Goal: Communication & Community: Answer question/provide support

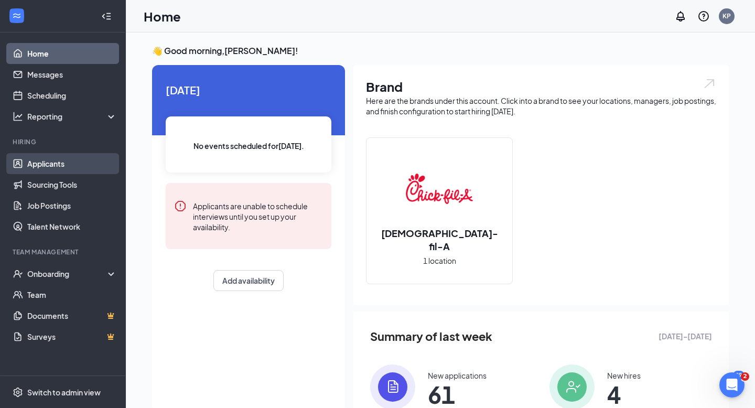
click at [85, 157] on link "Applicants" at bounding box center [72, 163] width 90 height 21
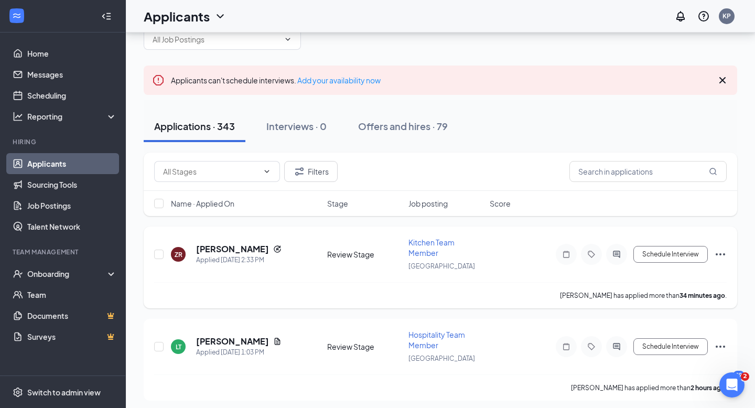
scroll to position [67, 0]
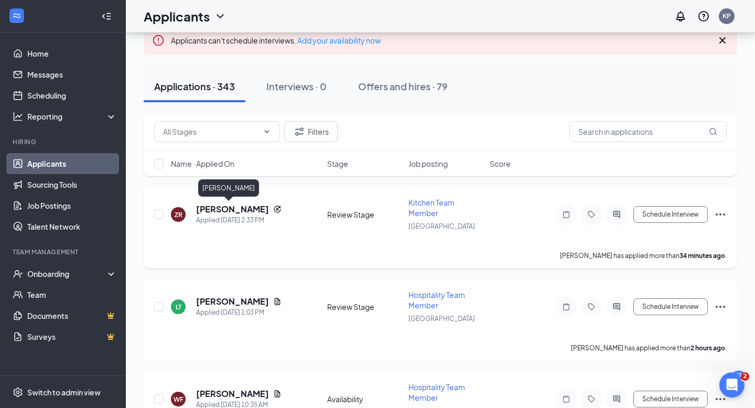
click at [237, 210] on h5 "[PERSON_NAME]" at bounding box center [232, 210] width 73 height 12
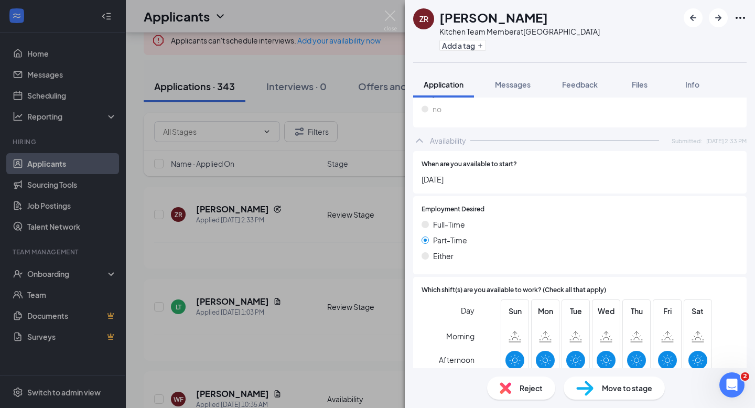
scroll to position [663, 0]
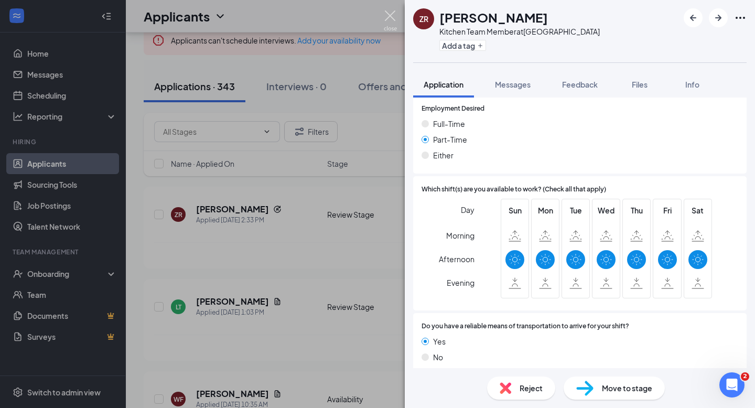
click at [387, 17] on img at bounding box center [390, 20] width 13 height 20
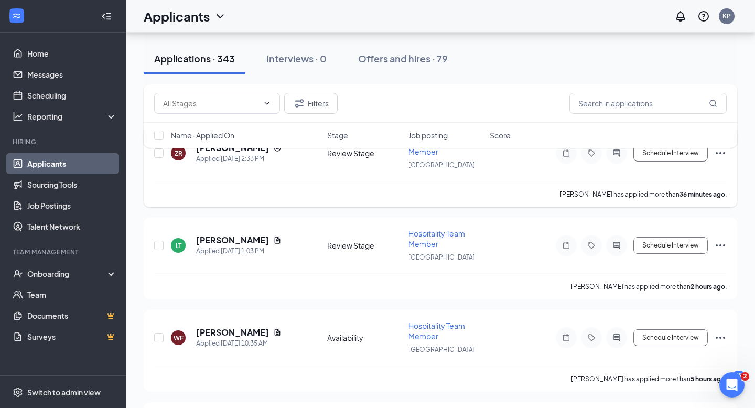
scroll to position [129, 0]
click at [255, 237] on h5 "[PERSON_NAME]" at bounding box center [232, 239] width 73 height 12
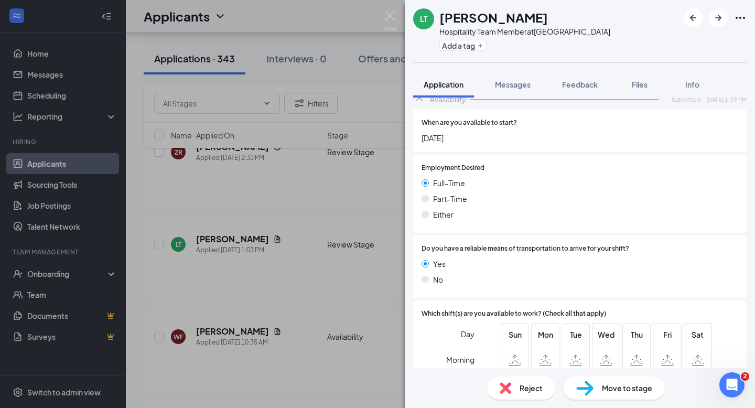
scroll to position [614, 0]
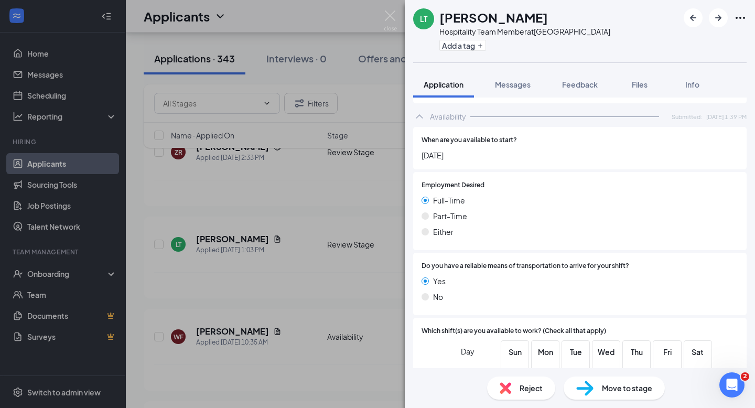
click at [397, 26] on div "LT Lajarrius Thomas Hospitality Team Member at Starkville Add a tag Application…" at bounding box center [377, 204] width 755 height 408
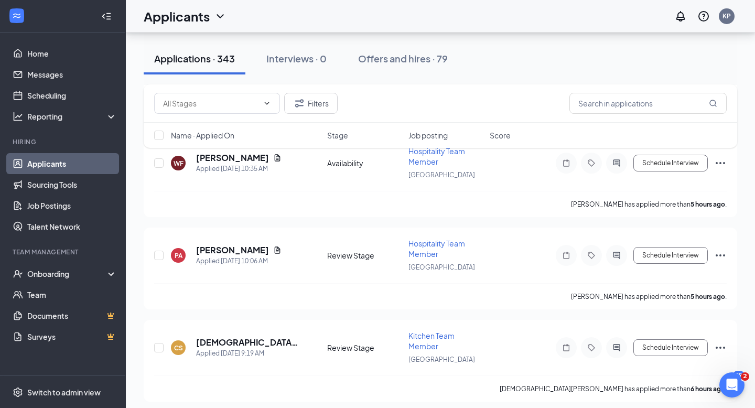
scroll to position [316, 0]
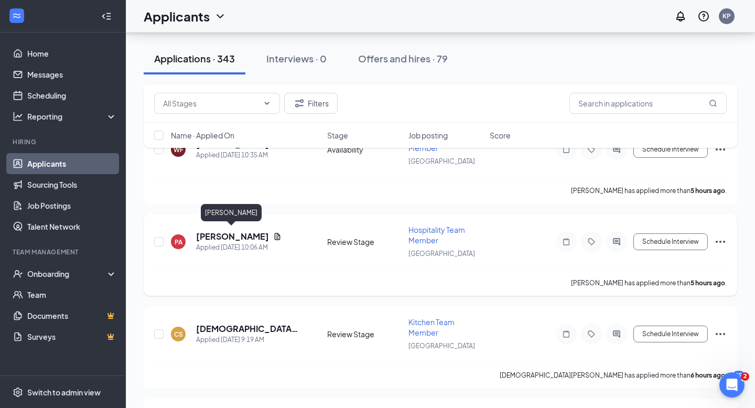
click at [241, 239] on h5 "[PERSON_NAME]" at bounding box center [232, 237] width 73 height 12
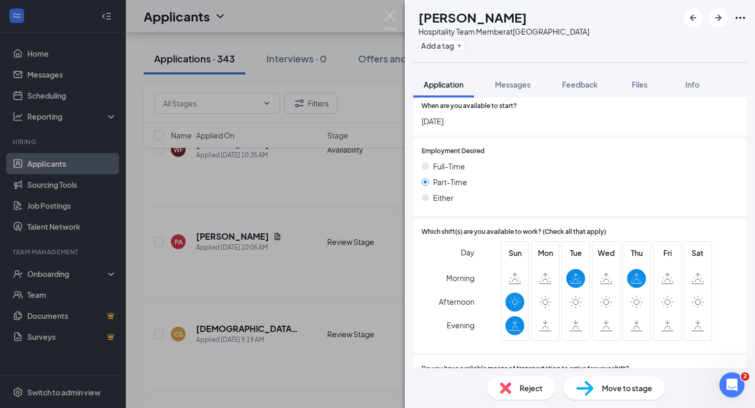
scroll to position [691, 0]
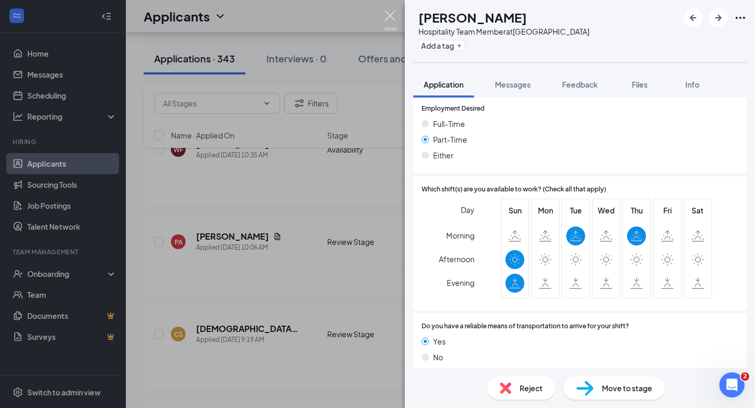
click at [391, 16] on img at bounding box center [390, 20] width 13 height 20
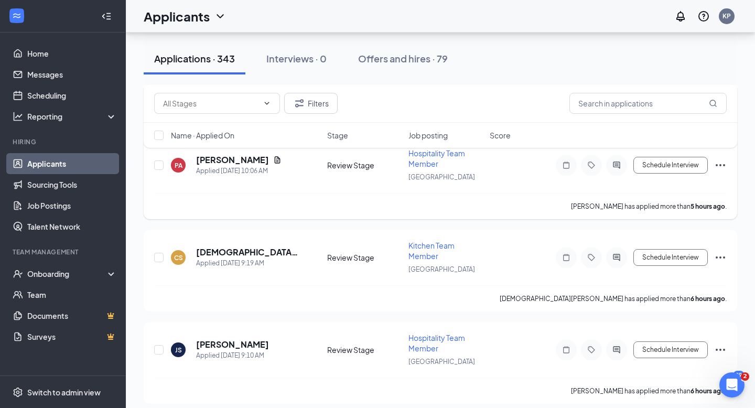
scroll to position [401, 0]
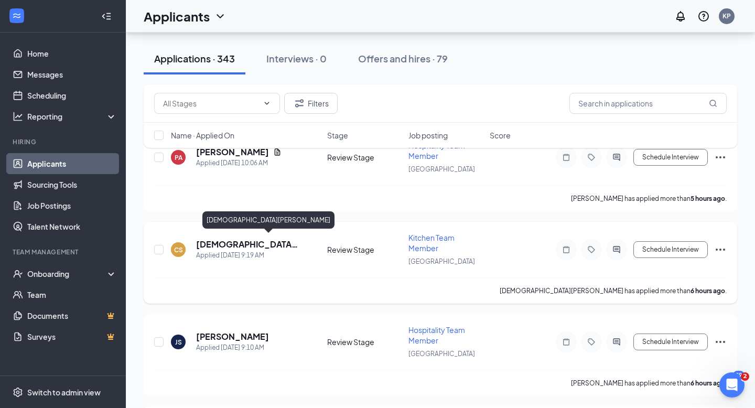
click at [236, 239] on h5 "[DEMOGRAPHIC_DATA][PERSON_NAME]" at bounding box center [247, 245] width 103 height 12
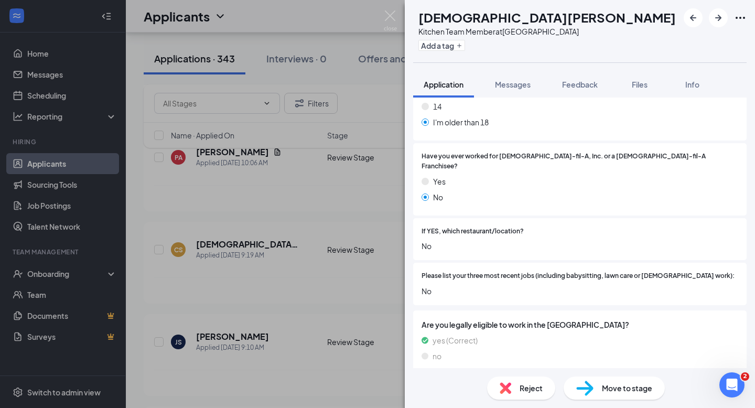
scroll to position [255, 0]
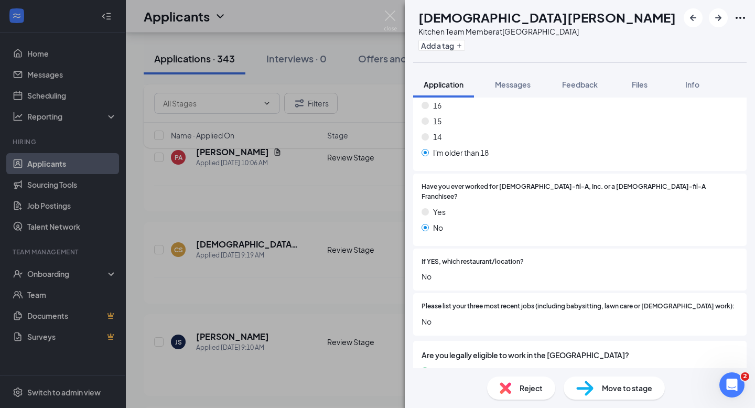
click at [390, 15] on img at bounding box center [390, 20] width 13 height 20
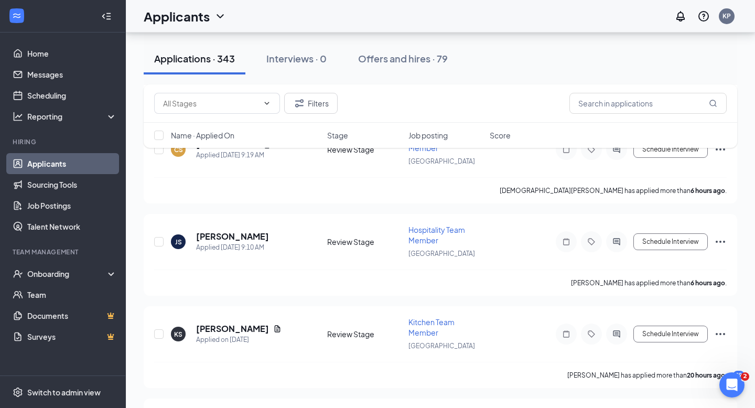
scroll to position [522, 0]
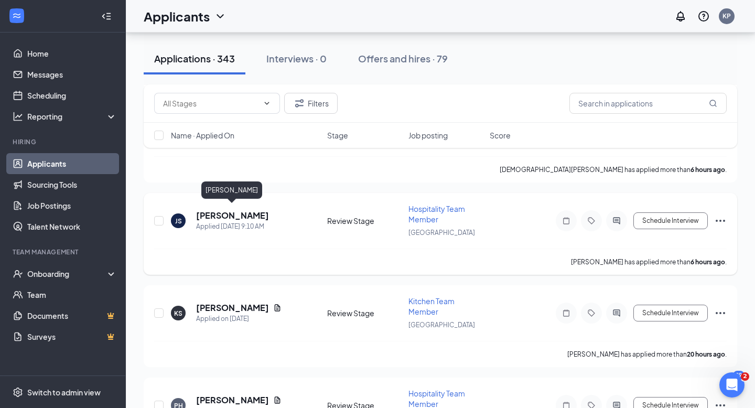
click at [232, 210] on h5 "[PERSON_NAME]" at bounding box center [232, 216] width 73 height 12
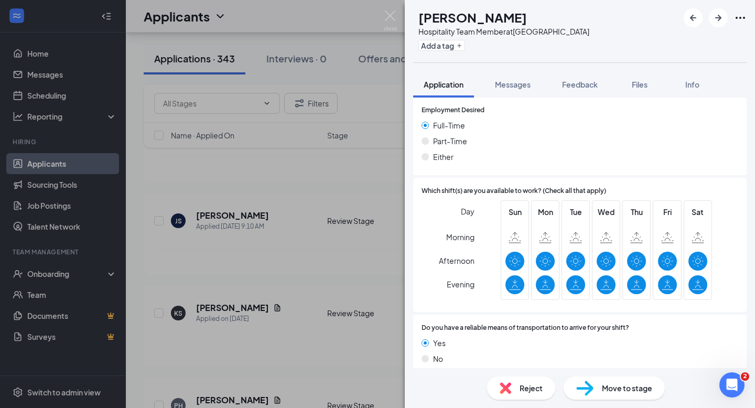
scroll to position [634, 0]
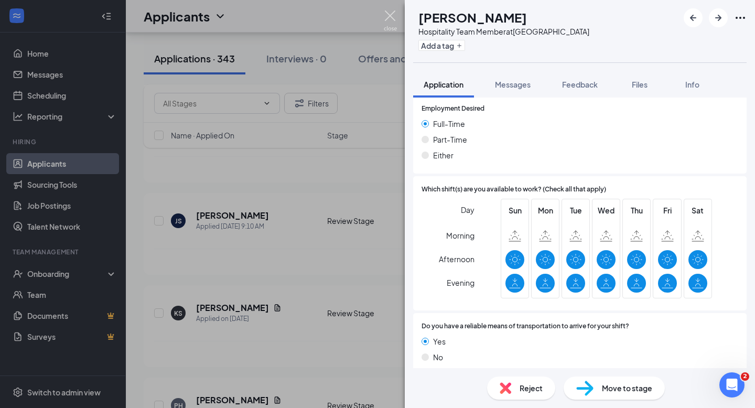
click at [393, 13] on img at bounding box center [390, 20] width 13 height 20
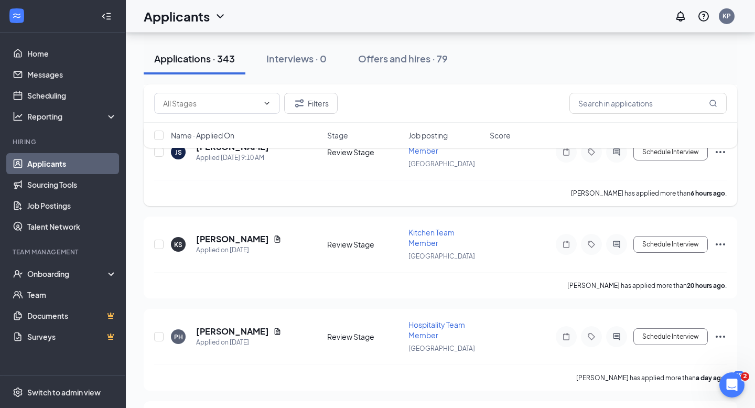
scroll to position [592, 0]
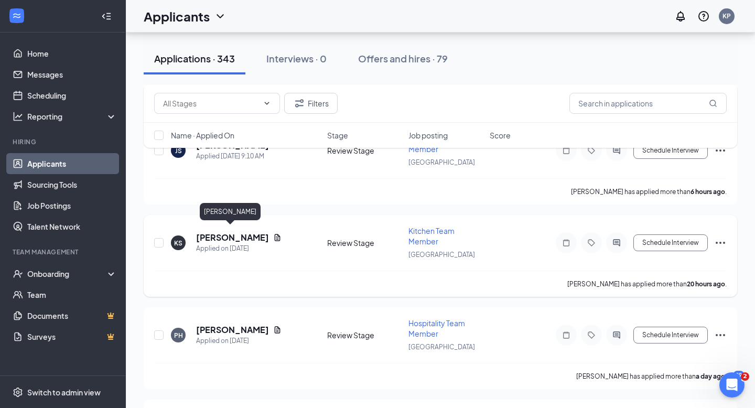
click at [227, 232] on h5 "[PERSON_NAME]" at bounding box center [232, 238] width 73 height 12
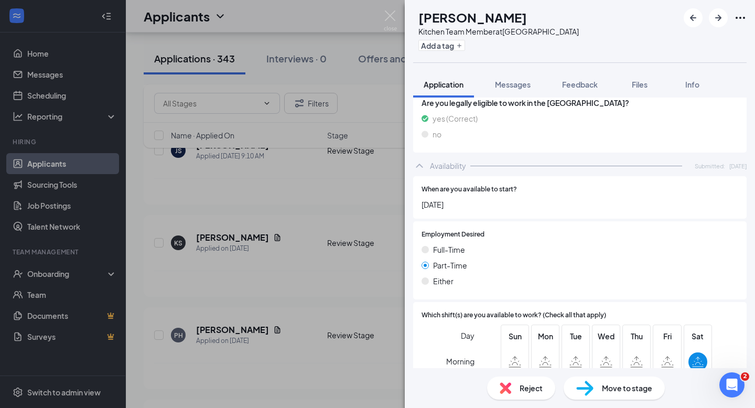
scroll to position [605, 0]
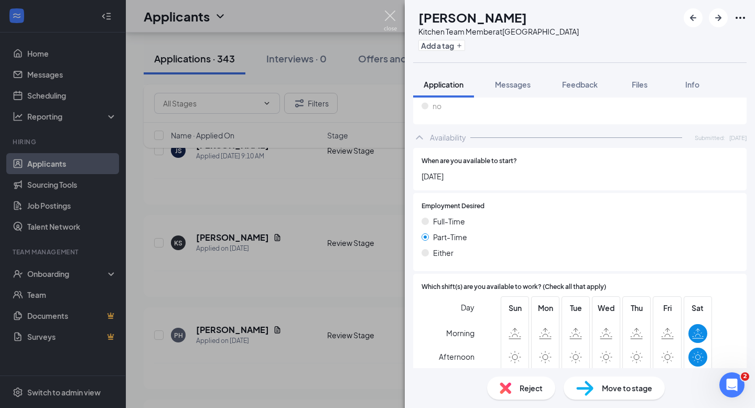
click at [391, 17] on img at bounding box center [390, 20] width 13 height 20
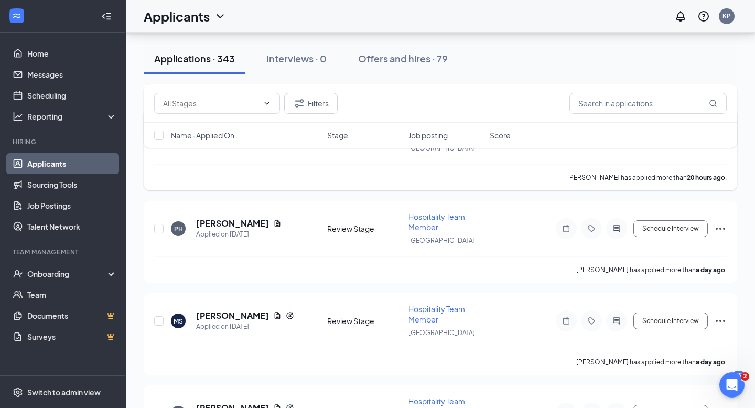
scroll to position [712, 0]
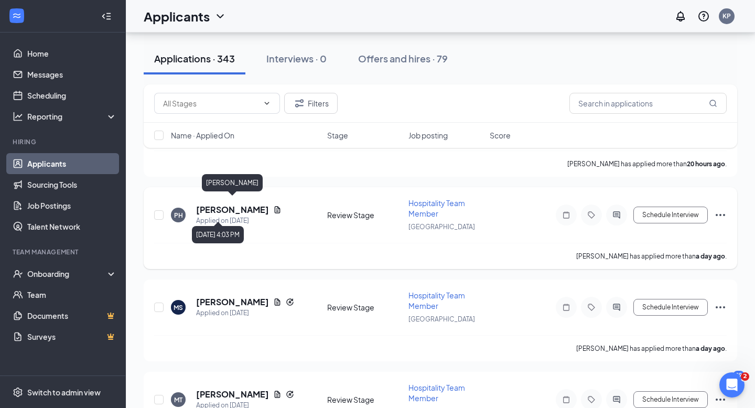
click at [234, 207] on h5 "[PERSON_NAME]" at bounding box center [232, 210] width 73 height 12
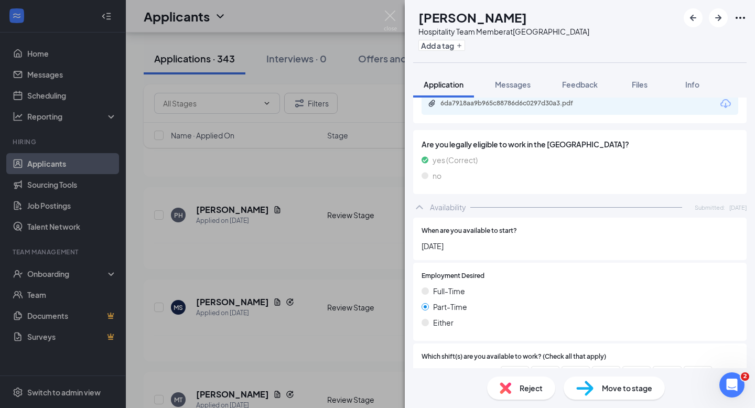
scroll to position [657, 0]
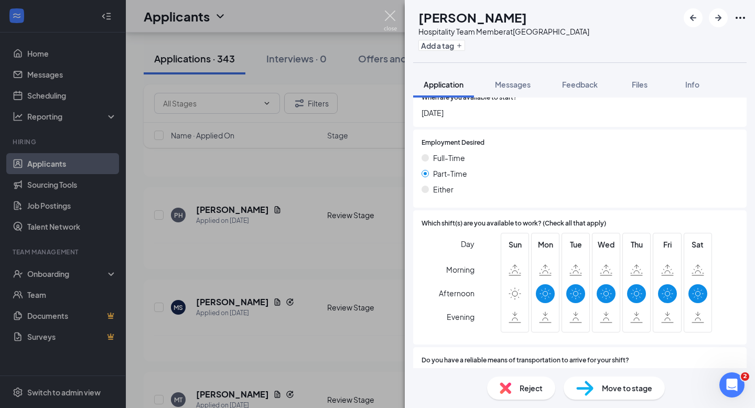
click at [392, 18] on img at bounding box center [390, 20] width 13 height 20
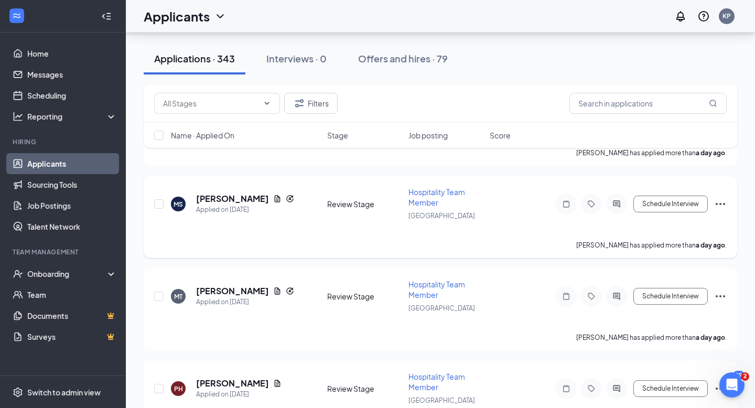
scroll to position [823, 0]
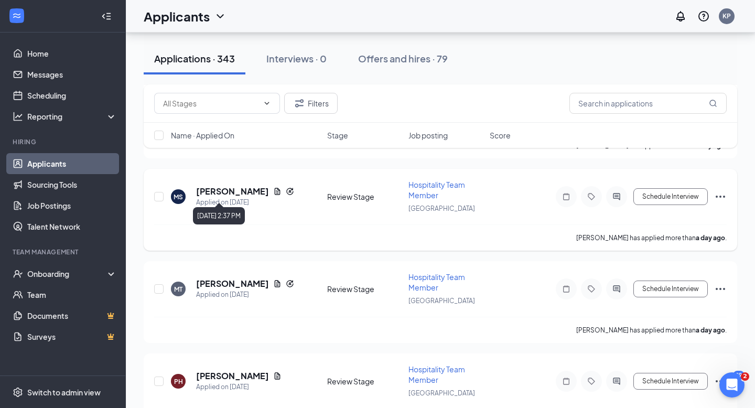
click at [228, 190] on h5 "[PERSON_NAME]" at bounding box center [232, 192] width 73 height 12
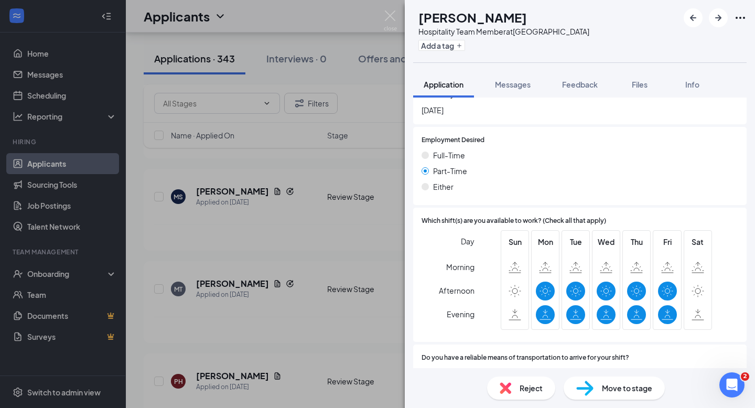
scroll to position [702, 0]
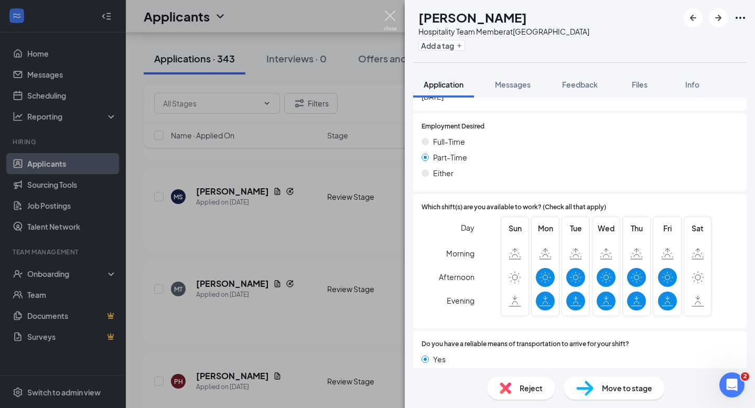
click at [394, 22] on img at bounding box center [390, 20] width 13 height 20
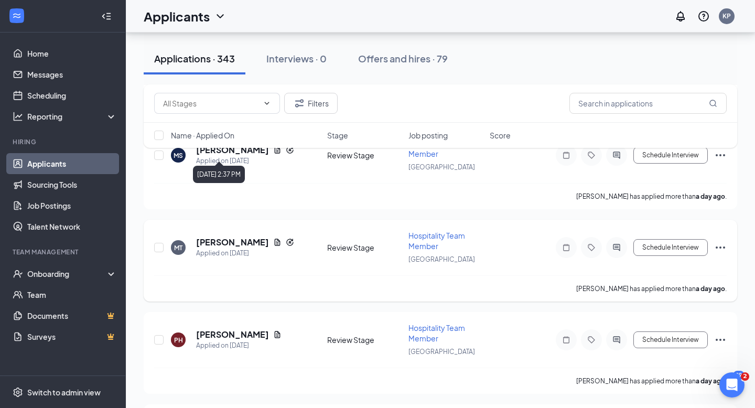
scroll to position [868, 0]
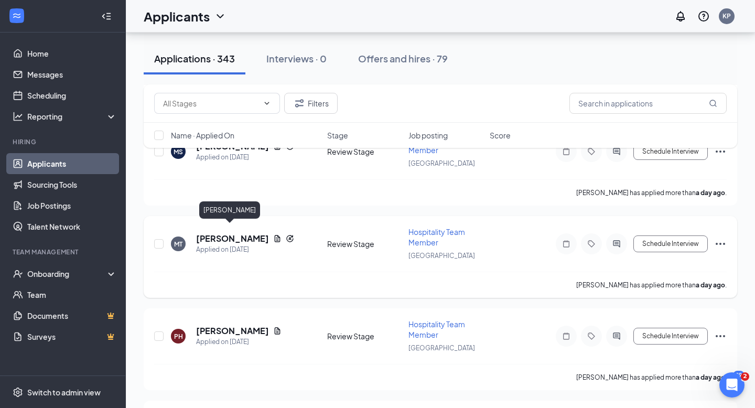
click at [231, 233] on h5 "[PERSON_NAME]" at bounding box center [232, 239] width 73 height 12
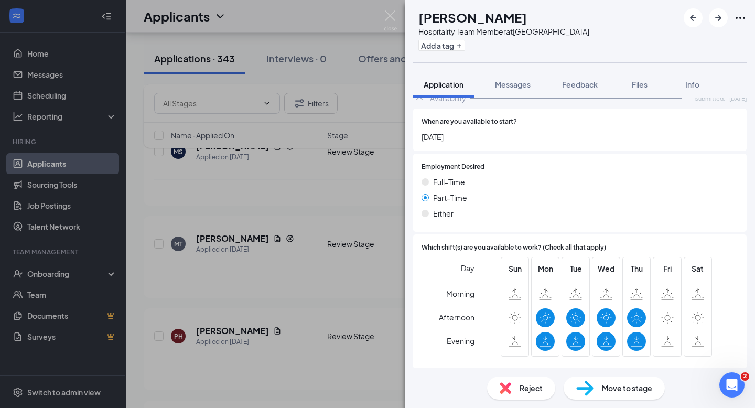
scroll to position [743, 0]
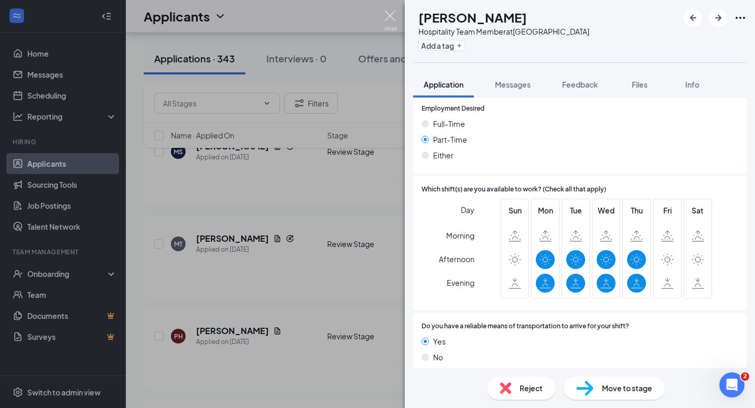
click at [387, 25] on img at bounding box center [390, 20] width 13 height 20
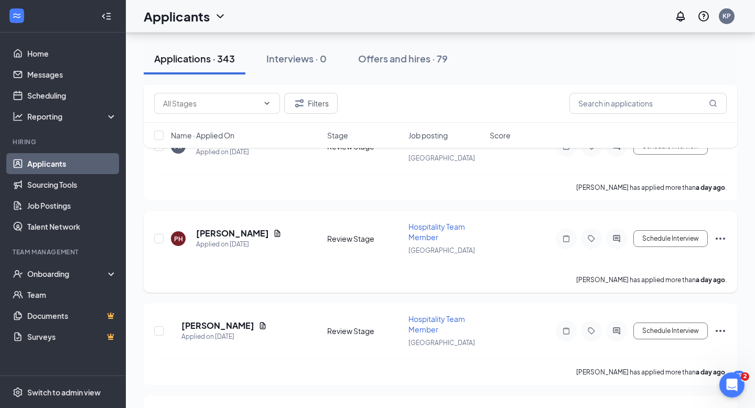
scroll to position [977, 0]
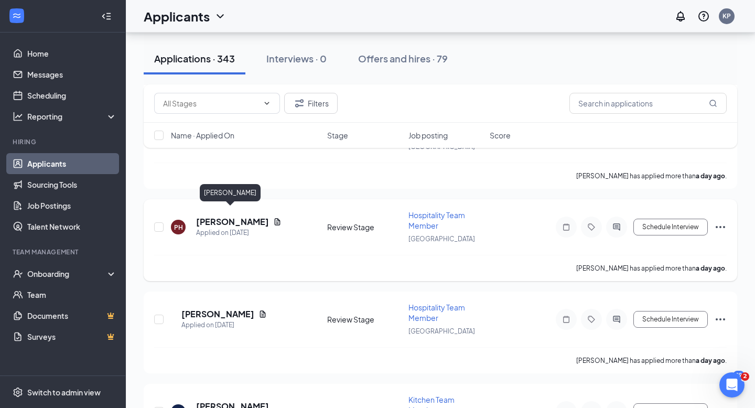
click at [226, 217] on h5 "[PERSON_NAME]" at bounding box center [232, 222] width 73 height 12
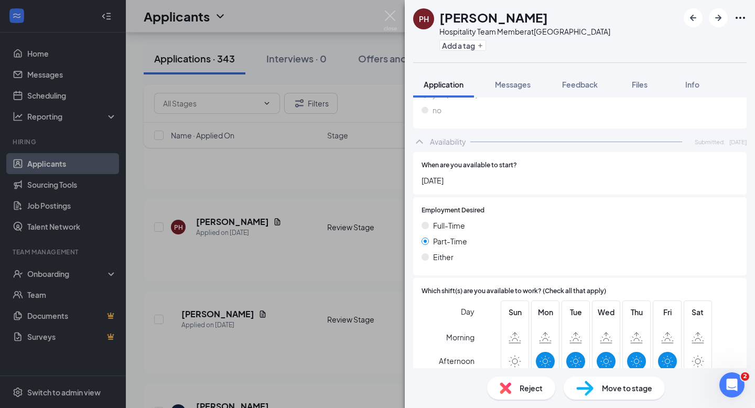
scroll to position [603, 0]
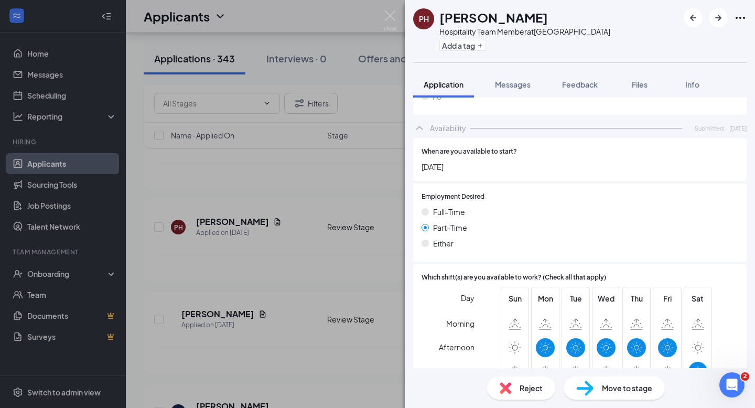
click at [395, 29] on img at bounding box center [390, 20] width 13 height 20
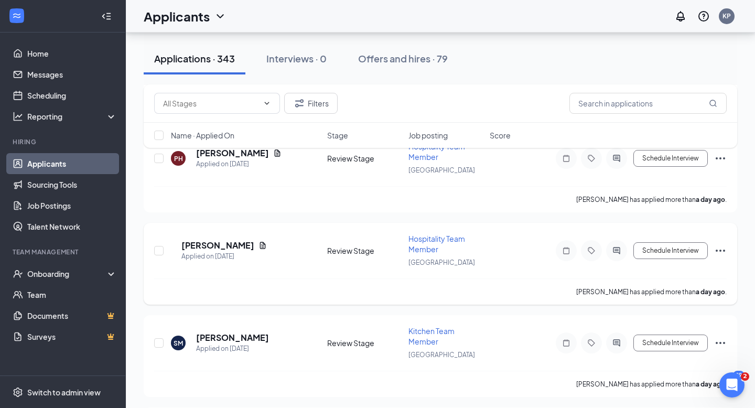
scroll to position [1049, 0]
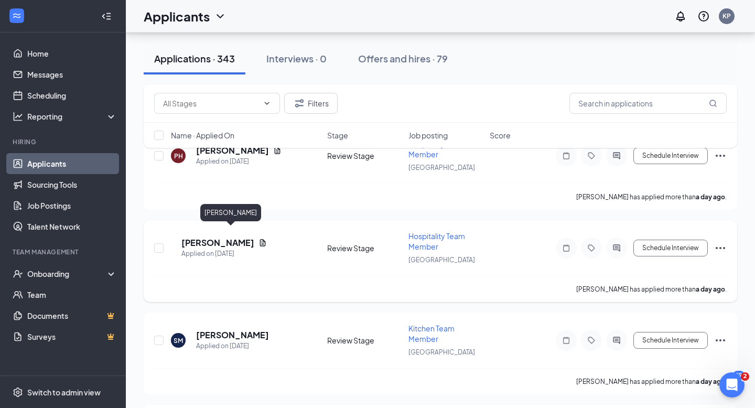
click at [210, 237] on h5 "[PERSON_NAME]" at bounding box center [217, 243] width 73 height 12
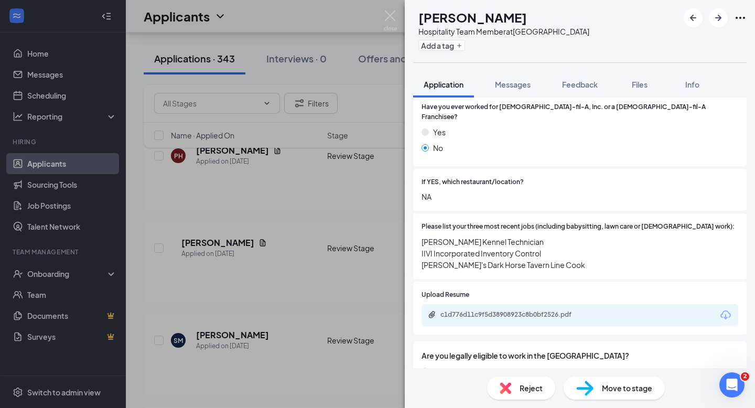
scroll to position [350, 0]
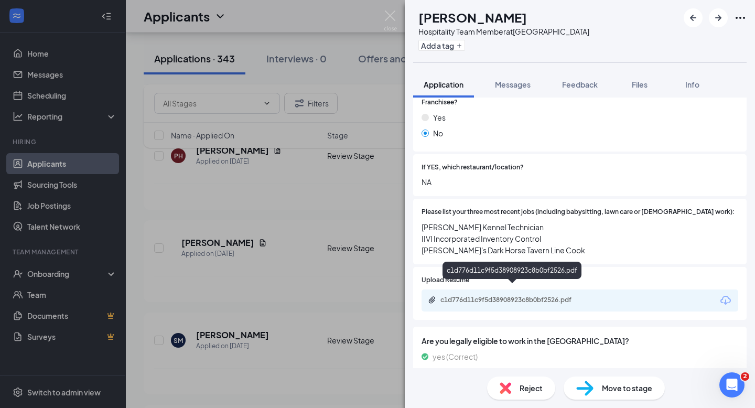
click at [505, 296] on div "c1d776d11c9f5d38908923c8b0bf2526.pdf" at bounding box center [514, 300] width 147 height 8
click at [393, 14] on img at bounding box center [390, 20] width 13 height 20
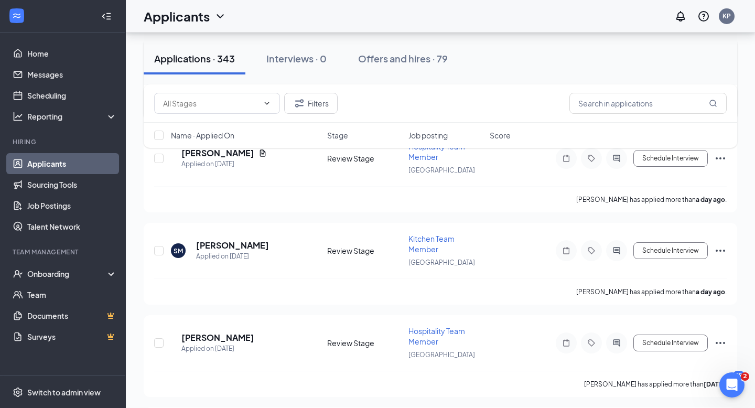
scroll to position [1152, 0]
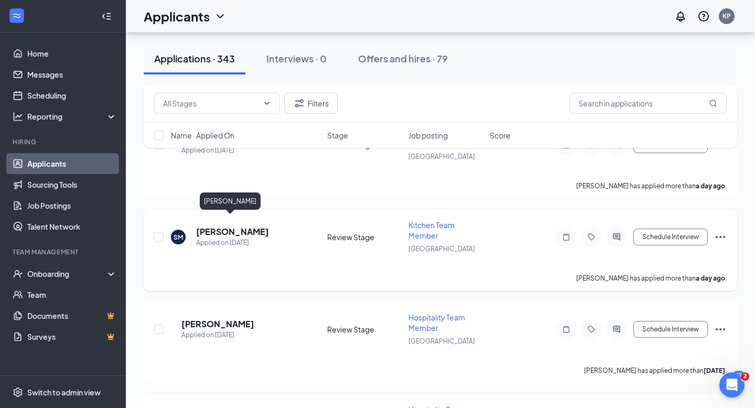
click at [222, 226] on h5 "[PERSON_NAME]" at bounding box center [232, 232] width 73 height 12
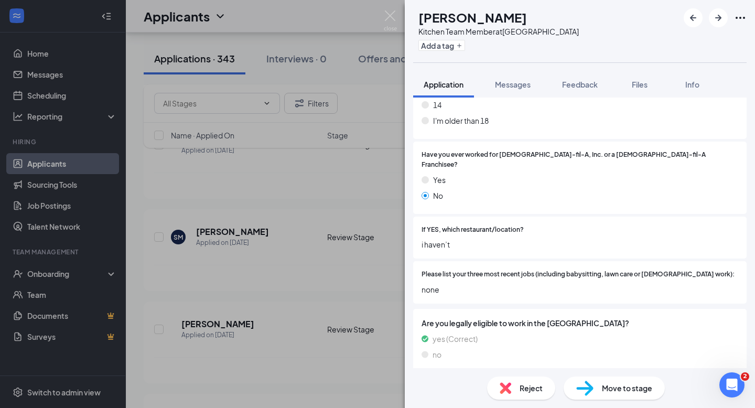
scroll to position [634, 0]
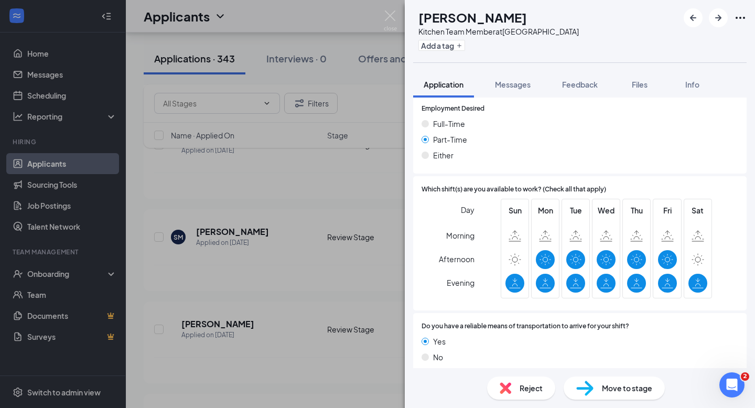
click at [391, 6] on div "SM sariah mullins Kitchen Team Member at Starkville Add a tag Application Messa…" at bounding box center [377, 204] width 755 height 408
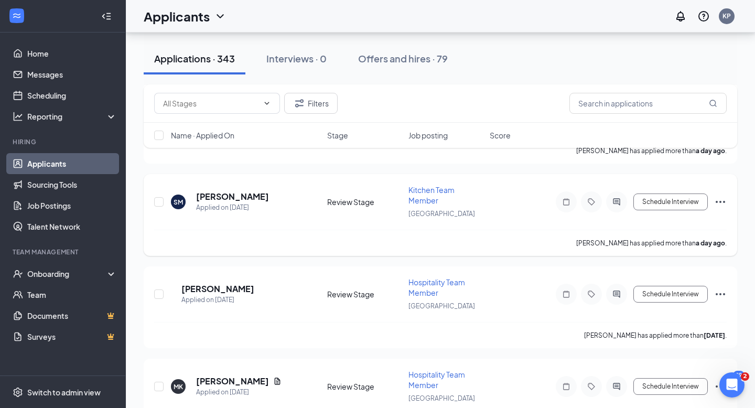
scroll to position [1200, 0]
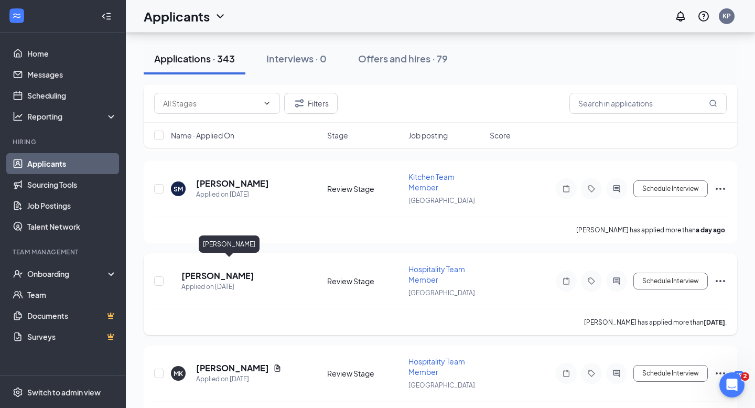
click at [225, 270] on h5 "[PERSON_NAME]" at bounding box center [217, 276] width 73 height 12
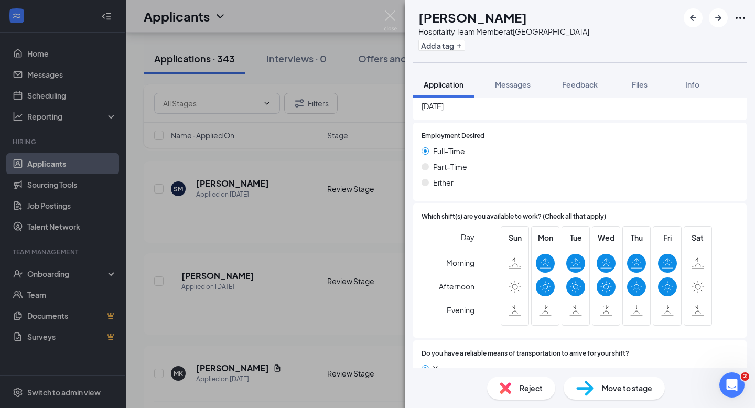
scroll to position [657, 0]
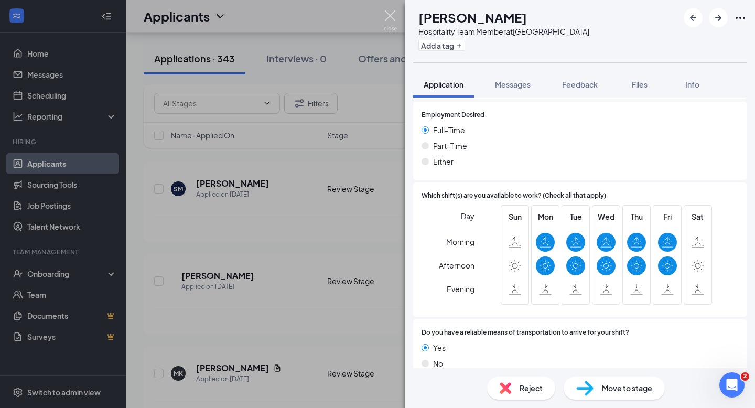
click at [391, 24] on img at bounding box center [390, 20] width 13 height 20
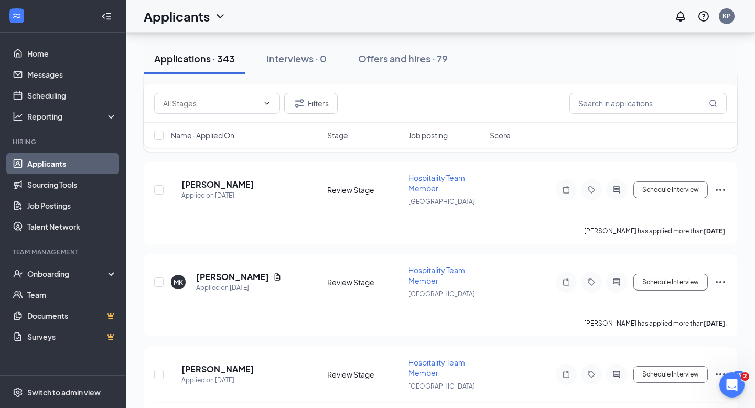
scroll to position [1321, 0]
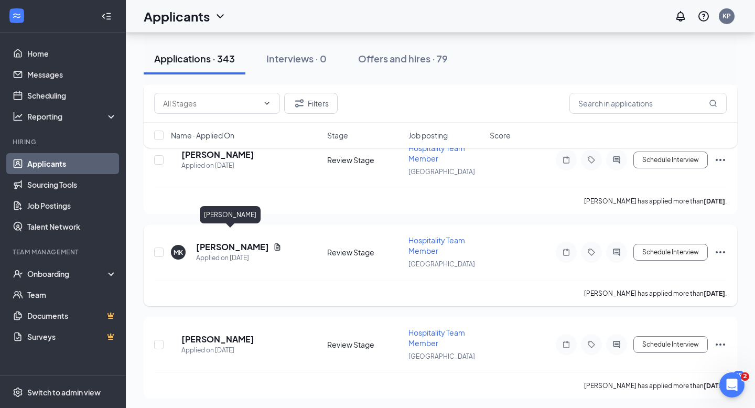
click at [225, 241] on h5 "[PERSON_NAME]" at bounding box center [232, 247] width 73 height 12
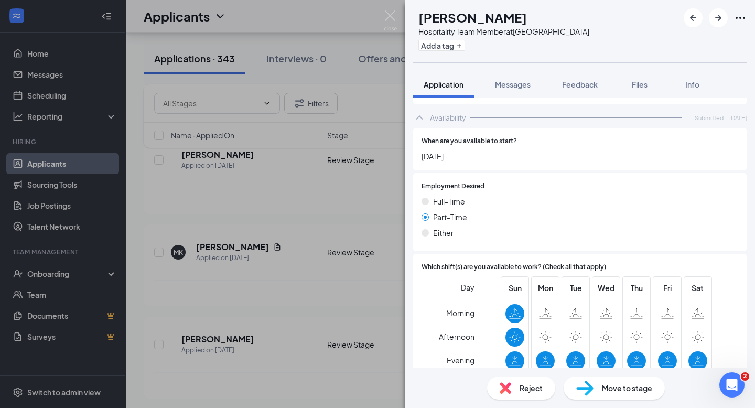
scroll to position [702, 0]
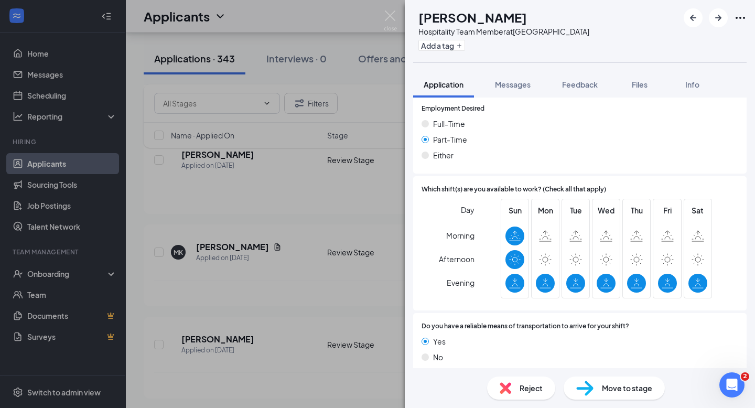
click at [382, 18] on div "MK Madison King Hospitality Team Member at Starkville Add a tag Application Mes…" at bounding box center [377, 204] width 755 height 408
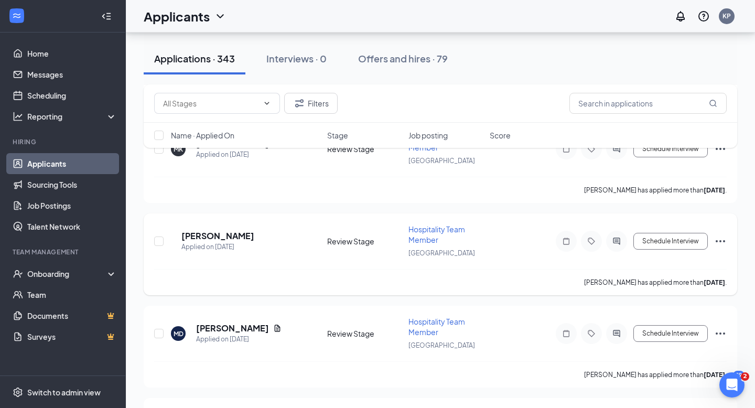
scroll to position [1440, 0]
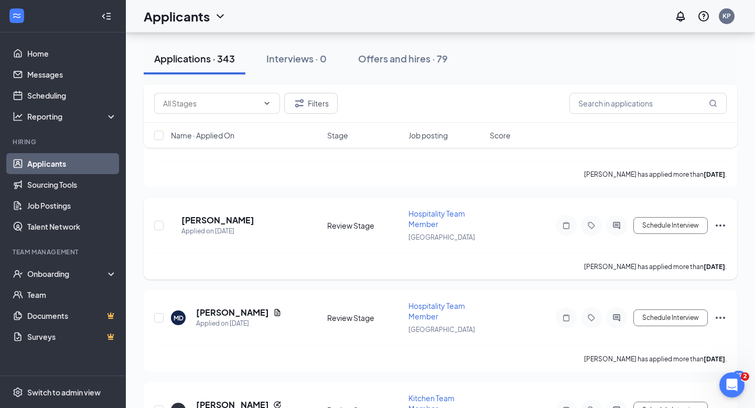
click at [229, 215] on h5 "[PERSON_NAME]" at bounding box center [217, 221] width 73 height 12
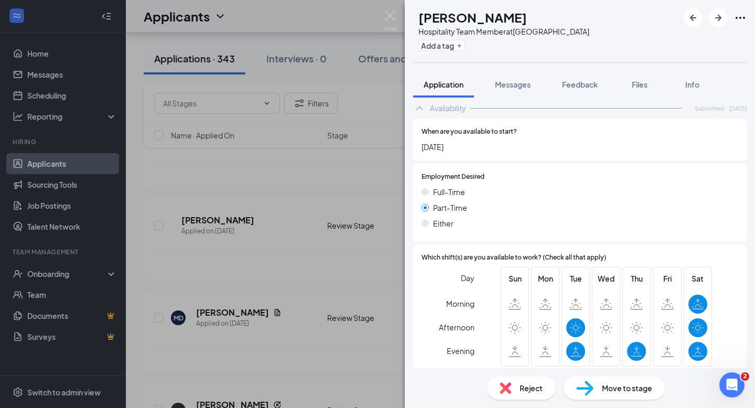
scroll to position [657, 0]
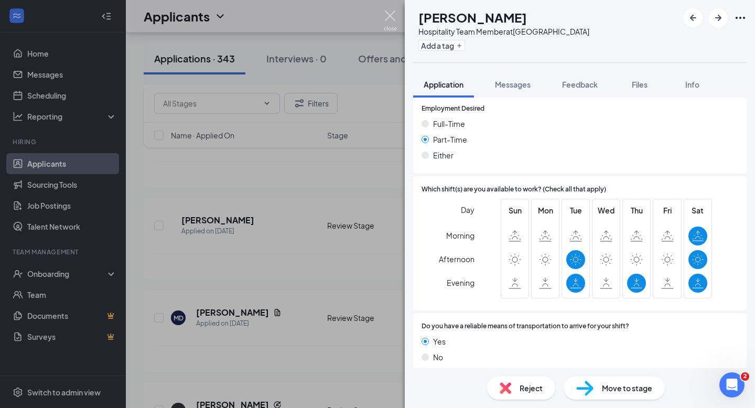
click at [386, 24] on img at bounding box center [390, 20] width 13 height 20
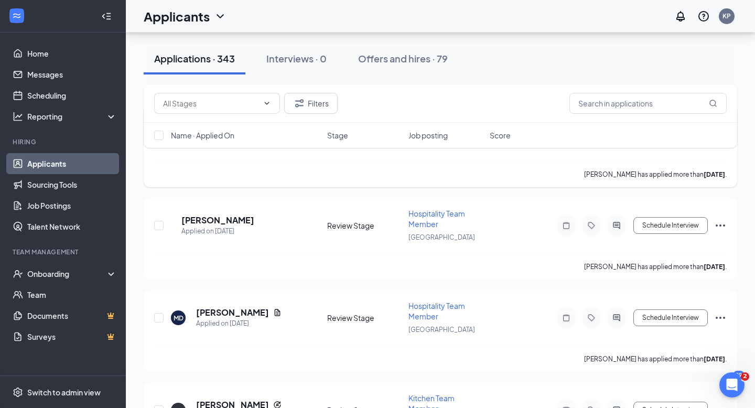
scroll to position [1546, 0]
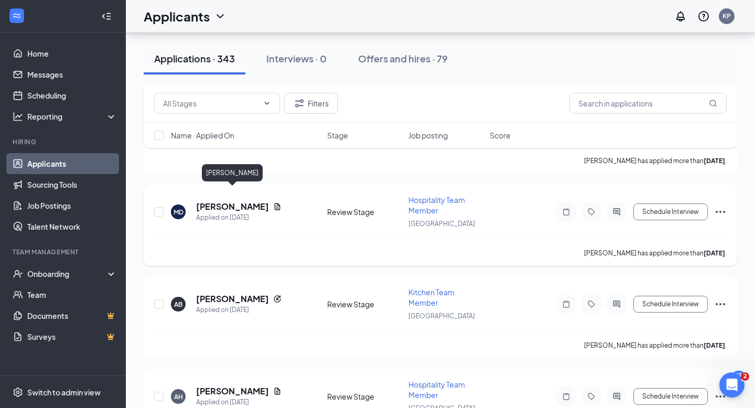
click at [261, 201] on h5 "[PERSON_NAME]" at bounding box center [232, 207] width 73 height 12
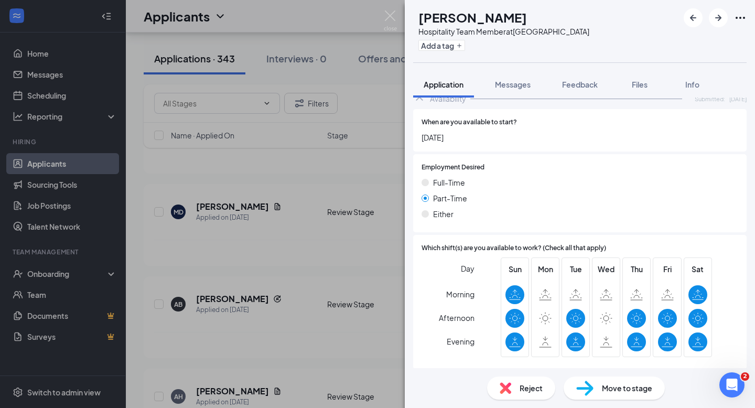
scroll to position [608, 0]
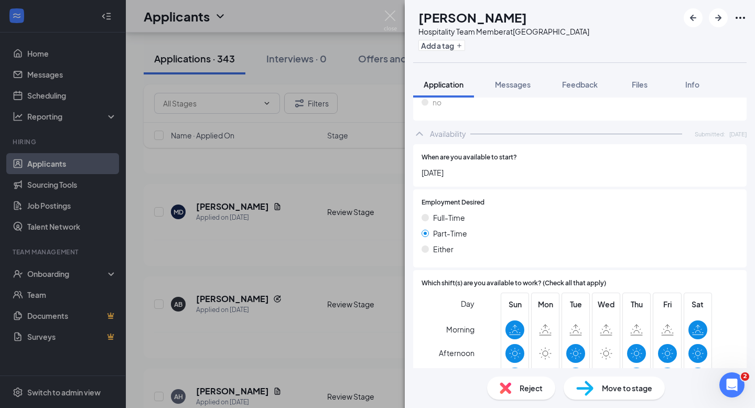
click at [404, 26] on div "MD Madeline D'Aquin Hospitality Team Member at Starkville Add a tag Application…" at bounding box center [377, 204] width 755 height 408
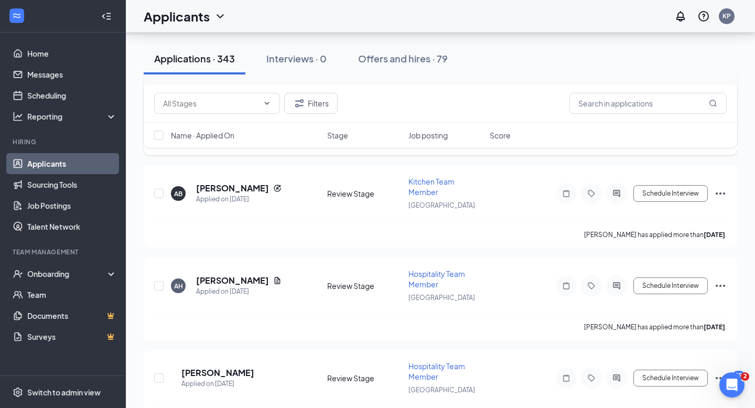
scroll to position [1671, 0]
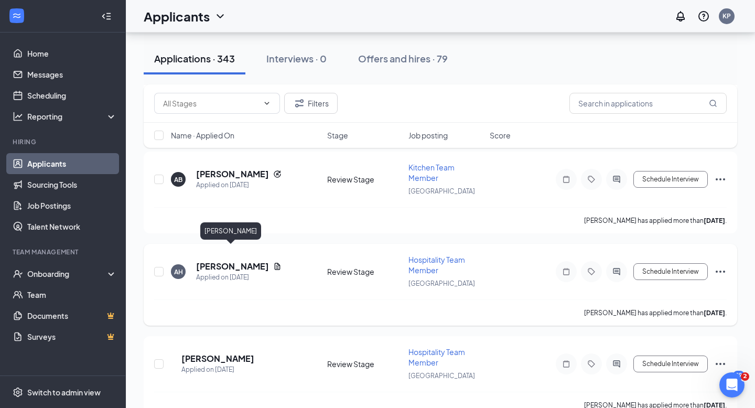
click at [233, 261] on h5 "[PERSON_NAME]" at bounding box center [232, 267] width 73 height 12
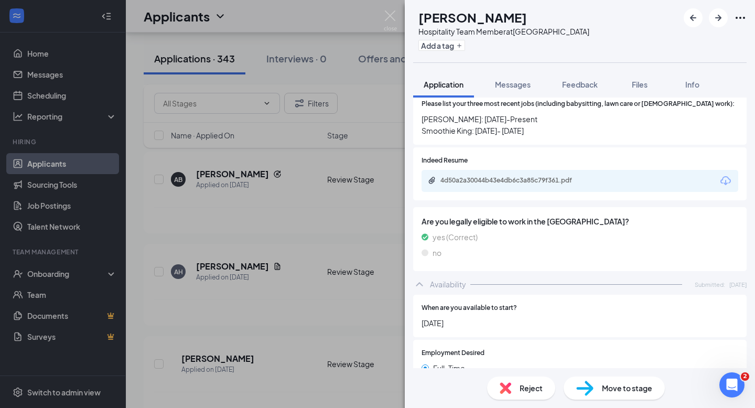
scroll to position [446, 0]
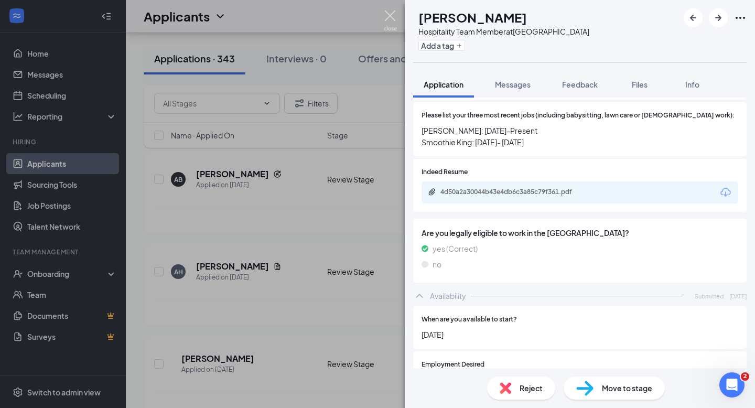
click at [390, 26] on img at bounding box center [390, 20] width 13 height 20
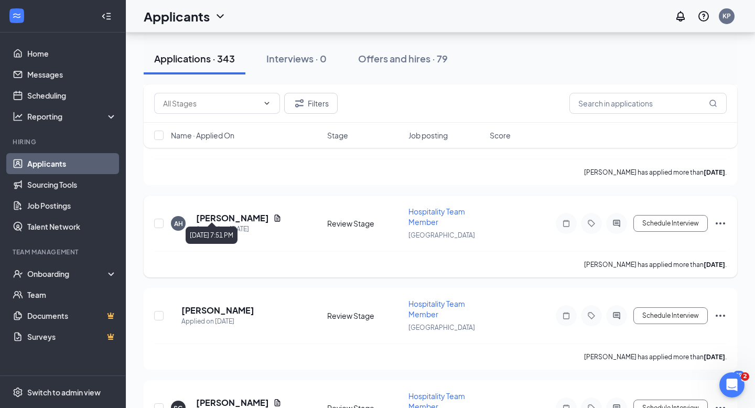
scroll to position [1720, 0]
click at [235, 212] on h5 "[PERSON_NAME]" at bounding box center [232, 218] width 73 height 12
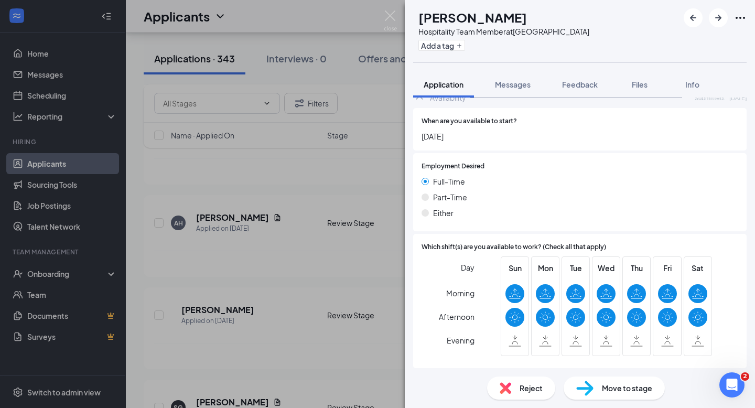
scroll to position [646, 0]
click at [391, 17] on img at bounding box center [390, 20] width 13 height 20
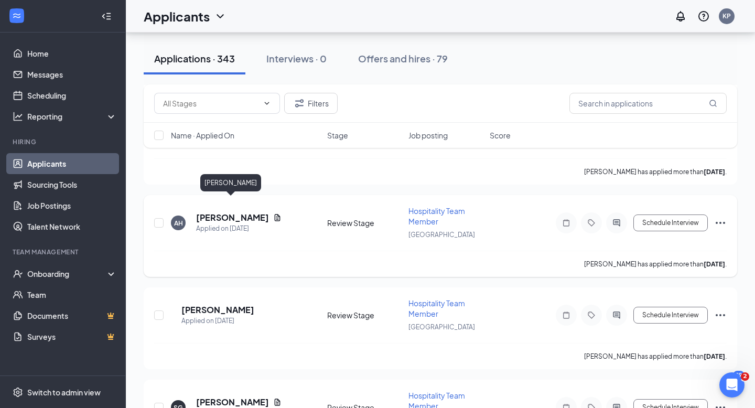
click at [248, 212] on h5 "[PERSON_NAME]" at bounding box center [232, 218] width 73 height 12
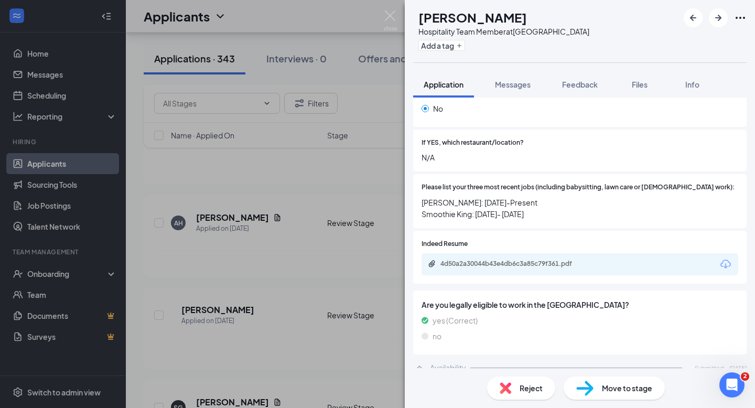
scroll to position [377, 0]
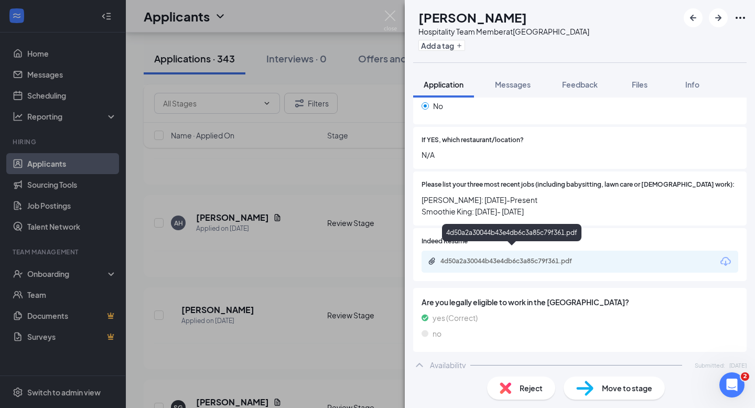
click at [495, 257] on div "4d50a2a30044b43e4db6c3a85c79f361.pdf" at bounding box center [514, 261] width 147 height 8
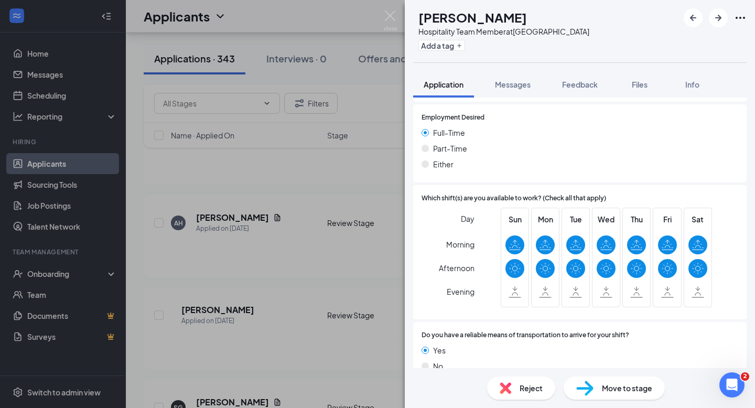
scroll to position [698, 0]
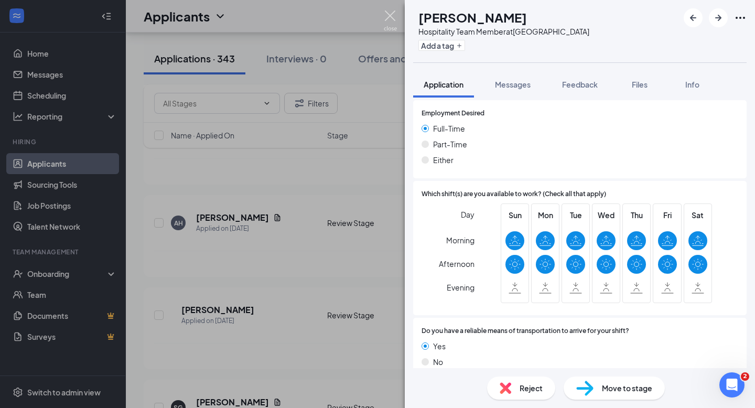
click at [389, 16] on img at bounding box center [390, 20] width 13 height 20
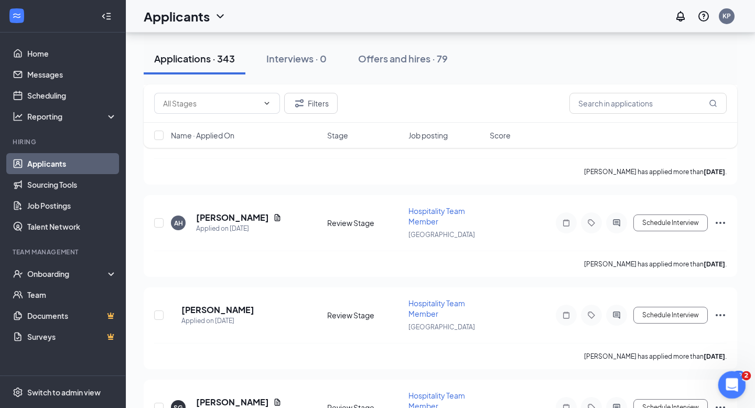
click at [723, 380] on div "Open Intercom Messenger" at bounding box center [730, 383] width 35 height 35
click at [494, 31] on div "Applicants KP" at bounding box center [440, 16] width 629 height 33
click at [108, 185] on link "Sourcing Tools" at bounding box center [72, 184] width 90 height 21
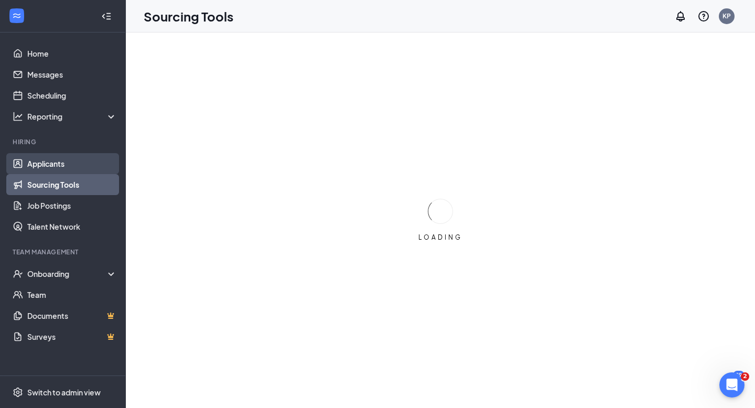
click at [86, 161] on link "Applicants" at bounding box center [72, 163] width 90 height 21
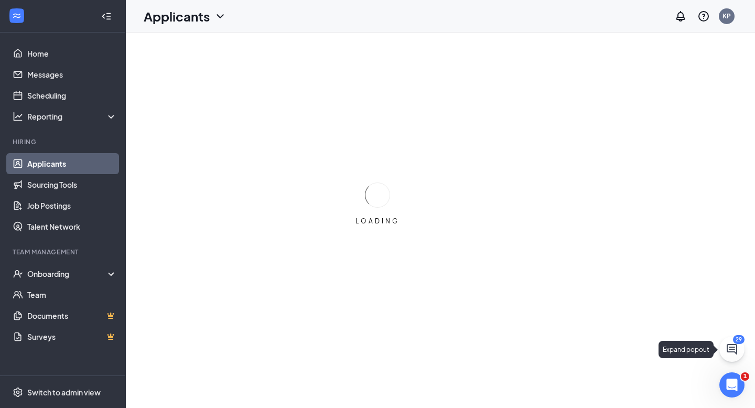
click at [744, 345] on div "29" at bounding box center [732, 349] width 25 height 25
click at [736, 347] on icon "ChatActive" at bounding box center [732, 349] width 10 height 10
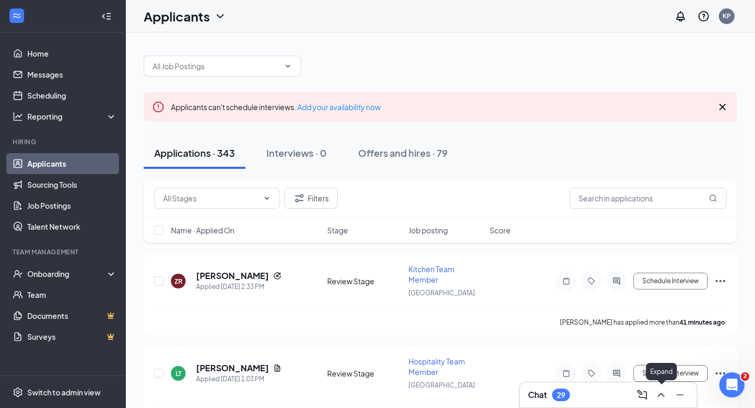
click at [664, 394] on icon "ChevronUp" at bounding box center [661, 395] width 13 height 13
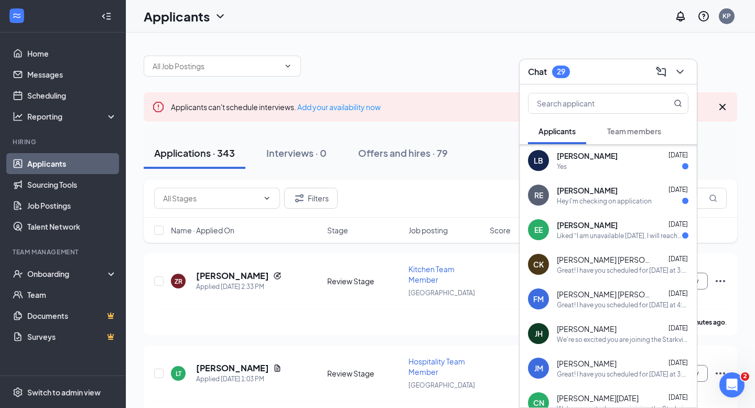
scroll to position [82, 0]
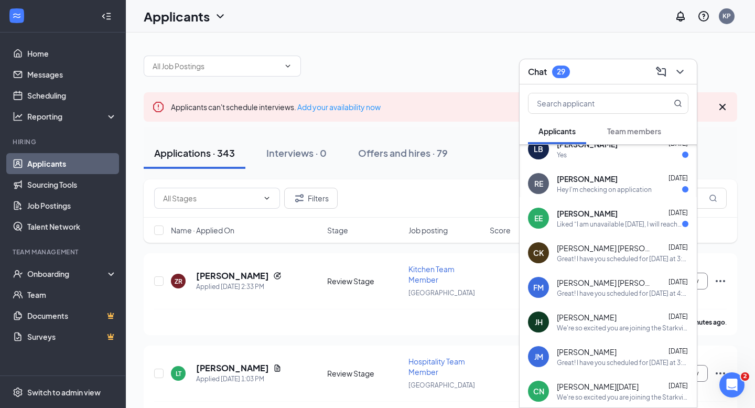
click at [611, 224] on div "Liked “I am unavailable Thursday, I will reach back out w…”" at bounding box center [619, 224] width 125 height 9
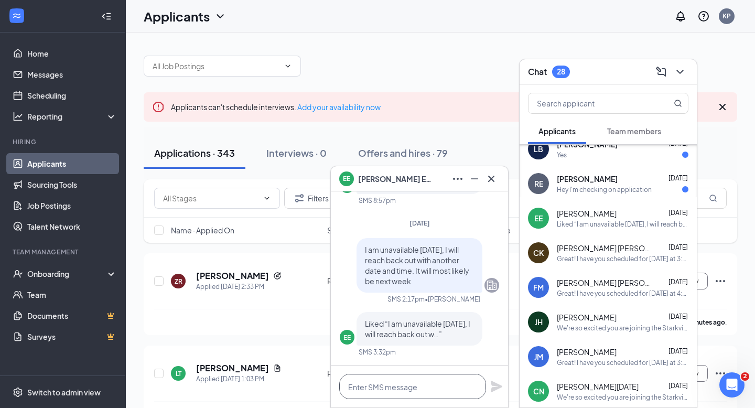
click at [406, 391] on textarea at bounding box center [412, 386] width 147 height 25
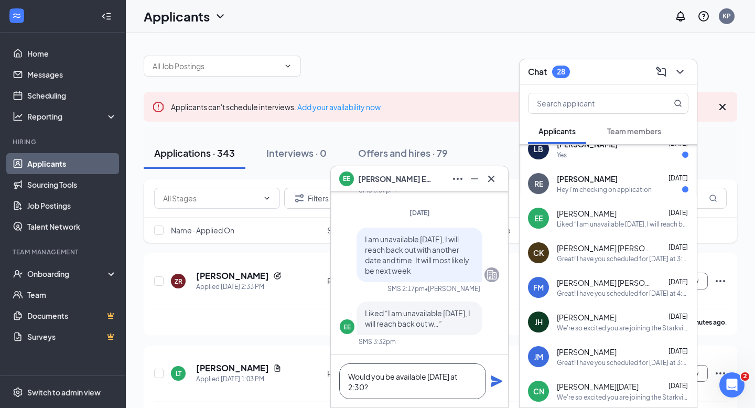
type textarea "Would you be available [DATE] at 2:30?"
click at [496, 380] on icon "Plane" at bounding box center [497, 382] width 12 height 12
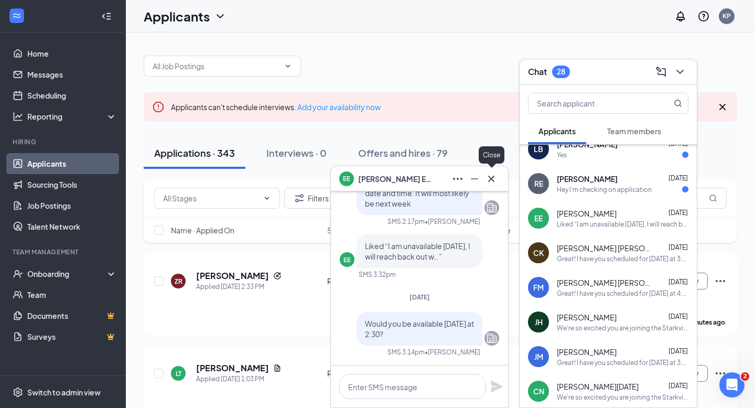
click at [496, 178] on icon "Cross" at bounding box center [491, 179] width 13 height 13
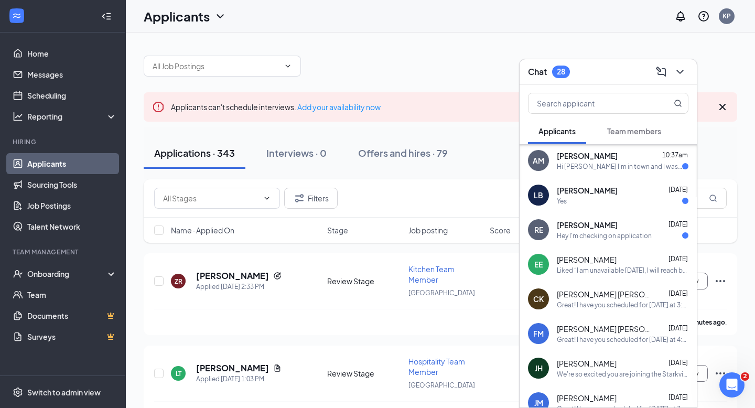
scroll to position [36, 0]
click at [588, 205] on div "Yes" at bounding box center [623, 201] width 132 height 9
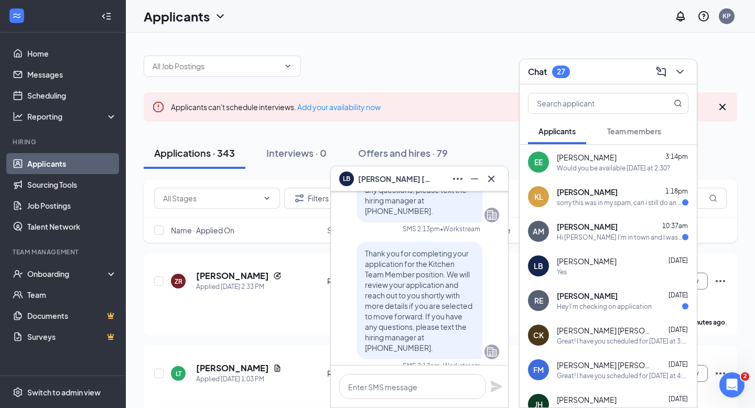
scroll to position [-57, 0]
click at [491, 184] on icon "Cross" at bounding box center [491, 179] width 13 height 13
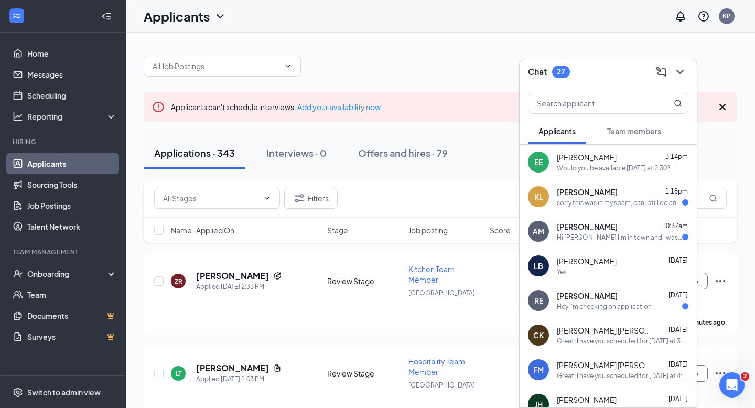
click at [580, 170] on div "Would you be available [DATE] at 2:30?" at bounding box center [613, 168] width 113 height 9
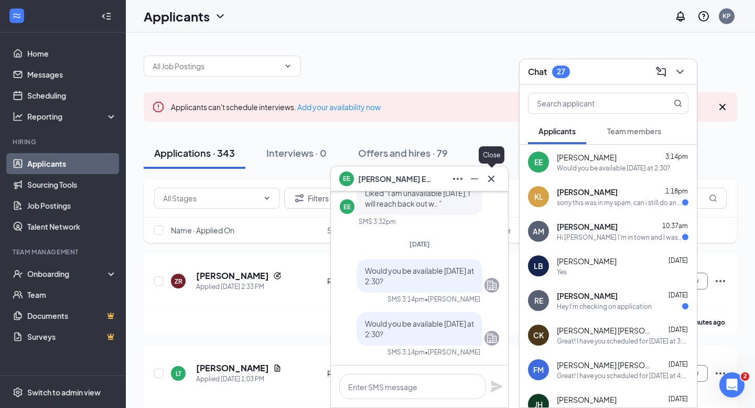
click at [494, 177] on icon "Cross" at bounding box center [491, 179] width 13 height 13
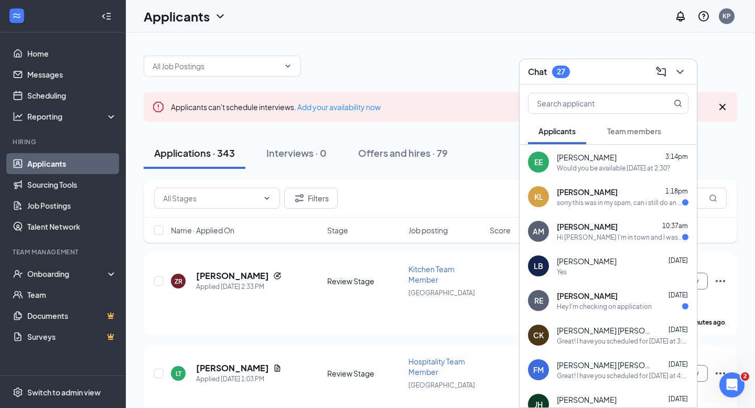
click at [590, 333] on span "[PERSON_NAME] [PERSON_NAME]" at bounding box center [604, 330] width 94 height 10
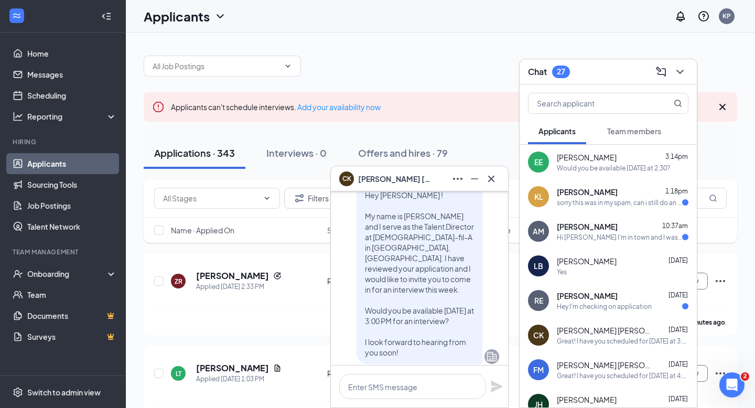
scroll to position [-377, 0]
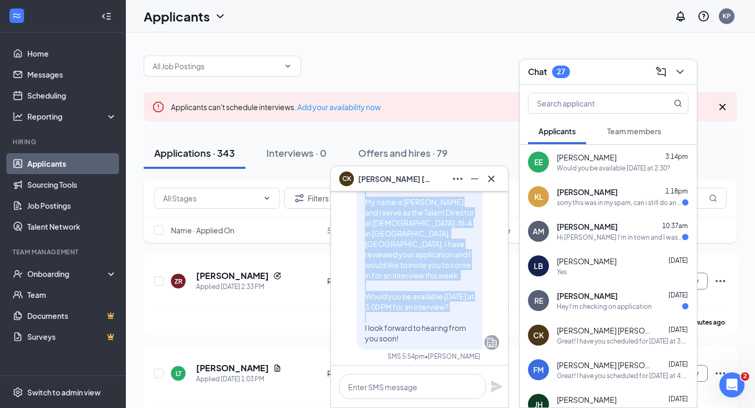
drag, startPoint x: 364, startPoint y: 201, endPoint x: 408, endPoint y: 358, distance: 162.8
click at [408, 350] on div "Hey [PERSON_NAME] ! My name is [PERSON_NAME] and I serve as the Talent Director…" at bounding box center [420, 259] width 126 height 180
copy span "Hey Cooper ! My name is K'Lee Pittman and I serve as the Talent Director at Chi…"
click at [493, 182] on icon "Cross" at bounding box center [491, 179] width 13 height 13
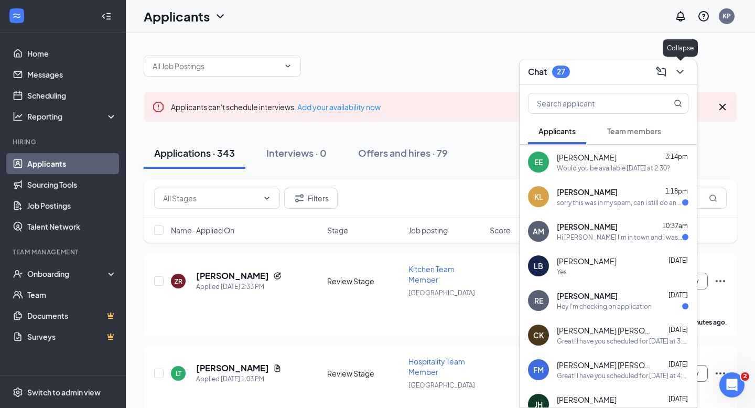
click at [686, 68] on icon "ChevronDown" at bounding box center [680, 72] width 13 height 13
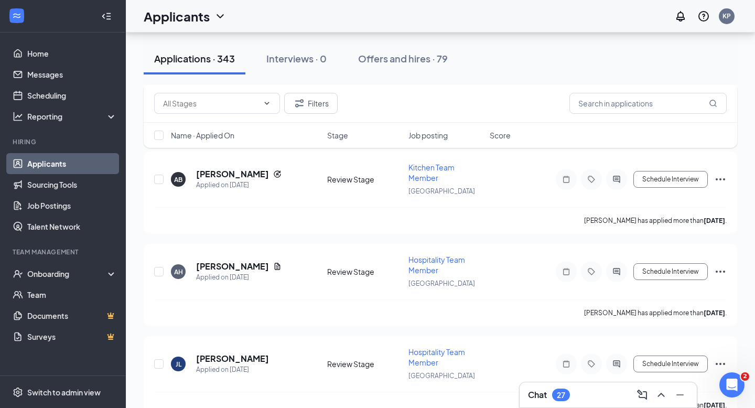
scroll to position [1671, 0]
click at [241, 261] on h5 "[PERSON_NAME]" at bounding box center [232, 267] width 73 height 12
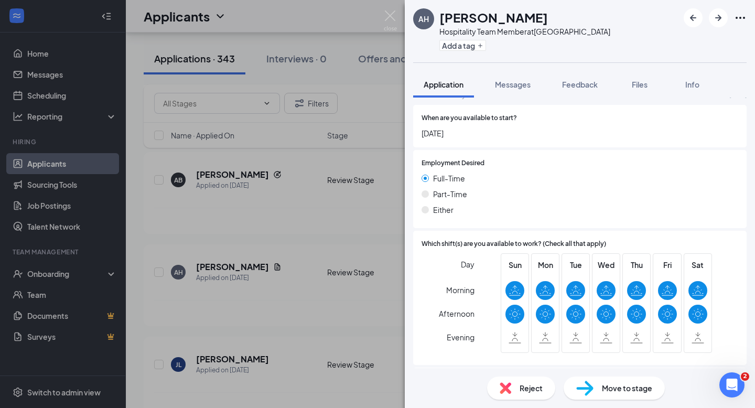
scroll to position [702, 0]
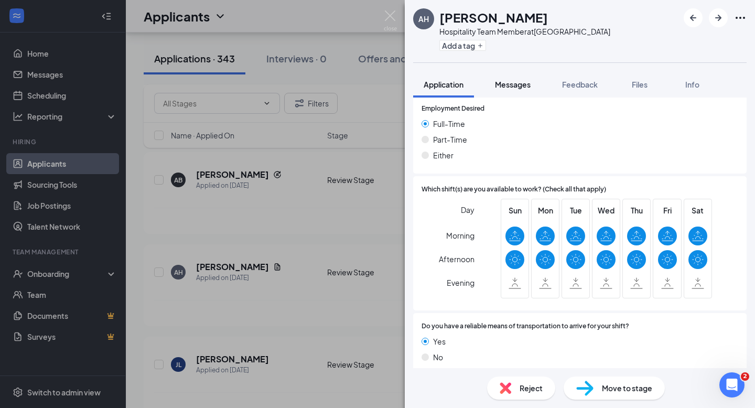
click at [516, 83] on span "Messages" at bounding box center [513, 84] width 36 height 9
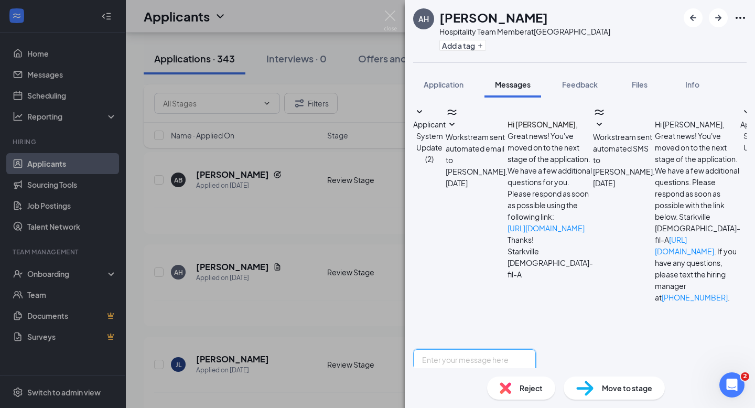
click at [491, 349] on textarea at bounding box center [474, 380] width 123 height 63
paste textarea "Hey [PERSON_NAME] ! My name is [PERSON_NAME] and I serve as the Talent Director…"
drag, startPoint x: 480, startPoint y: 282, endPoint x: 457, endPoint y: 282, distance: 23.6
click at [457, 349] on textarea "Hey [PERSON_NAME] ! My name is [PERSON_NAME] and I serve as the Talent Director…" at bounding box center [474, 380] width 123 height 63
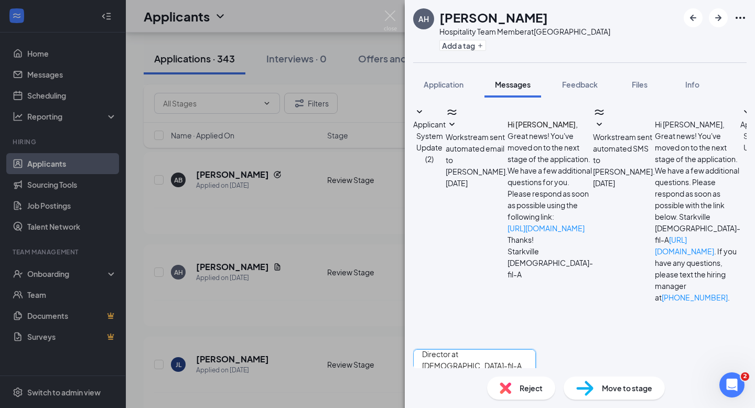
type textarea "Hey [PERSON_NAME] ! My name is [PERSON_NAME] and I serve as the Talent Director…"
click at [391, 17] on img at bounding box center [390, 20] width 13 height 20
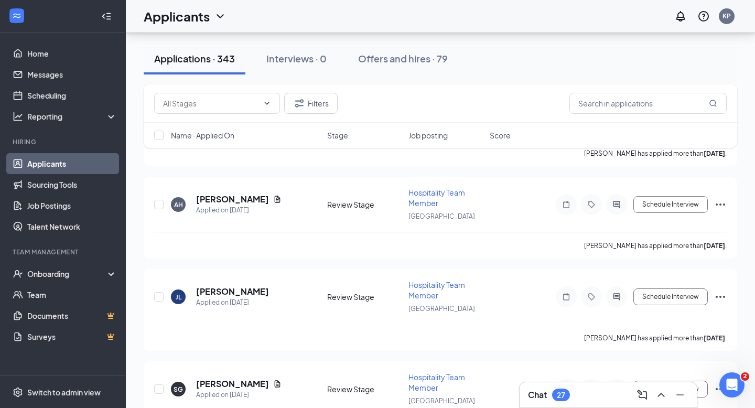
scroll to position [1765, 0]
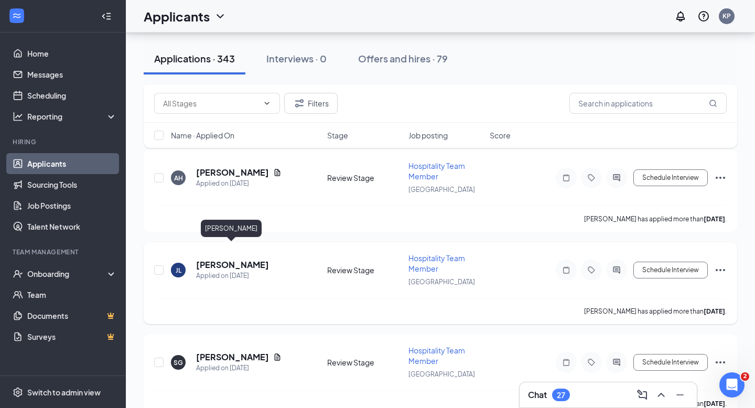
click at [253, 259] on h5 "[PERSON_NAME]" at bounding box center [232, 265] width 73 height 12
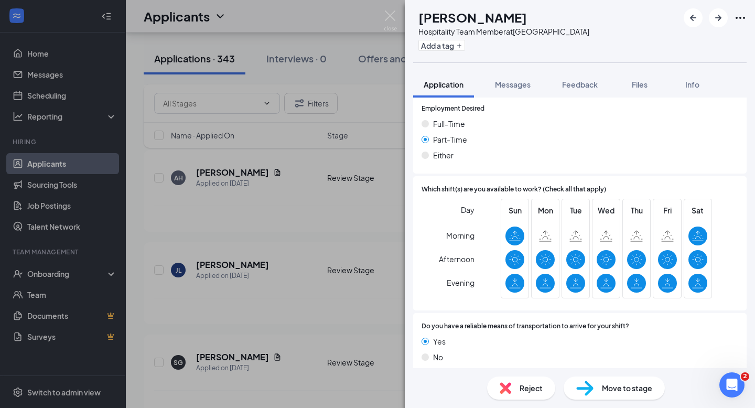
scroll to position [633, 0]
click at [382, 27] on div "JL Jakobee Lucious Hospitality Team Member at Starkville Add a tag Application …" at bounding box center [377, 204] width 755 height 408
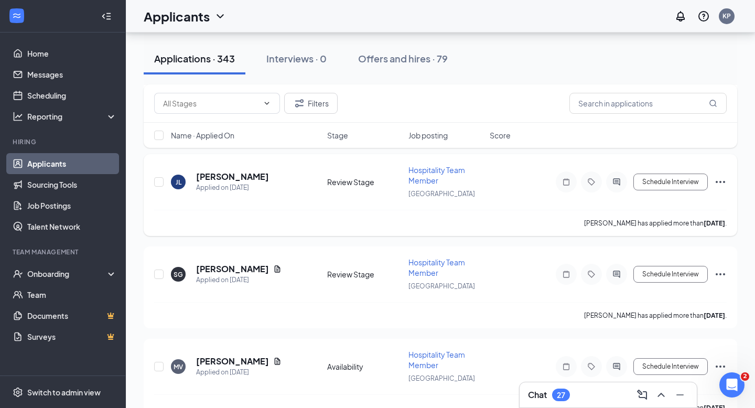
scroll to position [1877, 0]
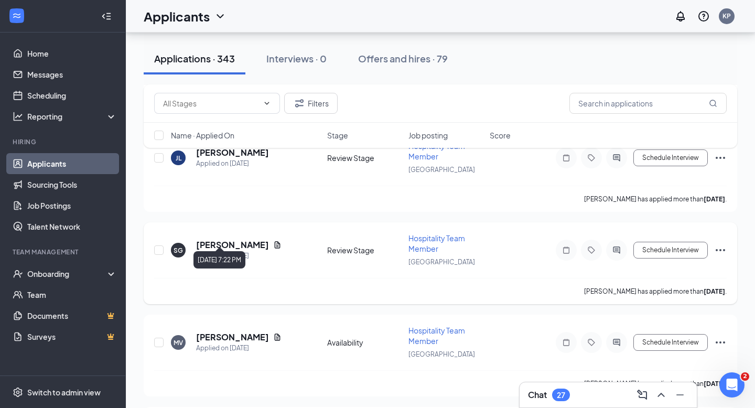
click at [225, 251] on div "Applied on [DATE]" at bounding box center [238, 256] width 85 height 10
click at [223, 239] on h5 "[PERSON_NAME]" at bounding box center [232, 245] width 73 height 12
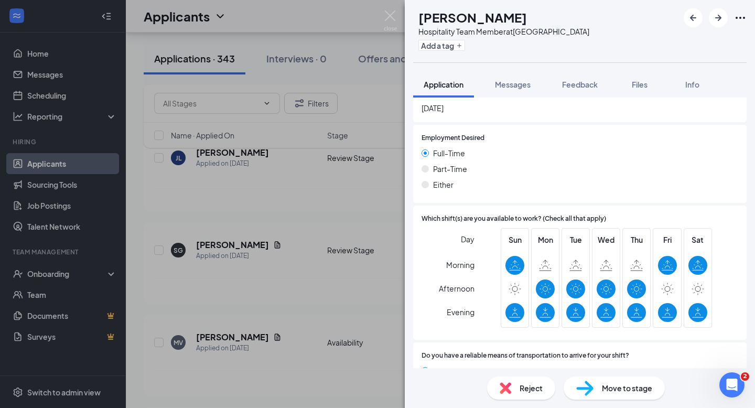
scroll to position [707, 0]
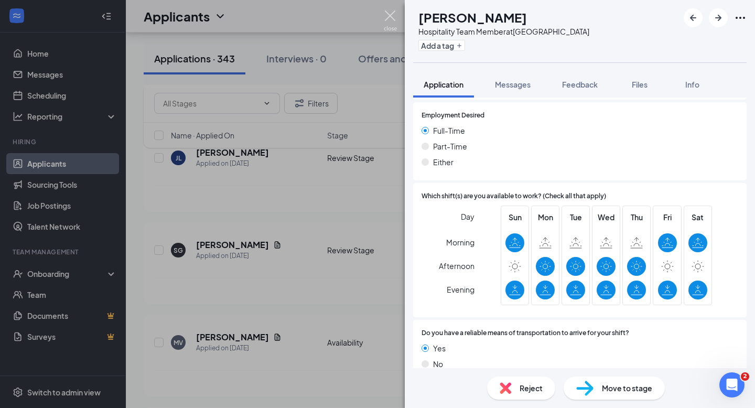
click at [391, 24] on img at bounding box center [390, 20] width 13 height 20
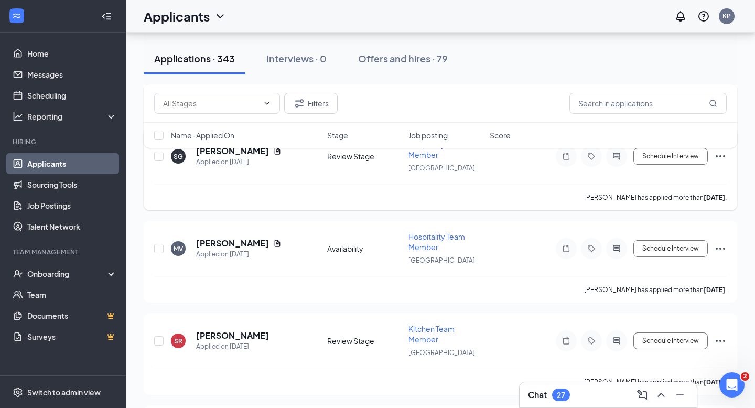
scroll to position [2007, 0]
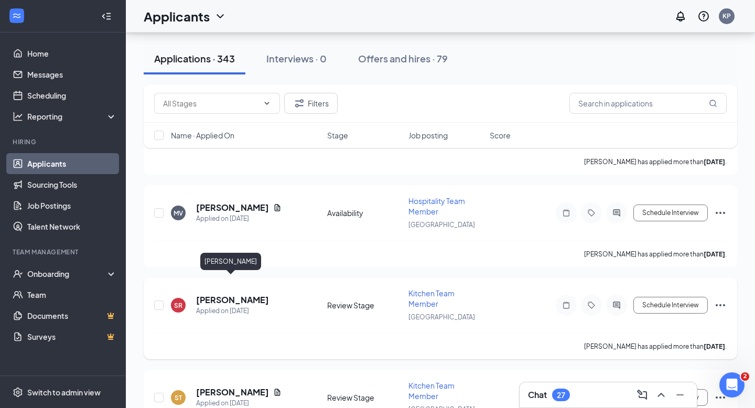
click at [223, 294] on h5 "[PERSON_NAME]" at bounding box center [232, 300] width 73 height 12
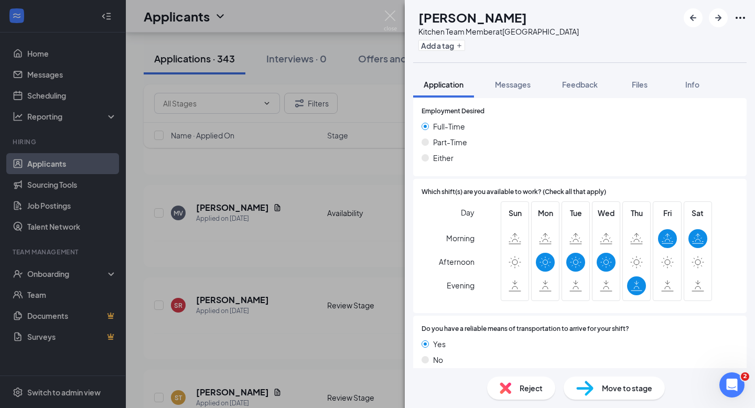
scroll to position [634, 0]
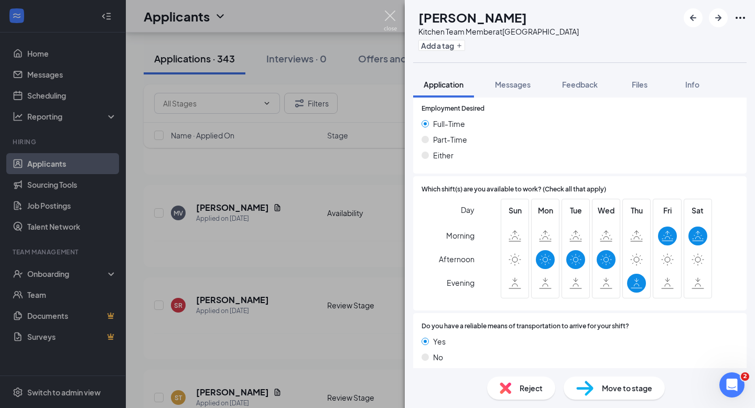
click at [394, 21] on img at bounding box center [390, 20] width 13 height 20
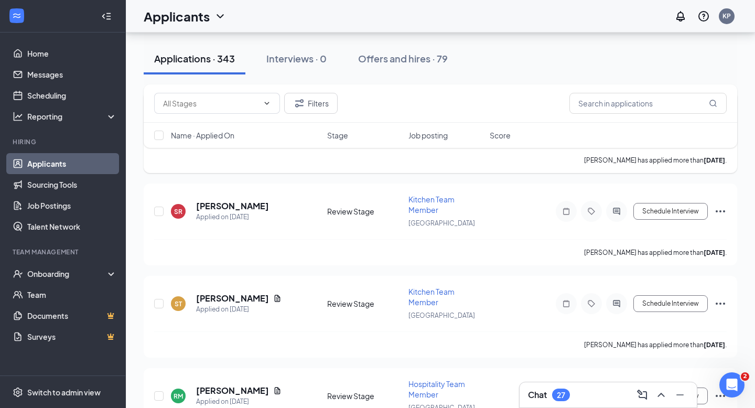
scroll to position [2112, 0]
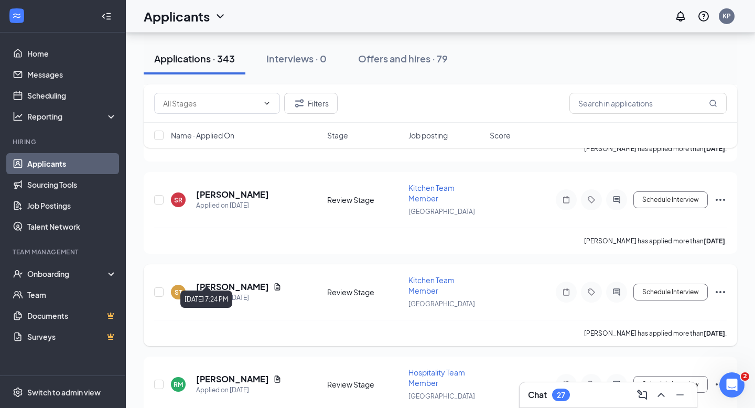
click at [220, 281] on h5 "[PERSON_NAME]" at bounding box center [232, 287] width 73 height 12
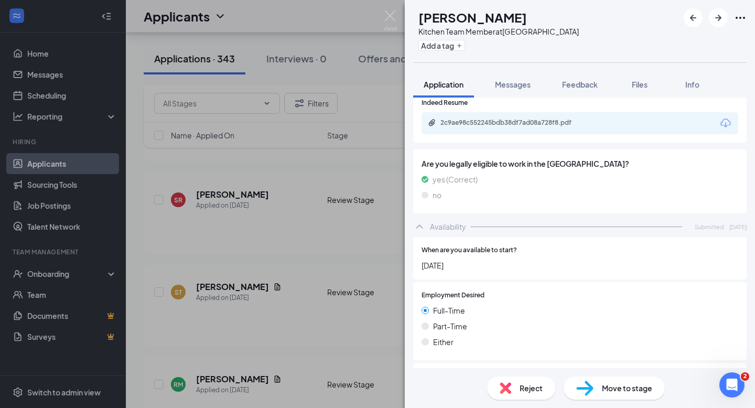
scroll to position [714, 0]
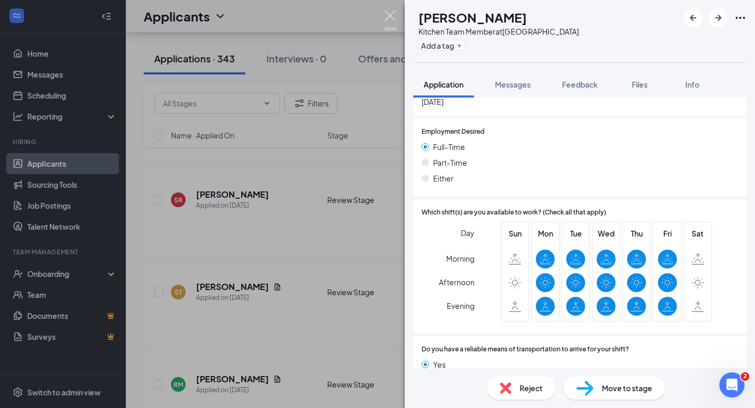
click at [391, 27] on img at bounding box center [390, 20] width 13 height 20
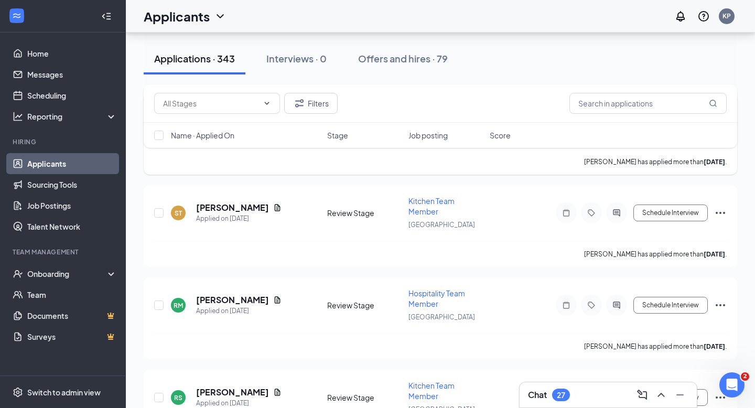
scroll to position [2201, 0]
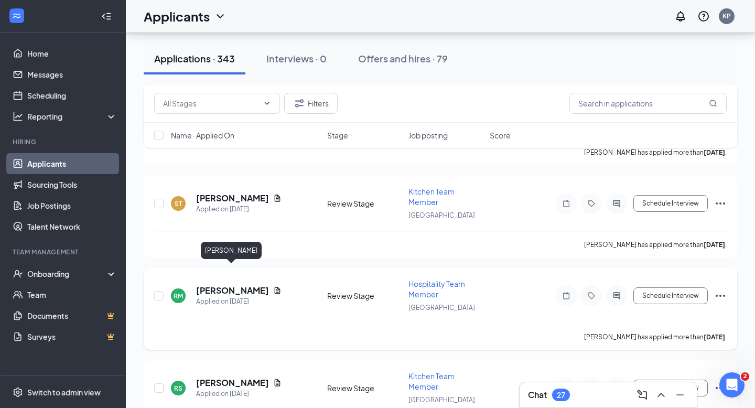
click at [232, 285] on h5 "[PERSON_NAME]" at bounding box center [232, 291] width 73 height 12
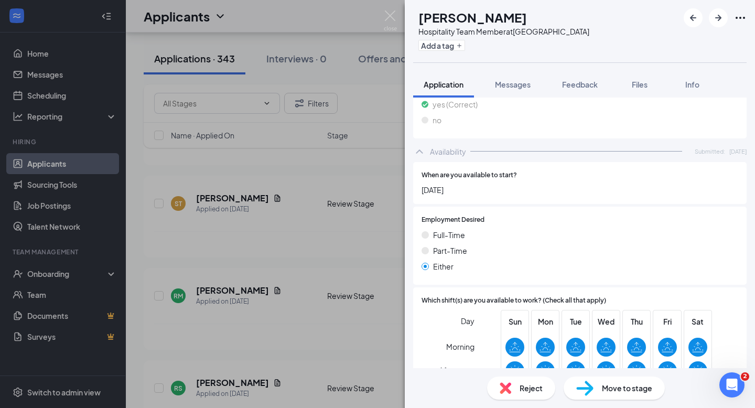
scroll to position [480, 0]
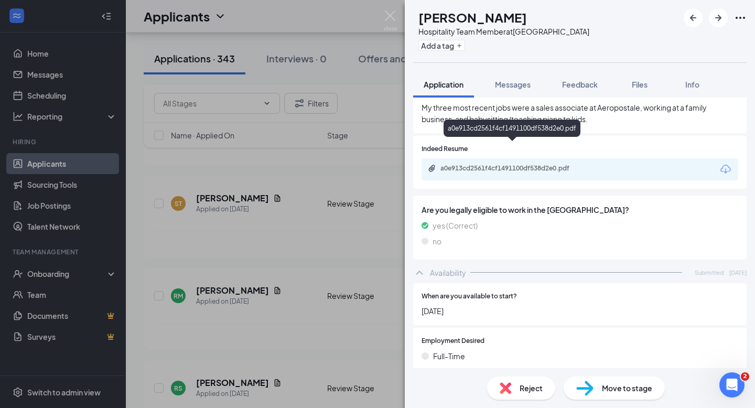
click at [491, 164] on div "a0e913cd2561f4cf1491100df538d2e0.pdf" at bounding box center [514, 168] width 147 height 8
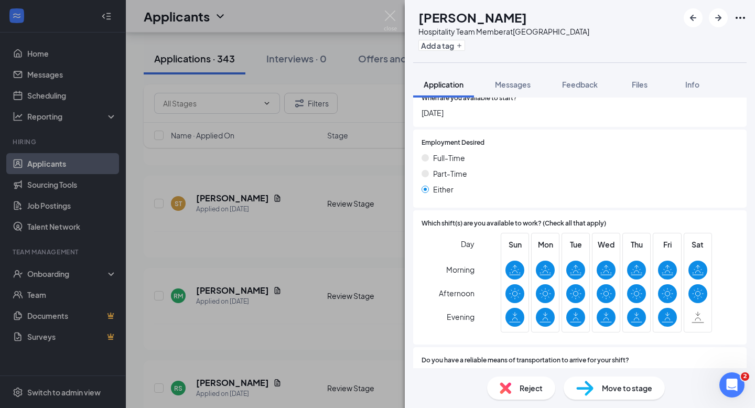
scroll to position [641, 0]
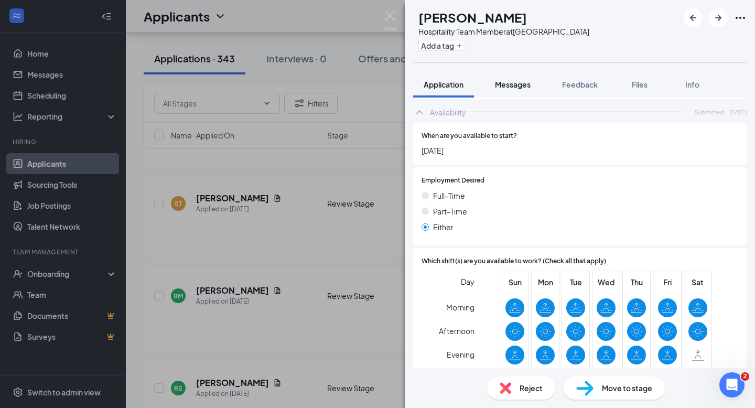
click at [516, 80] on span "Messages" at bounding box center [513, 84] width 36 height 9
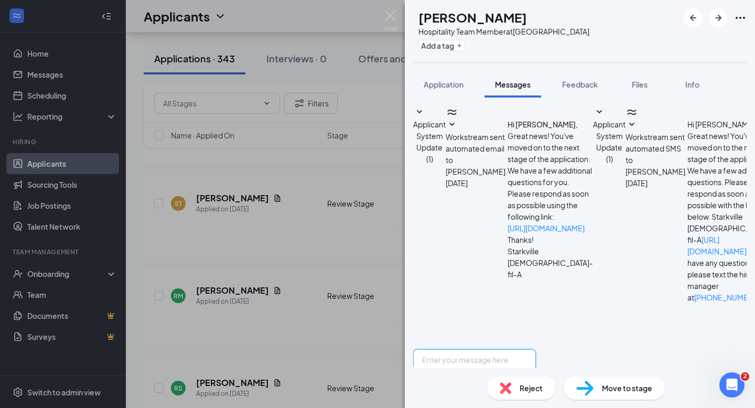
click at [470, 349] on textarea at bounding box center [474, 380] width 123 height 63
paste textarea "Hey [PERSON_NAME] ! My name is [PERSON_NAME] and I serve as the Talent Director…"
drag, startPoint x: 481, startPoint y: 283, endPoint x: 461, endPoint y: 282, distance: 20.0
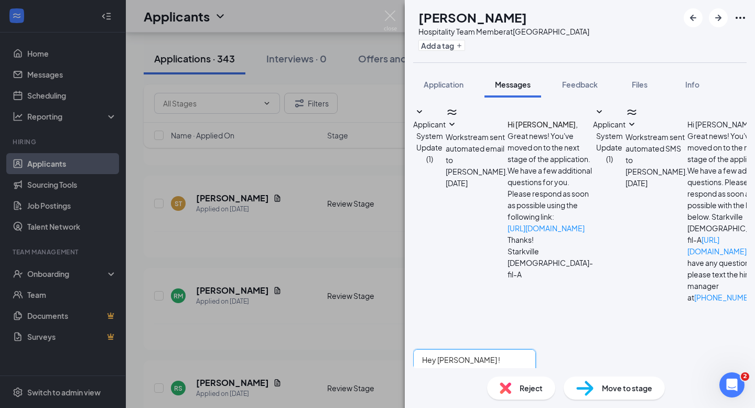
click at [461, 349] on textarea "Hey [PERSON_NAME] ! My name is [PERSON_NAME] and I serve as the Talent Director…" at bounding box center [474, 380] width 123 height 63
click at [536, 349] on textarea "Hey Rachel ! My name is K'Lee Pittman and I serve as the Talent Director at Chi…" at bounding box center [474, 380] width 123 height 63
type textarea "Hey [PERSON_NAME] ! My name is [PERSON_NAME] and I serve as the Talent Director…"
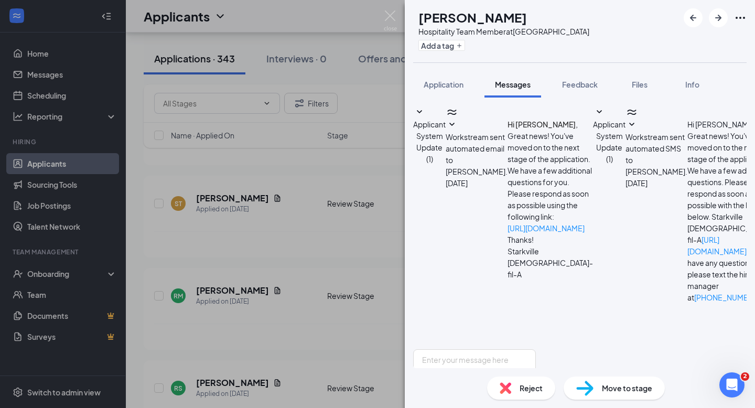
scroll to position [316, 0]
click at [388, 14] on img at bounding box center [390, 20] width 13 height 20
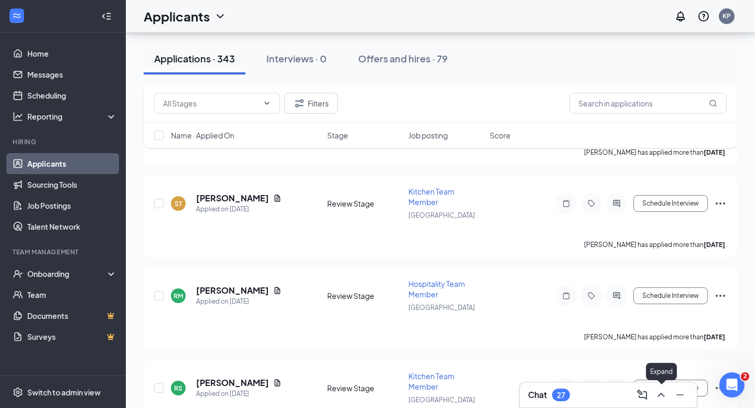
click at [665, 396] on icon "ChevronUp" at bounding box center [661, 395] width 7 height 4
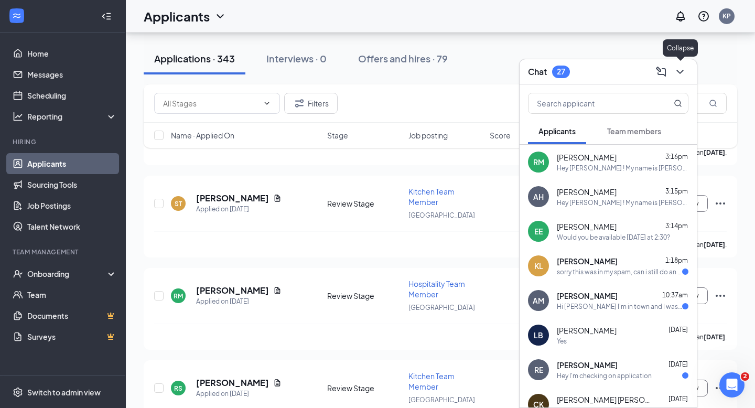
click at [678, 70] on icon "ChevronDown" at bounding box center [680, 72] width 7 height 4
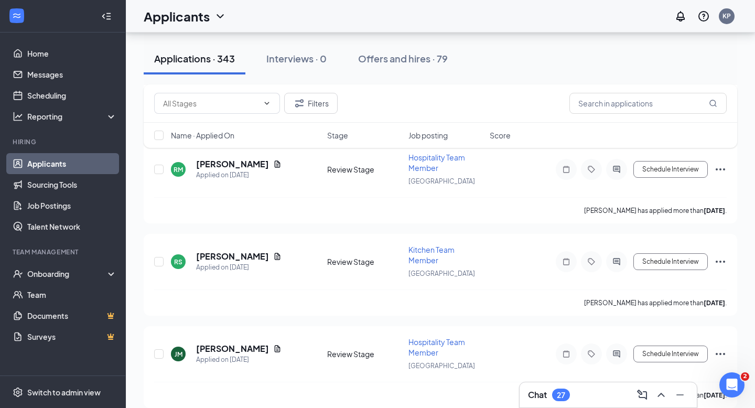
scroll to position [2333, 0]
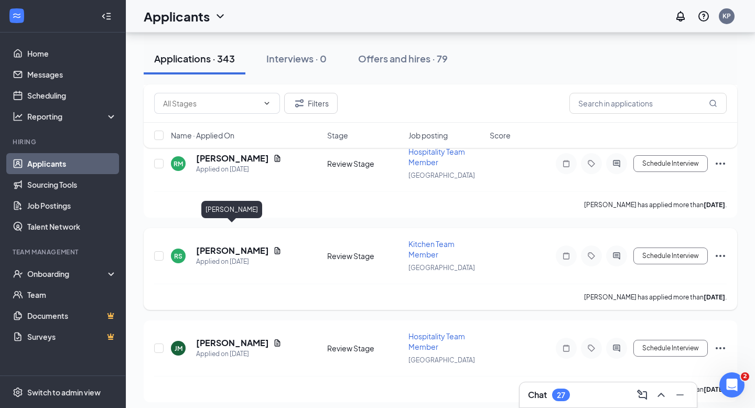
click at [252, 245] on h5 "[PERSON_NAME]" at bounding box center [232, 251] width 73 height 12
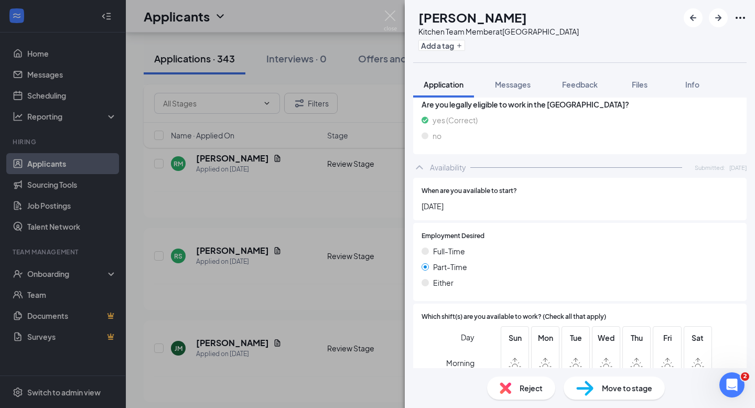
scroll to position [714, 0]
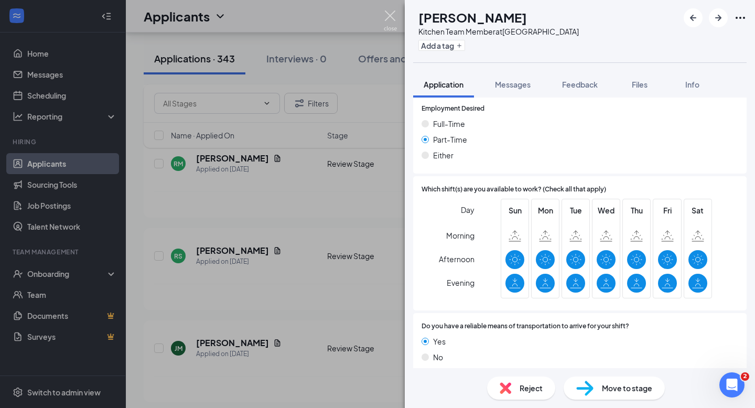
click at [387, 13] on img at bounding box center [390, 20] width 13 height 20
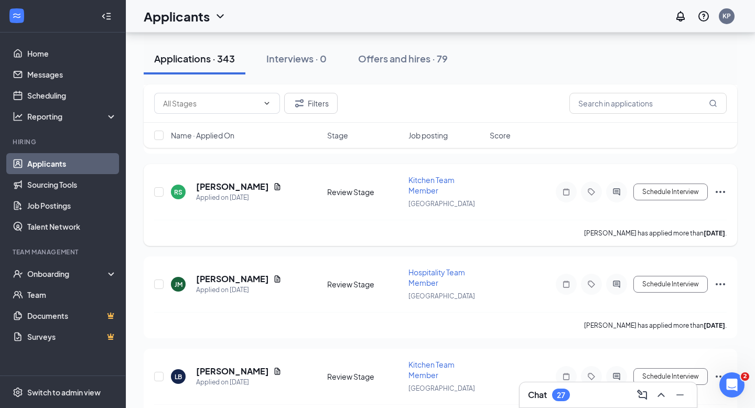
scroll to position [2407, 0]
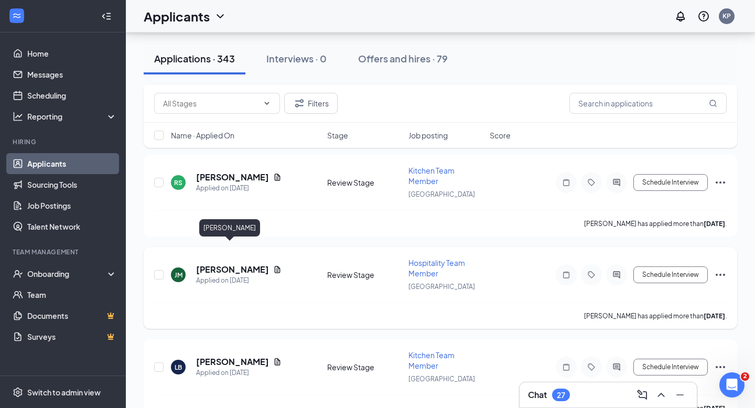
click at [237, 264] on h5 "[PERSON_NAME]" at bounding box center [232, 270] width 73 height 12
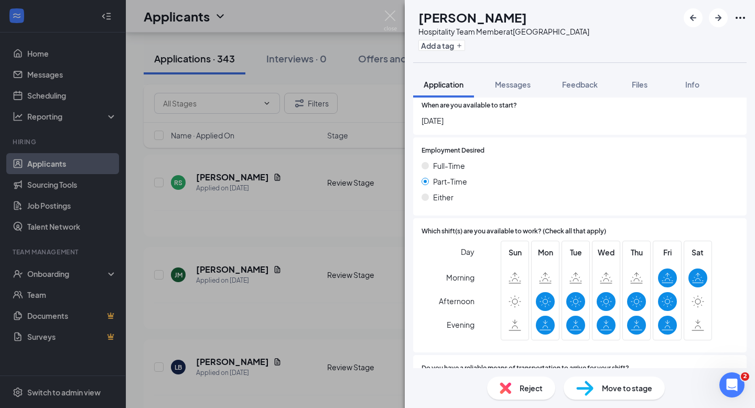
scroll to position [653, 0]
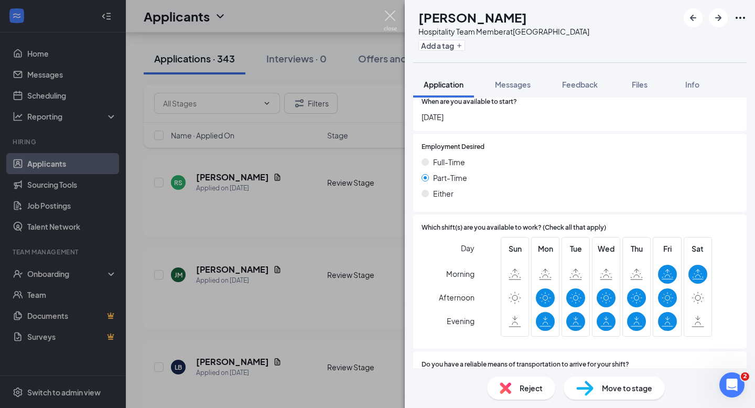
click at [389, 18] on img at bounding box center [390, 20] width 13 height 20
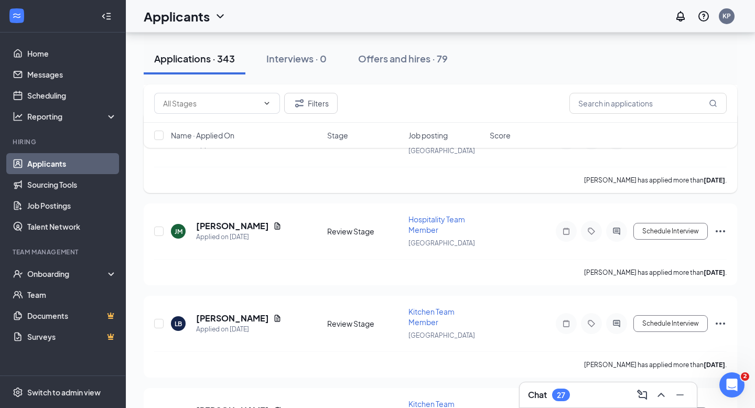
scroll to position [2453, 0]
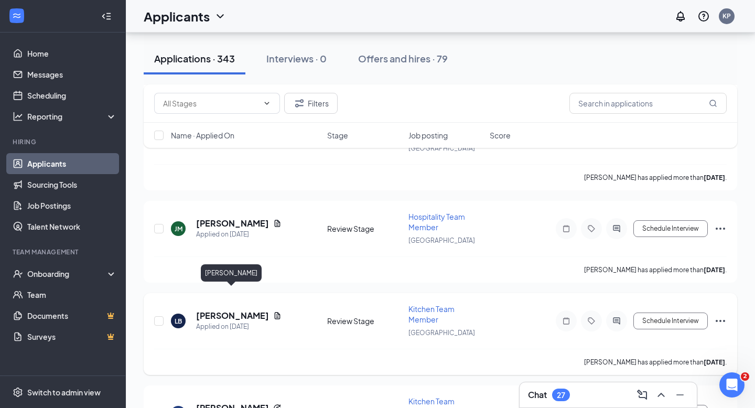
click at [241, 310] on h5 "[PERSON_NAME]" at bounding box center [232, 316] width 73 height 12
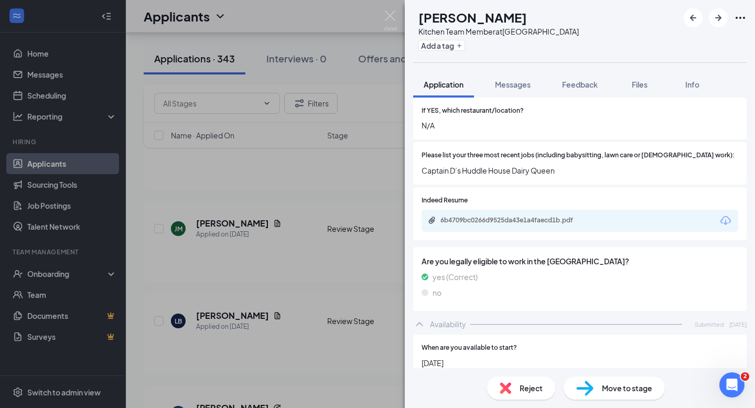
scroll to position [441, 0]
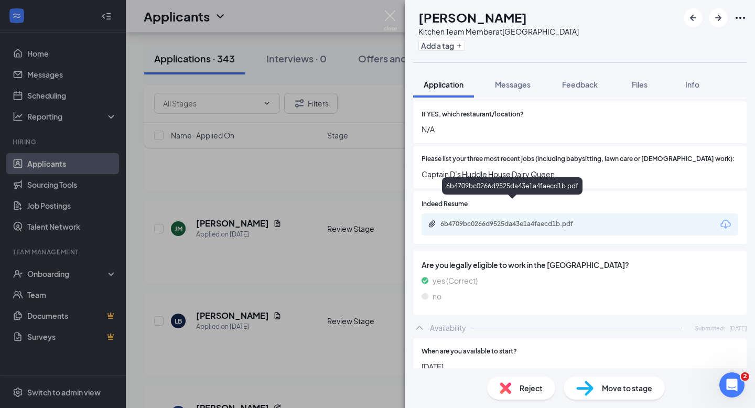
click at [469, 220] on div "6b4709bc0266d9525da43e1a4faecd1b.pdf" at bounding box center [514, 224] width 147 height 8
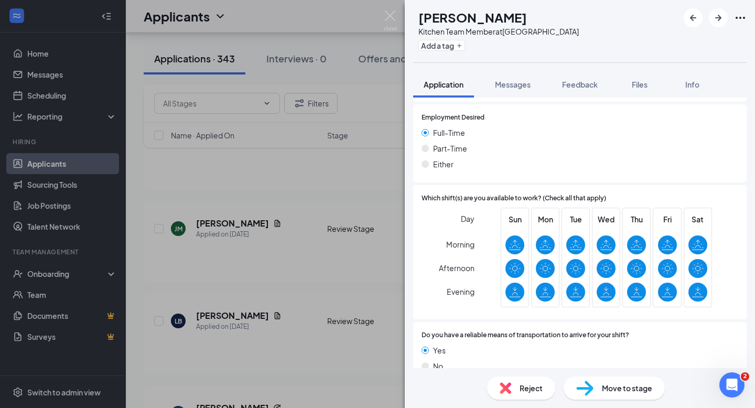
scroll to position [720, 0]
click at [508, 93] on button "Messages" at bounding box center [513, 84] width 57 height 26
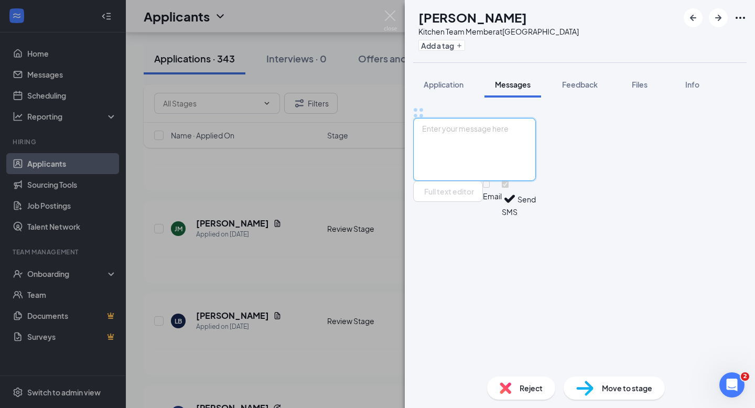
click at [504, 181] on textarea at bounding box center [474, 149] width 123 height 63
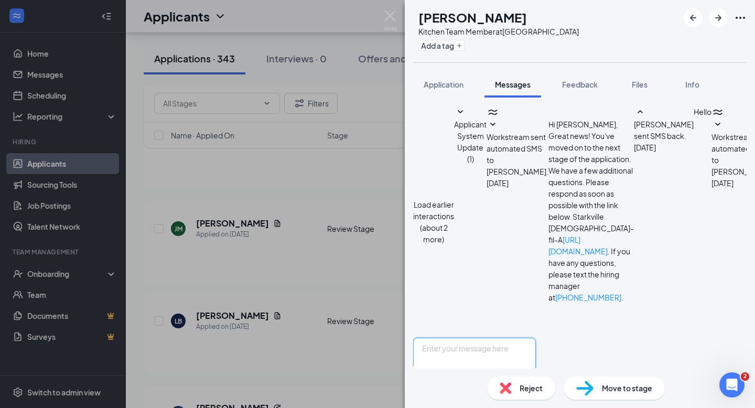
paste textarea "Hey [PERSON_NAME] ! My name is [PERSON_NAME] and I serve as the Talent Director…"
drag, startPoint x: 482, startPoint y: 282, endPoint x: 465, endPoint y: 283, distance: 16.8
click at [465, 338] on textarea "Hey [PERSON_NAME] ! My name is [PERSON_NAME] and I serve as the Talent Director…" at bounding box center [474, 369] width 123 height 63
type textarea "Hey [PERSON_NAME] ! My name is [PERSON_NAME] and I serve as the Talent Director…"
click at [390, 24] on img at bounding box center [390, 20] width 13 height 20
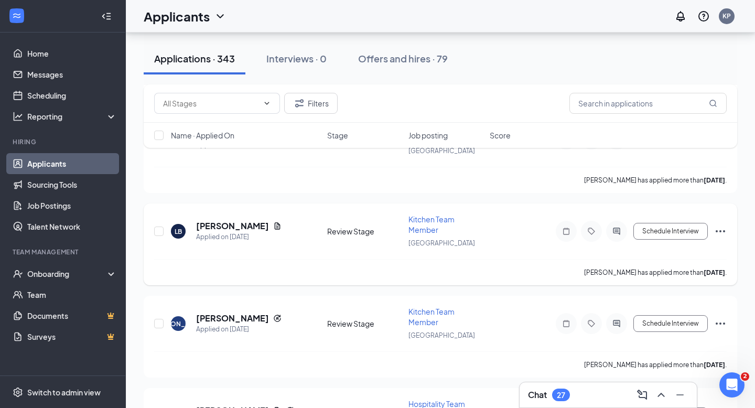
scroll to position [2549, 0]
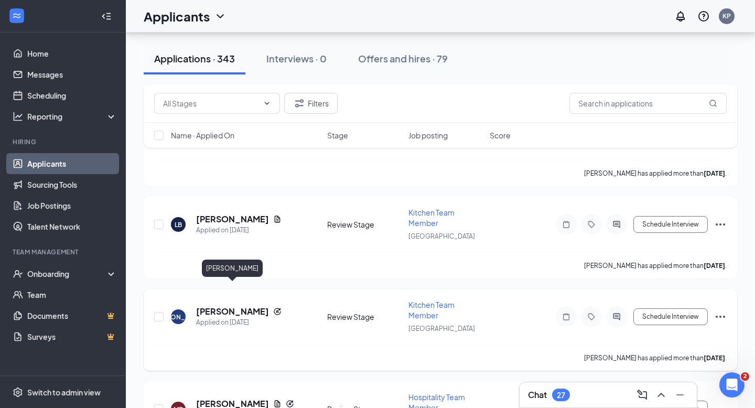
click at [240, 306] on h5 "[PERSON_NAME]" at bounding box center [232, 312] width 73 height 12
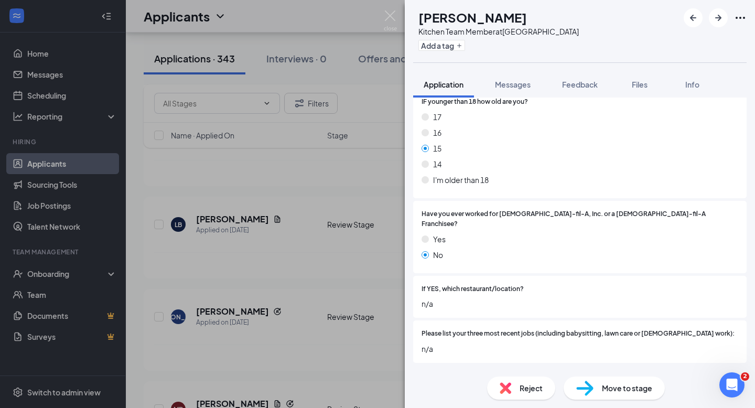
scroll to position [257, 0]
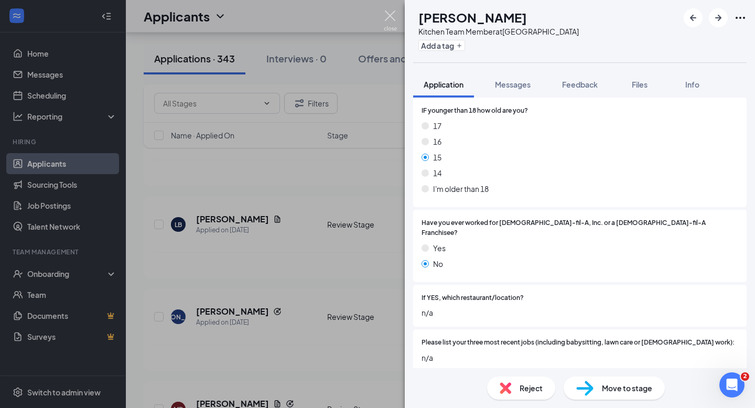
click at [386, 16] on img at bounding box center [390, 20] width 13 height 20
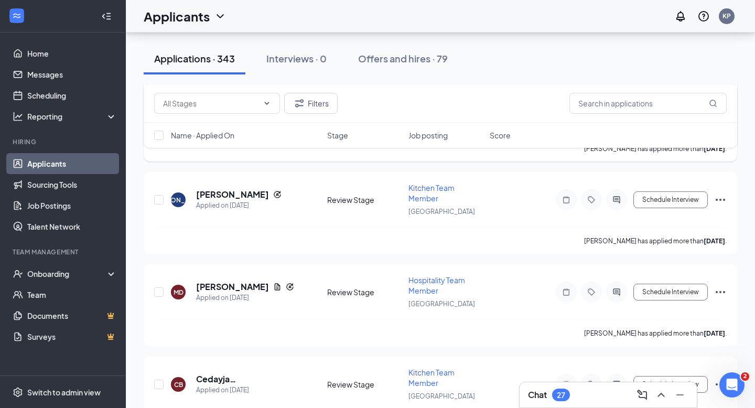
scroll to position [2678, 0]
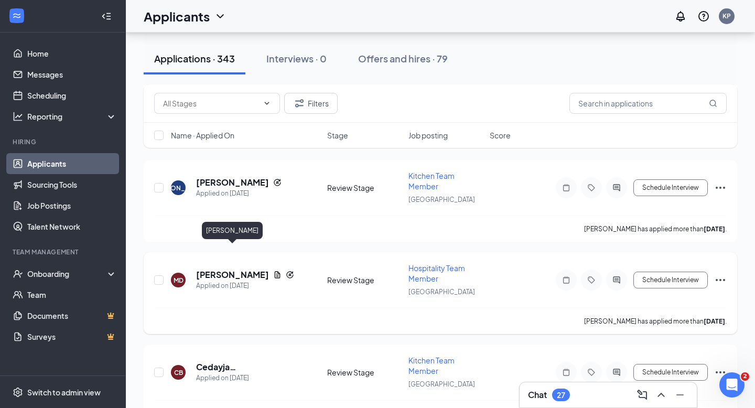
click at [208, 269] on h5 "[PERSON_NAME]" at bounding box center [232, 275] width 73 height 12
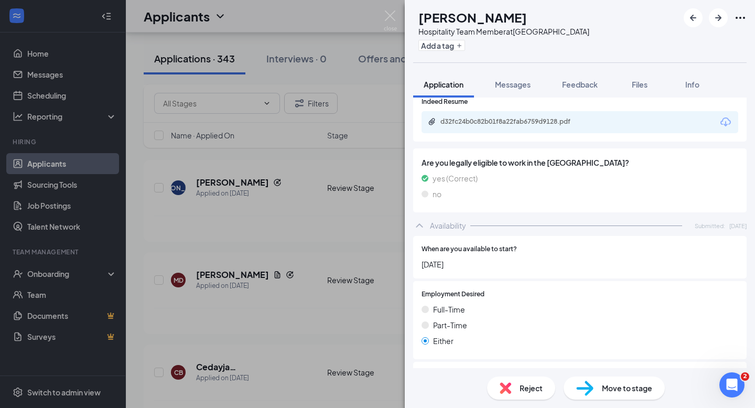
scroll to position [553, 0]
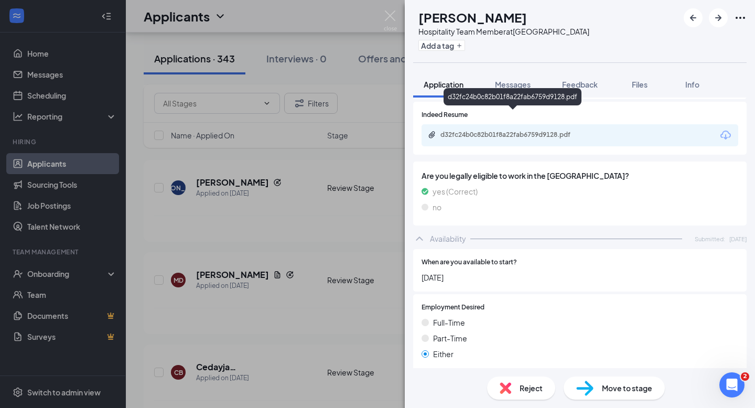
click at [467, 131] on div "d32fc24b0c82b01f8a22fab6759d9128.pdf" at bounding box center [513, 136] width 170 height 10
click at [380, 18] on div "MD Morgan Drummond Hospitality Team Member at Starkville Add a tag Application …" at bounding box center [377, 204] width 755 height 408
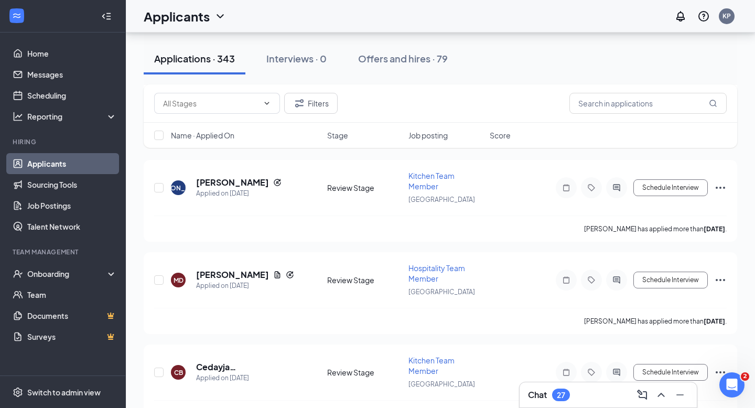
click at [385, 18] on div "Applicants KP" at bounding box center [440, 16] width 629 height 33
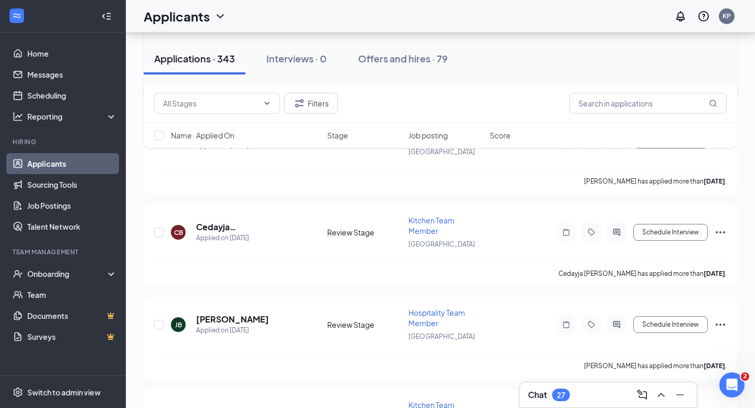
scroll to position [2825, 0]
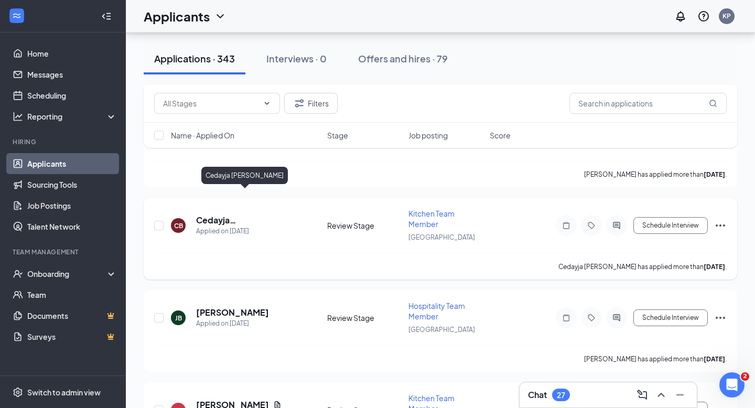
click at [231, 215] on h5 "Cedayja [PERSON_NAME]" at bounding box center [247, 221] width 103 height 12
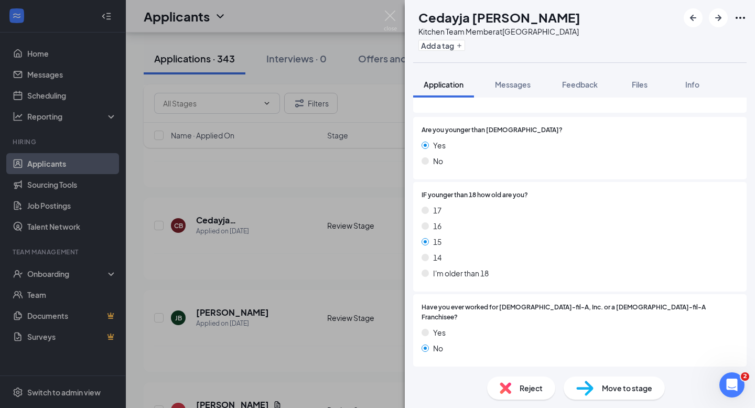
scroll to position [145, 0]
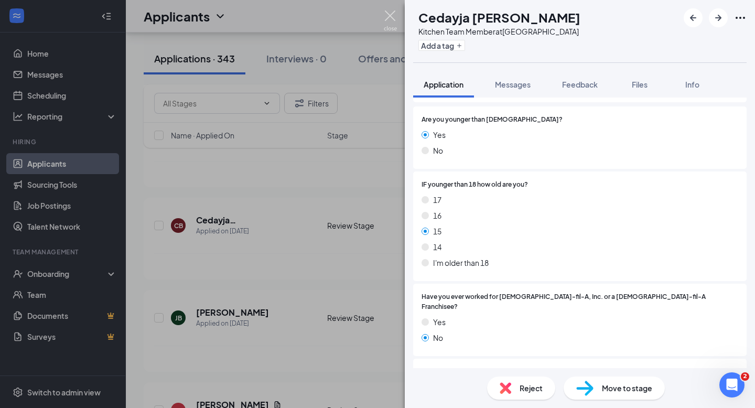
click at [390, 22] on img at bounding box center [390, 20] width 13 height 20
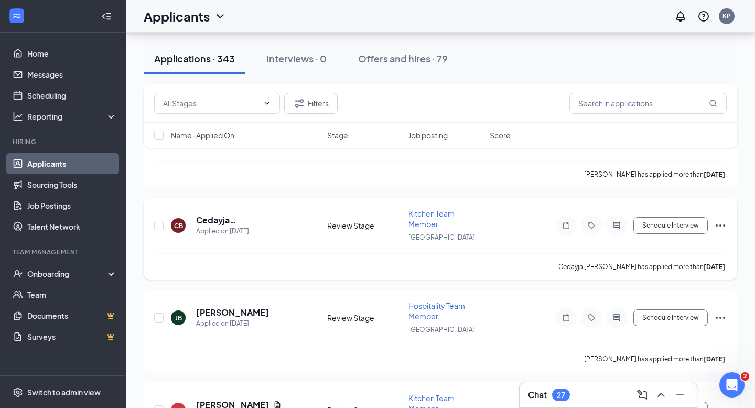
scroll to position [2840, 0]
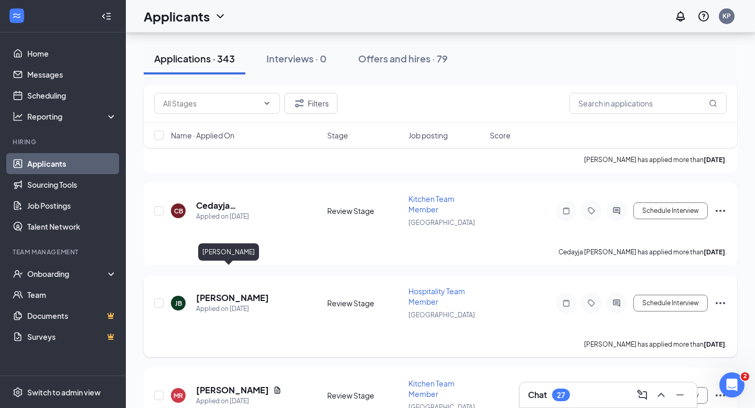
click at [233, 292] on h5 "[PERSON_NAME]" at bounding box center [232, 298] width 73 height 12
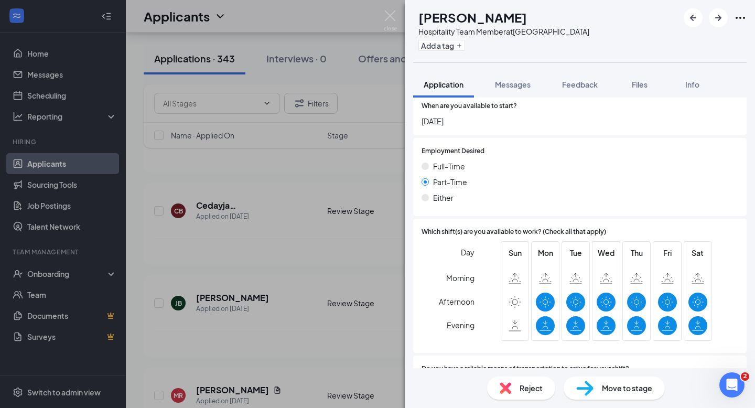
scroll to position [657, 0]
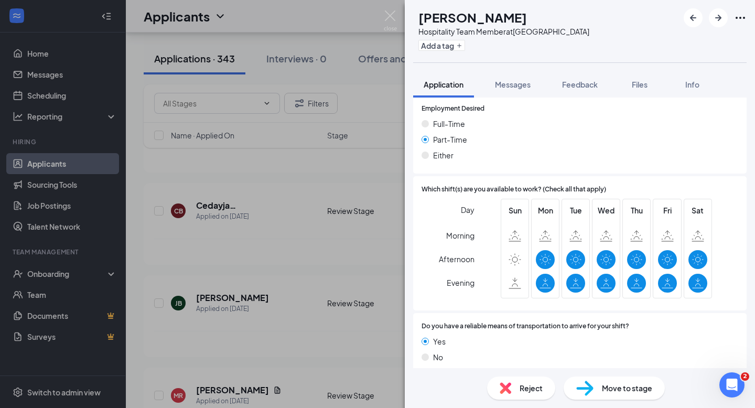
click at [381, 13] on div "JB Jakira Butts Hospitality Team Member at Starkville Add a tag Application Mes…" at bounding box center [377, 204] width 755 height 408
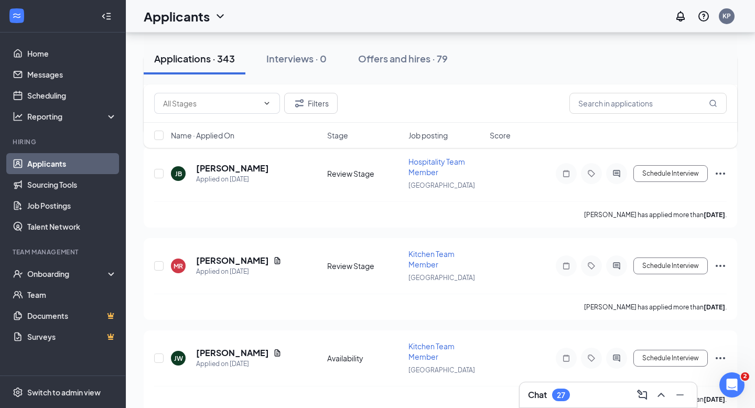
scroll to position [2986, 0]
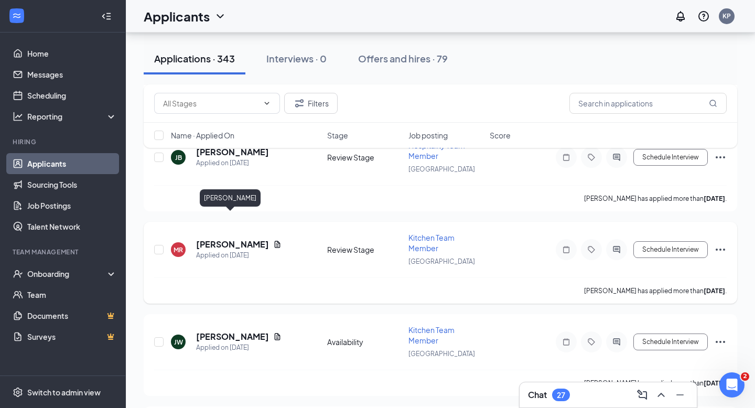
click at [230, 239] on h5 "[PERSON_NAME]" at bounding box center [232, 245] width 73 height 12
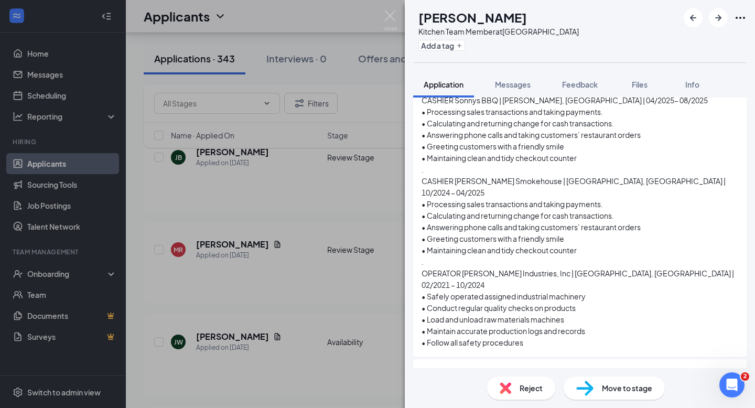
scroll to position [521, 0]
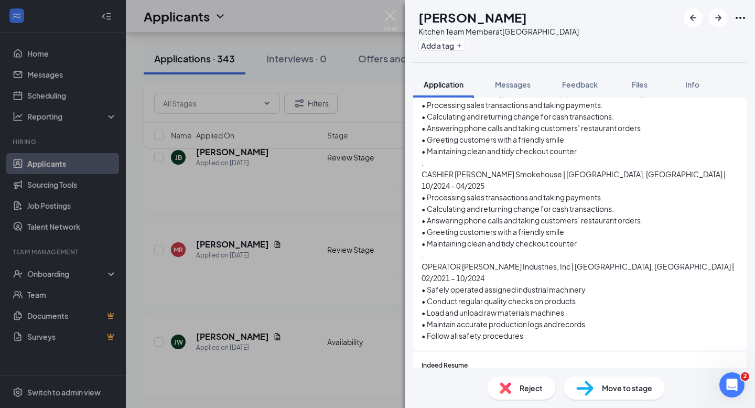
click at [550, 381] on div "620b2cc505e0ab7e1be3c0dc5d3572ff.pdf" at bounding box center [514, 385] width 147 height 8
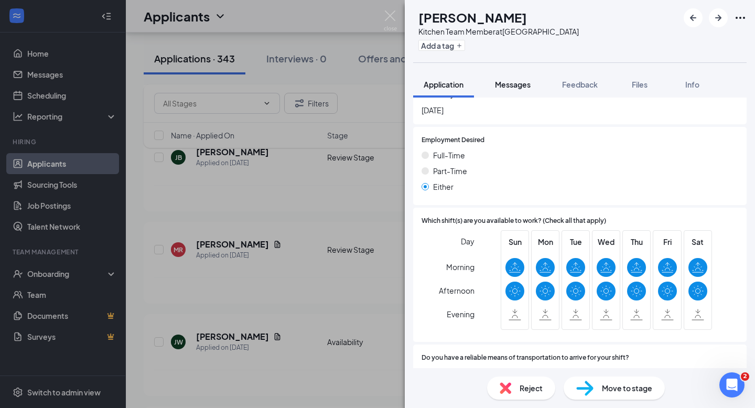
scroll to position [935, 0]
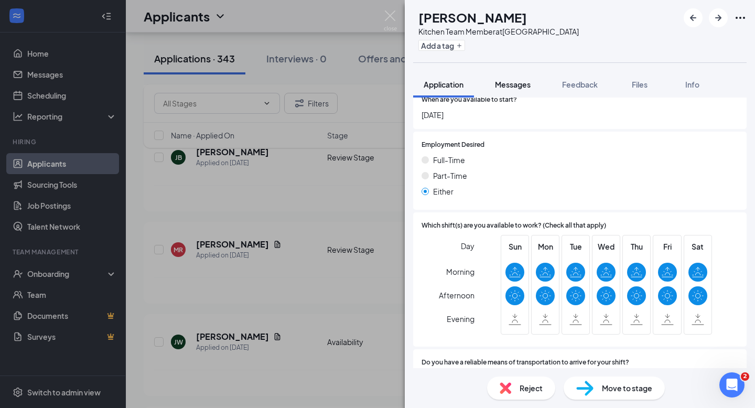
click at [513, 81] on span "Messages" at bounding box center [513, 84] width 36 height 9
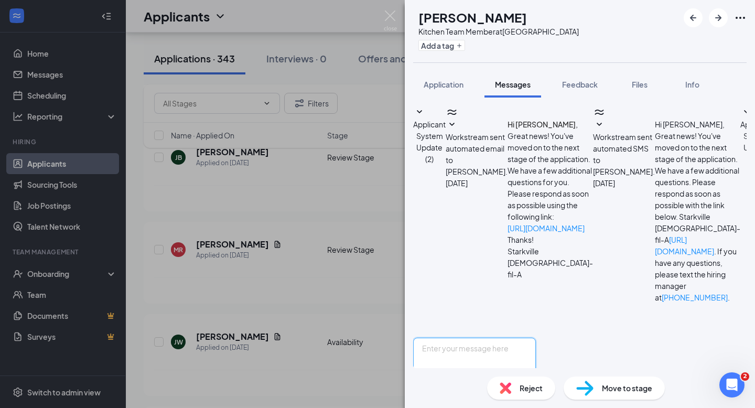
click at [473, 338] on textarea at bounding box center [474, 369] width 123 height 63
paste textarea "Hey [PERSON_NAME] ! My name is [PERSON_NAME] and I serve as the Talent Director…"
click at [480, 338] on textarea "Hey [PERSON_NAME] ! My name is [PERSON_NAME] and I serve as the Talent Director…" at bounding box center [474, 369] width 123 height 63
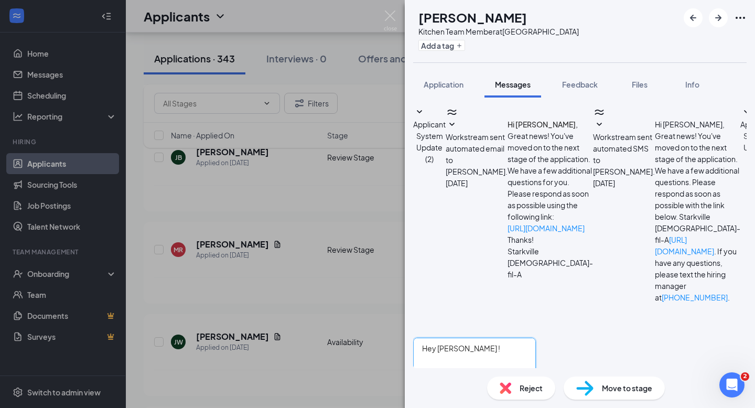
click at [480, 338] on textarea "Hey [PERSON_NAME] ! My name is [PERSON_NAME] and I serve as the Talent Director…" at bounding box center [474, 369] width 123 height 63
type textarea "Hey Madison ! My name is K'Lee Pittman and I serve as the Talent Director at Ch…"
click at [392, 23] on img at bounding box center [390, 20] width 13 height 20
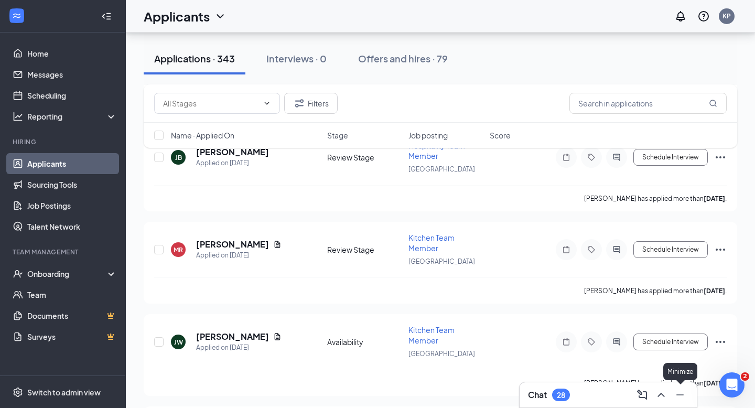
click at [664, 393] on icon "ChevronUp" at bounding box center [661, 395] width 13 height 13
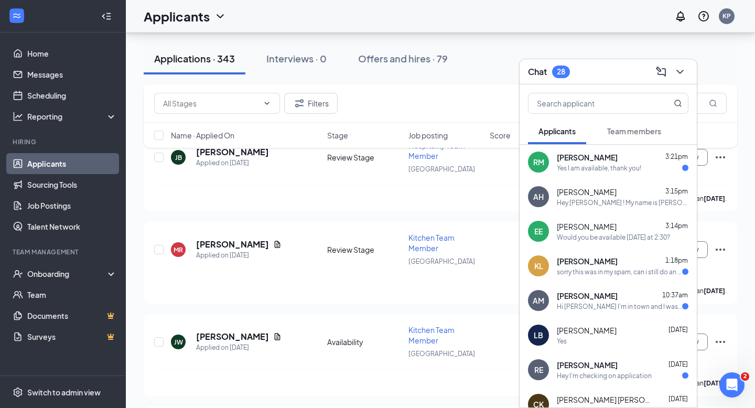
click at [628, 159] on div "Rachel McAlpin 3:21pm" at bounding box center [623, 157] width 132 height 10
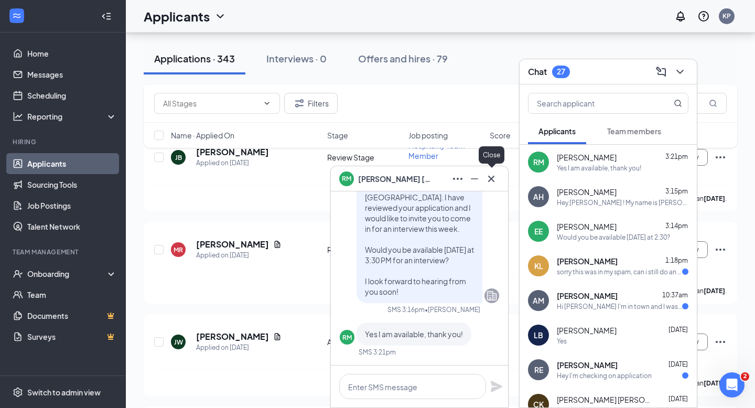
click at [493, 176] on icon "Cross" at bounding box center [491, 179] width 13 height 13
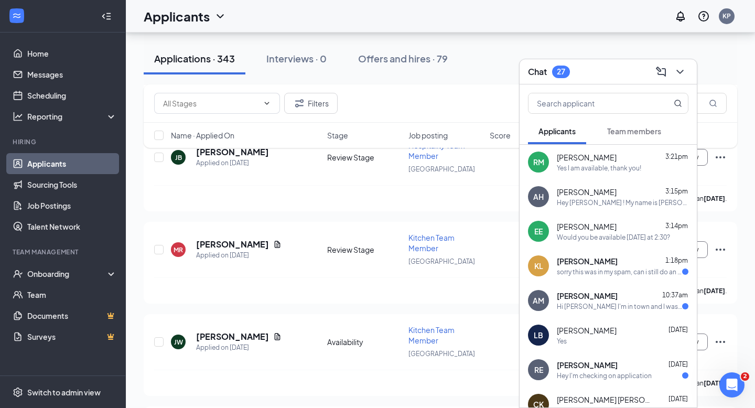
click at [690, 79] on div "Chat 27" at bounding box center [608, 71] width 177 height 25
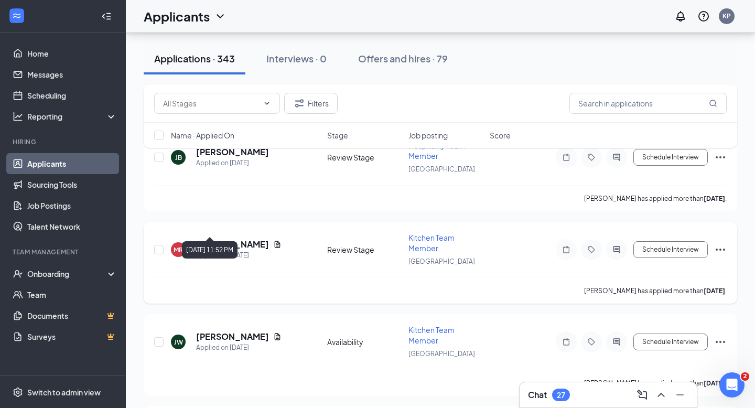
click at [231, 239] on h5 "[PERSON_NAME]" at bounding box center [232, 245] width 73 height 12
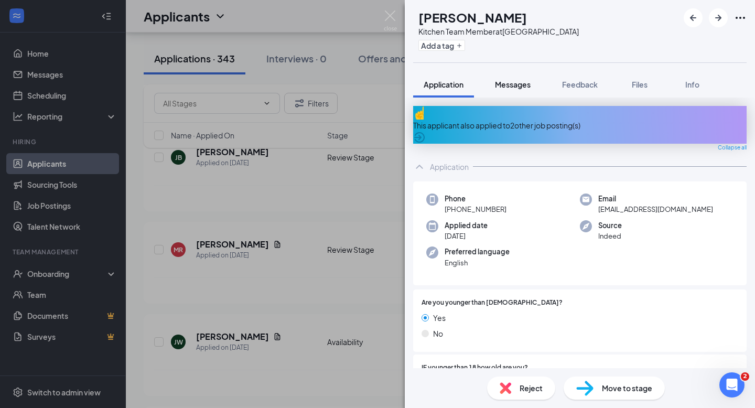
click at [510, 81] on span "Messages" at bounding box center [513, 84] width 36 height 9
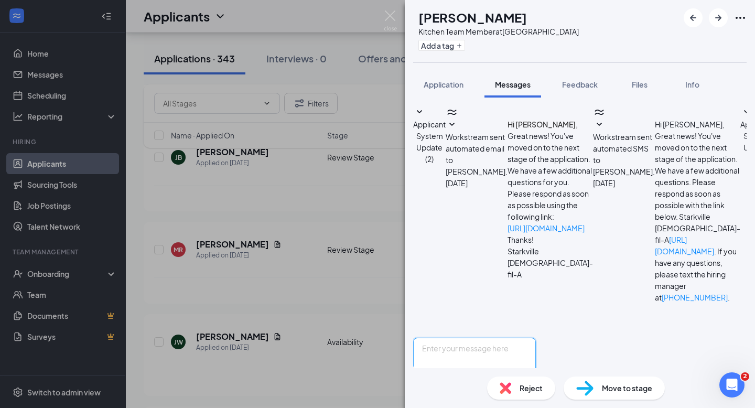
click at [514, 338] on textarea at bounding box center [474, 369] width 123 height 63
paste textarea "Hey [PERSON_NAME] ! My name is [PERSON_NAME] and I serve as the Talent Director…"
drag, startPoint x: 480, startPoint y: 284, endPoint x: 469, endPoint y: 284, distance: 11.0
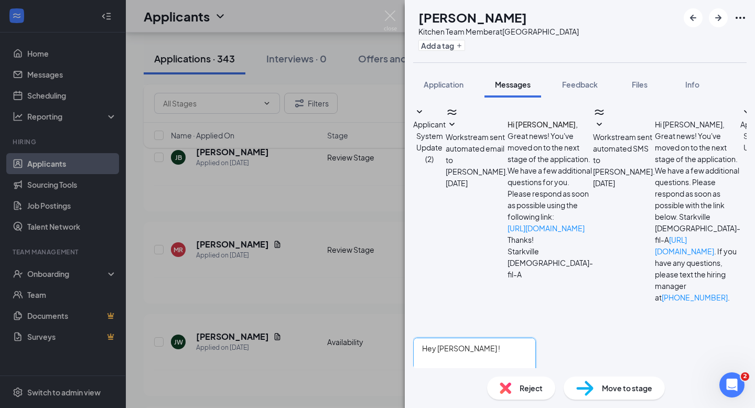
click at [469, 338] on textarea "Hey [PERSON_NAME] ! My name is [PERSON_NAME] and I serve as the Talent Director…" at bounding box center [474, 369] width 123 height 63
click at [536, 338] on textarea "Hey Madison ! My name is K'Lee Pittman and I serve as the Talent Director at Ch…" at bounding box center [474, 369] width 123 height 63
type textarea "Hey [PERSON_NAME] ! My name is [PERSON_NAME] and I serve as the Talent Director…"
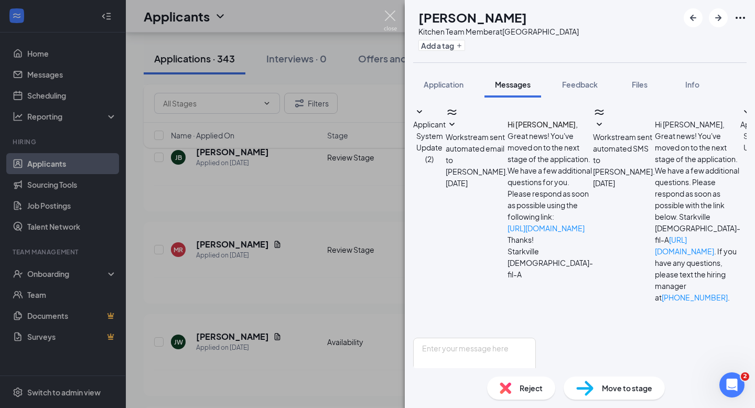
scroll to position [286, 0]
click at [391, 14] on img at bounding box center [390, 20] width 13 height 20
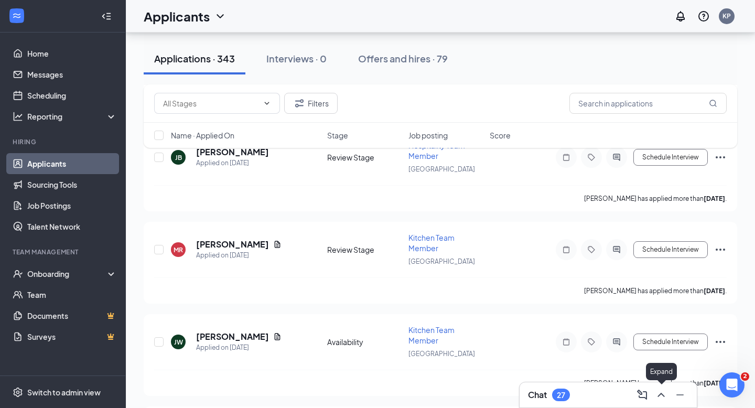
click at [668, 398] on button at bounding box center [661, 395] width 17 height 17
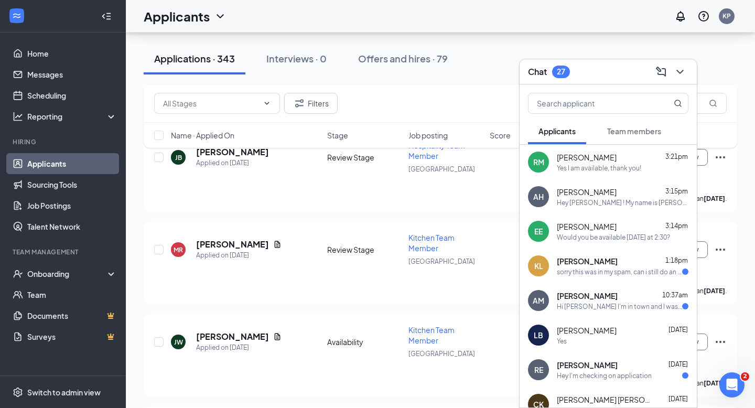
click at [610, 168] on div "Yes I am available, thank you!" at bounding box center [599, 168] width 84 height 9
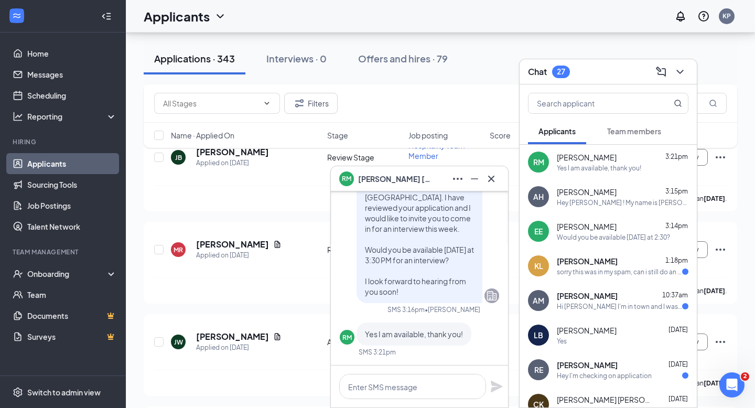
click at [495, 175] on icon "Cross" at bounding box center [491, 179] width 13 height 13
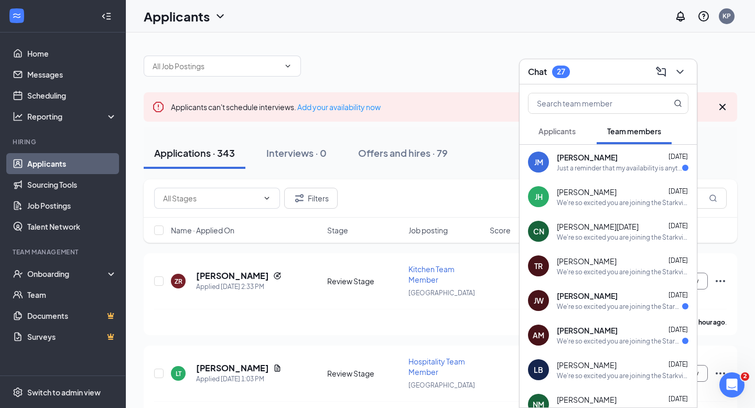
click at [640, 157] on div "[PERSON_NAME] [DATE]" at bounding box center [623, 157] width 132 height 10
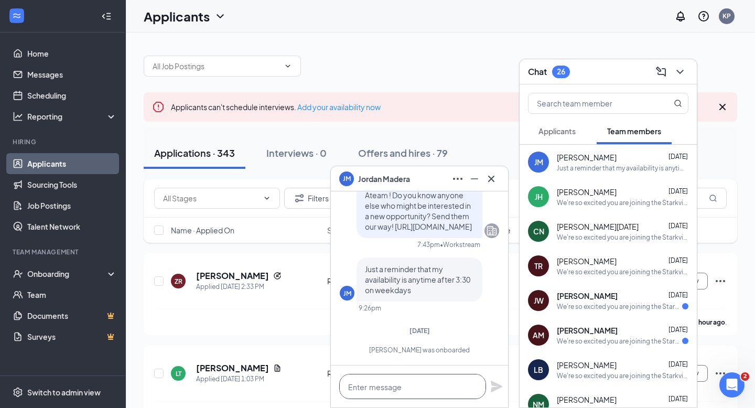
click at [381, 383] on textarea at bounding box center [412, 386] width 147 height 25
type textarea "O"
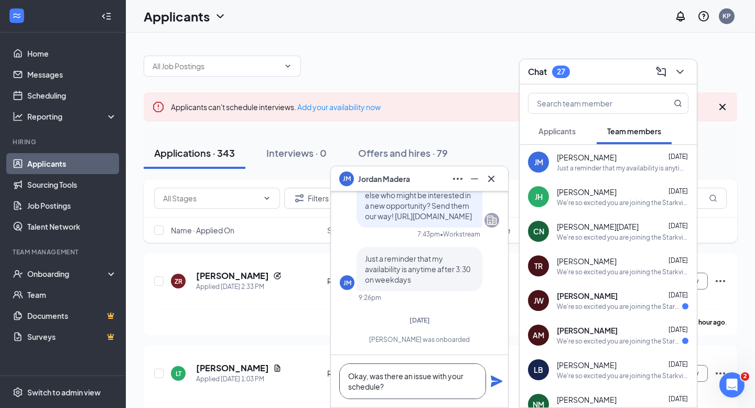
click at [366, 376] on textarea "Okay, was there an issue with your schedule?" at bounding box center [412, 381] width 147 height 36
type textarea "Correct, was there an issue with your schedule?"
click at [500, 381] on icon "Plane" at bounding box center [497, 382] width 12 height 12
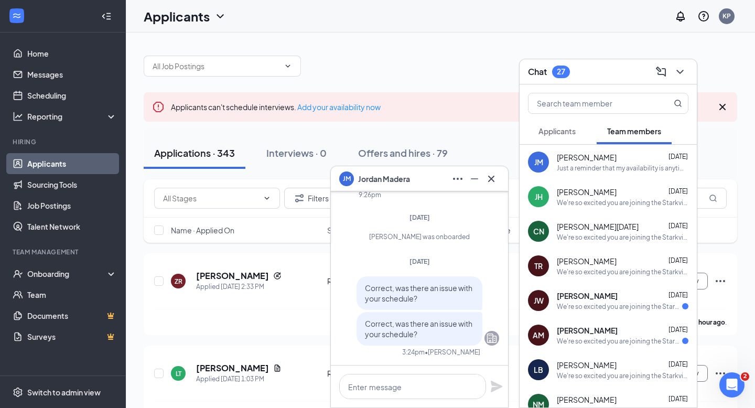
click at [436, 305] on div "Correct, was there an issue with your schedule?" at bounding box center [420, 293] width 126 height 34
click at [571, 136] on div "Applicants" at bounding box center [557, 131] width 37 height 10
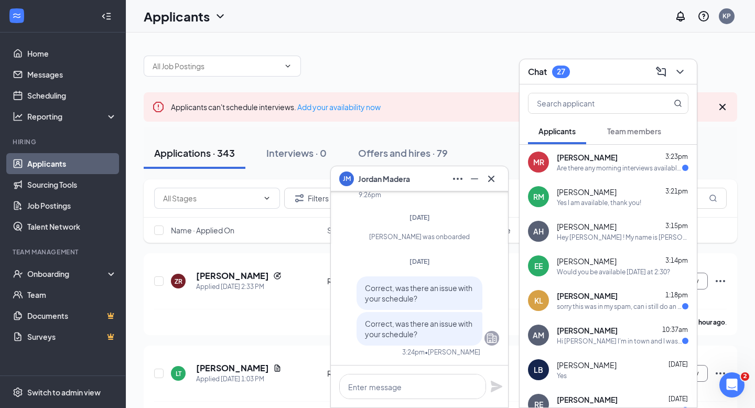
click at [458, 285] on span "Correct, was there an issue with your schedule?" at bounding box center [419, 293] width 108 height 20
drag, startPoint x: 458, startPoint y: 285, endPoint x: 420, endPoint y: 286, distance: 38.3
click at [423, 286] on span "Correct, was there an issue with your schedule?" at bounding box center [419, 293] width 108 height 20
click at [586, 164] on div "Are there any morning interviews available??" at bounding box center [619, 168] width 125 height 9
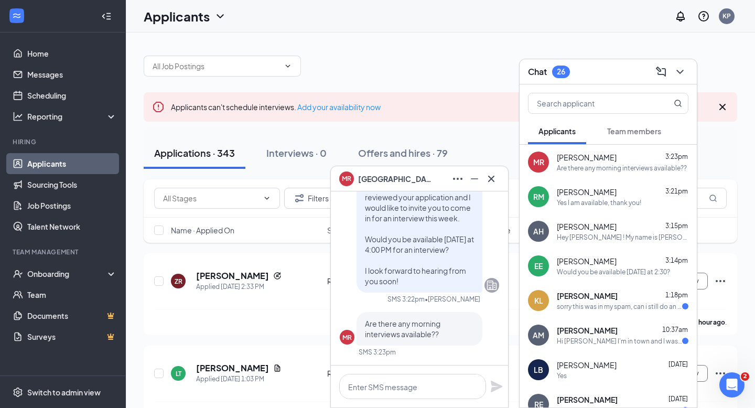
click at [634, 123] on button "Team members" at bounding box center [634, 131] width 75 height 26
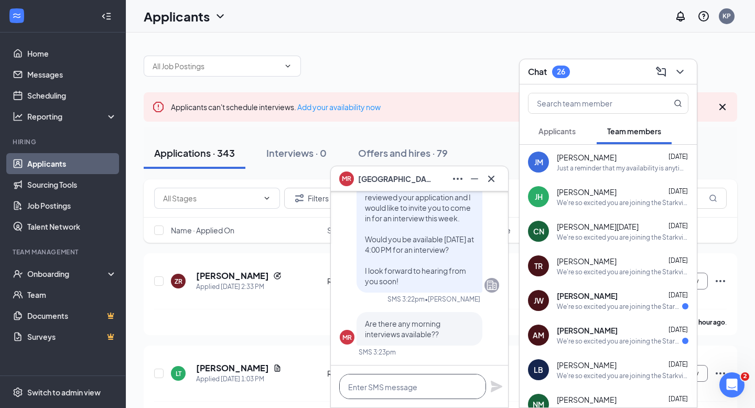
click at [402, 382] on textarea at bounding box center [412, 386] width 147 height 25
click at [590, 162] on span "[PERSON_NAME]" at bounding box center [587, 157] width 60 height 10
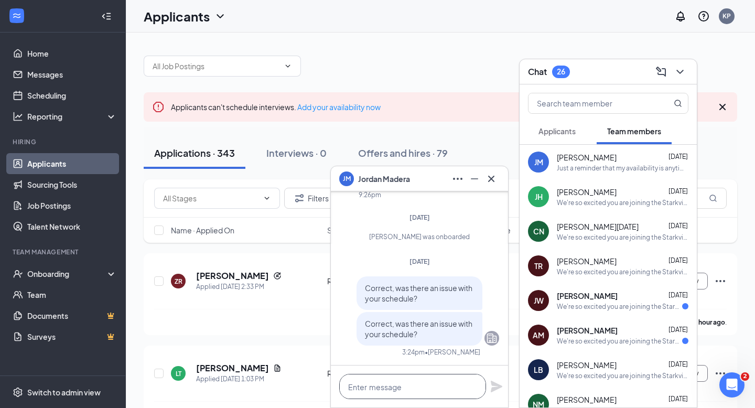
click at [359, 397] on textarea at bounding box center [412, 386] width 147 height 25
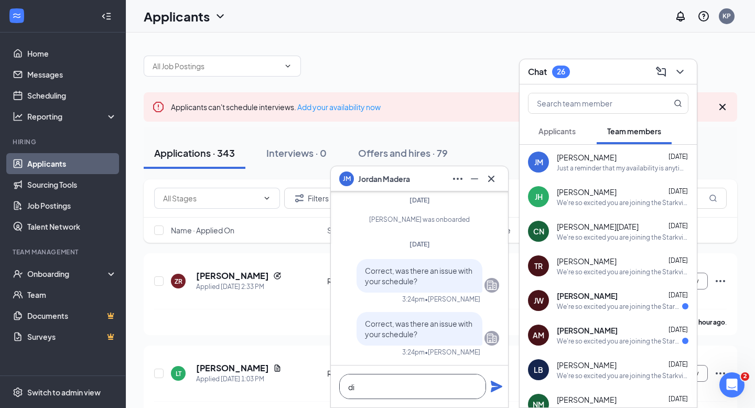
type textarea "d"
type textarea "Disregard this message\"
click at [497, 382] on icon "Plane" at bounding box center [496, 386] width 13 height 13
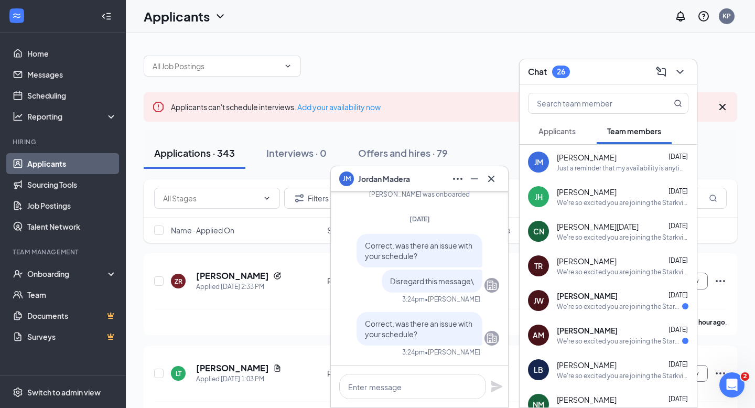
click at [572, 136] on button "Applicants" at bounding box center [557, 131] width 58 height 26
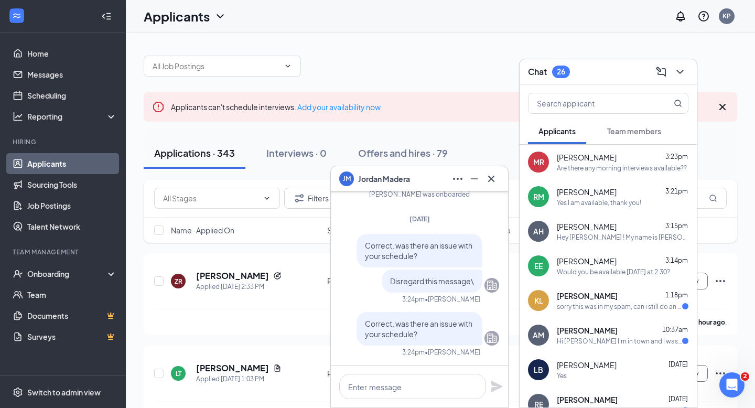
click at [602, 163] on div "[PERSON_NAME] 3:23pm Are there any morning interviews available??" at bounding box center [623, 162] width 132 height 20
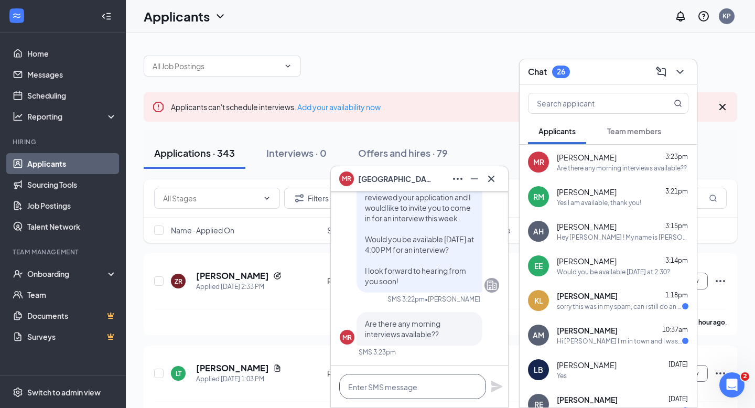
click at [361, 382] on textarea at bounding box center [412, 386] width 147 height 25
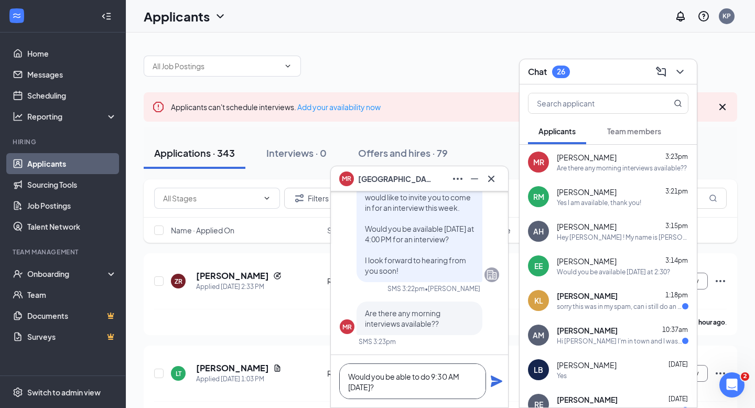
type textarea "Would you be able to do 9:30 AM [DATE]?"
click at [490, 384] on icon "Plane" at bounding box center [496, 381] width 13 height 13
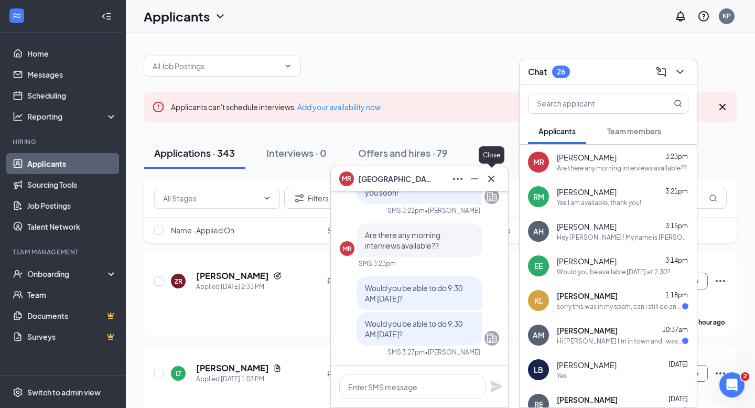
click at [490, 177] on icon "Cross" at bounding box center [491, 178] width 6 height 6
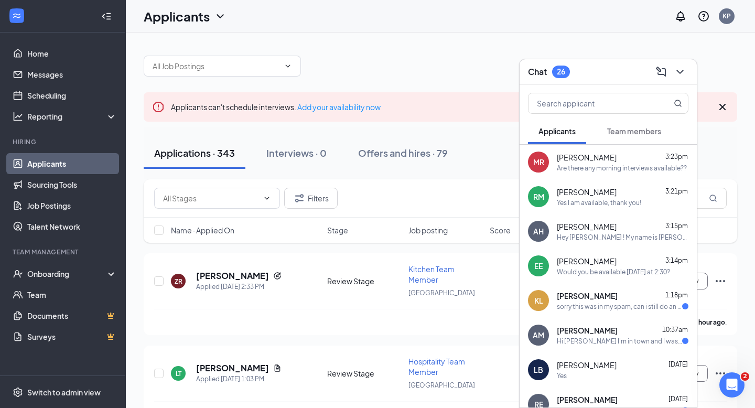
click at [646, 155] on div "[PERSON_NAME] 3:23pm" at bounding box center [623, 157] width 132 height 10
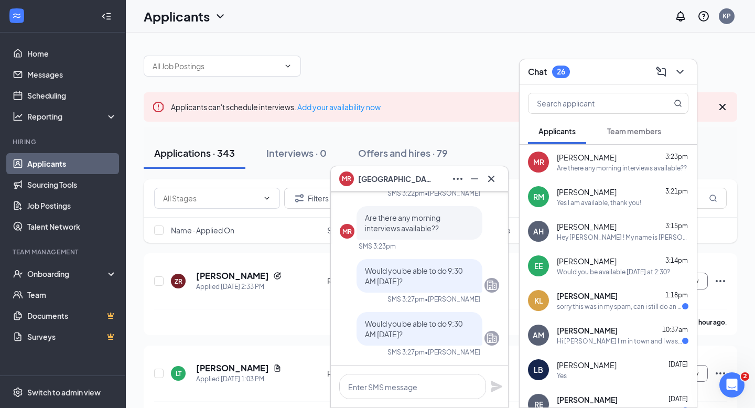
click at [493, 178] on icon "Cross" at bounding box center [491, 179] width 13 height 13
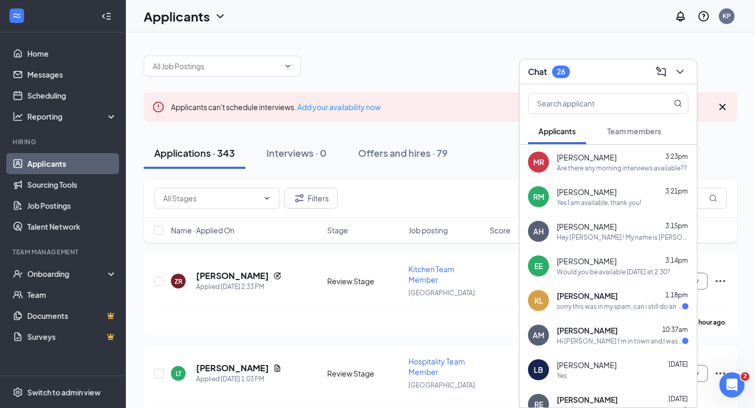
click at [639, 166] on div "Are there any morning interviews available??" at bounding box center [622, 168] width 130 height 9
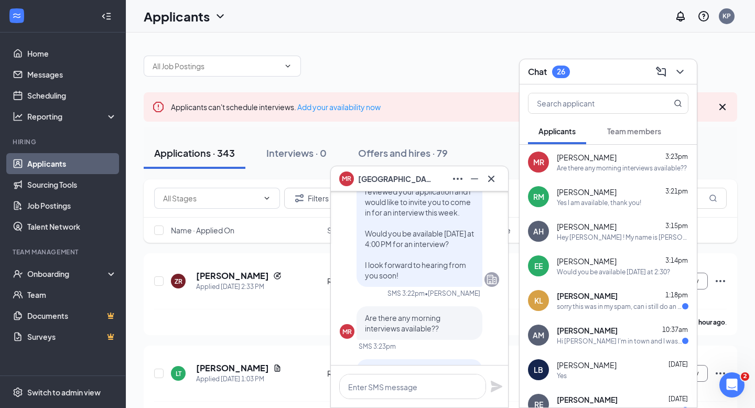
scroll to position [-103, 0]
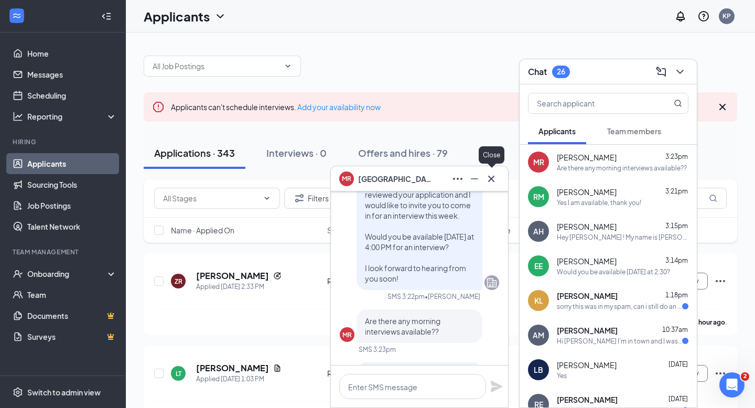
click at [491, 184] on icon "Cross" at bounding box center [491, 179] width 13 height 13
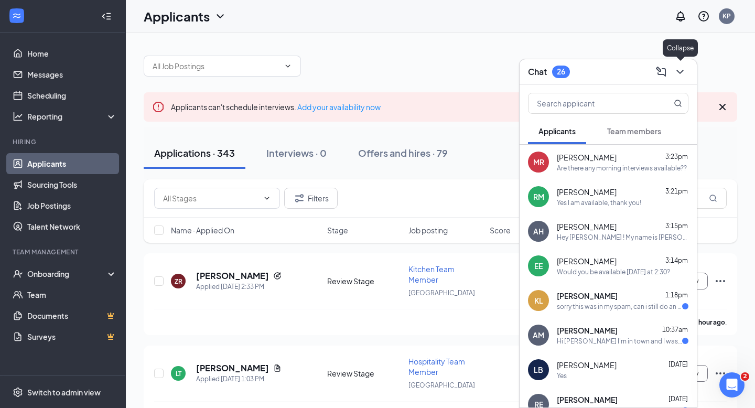
click at [681, 64] on button at bounding box center [680, 71] width 17 height 17
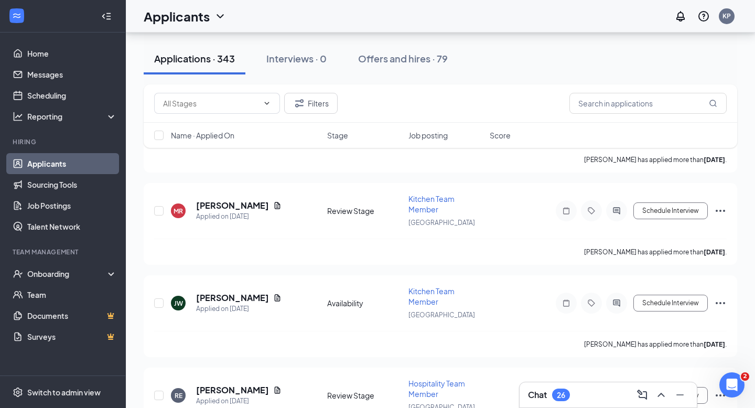
scroll to position [3025, 0]
click at [664, 393] on icon "ChevronUp" at bounding box center [661, 395] width 13 height 13
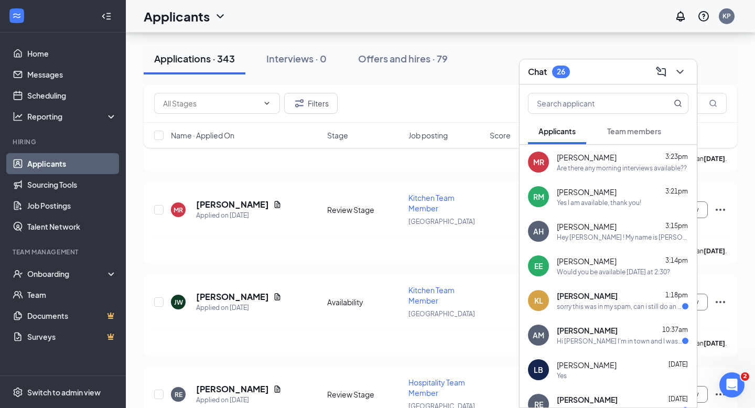
click at [628, 295] on div "[PERSON_NAME] 1:18pm" at bounding box center [623, 296] width 132 height 10
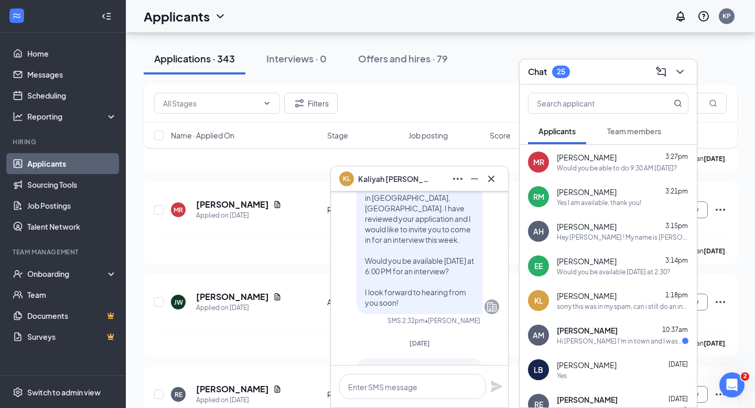
scroll to position [0, 0]
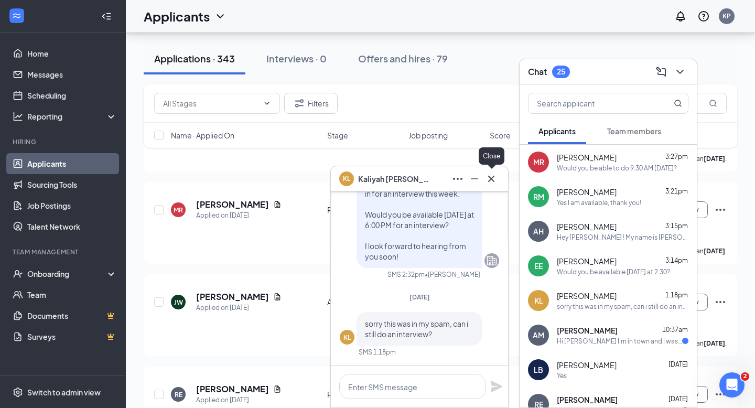
click at [489, 177] on icon "Cross" at bounding box center [491, 179] width 13 height 13
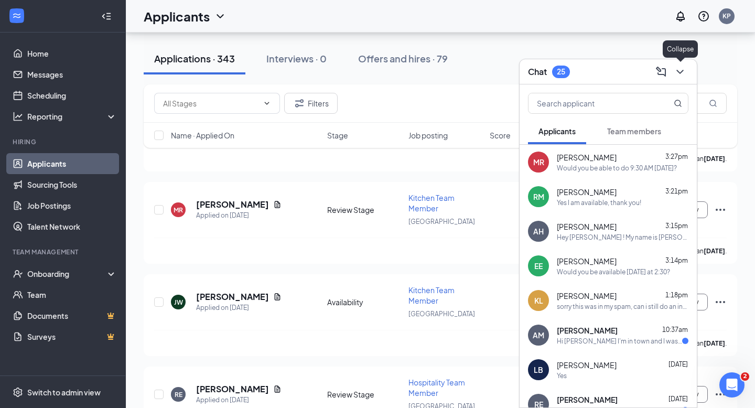
click at [686, 74] on icon "ChevronDown" at bounding box center [680, 72] width 13 height 13
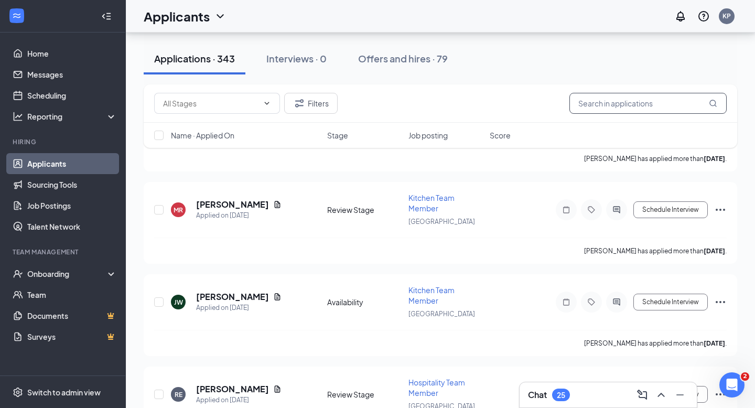
click at [669, 105] on input "text" at bounding box center [648, 103] width 157 height 21
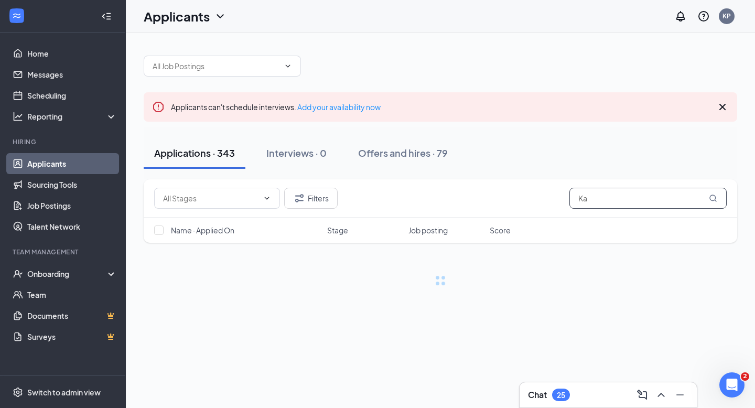
type input "K"
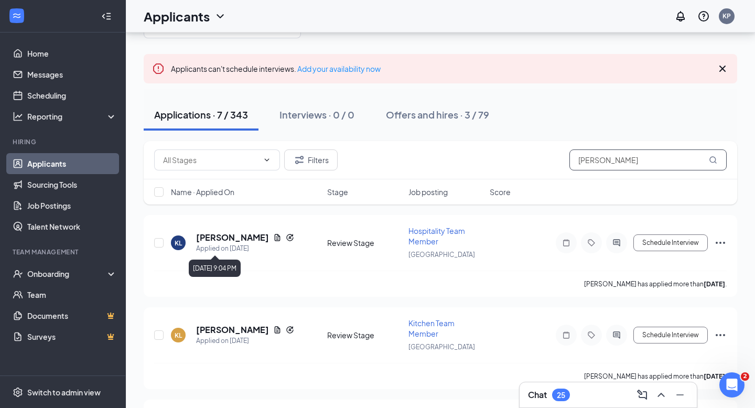
scroll to position [41, 0]
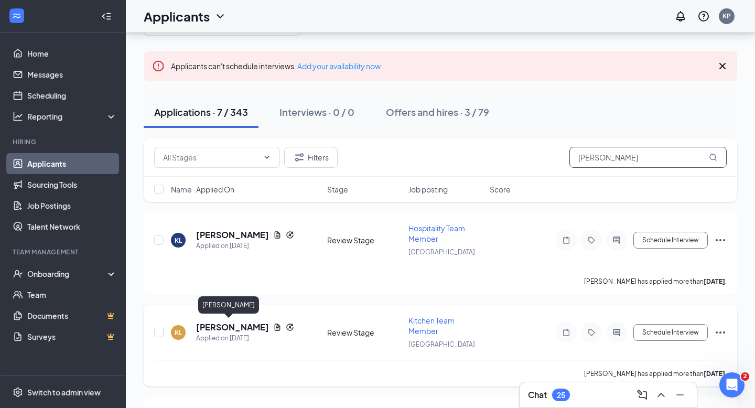
type input "[PERSON_NAME]"
click at [226, 326] on h5 "[PERSON_NAME]" at bounding box center [232, 328] width 73 height 12
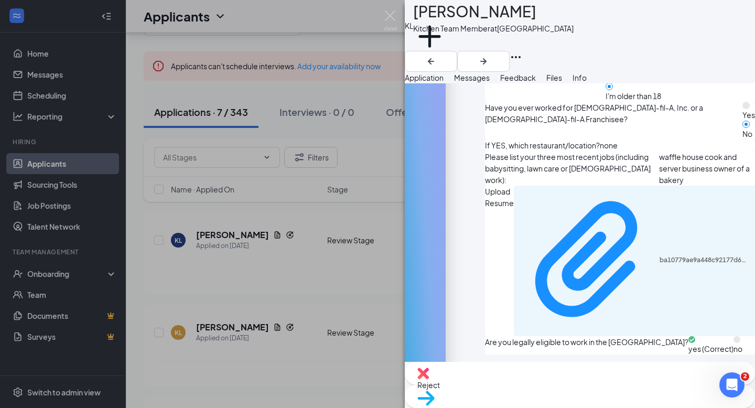
scroll to position [683, 0]
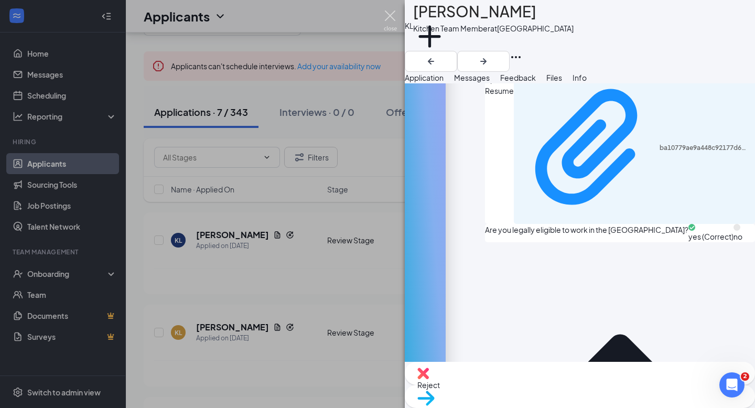
click at [386, 16] on img at bounding box center [390, 20] width 13 height 20
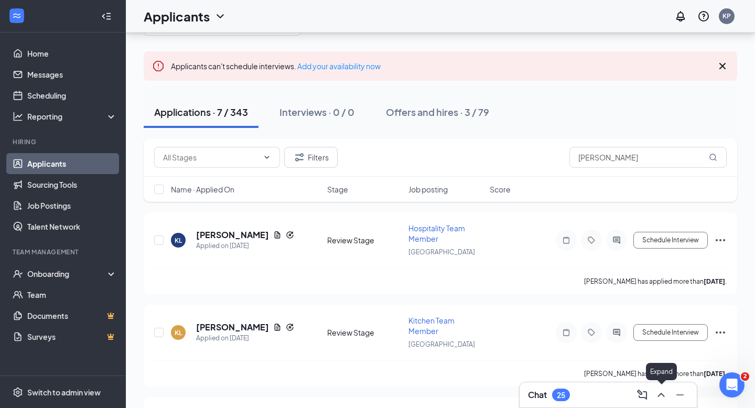
click at [659, 395] on icon "ChevronUp" at bounding box center [661, 395] width 7 height 4
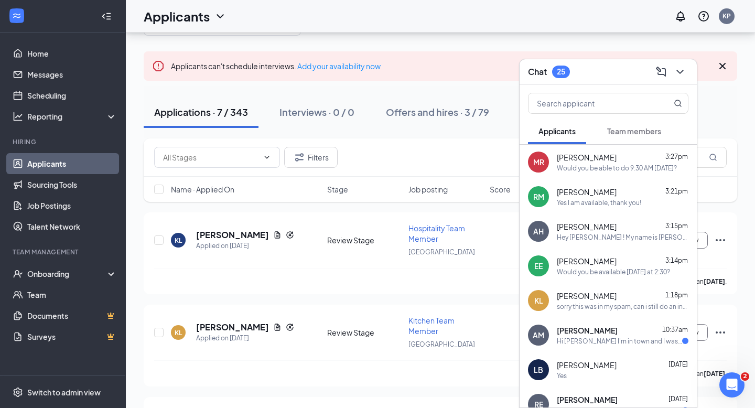
click at [590, 304] on div "sorry this was in my spam, can i still do an interview?" at bounding box center [623, 306] width 132 height 9
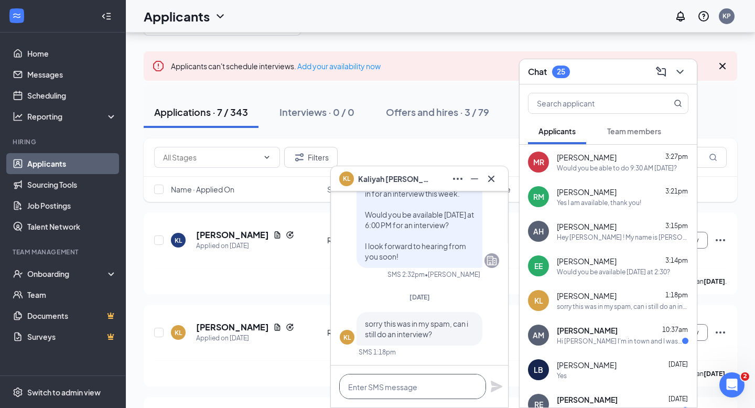
click at [389, 380] on textarea at bounding box center [412, 386] width 147 height 25
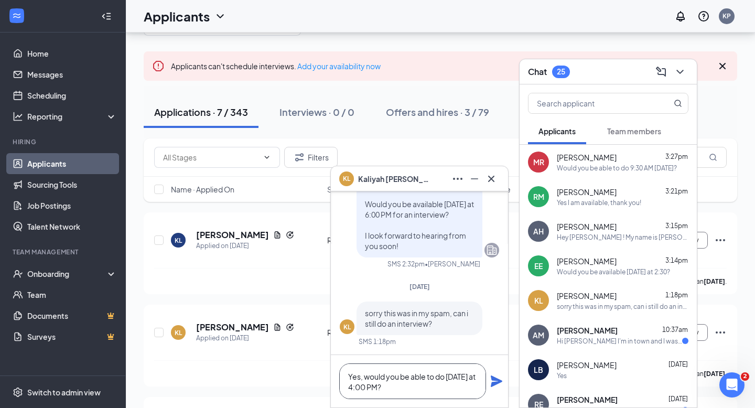
type textarea "Yes, would you be able to do [DATE] at 4:00 PM?"
click at [494, 378] on icon "Plane" at bounding box center [497, 382] width 12 height 12
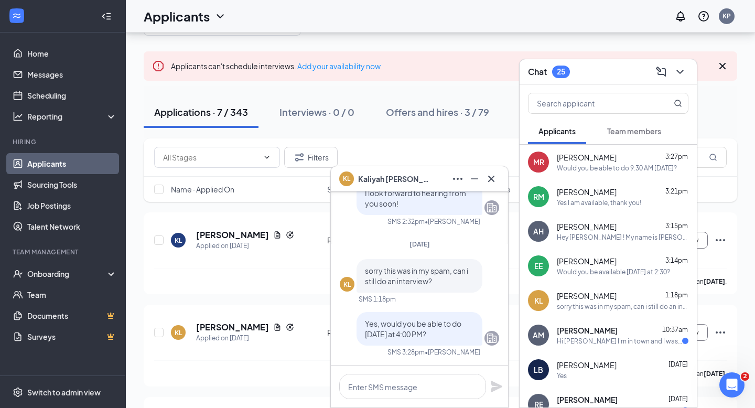
click at [494, 179] on icon "Cross" at bounding box center [491, 179] width 13 height 13
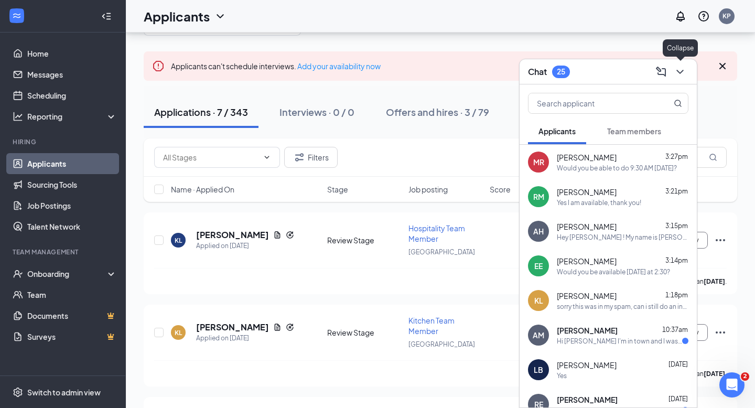
click at [685, 71] on icon "ChevronDown" at bounding box center [680, 72] width 13 height 13
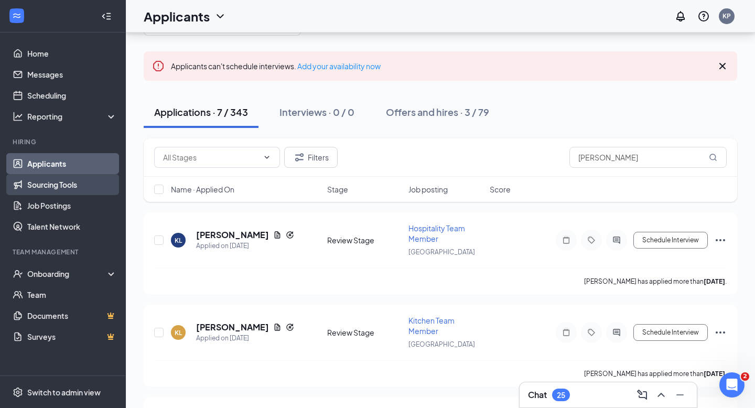
click at [78, 193] on link "Sourcing Tools" at bounding box center [72, 184] width 90 height 21
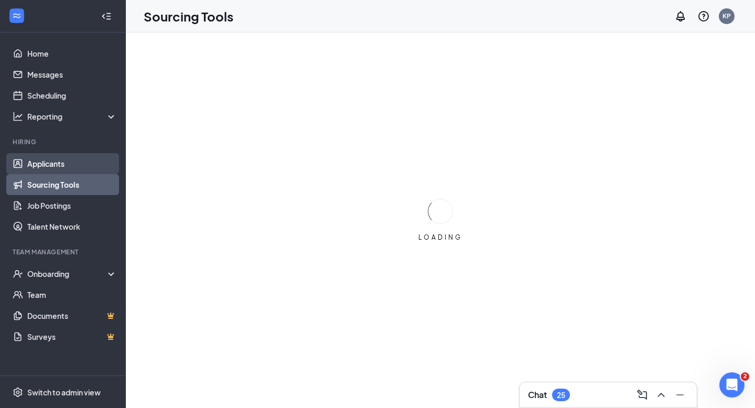
click at [77, 169] on link "Applicants" at bounding box center [72, 163] width 90 height 21
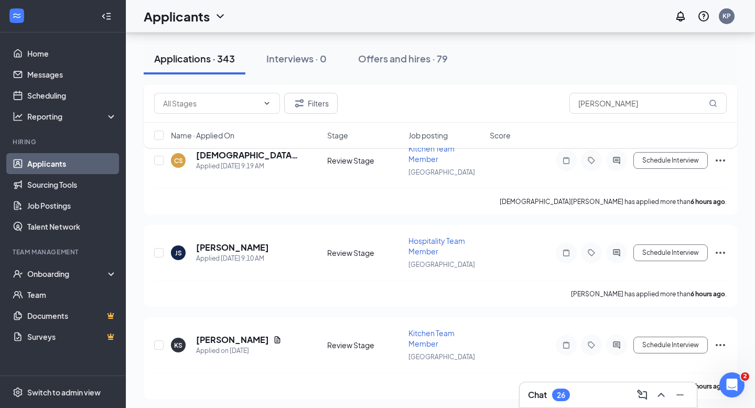
scroll to position [791, 0]
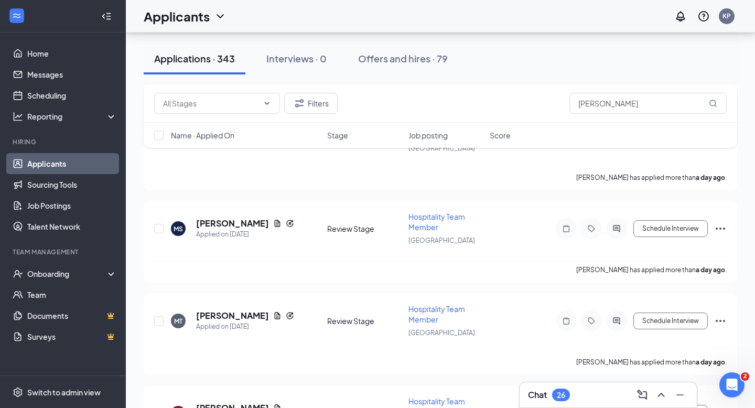
click at [660, 389] on icon "ChevronUp" at bounding box center [661, 395] width 13 height 13
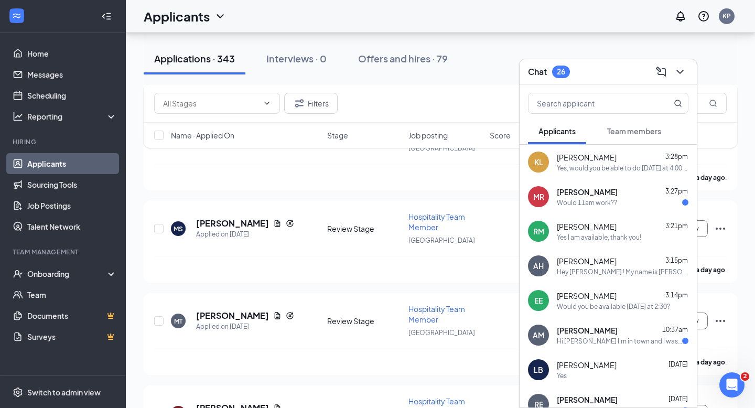
click at [657, 197] on div "[PERSON_NAME] 3:27pm Would 11am work??" at bounding box center [623, 197] width 132 height 20
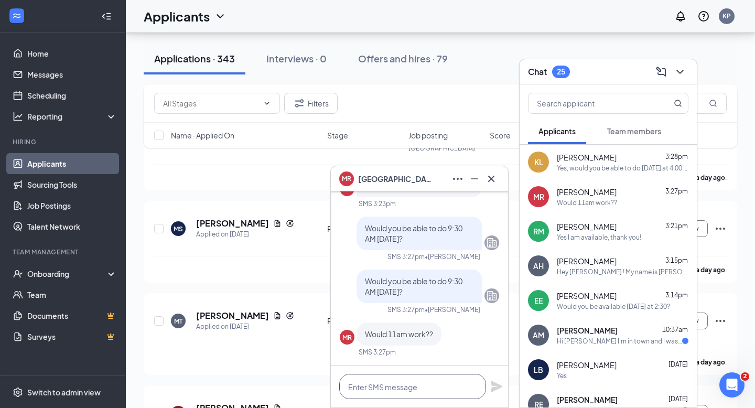
click at [405, 389] on textarea at bounding box center [412, 386] width 147 height 25
type textarea "i"
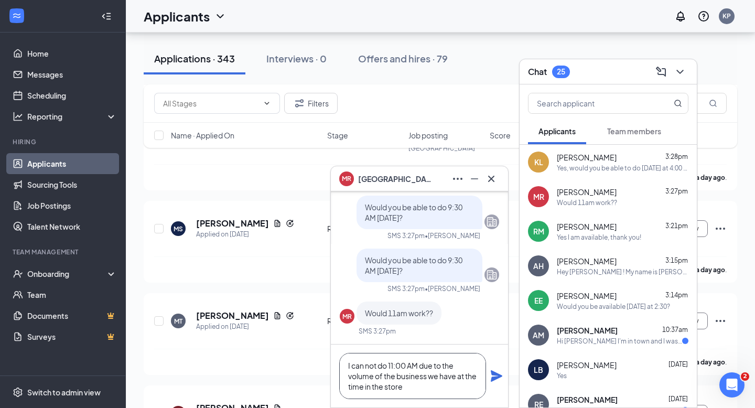
click at [359, 387] on textarea "I can not do 11:00 AM due to the volume of the business we have at the time in …" at bounding box center [412, 376] width 147 height 46
type textarea "I can not do 11:00 AM due to the volume of the business we have at that time in…"
click at [494, 372] on icon "Plane" at bounding box center [497, 376] width 12 height 12
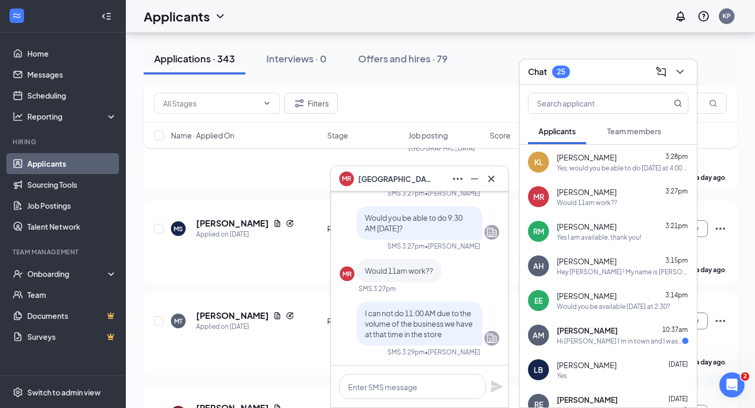
click at [495, 173] on icon "Cross" at bounding box center [491, 179] width 13 height 13
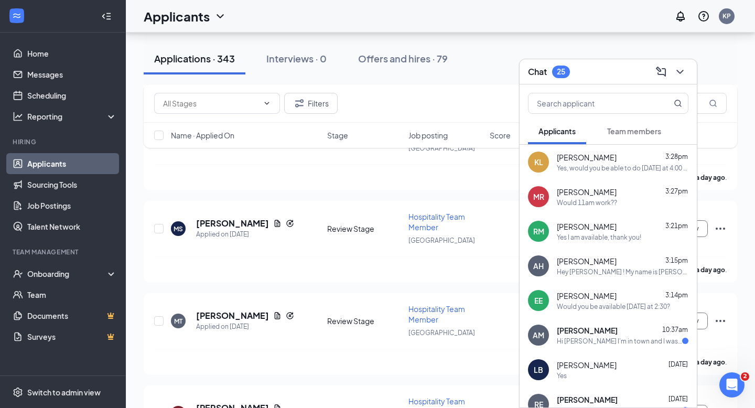
click at [617, 202] on div "Would 11am work??" at bounding box center [623, 202] width 132 height 9
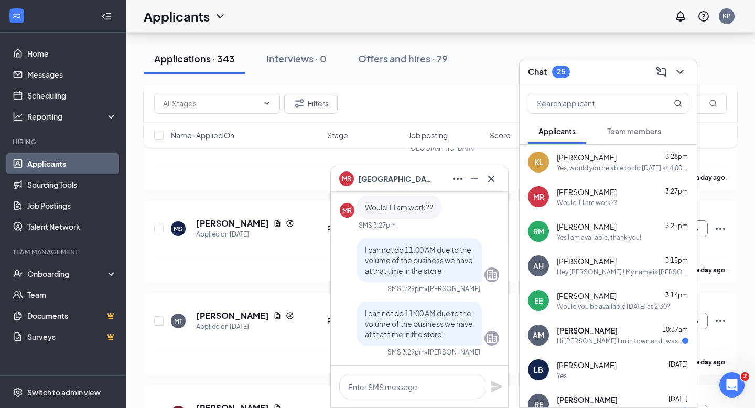
click at [495, 182] on icon "Cross" at bounding box center [491, 179] width 13 height 13
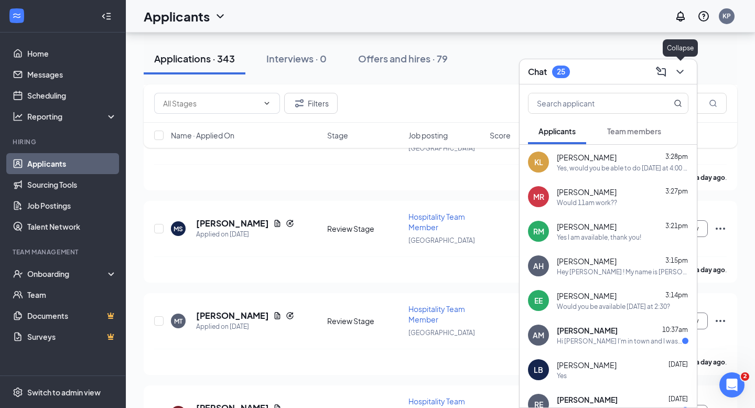
click at [681, 76] on icon "ChevronDown" at bounding box center [680, 72] width 13 height 13
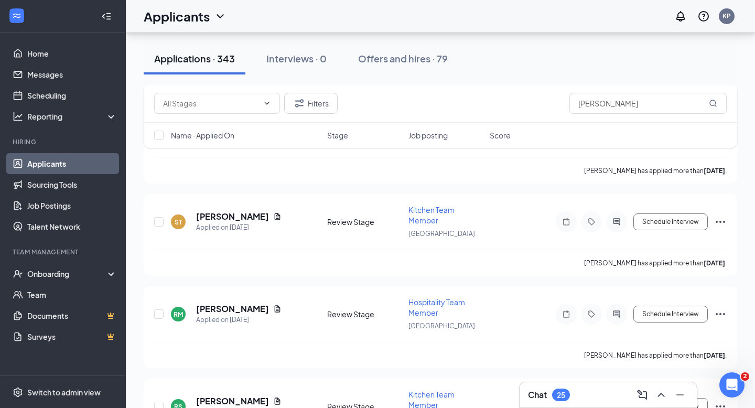
scroll to position [2370, 0]
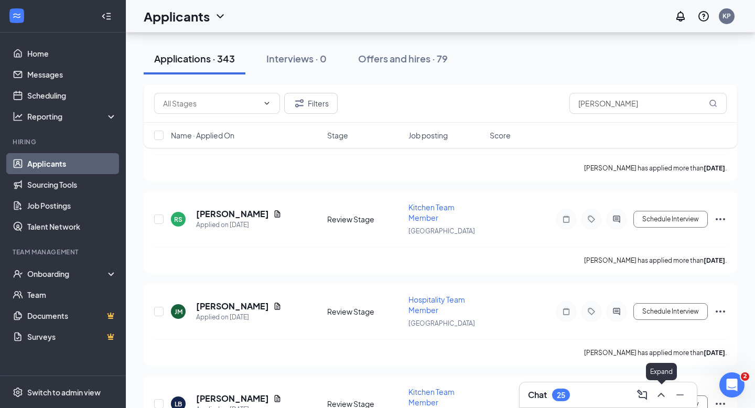
click at [657, 394] on icon "ChevronUp" at bounding box center [661, 395] width 13 height 13
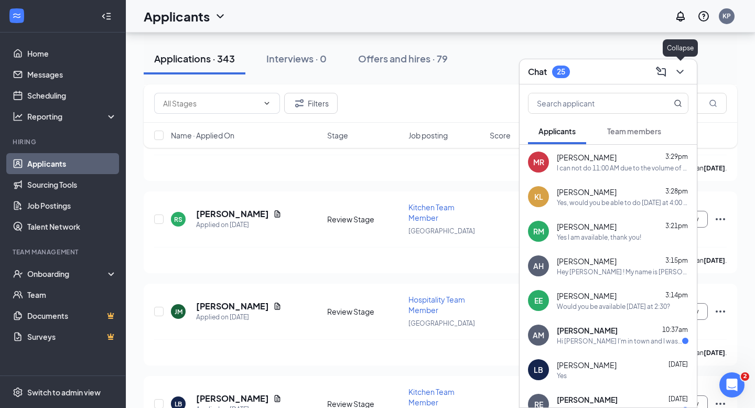
click at [680, 70] on icon "ChevronDown" at bounding box center [680, 72] width 13 height 13
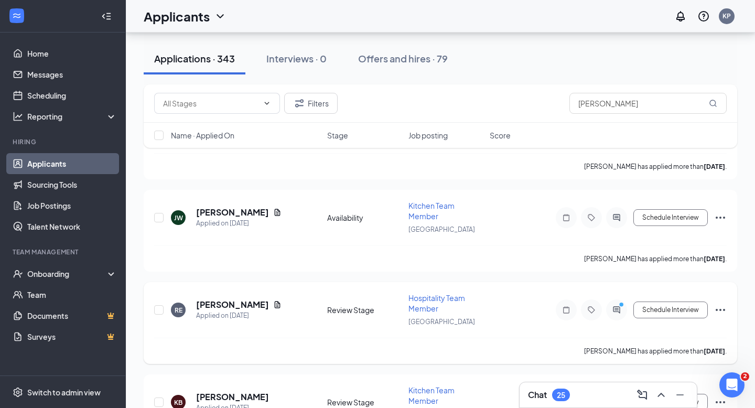
scroll to position [3117, 0]
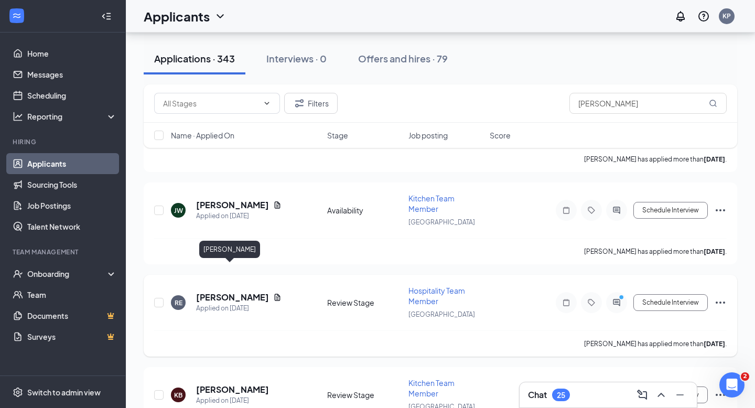
click at [231, 292] on h5 "[PERSON_NAME]" at bounding box center [232, 298] width 73 height 12
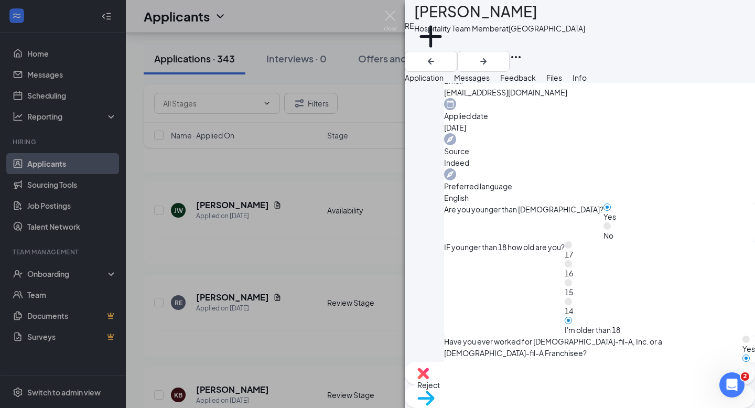
scroll to position [379, 0]
click at [383, 19] on div "RE [PERSON_NAME] Hospitality Team Member at [GEOGRAPHIC_DATA] Add a tag Applica…" at bounding box center [377, 204] width 755 height 408
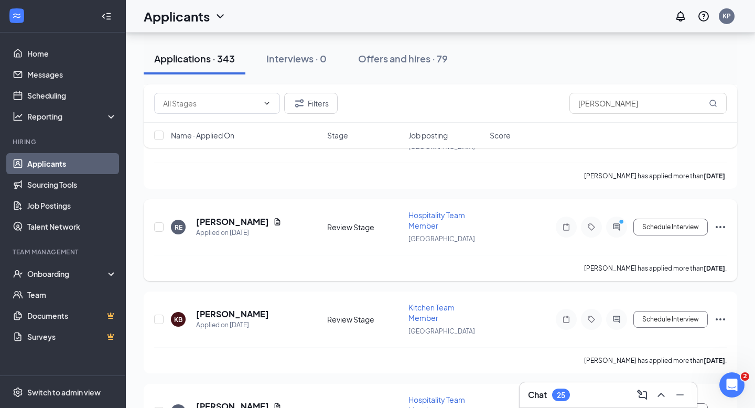
scroll to position [3209, 0]
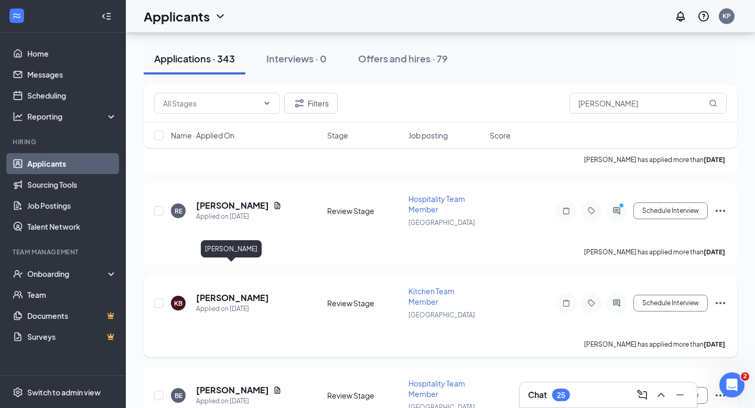
click at [247, 292] on h5 "[PERSON_NAME]" at bounding box center [232, 298] width 73 height 12
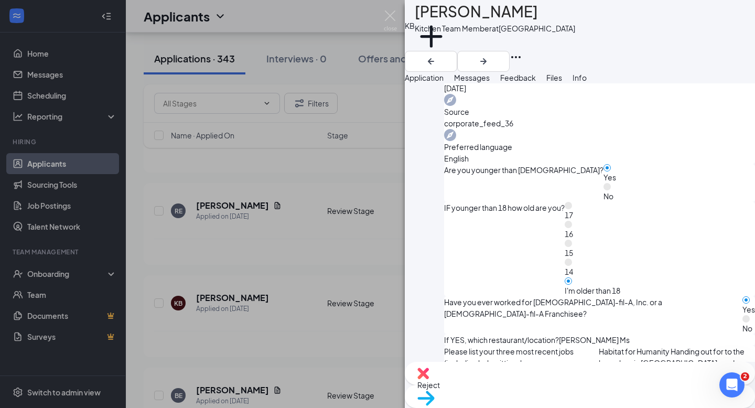
scroll to position [393, 0]
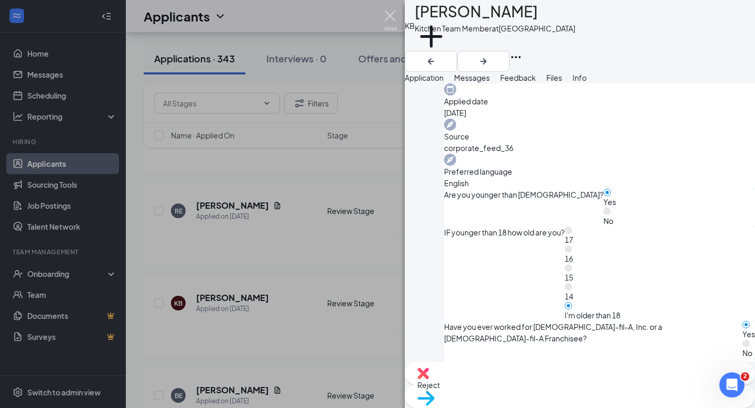
click at [391, 18] on img at bounding box center [390, 20] width 13 height 20
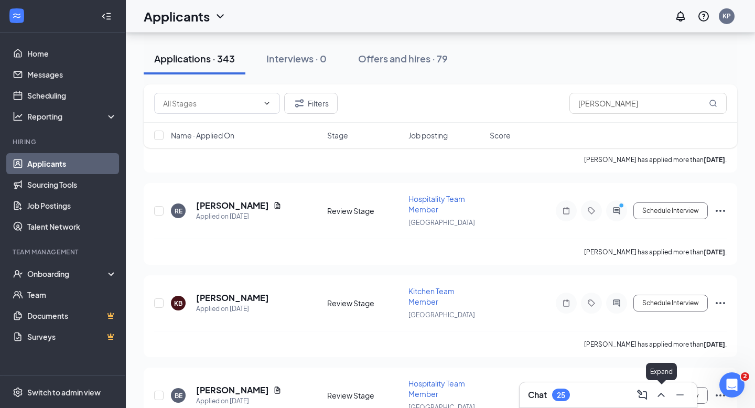
click at [666, 392] on icon "ChevronUp" at bounding box center [661, 395] width 13 height 13
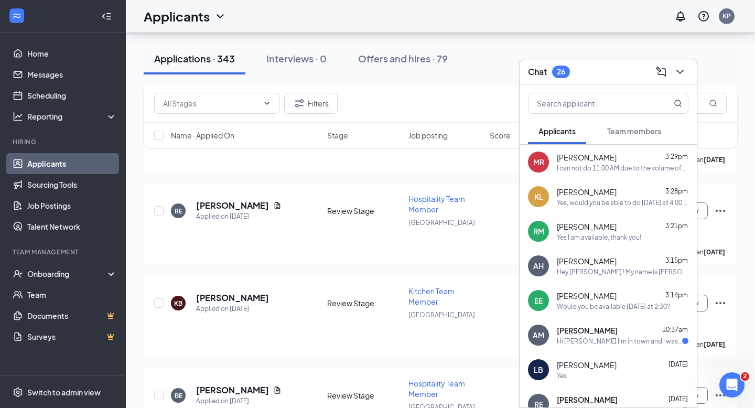
click at [688, 67] on div at bounding box center [679, 71] width 19 height 17
click at [676, 66] on icon "ChevronDown" at bounding box center [680, 72] width 13 height 13
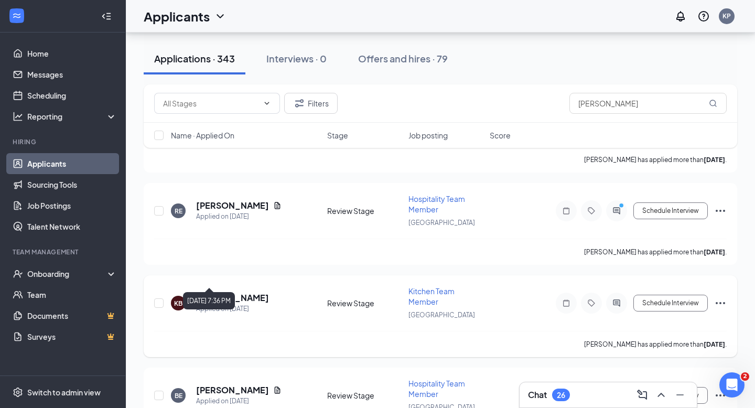
click at [243, 292] on h5 "[PERSON_NAME]" at bounding box center [232, 298] width 73 height 12
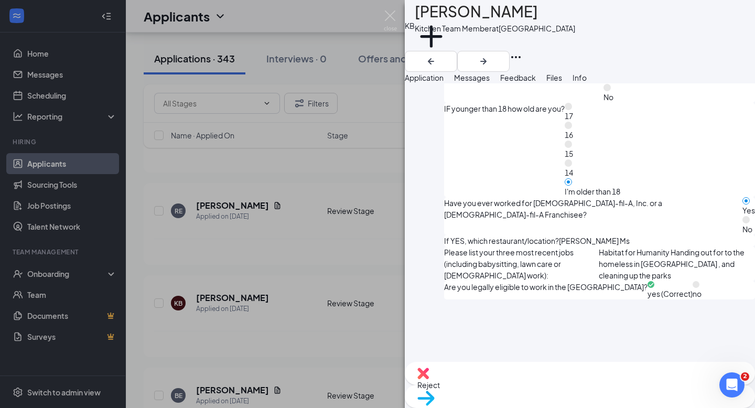
scroll to position [634, 0]
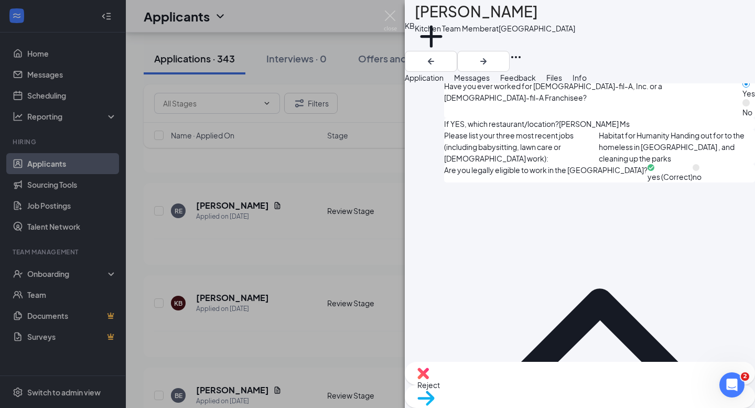
click at [490, 83] on button "Messages" at bounding box center [472, 78] width 36 height 12
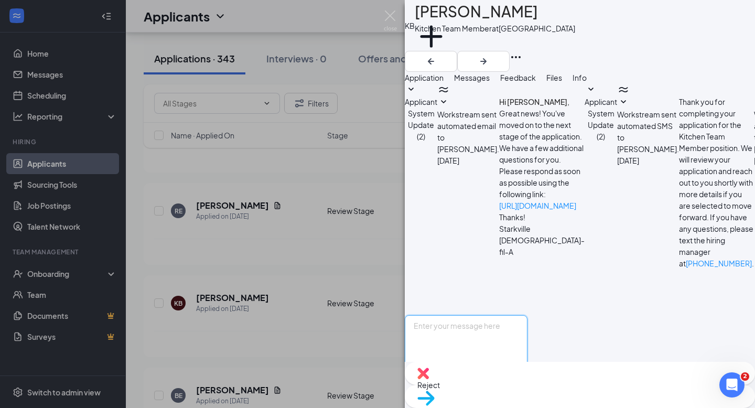
scroll to position [54, 0]
click at [478, 315] on textarea at bounding box center [466, 346] width 123 height 63
paste textarea "Hey [PERSON_NAME] ! My name is [PERSON_NAME] and I serve as the Talent Director…"
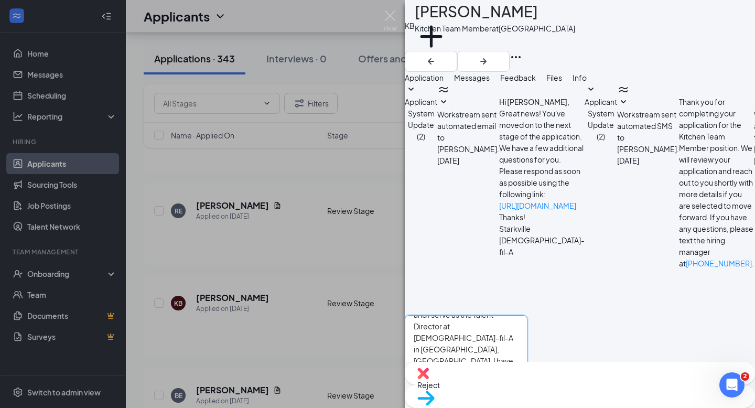
scroll to position [0, 0]
click at [480, 315] on textarea "Hey [PERSON_NAME] ! My name is [PERSON_NAME] and I serve as the Talent Director…" at bounding box center [466, 346] width 123 height 63
click at [528, 315] on textarea "Hey [PERSON_NAME] ! My name is [PERSON_NAME] and I serve as the Talent Director…" at bounding box center [466, 346] width 123 height 63
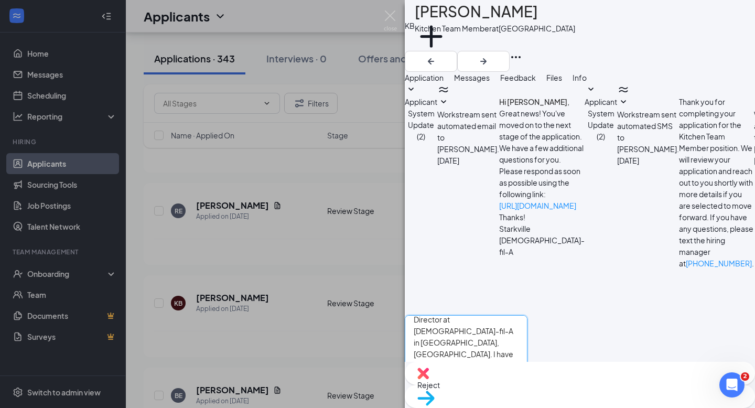
type textarea "Hey [PERSON_NAME] ! My name is [PERSON_NAME] and I serve as the Talent Director…"
click at [528, 378] on button "Send" at bounding box center [518, 396] width 18 height 36
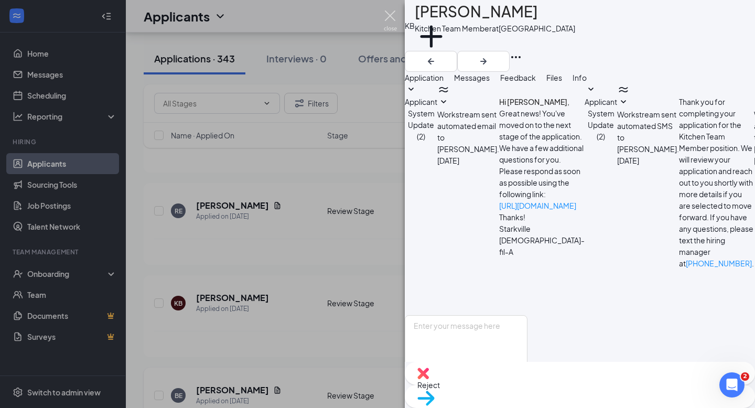
scroll to position [237, 0]
click at [391, 23] on img at bounding box center [390, 20] width 13 height 20
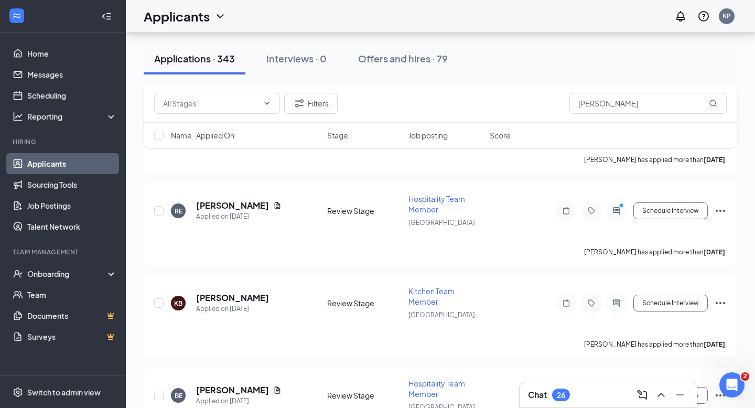
click at [661, 397] on icon "ChevronUp" at bounding box center [661, 395] width 13 height 13
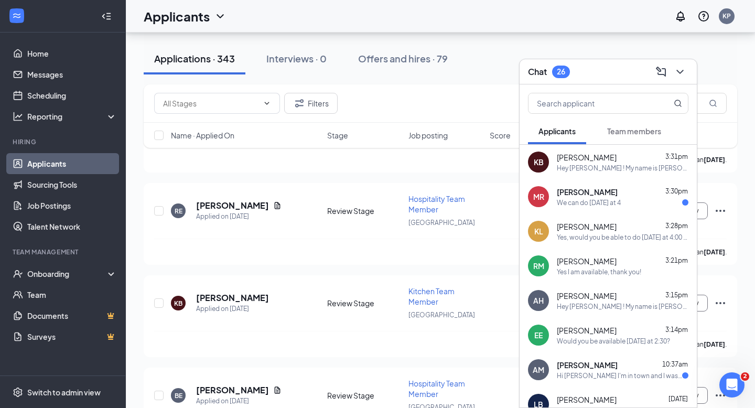
click at [616, 233] on div "Yes, would you be able to do [DATE] at 4:00 PM?" at bounding box center [623, 237] width 132 height 9
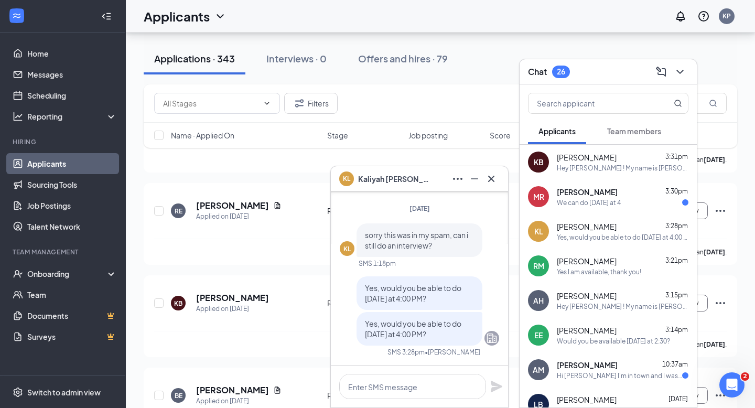
click at [624, 169] on div "Hey [PERSON_NAME] ! My name is [PERSON_NAME] and I serve as the Talent Director…" at bounding box center [623, 168] width 132 height 9
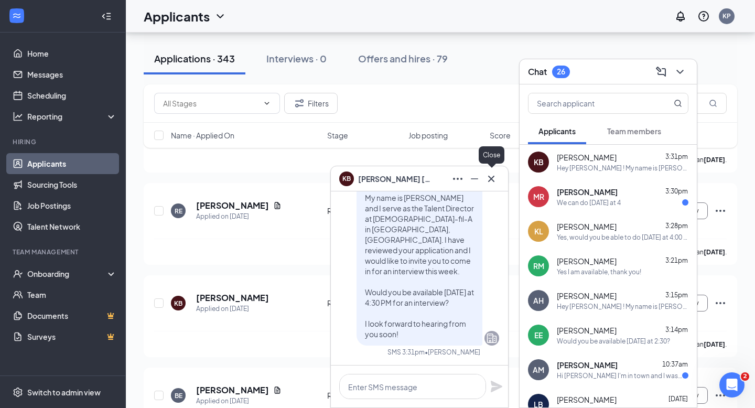
click at [489, 180] on icon "Cross" at bounding box center [491, 178] width 6 height 6
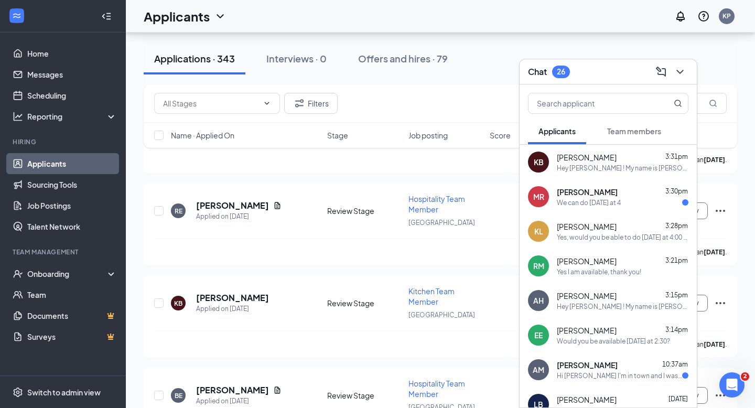
click at [589, 205] on div "We can do [DATE] at 4" at bounding box center [589, 202] width 64 height 9
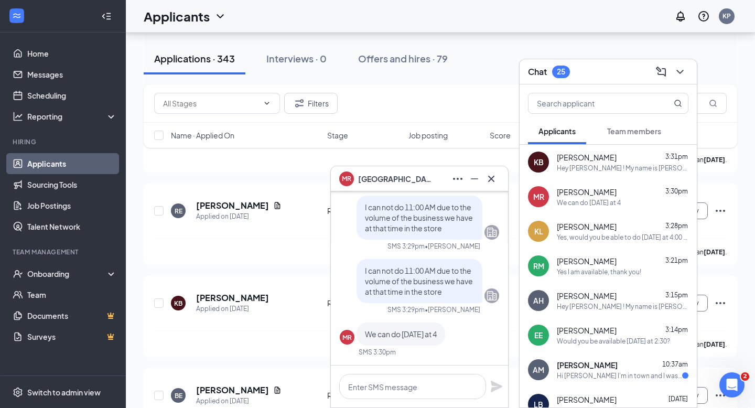
click at [584, 229] on span "[PERSON_NAME]" at bounding box center [587, 226] width 60 height 10
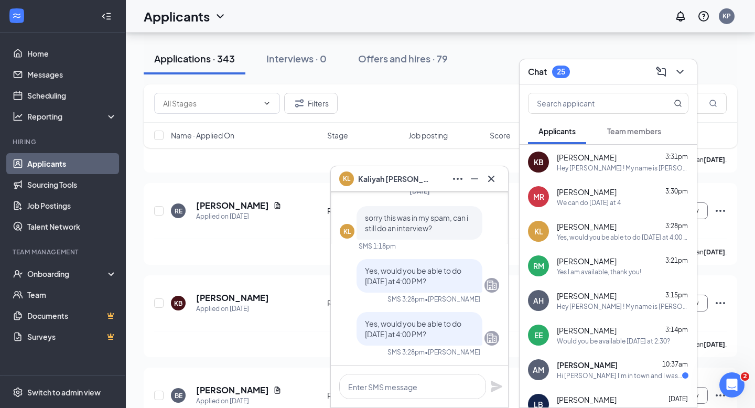
click at [589, 205] on div "We can do [DATE] at 4" at bounding box center [589, 202] width 64 height 9
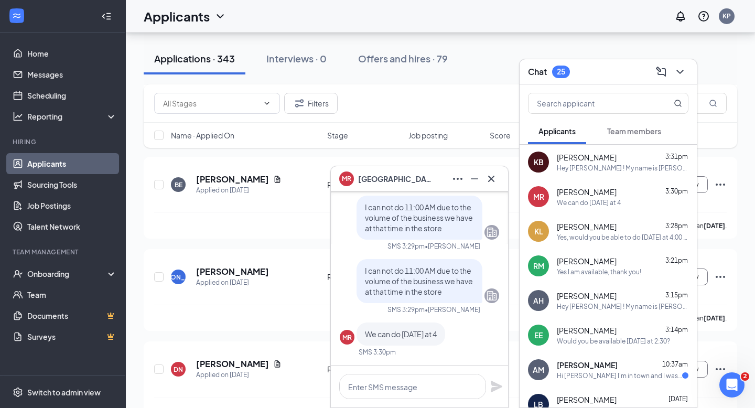
scroll to position [-2, 0]
click at [495, 174] on icon "Cross" at bounding box center [491, 179] width 13 height 13
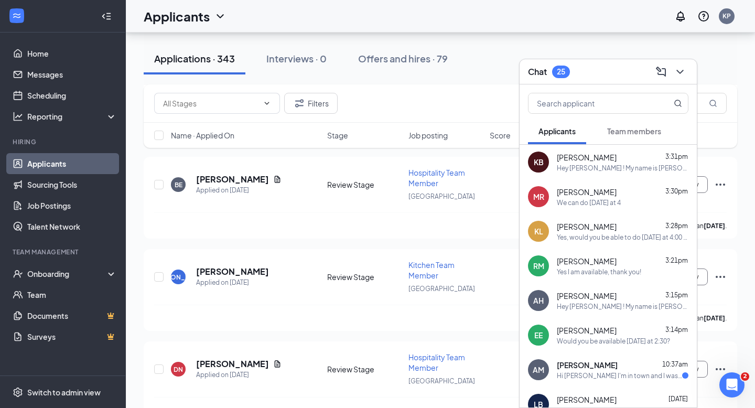
click at [564, 239] on div "Yes, would you be able to do [DATE] at 4:00 PM?" at bounding box center [623, 237] width 132 height 9
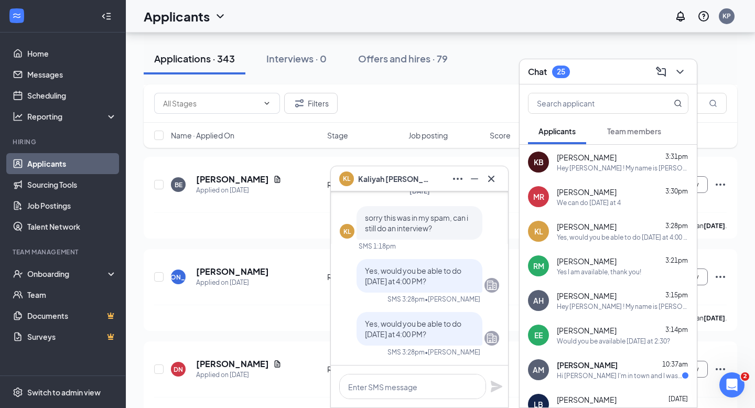
click at [644, 177] on div "KB [PERSON_NAME] 3:31pm Hey [PERSON_NAME] ! My name is [PERSON_NAME] and I serv…" at bounding box center [608, 162] width 177 height 35
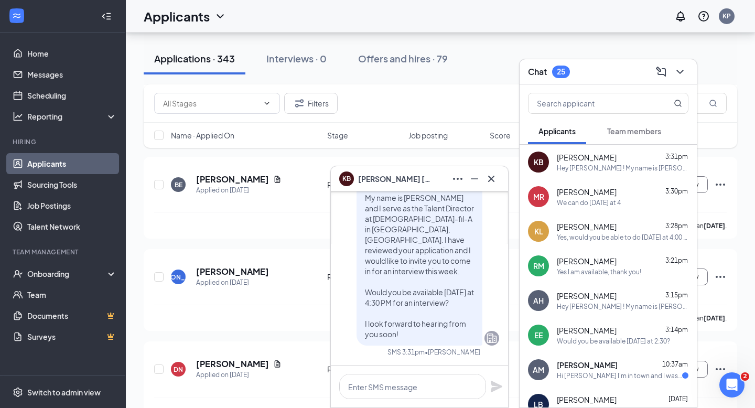
click at [631, 230] on div "[PERSON_NAME] 3:28pm" at bounding box center [623, 226] width 132 height 10
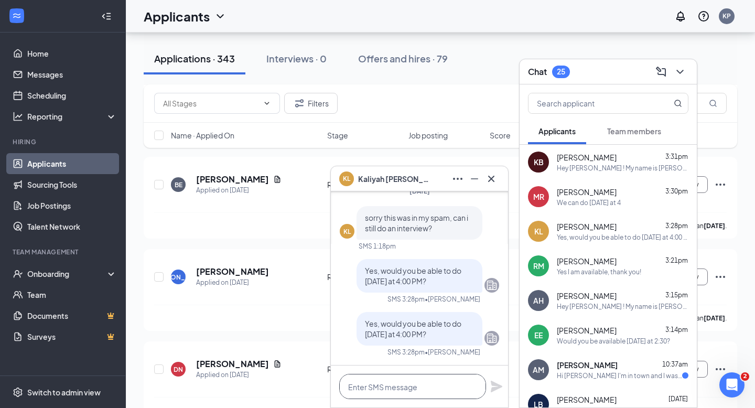
click at [392, 379] on textarea at bounding box center [412, 386] width 147 height 25
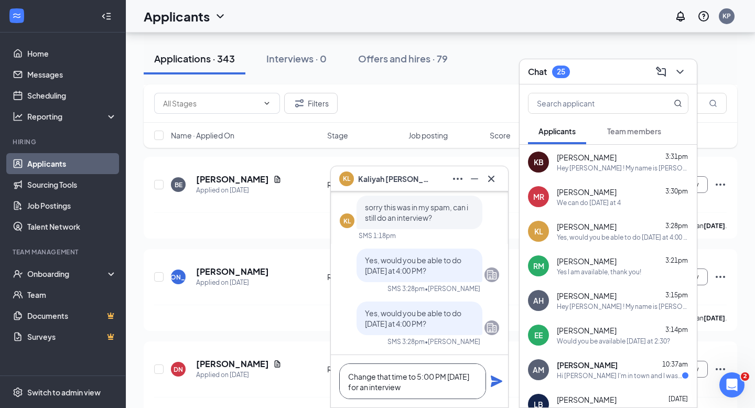
type textarea "Change that time to 5:00 PM [DATE] for an interview"
click at [500, 380] on icon "Plane" at bounding box center [497, 382] width 12 height 12
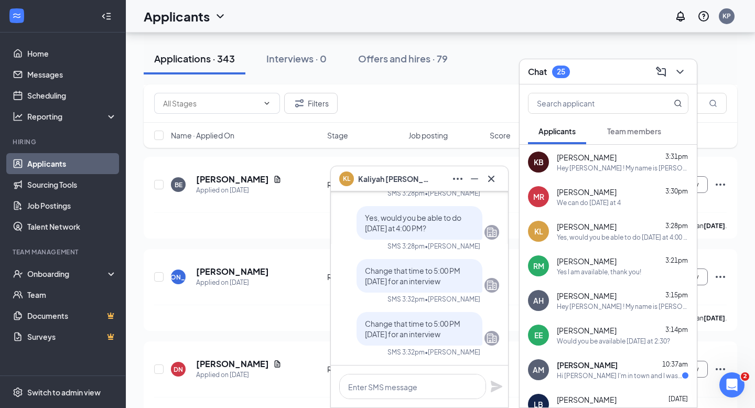
click at [490, 187] on div "[PERSON_NAME]" at bounding box center [419, 178] width 177 height 25
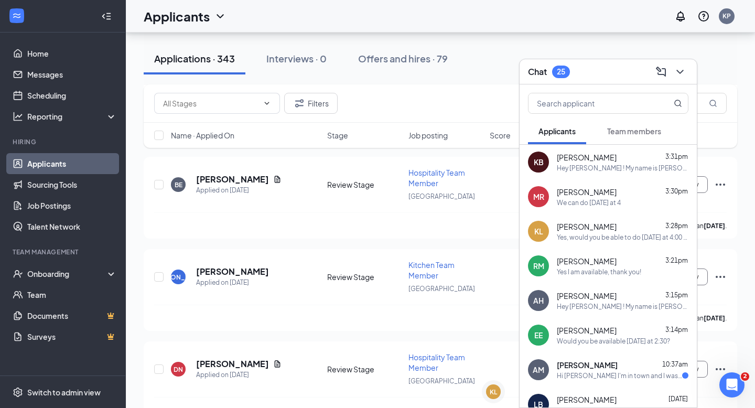
click at [689, 74] on div "Chat 25" at bounding box center [608, 71] width 177 height 25
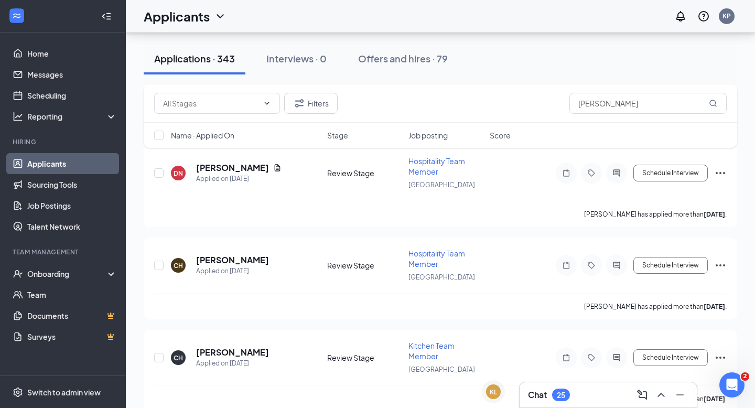
scroll to position [3637, 0]
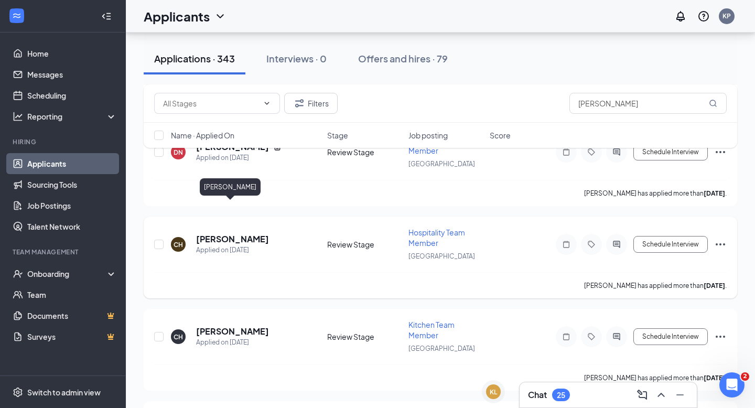
click at [234, 233] on h5 "[PERSON_NAME]" at bounding box center [232, 239] width 73 height 12
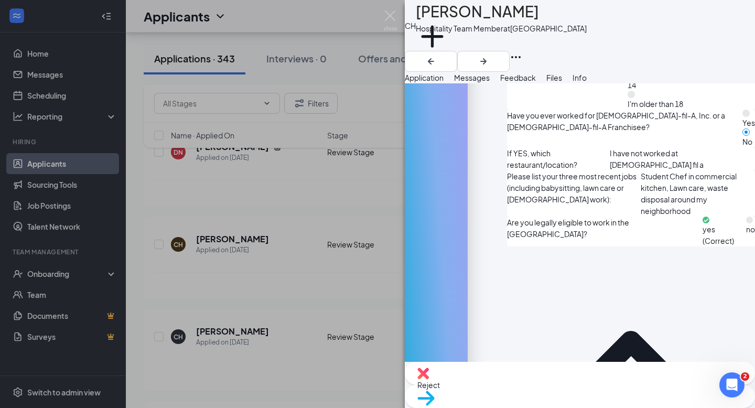
scroll to position [663, 0]
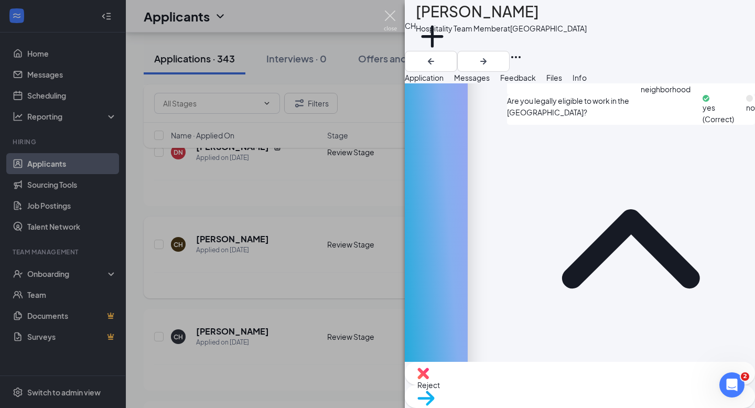
click at [394, 14] on img at bounding box center [390, 20] width 13 height 20
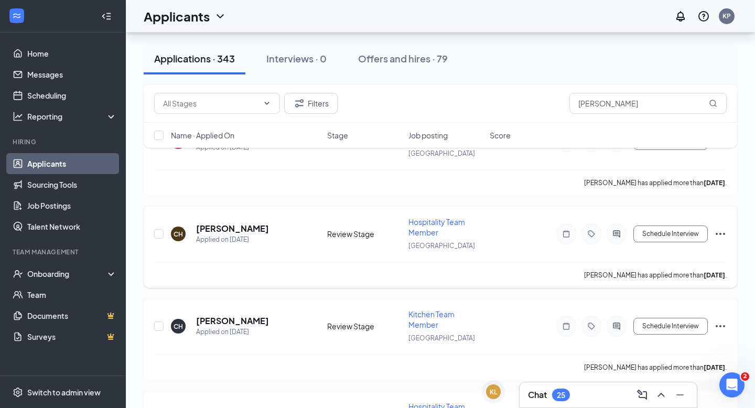
scroll to position [3762, 0]
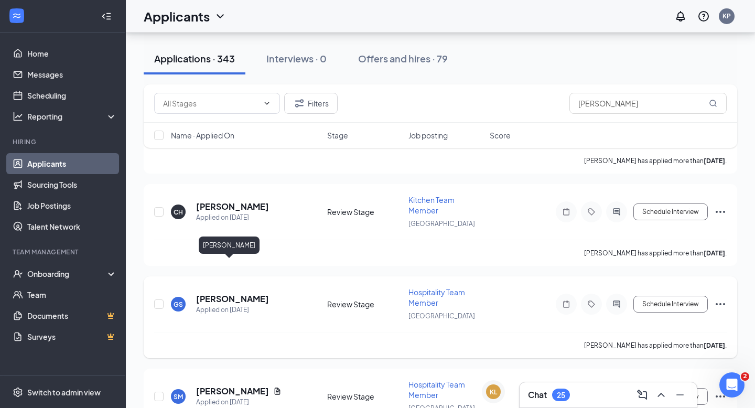
click at [221, 293] on h5 "[PERSON_NAME]" at bounding box center [232, 299] width 73 height 12
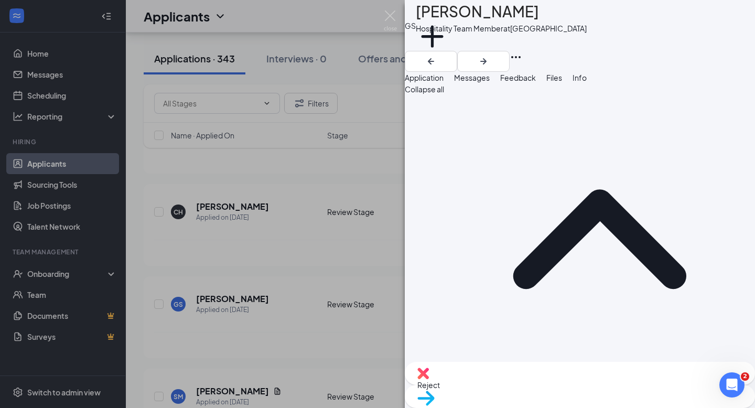
click at [490, 83] on button "Messages" at bounding box center [472, 78] width 36 height 12
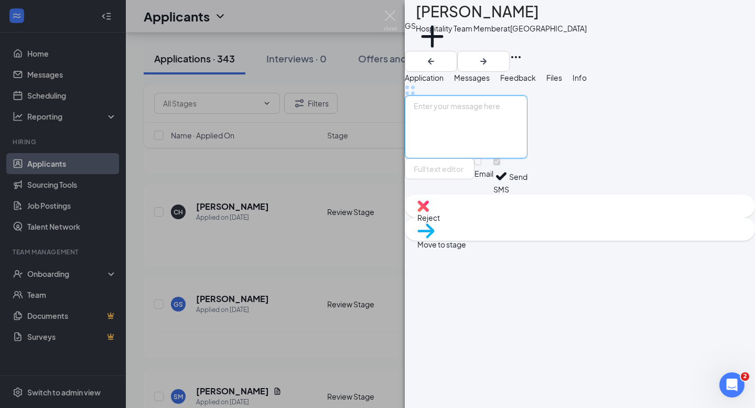
click at [523, 158] on textarea at bounding box center [466, 126] width 123 height 63
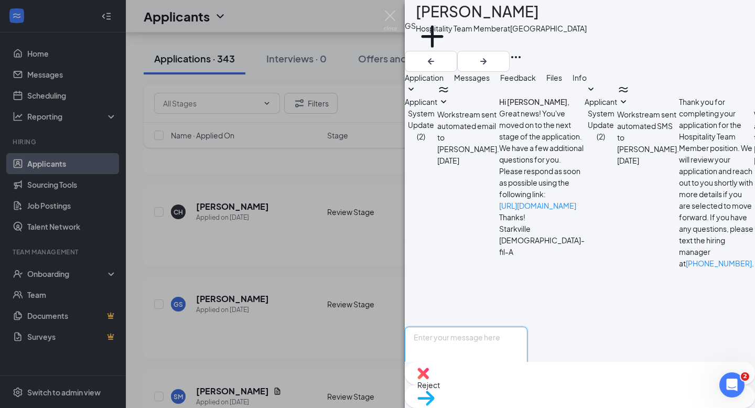
scroll to position [54, 0]
paste textarea "Hey [PERSON_NAME] ! My name is [PERSON_NAME] and I serve as the Talent Director…"
click at [480, 327] on textarea "Hey [PERSON_NAME] ! My name is [PERSON_NAME] and I serve as the Talent Director…" at bounding box center [466, 358] width 123 height 63
click at [451, 327] on textarea "Hey ! My name is [PERSON_NAME] and I serve as the Talent Director at [DEMOGRAPH…" at bounding box center [466, 358] width 123 height 63
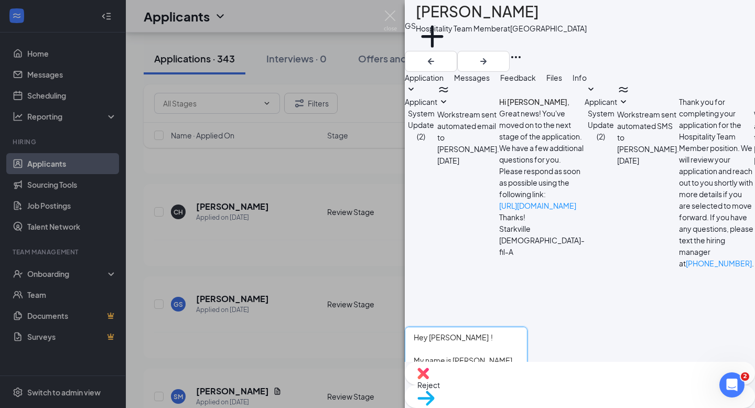
click at [475, 327] on textarea "Hey [PERSON_NAME] ! My name is [PERSON_NAME] and I serve as the Talent Director…" at bounding box center [466, 358] width 123 height 63
click at [528, 327] on textarea "Hey [PERSON_NAME] ! My name is [PERSON_NAME] and I serve as the Talent Director…" at bounding box center [466, 358] width 123 height 63
type textarea "Hey [PERSON_NAME] ! My name is [PERSON_NAME] and I serve as the Talent Director…"
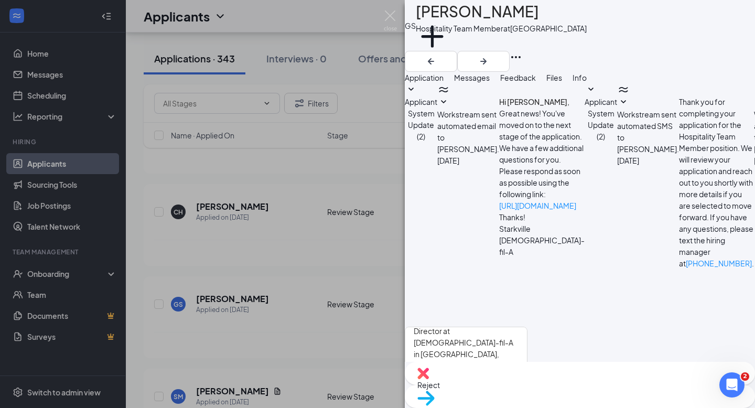
click at [528, 390] on button "Send" at bounding box center [518, 408] width 18 height 36
click at [394, 25] on img at bounding box center [390, 20] width 13 height 20
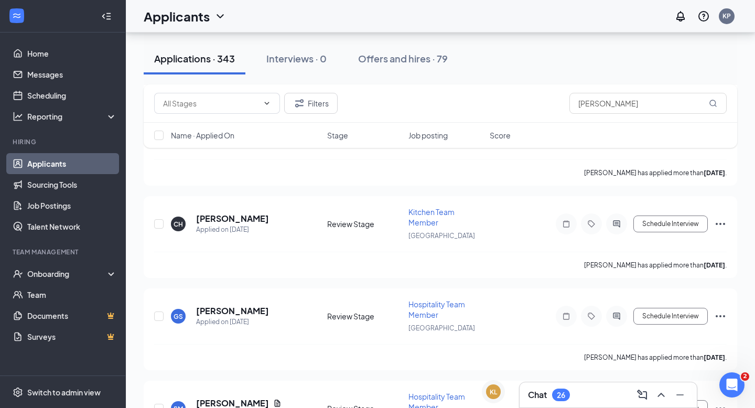
scroll to position [3748, 0]
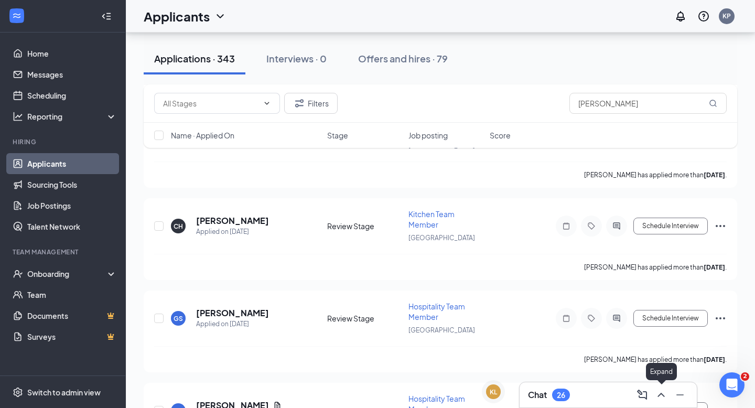
click at [663, 395] on icon "ChevronUp" at bounding box center [661, 395] width 7 height 4
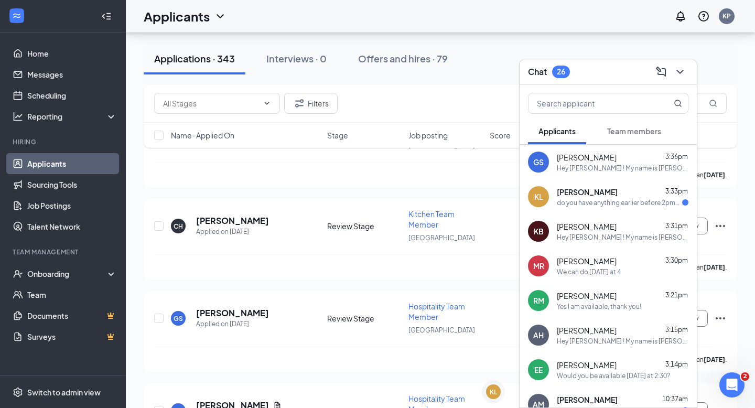
click at [602, 177] on div "GS [PERSON_NAME] 3:36pm Hey [PERSON_NAME] ! My name is [PERSON_NAME] and I serv…" at bounding box center [608, 162] width 177 height 35
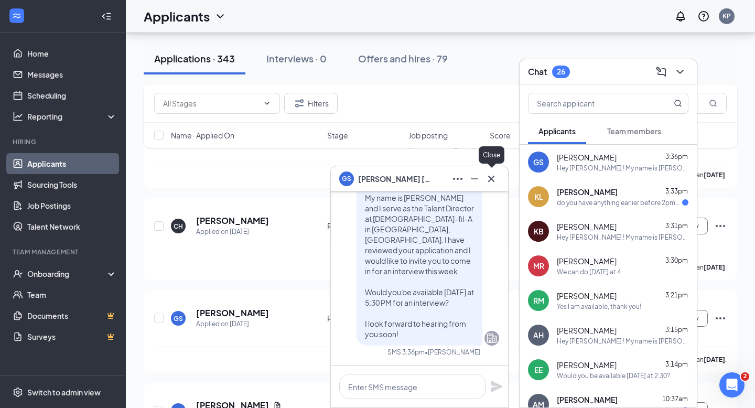
click at [489, 183] on icon "Cross" at bounding box center [491, 179] width 13 height 13
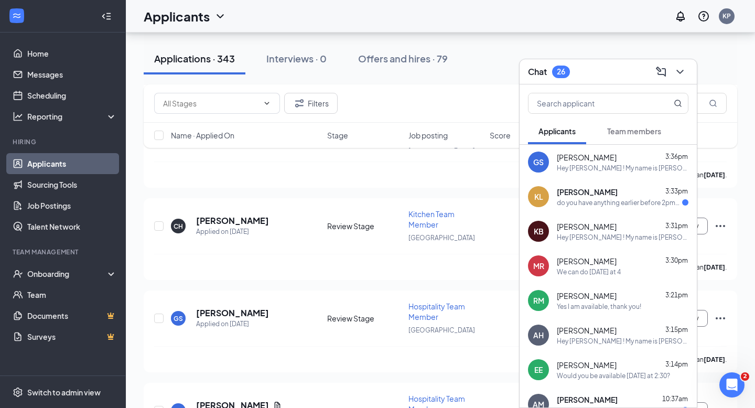
click at [598, 206] on div "do you have anything earlier before 2pm? if not i will not be available until […" at bounding box center [619, 202] width 125 height 9
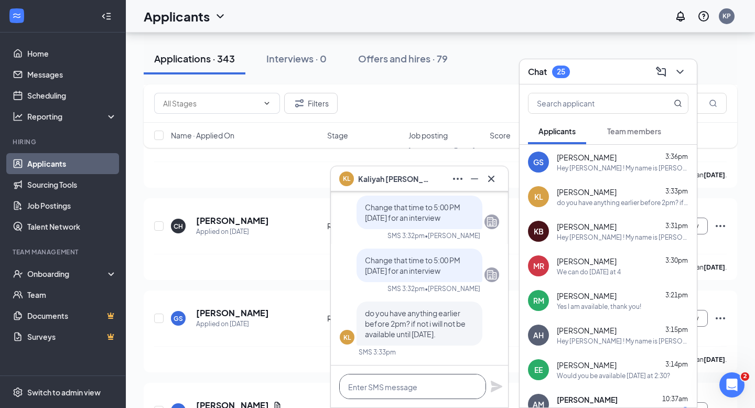
click at [429, 376] on textarea at bounding box center [412, 386] width 147 height 25
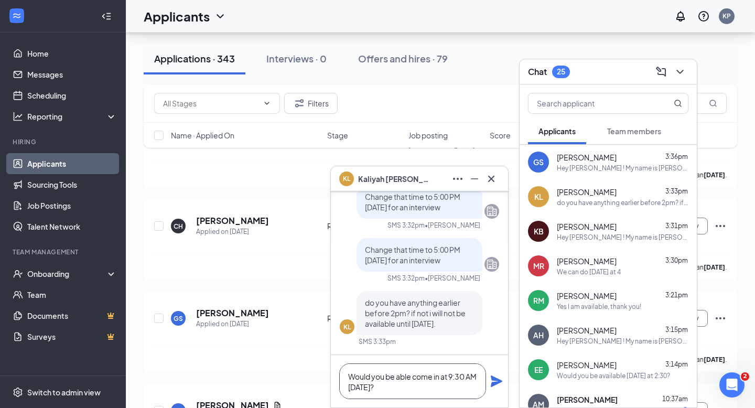
type textarea "Would you be able come in at 9:30 AM [DATE]?"
click at [499, 386] on icon "Plane" at bounding box center [496, 381] width 13 height 13
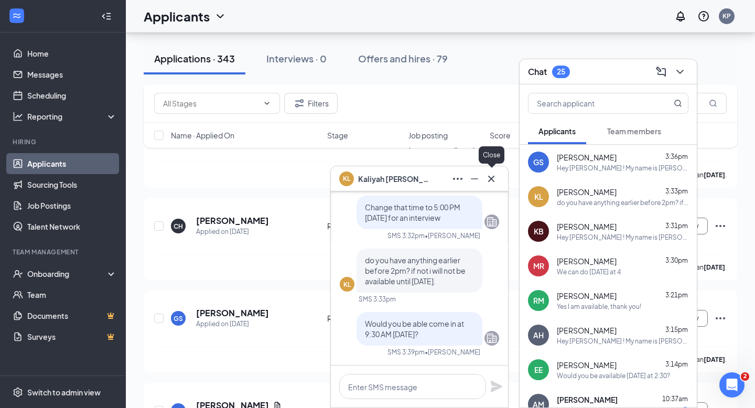
click at [496, 179] on icon "Cross" at bounding box center [491, 179] width 13 height 13
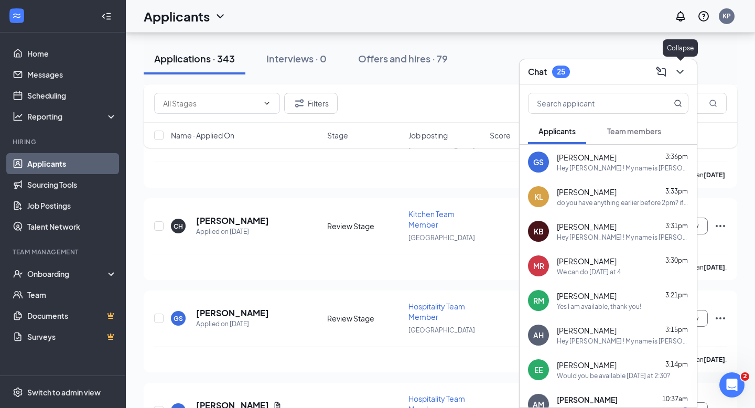
click at [686, 68] on icon "ChevronDown" at bounding box center [680, 72] width 13 height 13
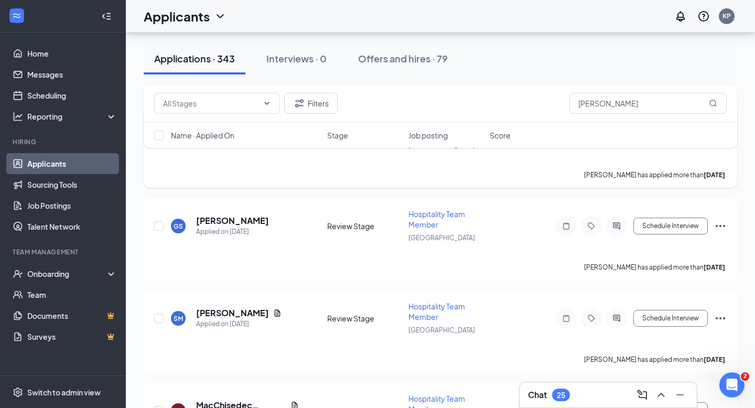
scroll to position [3841, 0]
click at [250, 307] on h5 "[PERSON_NAME]" at bounding box center [232, 313] width 73 height 12
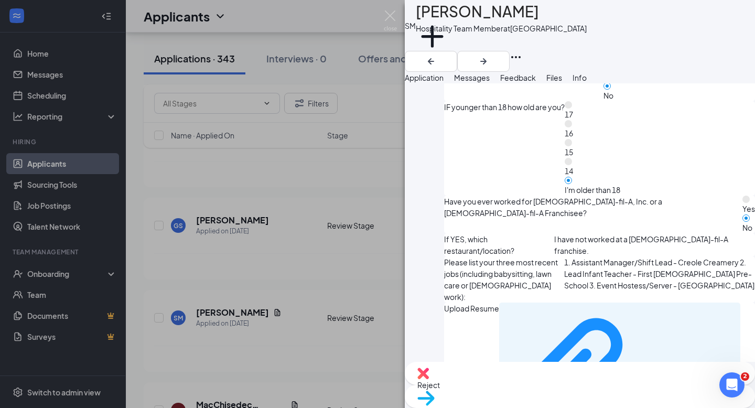
scroll to position [714, 0]
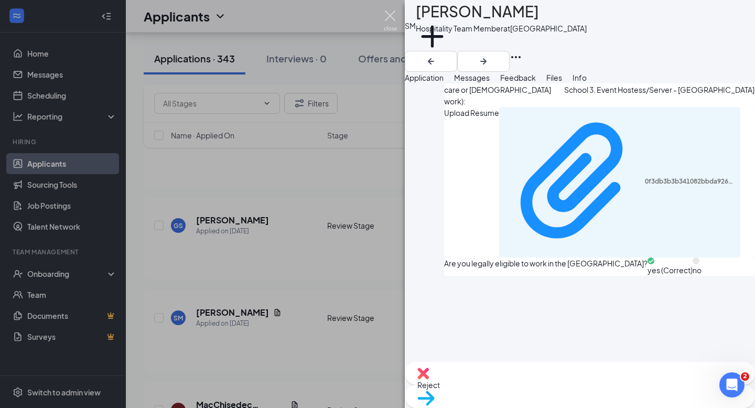
click at [390, 15] on img at bounding box center [390, 20] width 13 height 20
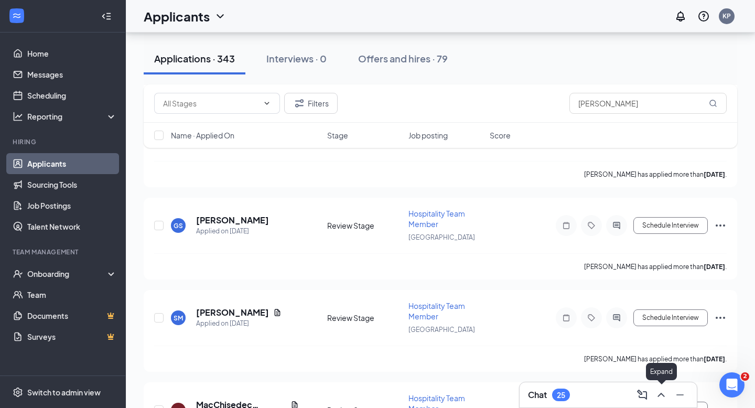
click at [661, 395] on icon "ChevronUp" at bounding box center [661, 395] width 13 height 13
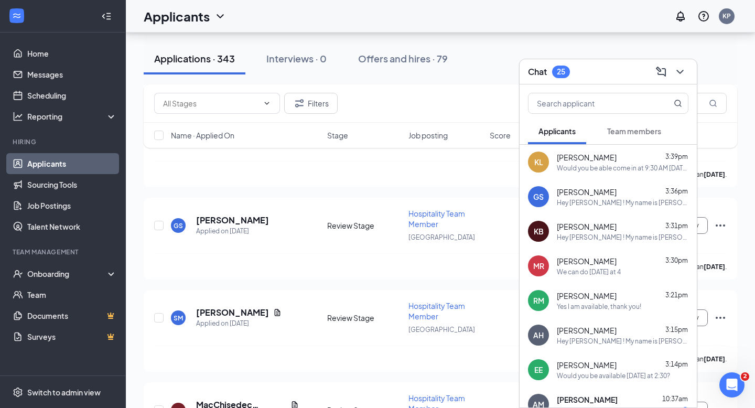
click at [603, 173] on div "[PERSON_NAME] 3:39pm Would you be able come in at 9:30 AM [DATE]?" at bounding box center [608, 162] width 177 height 35
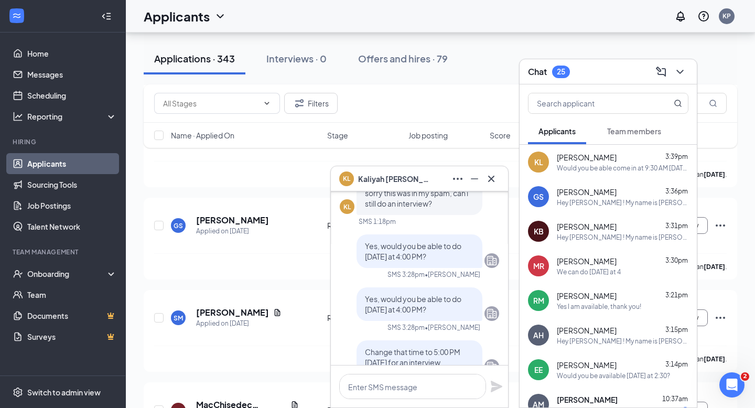
scroll to position [-263, 0]
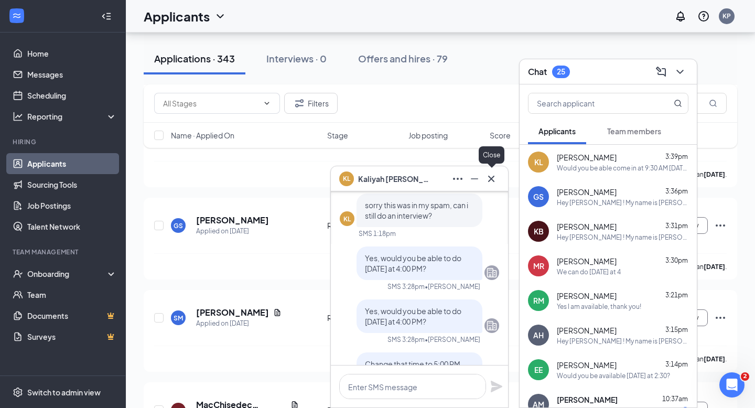
click at [493, 179] on icon "Cross" at bounding box center [491, 178] width 6 height 6
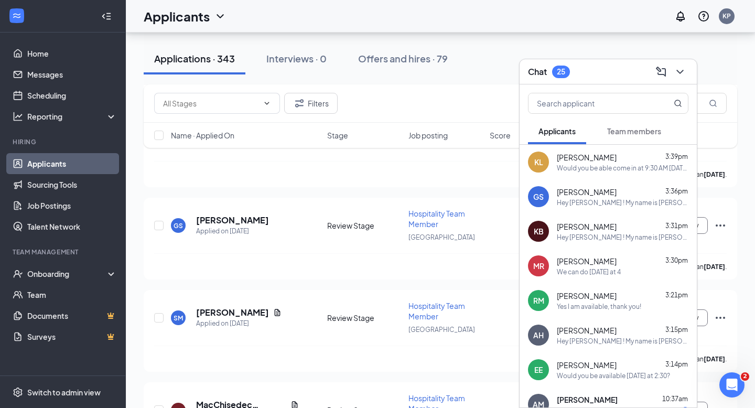
click at [588, 208] on div "GS [PERSON_NAME] 3:36pm Hey [PERSON_NAME] ! My name is [PERSON_NAME] and I serv…" at bounding box center [608, 196] width 177 height 35
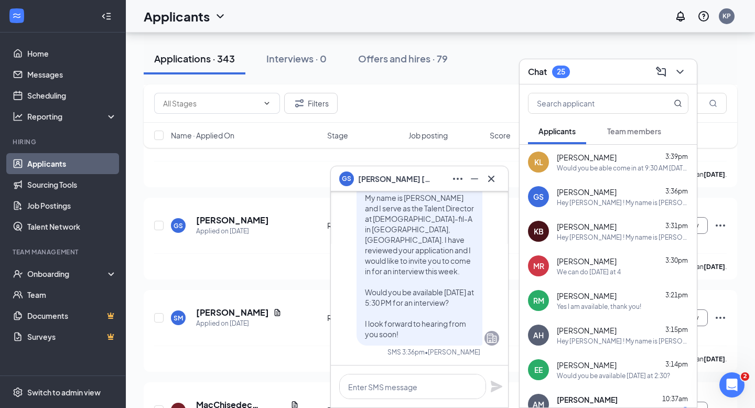
click at [595, 228] on span "[PERSON_NAME]" at bounding box center [587, 226] width 60 height 10
click at [605, 261] on div "[PERSON_NAME] 3:30pm" at bounding box center [623, 261] width 132 height 10
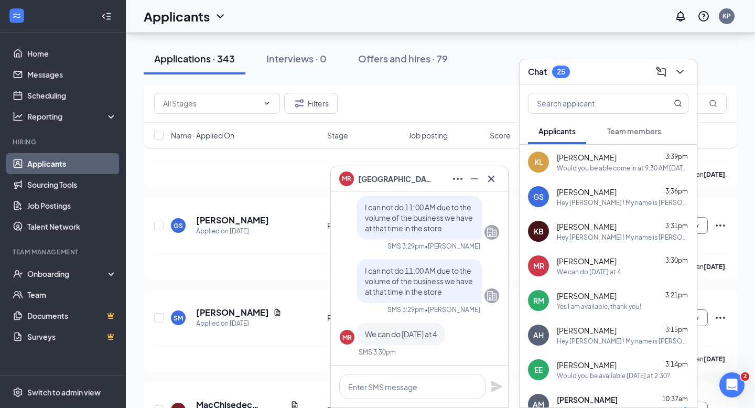
click at [610, 310] on div "Yes I am available, thank you!" at bounding box center [599, 306] width 84 height 9
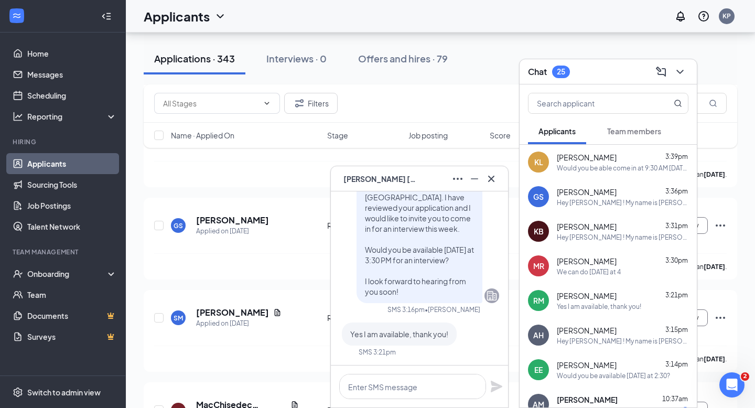
click at [613, 333] on div "[PERSON_NAME] 3:15pm" at bounding box center [623, 330] width 132 height 10
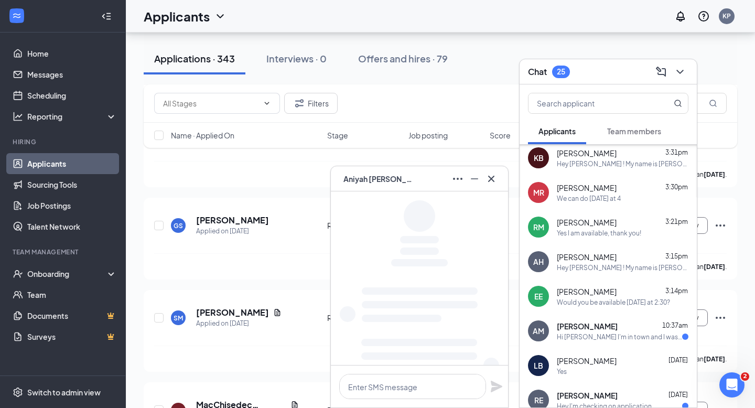
scroll to position [75, 0]
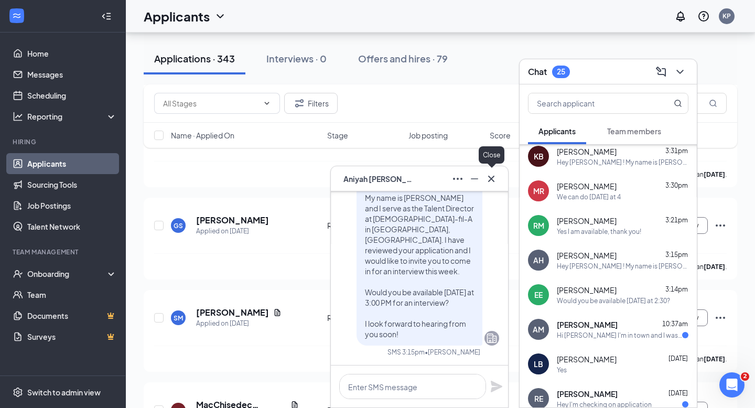
click at [494, 181] on icon "Cross" at bounding box center [491, 178] width 6 height 6
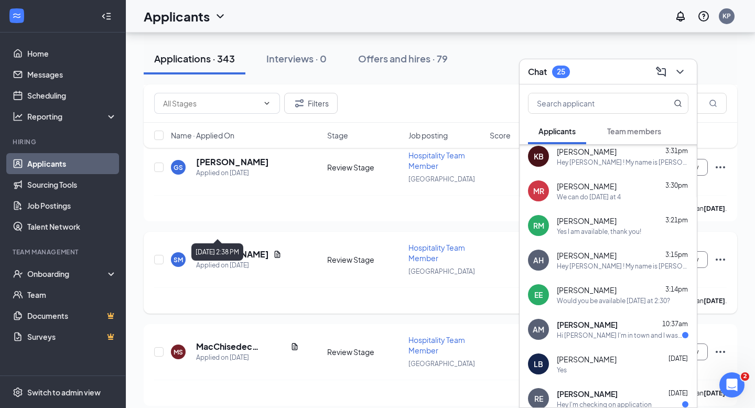
scroll to position [3912, 0]
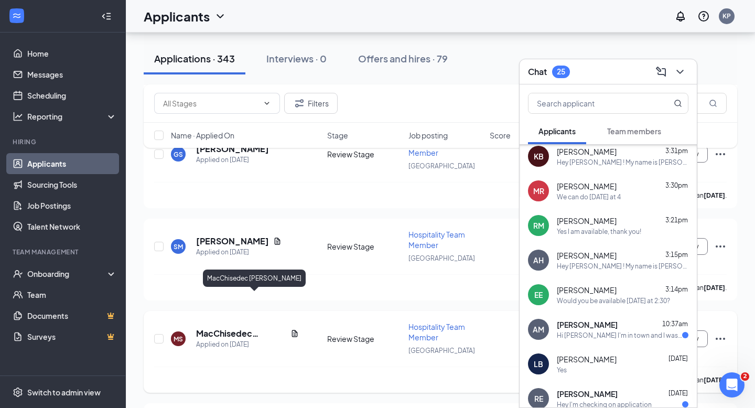
click at [243, 328] on h5 "MacChisedec [PERSON_NAME]" at bounding box center [241, 334] width 90 height 12
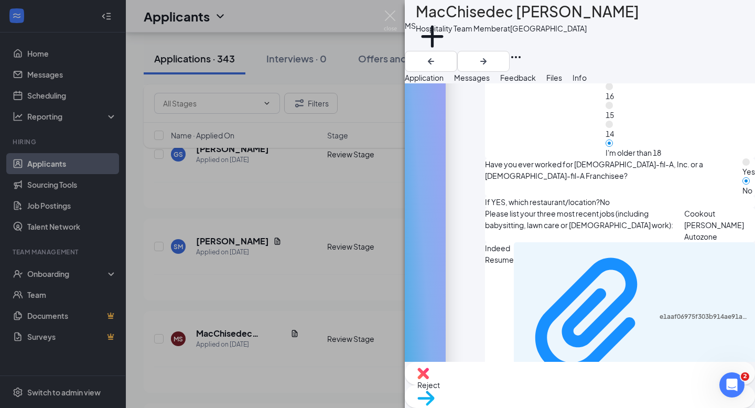
scroll to position [743, 0]
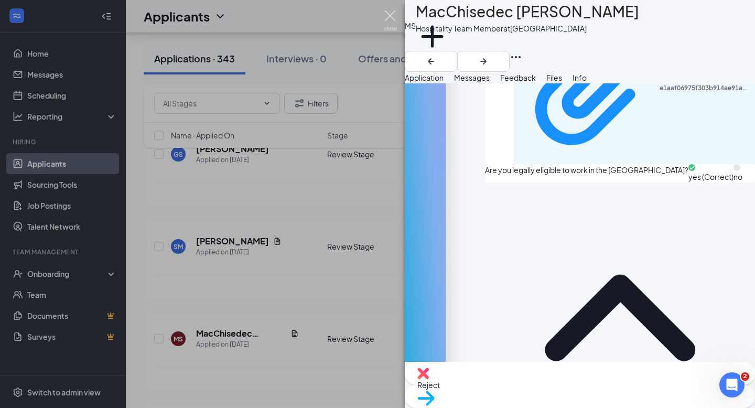
click at [395, 26] on img at bounding box center [390, 20] width 13 height 20
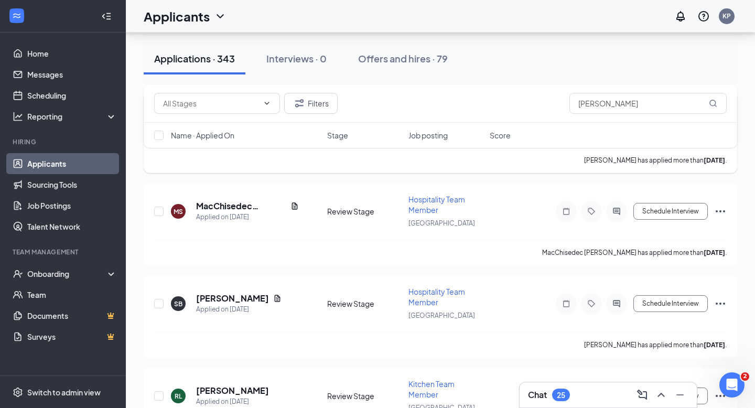
scroll to position [4046, 0]
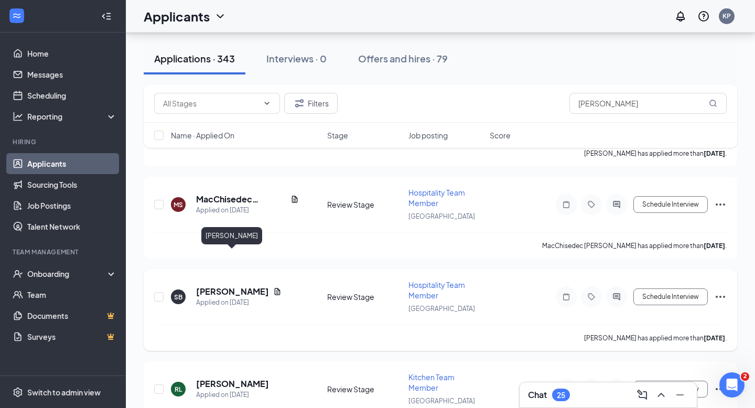
click at [252, 286] on h5 "[PERSON_NAME]" at bounding box center [232, 292] width 73 height 12
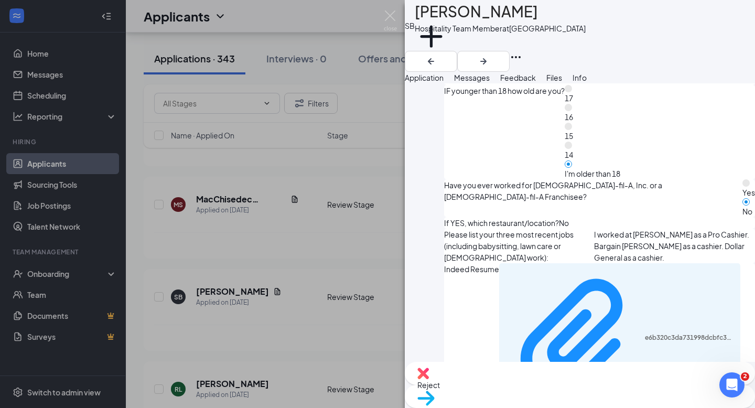
scroll to position [426, 0]
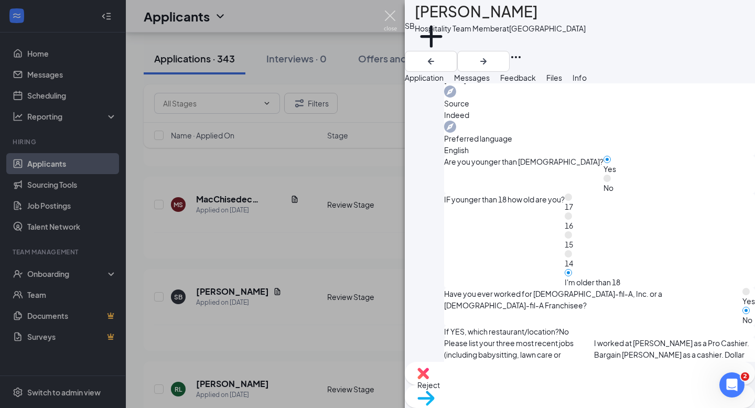
click at [389, 25] on img at bounding box center [390, 20] width 13 height 20
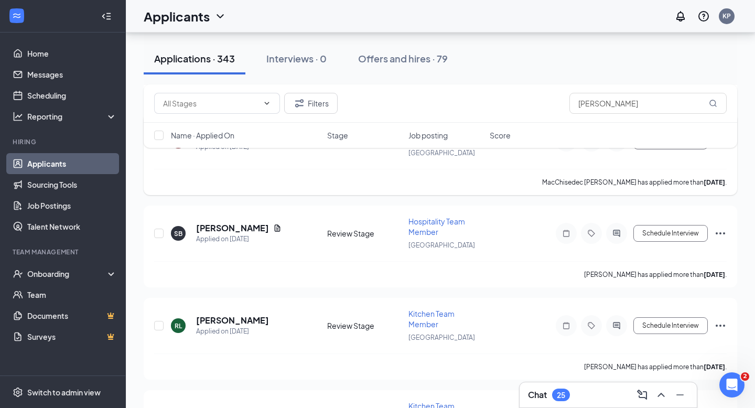
scroll to position [4121, 0]
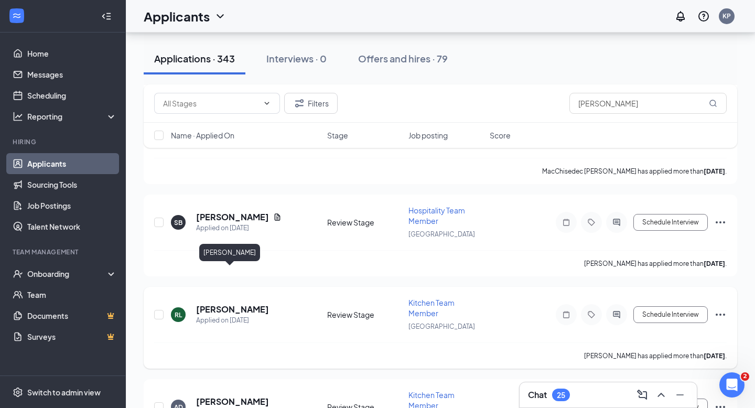
click at [238, 304] on h5 "[PERSON_NAME]" at bounding box center [232, 310] width 73 height 12
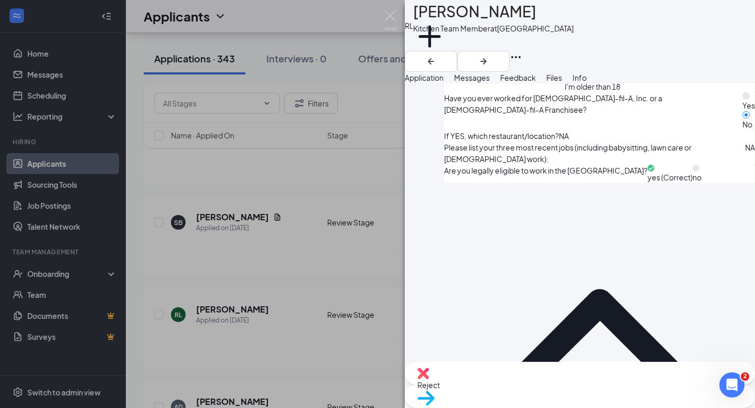
scroll to position [621, 0]
click at [490, 82] on span "Messages" at bounding box center [472, 77] width 36 height 9
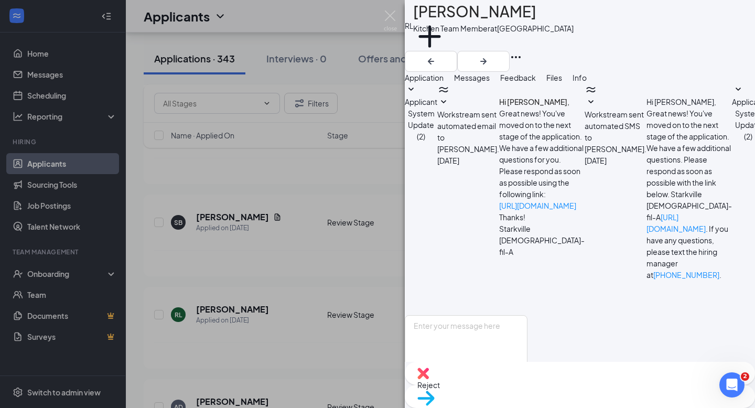
scroll to position [101, 0]
click at [444, 82] on span "Application" at bounding box center [424, 77] width 39 height 9
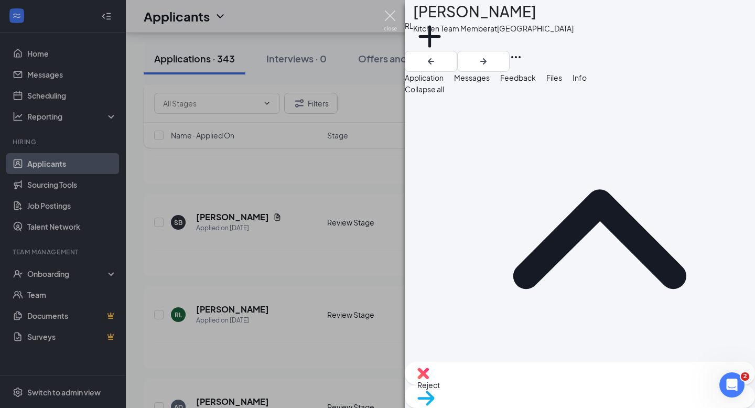
click at [393, 15] on img at bounding box center [390, 20] width 13 height 20
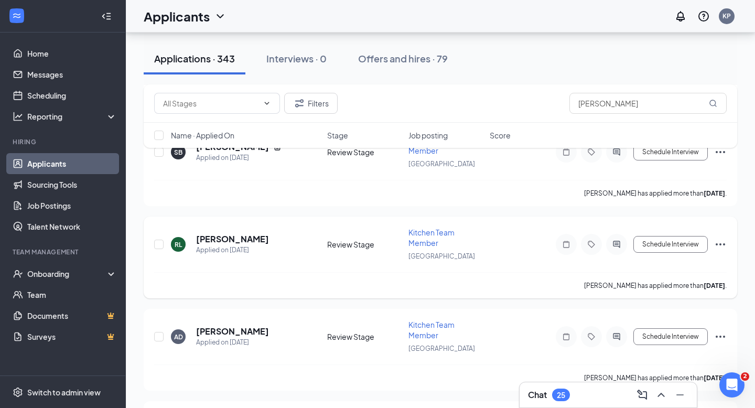
scroll to position [4198, 0]
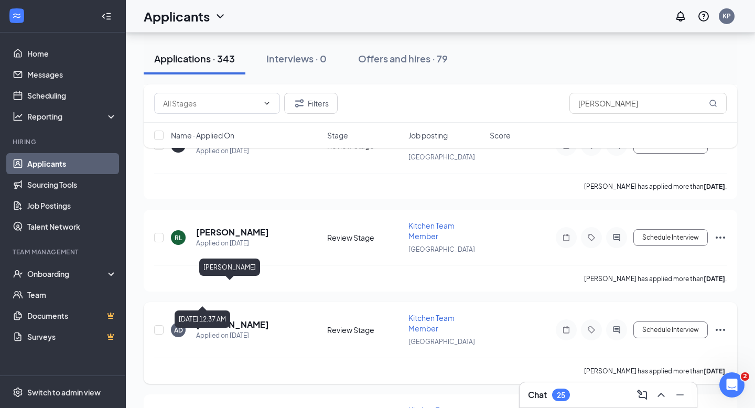
click at [222, 330] on div "Applied on [DATE]" at bounding box center [232, 335] width 73 height 10
click at [221, 319] on h5 "[PERSON_NAME]" at bounding box center [232, 325] width 73 height 12
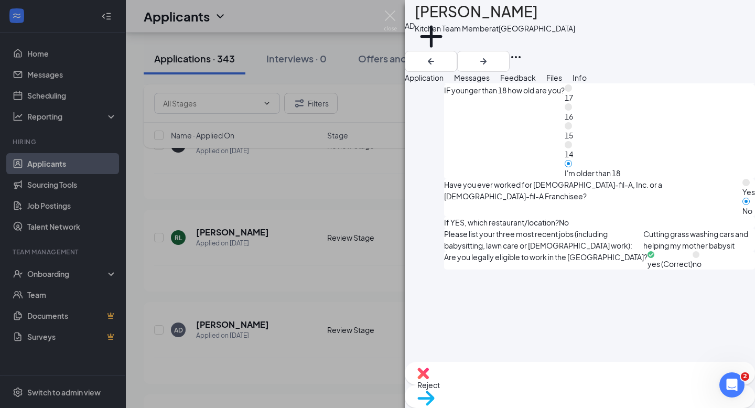
scroll to position [634, 0]
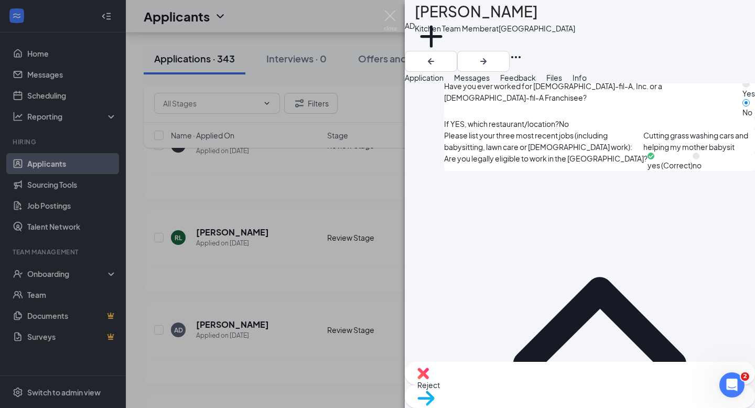
click at [490, 82] on span "Messages" at bounding box center [472, 77] width 36 height 9
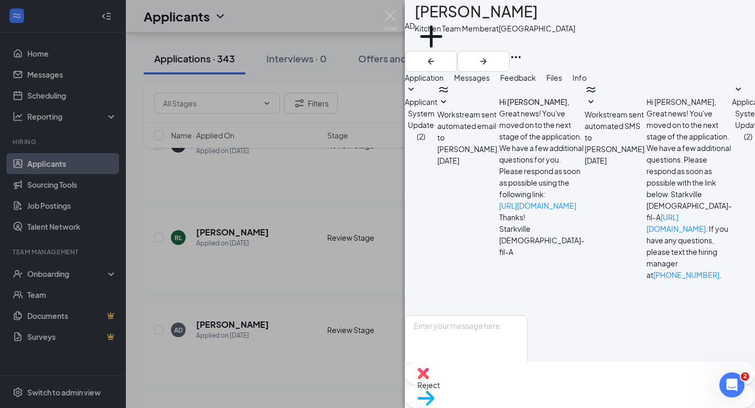
scroll to position [103, 0]
click at [444, 83] on button "Application" at bounding box center [424, 78] width 39 height 12
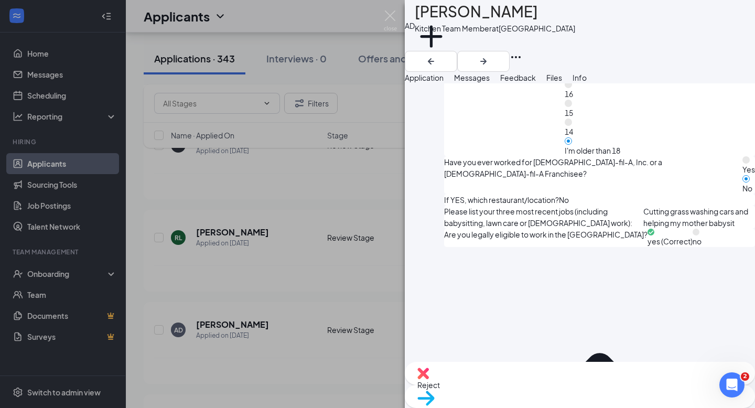
scroll to position [634, 0]
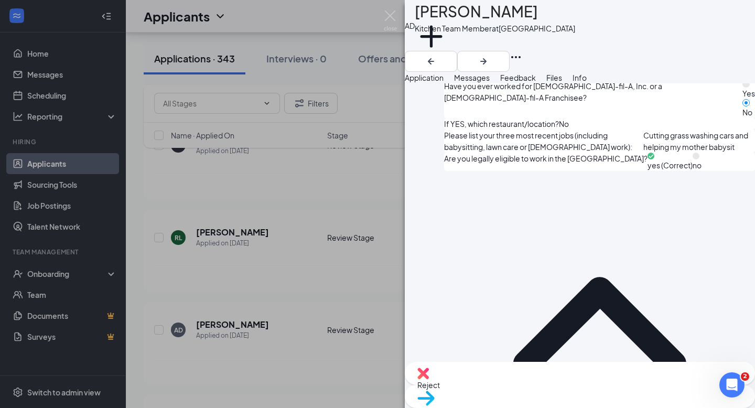
click at [490, 78] on button "Messages" at bounding box center [472, 78] width 36 height 12
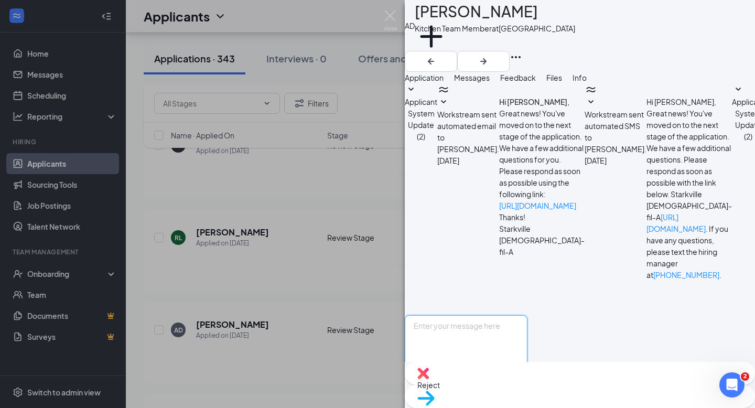
click at [488, 315] on textarea at bounding box center [466, 346] width 123 height 63
paste textarea "Hey [PERSON_NAME] ! My name is [PERSON_NAME] and I serve as the Talent Director…"
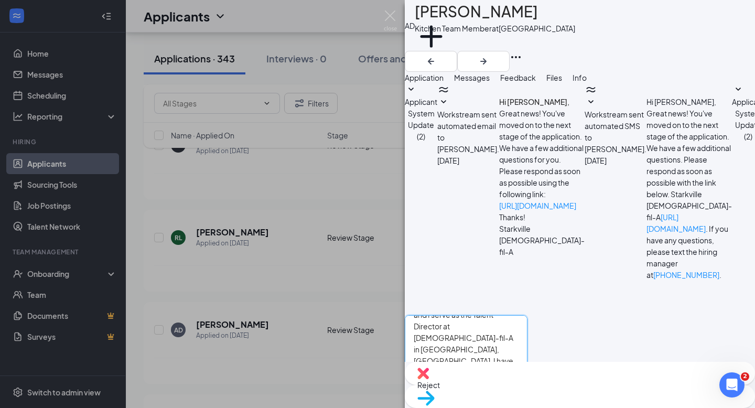
scroll to position [0, 0]
click at [479, 315] on textarea "Hey [PERSON_NAME] ! My name is [PERSON_NAME] and I serve as the Talent Director…" at bounding box center [466, 346] width 123 height 63
click at [480, 315] on textarea "Hey [PERSON_NAME] ! My name is [PERSON_NAME] and I serve as the Talent Director…" at bounding box center [466, 346] width 123 height 63
click at [482, 315] on textarea "Hey [PERSON_NAME] ! My name is [PERSON_NAME] and I serve as the Talent Director…" at bounding box center [466, 346] width 123 height 63
click at [480, 315] on textarea "Hey [PERSON_NAME] ! My name is [PERSON_NAME] and I serve as the Talent Director…" at bounding box center [466, 346] width 123 height 63
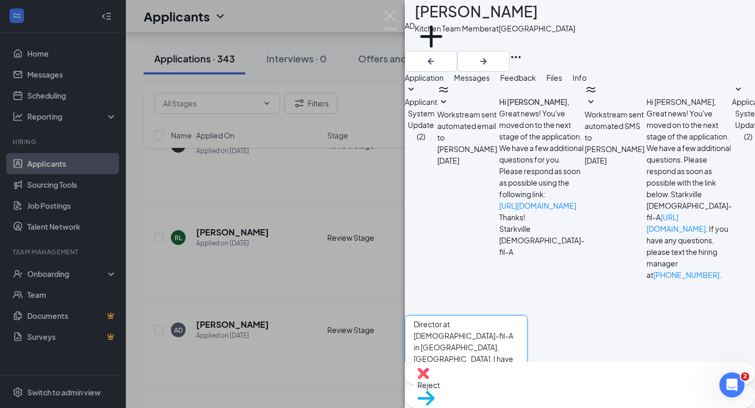
scroll to position [52, 0]
type textarea "Hey [PERSON_NAME] ! My name is [PERSON_NAME] and I serve as the Talent Director…"
click at [388, 17] on img at bounding box center [390, 20] width 13 height 20
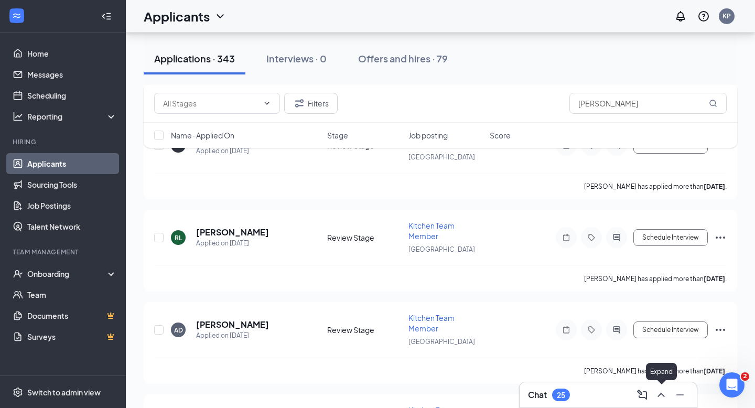
click at [667, 399] on icon "ChevronUp" at bounding box center [661, 395] width 13 height 13
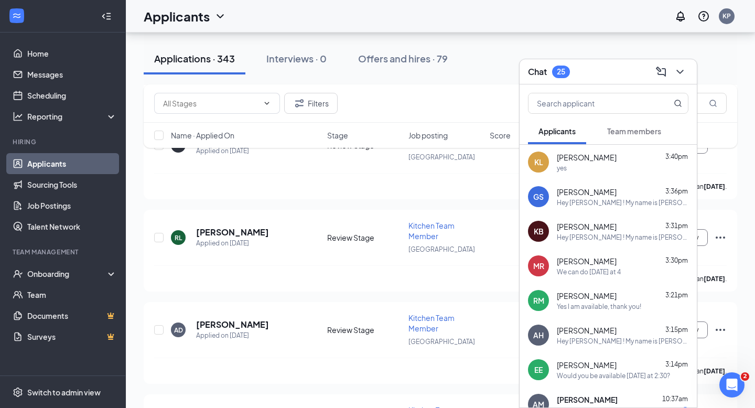
click at [630, 195] on div "[PERSON_NAME] 3:36pm" at bounding box center [623, 192] width 132 height 10
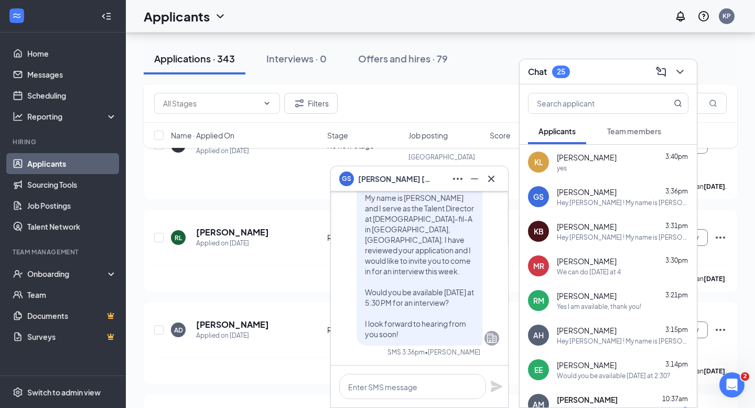
click at [609, 178] on div "[PERSON_NAME] 3:40pm yes" at bounding box center [608, 162] width 177 height 35
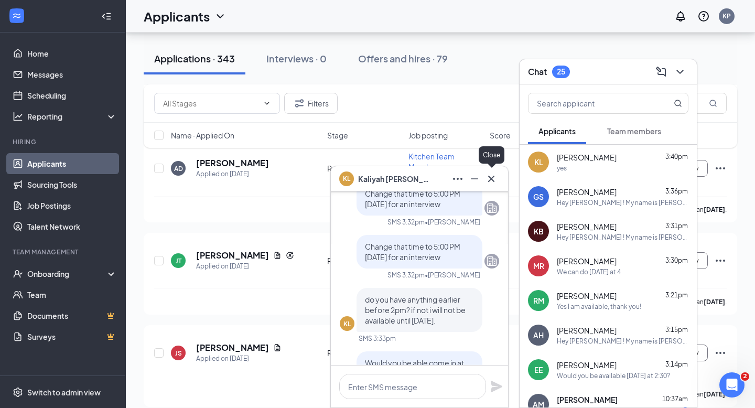
scroll to position [-177, 0]
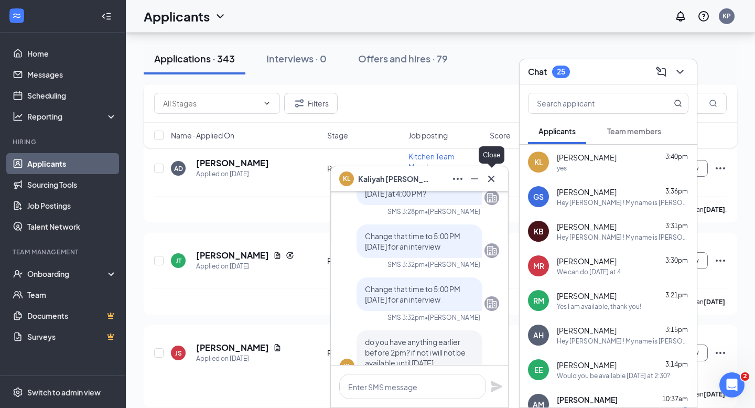
click at [497, 174] on icon "Cross" at bounding box center [491, 179] width 13 height 13
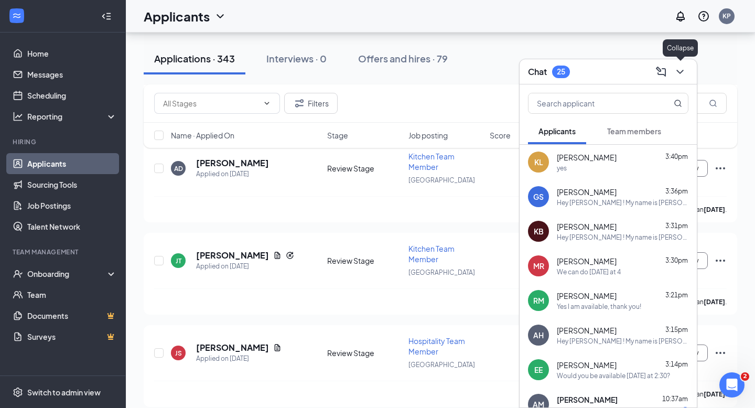
click at [686, 66] on icon "ChevronDown" at bounding box center [680, 72] width 13 height 13
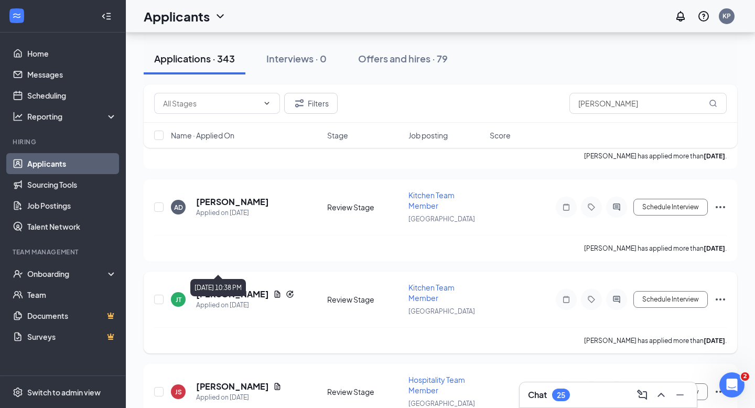
scroll to position [4318, 0]
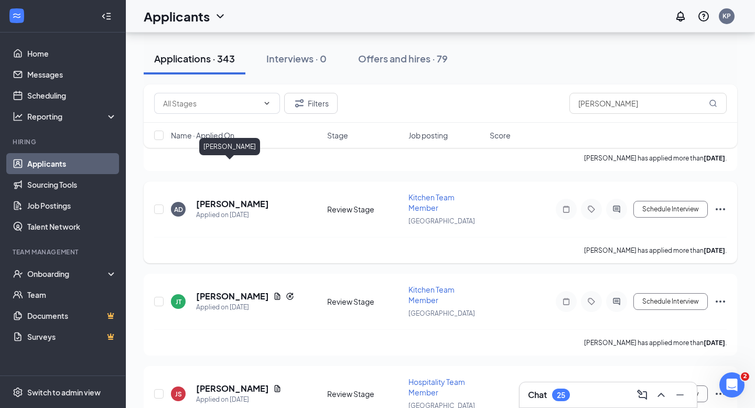
click at [220, 198] on h5 "[PERSON_NAME]" at bounding box center [232, 204] width 73 height 12
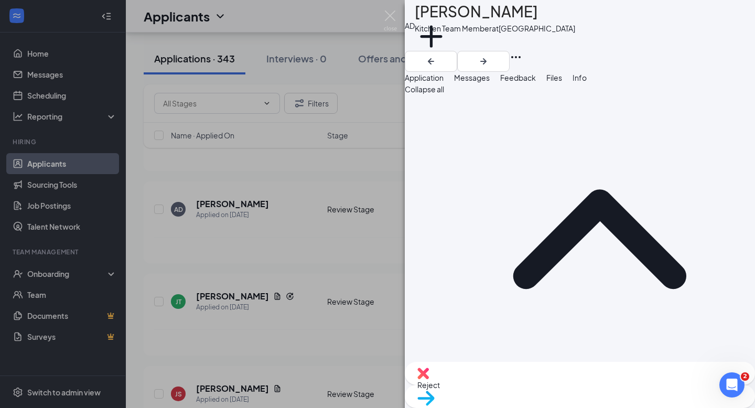
click at [490, 82] on span "Messages" at bounding box center [472, 77] width 36 height 9
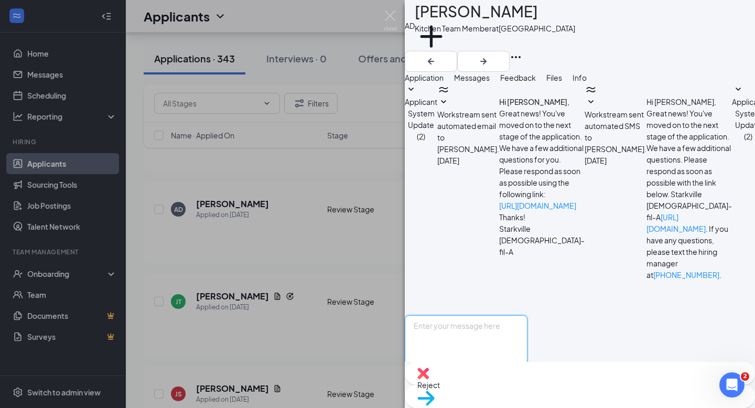
click at [509, 315] on textarea at bounding box center [466, 346] width 123 height 63
paste textarea "Hey [PERSON_NAME] ! My name is [PERSON_NAME] and I serve as the Talent Director…"
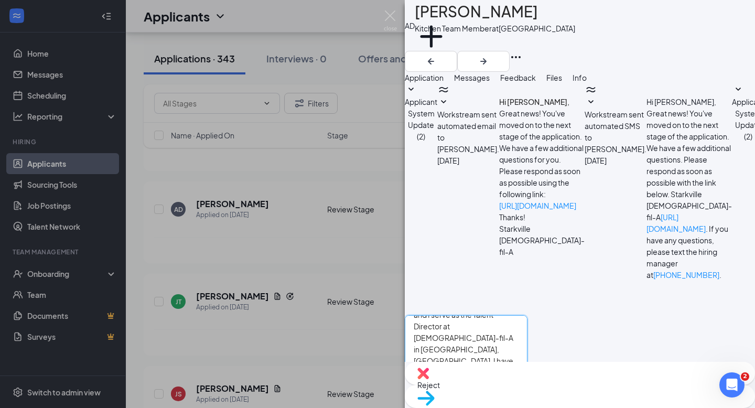
scroll to position [0, 0]
click at [482, 315] on textarea "Hey [PERSON_NAME] ! My name is [PERSON_NAME] and I serve as the Talent Director…" at bounding box center [466, 346] width 123 height 63
click at [528, 315] on textarea "Hey [PERSON_NAME] ! My name is [PERSON_NAME] and I serve as the Talent Director…" at bounding box center [466, 346] width 123 height 63
type textarea "Hey [PERSON_NAME] ! My name is [PERSON_NAME] and I serve as the Talent Director…"
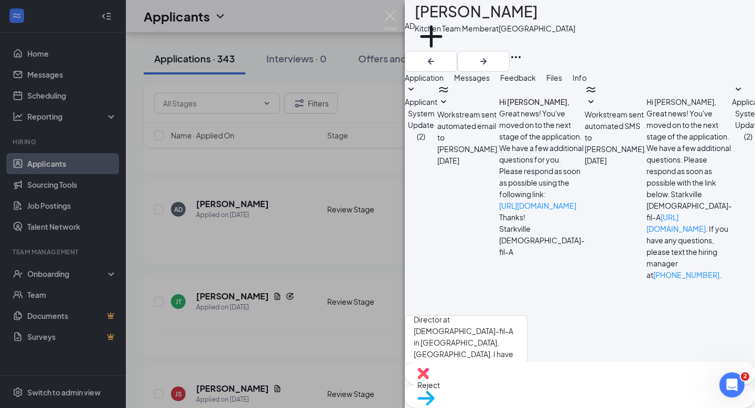
click at [528, 378] on button "Send" at bounding box center [518, 396] width 18 height 36
click at [393, 25] on img at bounding box center [390, 20] width 13 height 20
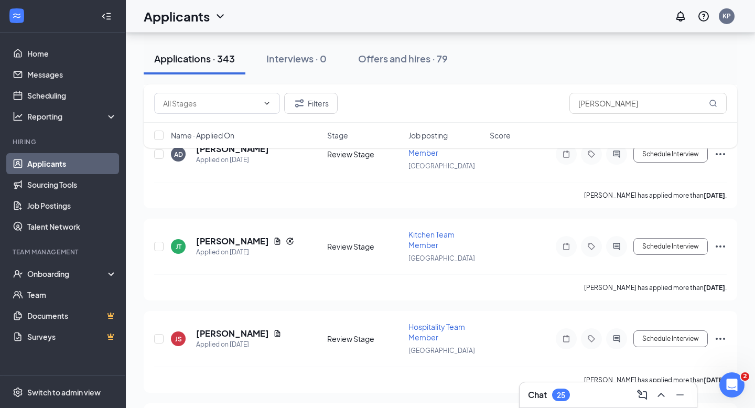
scroll to position [4387, 0]
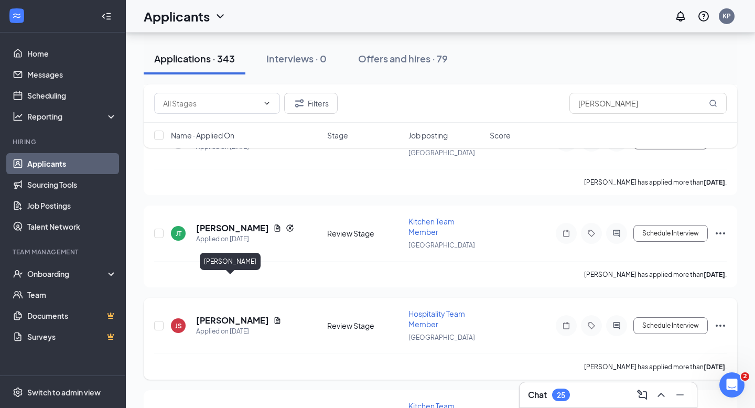
click at [241, 315] on h5 "[PERSON_NAME]" at bounding box center [232, 321] width 73 height 12
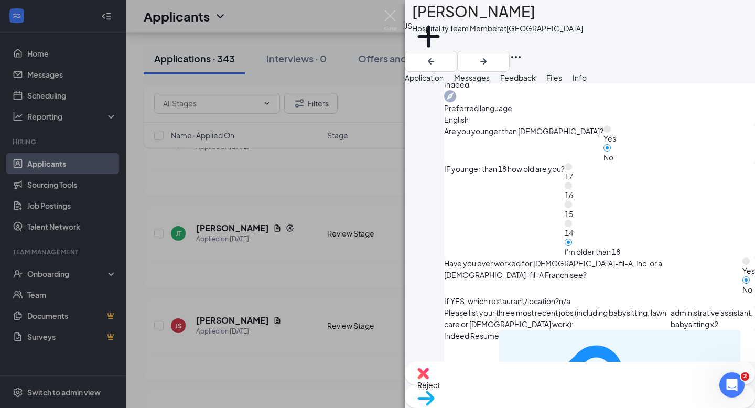
scroll to position [446, 0]
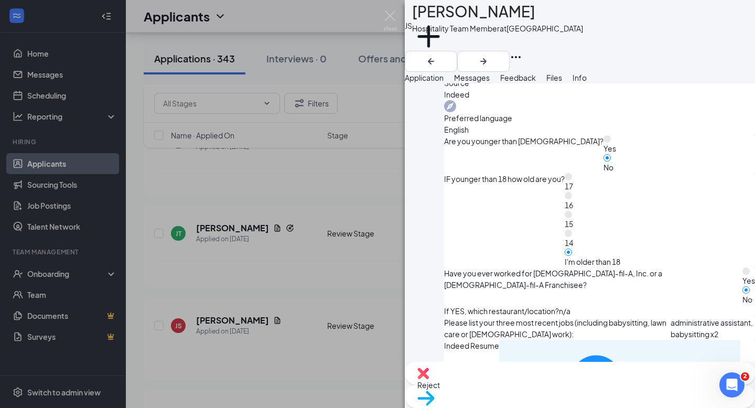
click at [499, 340] on div "173a0d8cd27f607cc6585b6a48521719.pdf" at bounding box center [619, 415] width 241 height 151
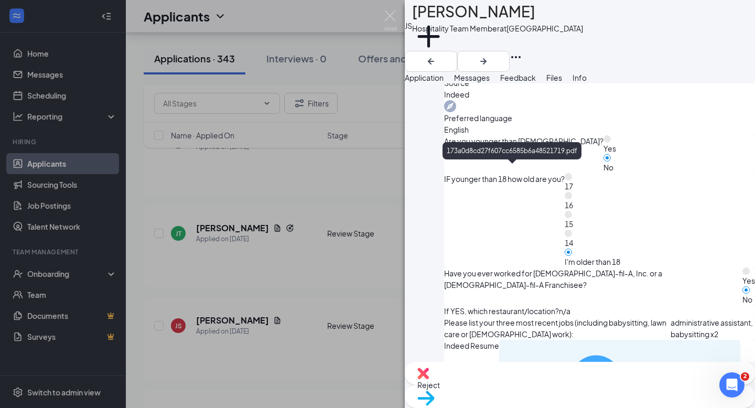
click at [645, 408] on div "173a0d8cd27f607cc6585b6a48521719.pdf" at bounding box center [690, 414] width 90 height 8
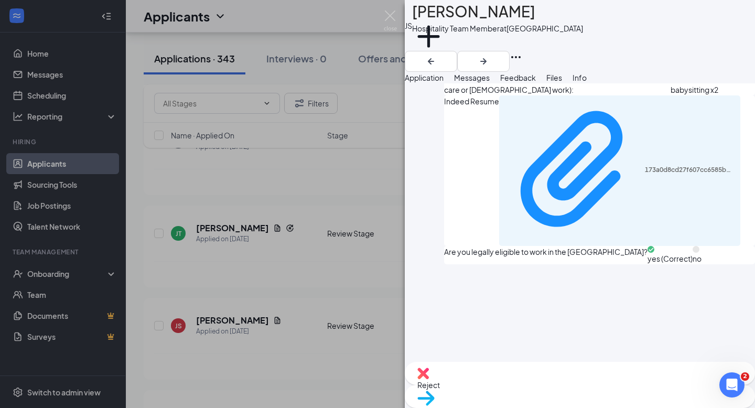
scroll to position [686, 0]
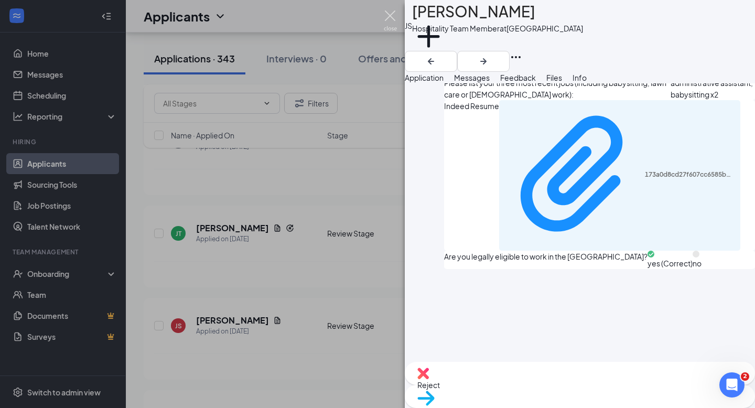
click at [392, 16] on img at bounding box center [390, 20] width 13 height 20
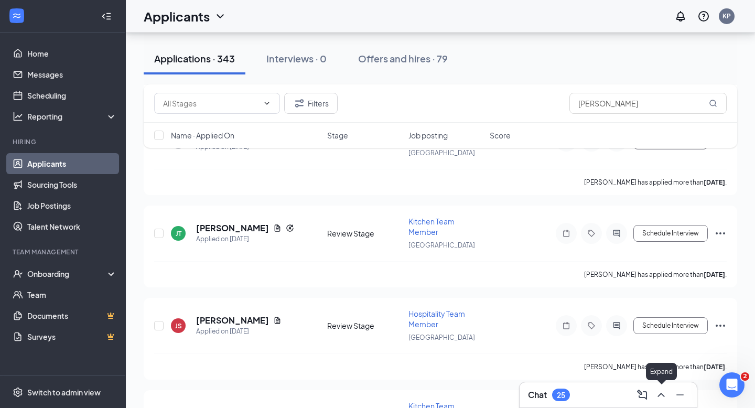
click at [665, 399] on icon "ChevronUp" at bounding box center [661, 395] width 13 height 13
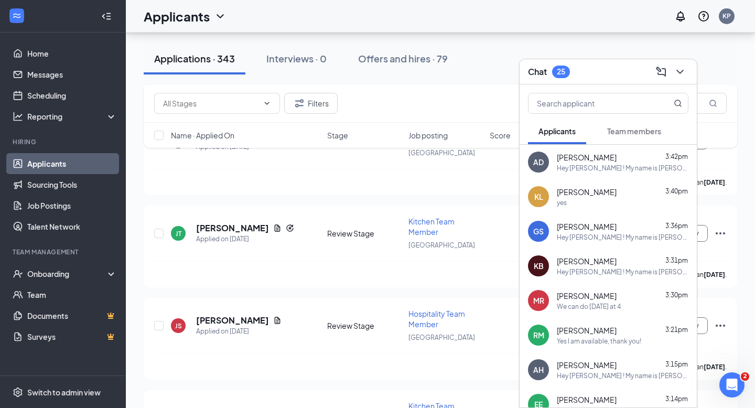
click at [601, 173] on div "AD [PERSON_NAME] 3:42pm Hey [PERSON_NAME] ! My name is [PERSON_NAME] and I serv…" at bounding box center [608, 162] width 177 height 35
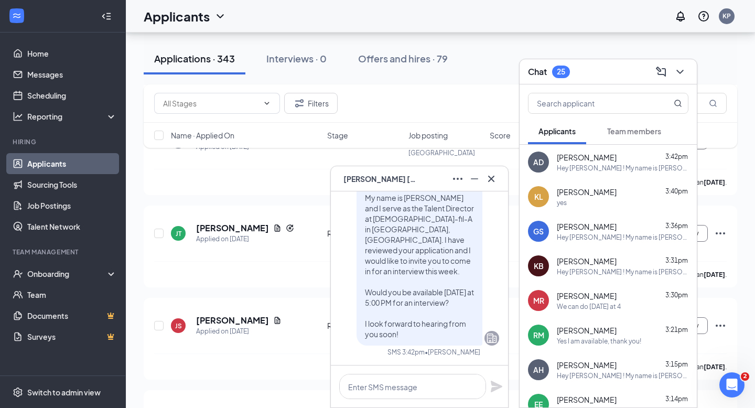
click at [575, 301] on div "[PERSON_NAME] 3:30pm We can do [DATE] at 4" at bounding box center [623, 301] width 132 height 20
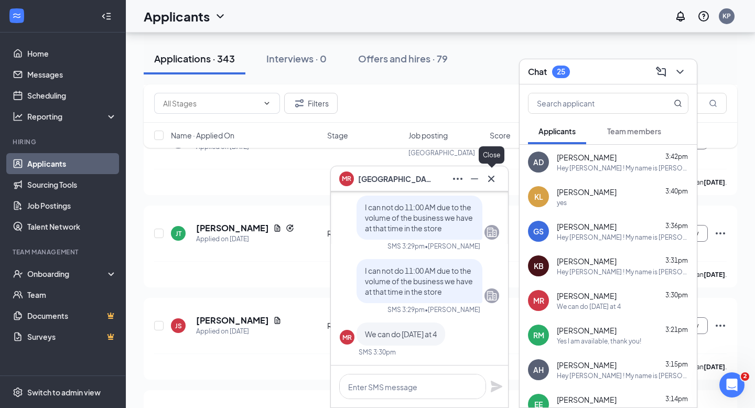
click at [493, 177] on icon "Cross" at bounding box center [491, 178] width 6 height 6
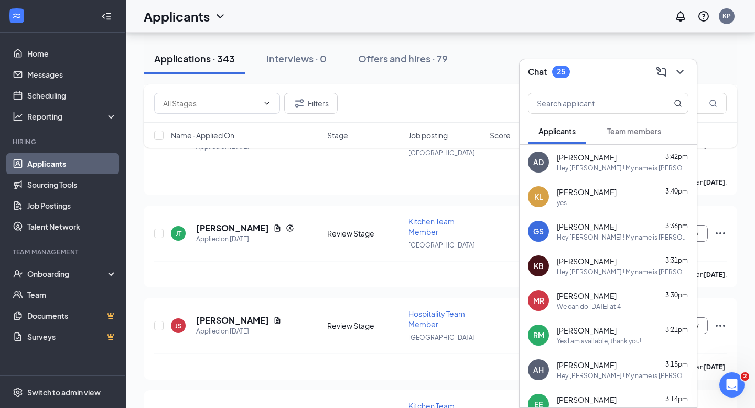
click at [578, 331] on span "[PERSON_NAME]" at bounding box center [587, 330] width 60 height 10
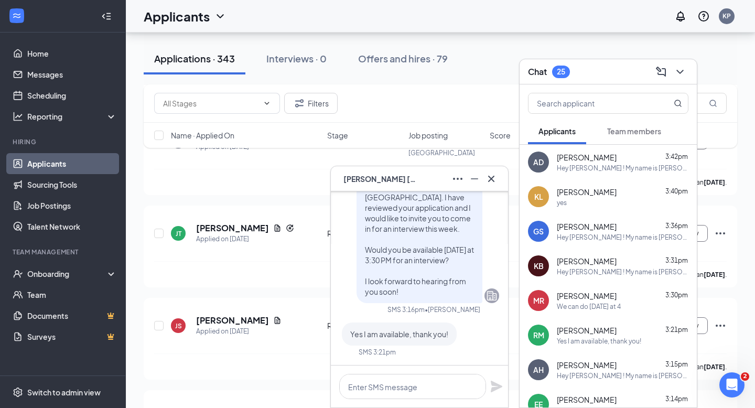
click at [494, 180] on icon "Cross" at bounding box center [491, 179] width 13 height 13
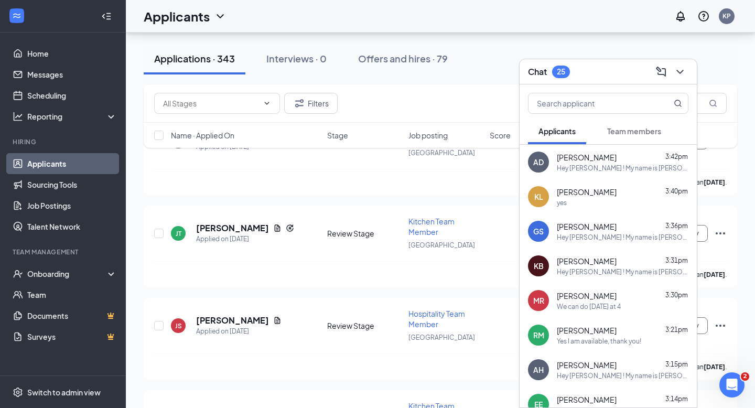
click at [590, 173] on div "AD [PERSON_NAME] 3:42pm Hey [PERSON_NAME] ! My name is [PERSON_NAME] and I serv…" at bounding box center [608, 162] width 177 height 35
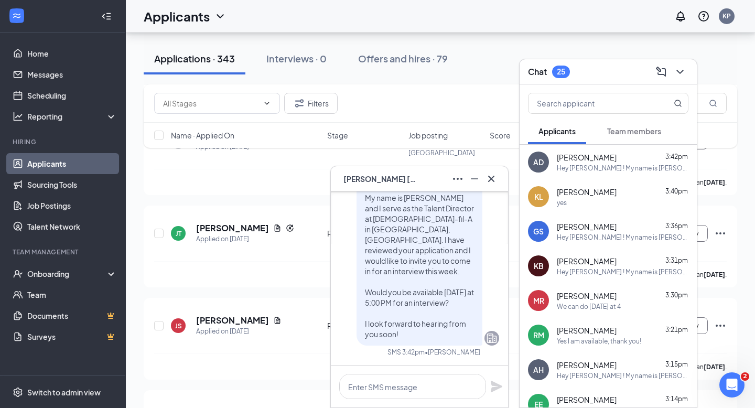
click at [590, 231] on span "[PERSON_NAME]" at bounding box center [587, 226] width 60 height 10
click at [590, 268] on div "Hey [PERSON_NAME] ! My name is [PERSON_NAME] and I serve as the Talent Director…" at bounding box center [623, 272] width 132 height 9
click at [590, 239] on div "Hey [PERSON_NAME] ! My name is [PERSON_NAME] and I serve as the Talent Director…" at bounding box center [623, 237] width 132 height 9
click at [591, 261] on span "[PERSON_NAME]" at bounding box center [587, 261] width 60 height 10
click at [591, 288] on div "[PERSON_NAME] [PERSON_NAME] 3:30pm We can do [DATE] at 4" at bounding box center [608, 300] width 177 height 35
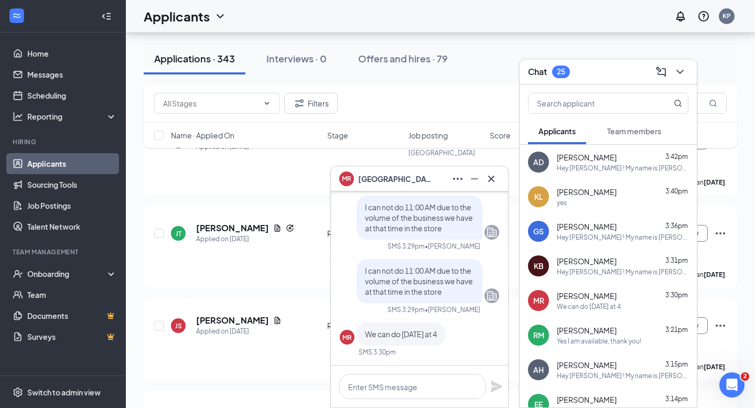
click at [591, 260] on span "[PERSON_NAME]" at bounding box center [587, 261] width 60 height 10
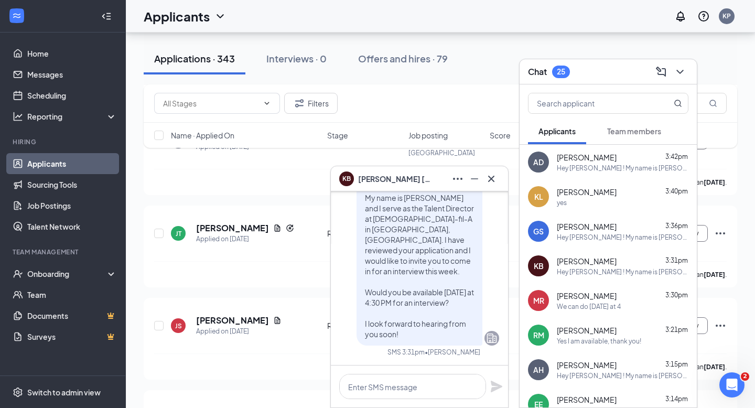
click at [592, 228] on span "[PERSON_NAME]" at bounding box center [587, 226] width 60 height 10
click at [488, 183] on icon "Cross" at bounding box center [491, 179] width 13 height 13
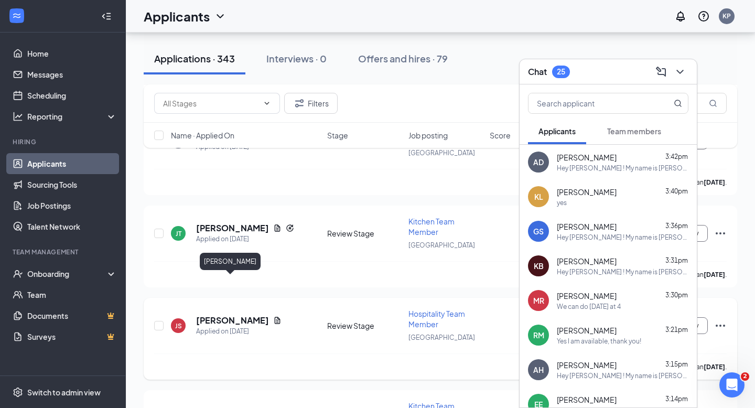
click at [242, 315] on h5 "[PERSON_NAME]" at bounding box center [232, 321] width 73 height 12
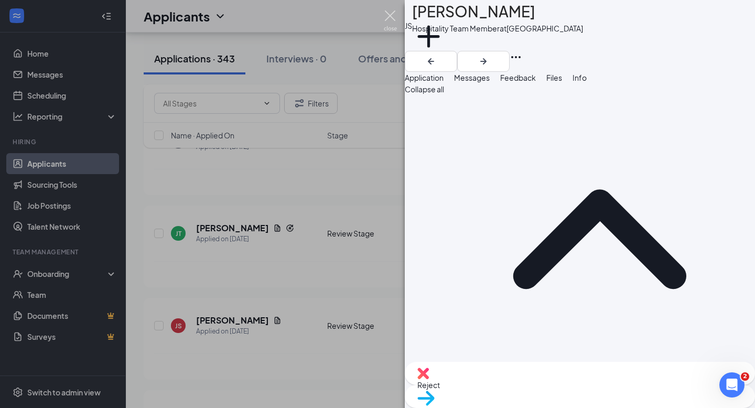
click at [384, 19] on img at bounding box center [390, 20] width 13 height 20
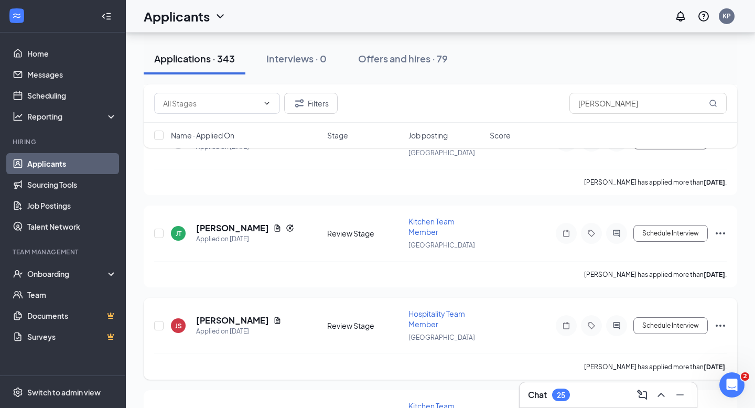
click at [229, 315] on h5 "[PERSON_NAME]" at bounding box center [232, 321] width 73 height 12
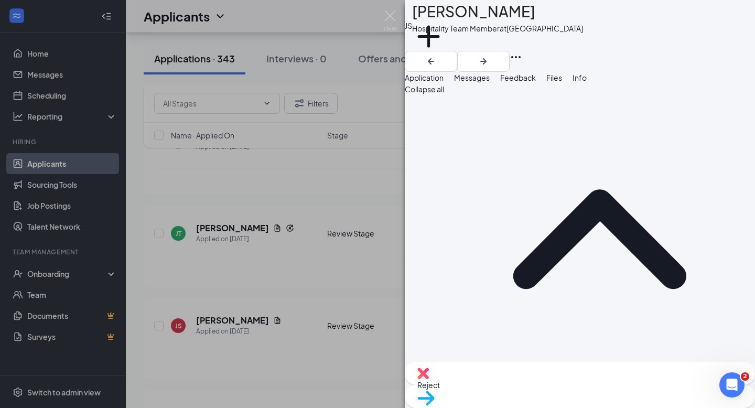
click at [490, 82] on span "Messages" at bounding box center [472, 77] width 36 height 9
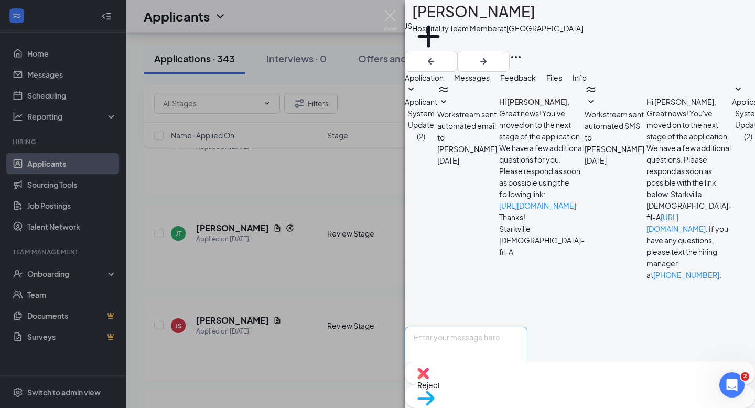
scroll to position [103, 0]
click at [501, 327] on textarea at bounding box center [466, 358] width 123 height 63
paste textarea "Hey [PERSON_NAME] ! My name is [PERSON_NAME] and I serve as the Talent Director…"
drag, startPoint x: 481, startPoint y: 283, endPoint x: 459, endPoint y: 281, distance: 21.6
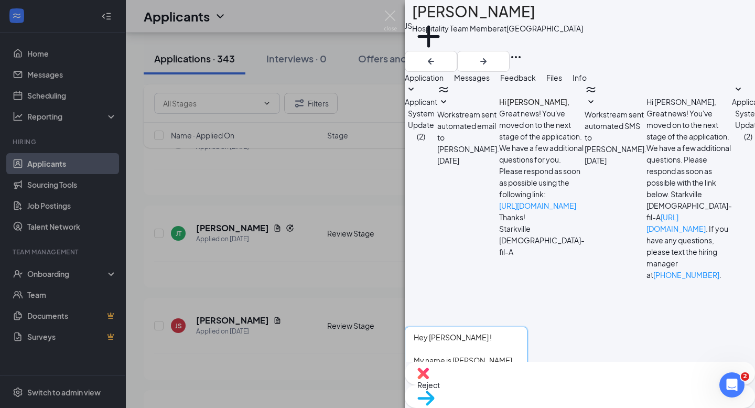
click at [459, 327] on textarea "Hey [PERSON_NAME] ! My name is [PERSON_NAME] and I serve as the Talent Director…" at bounding box center [466, 358] width 123 height 63
click at [528, 327] on textarea "Hey [PERSON_NAME] ! My name is [PERSON_NAME] and I serve as the Talent Director…" at bounding box center [466, 358] width 123 height 63
type textarea "Hey [PERSON_NAME] ! My name is [PERSON_NAME] and I serve as the Talent Director…"
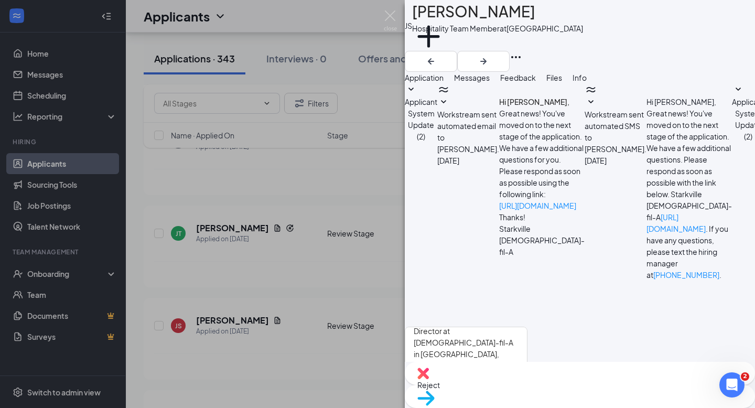
click at [528, 390] on button "Send" at bounding box center [518, 408] width 18 height 36
click at [387, 15] on img at bounding box center [390, 20] width 13 height 20
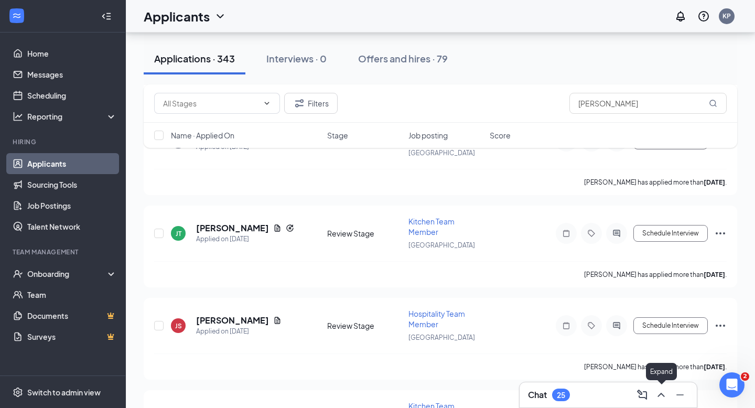
click at [665, 390] on icon "ChevronUp" at bounding box center [661, 395] width 13 height 13
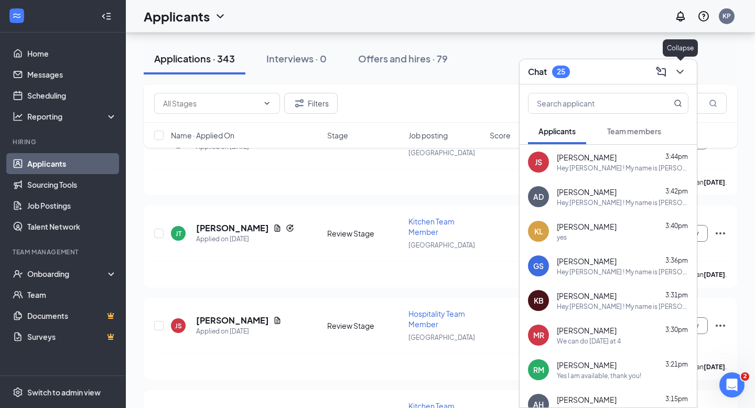
click at [683, 74] on icon "ChevronDown" at bounding box center [680, 72] width 13 height 13
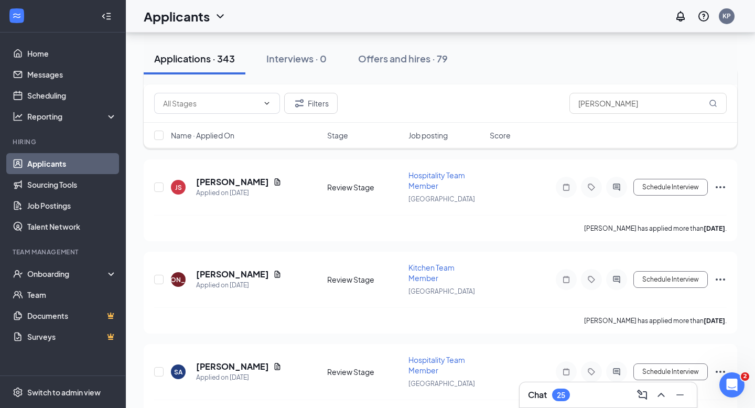
scroll to position [4534, 0]
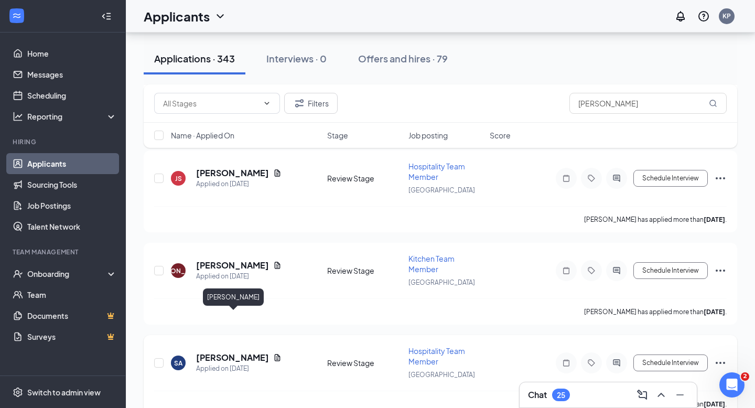
click at [255, 352] on h5 "[PERSON_NAME]" at bounding box center [232, 358] width 73 height 12
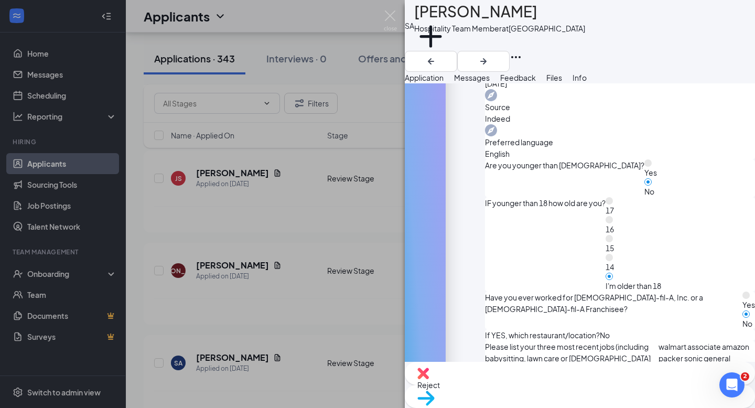
scroll to position [378, 0]
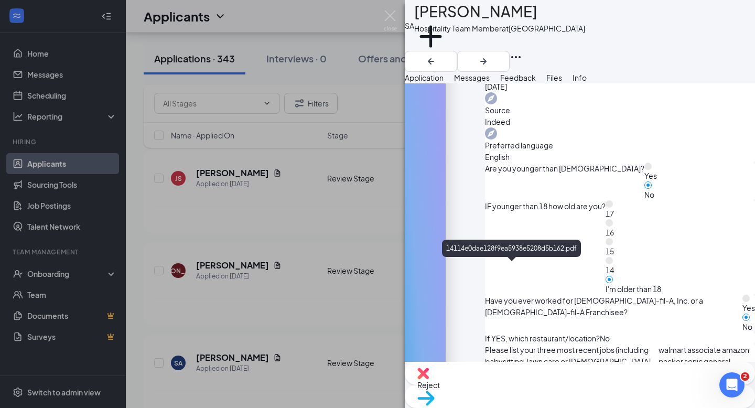
click at [395, 25] on img at bounding box center [390, 20] width 13 height 20
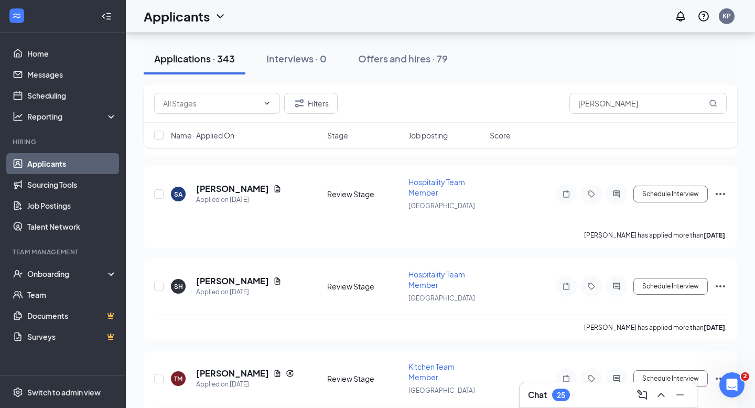
scroll to position [4717, 0]
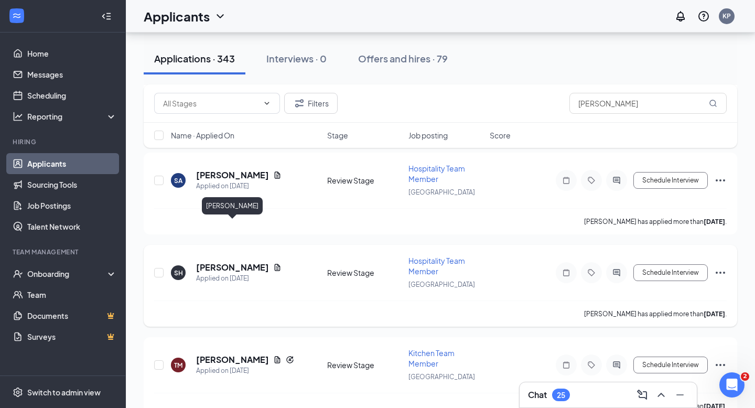
click at [254, 262] on h5 "[PERSON_NAME]" at bounding box center [232, 268] width 73 height 12
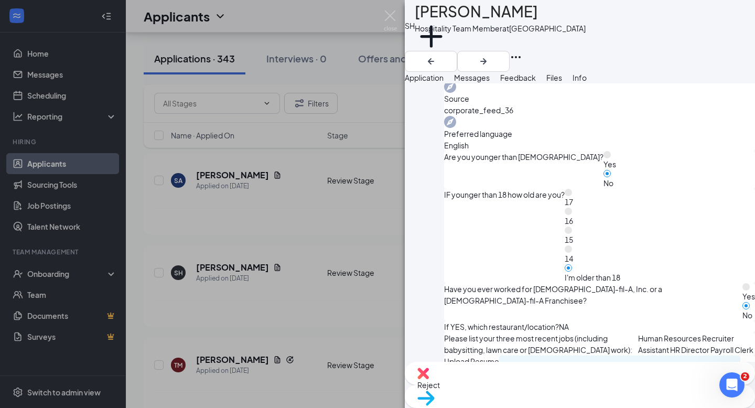
scroll to position [403, 0]
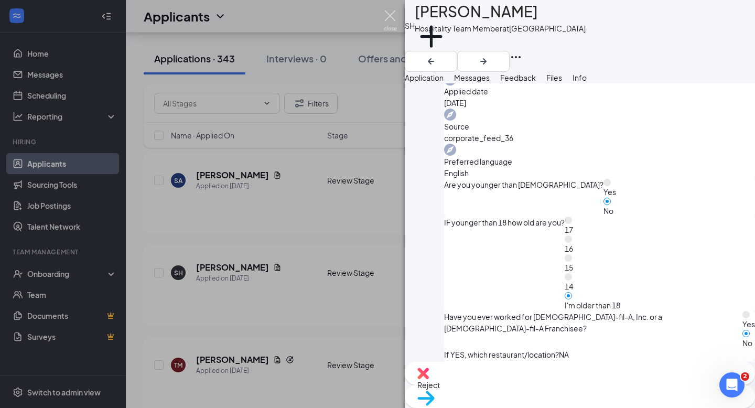
click at [390, 23] on img at bounding box center [390, 20] width 13 height 20
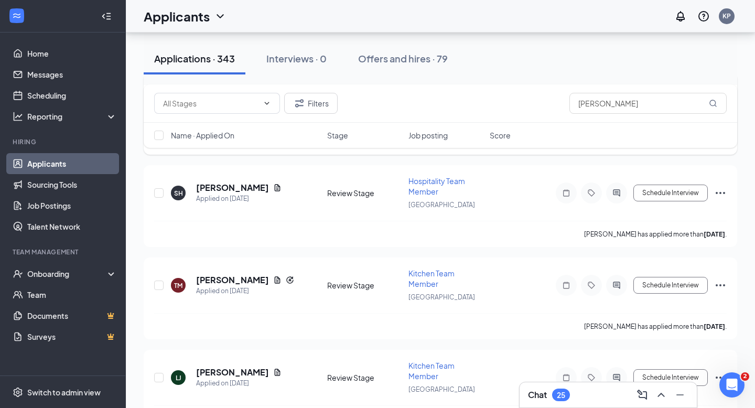
scroll to position [4805, 0]
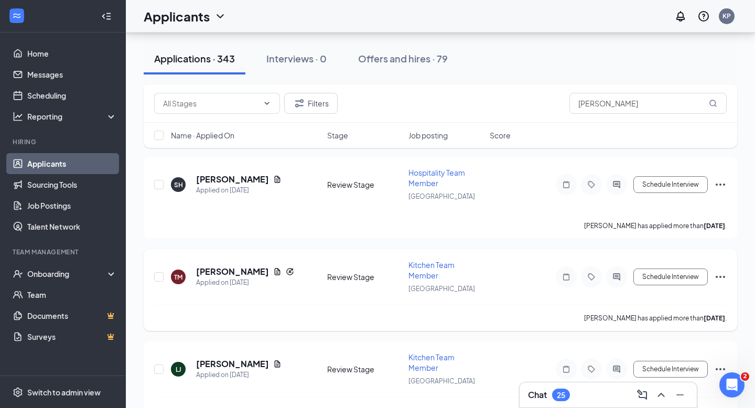
click at [248, 266] on h5 "[PERSON_NAME]" at bounding box center [232, 272] width 73 height 12
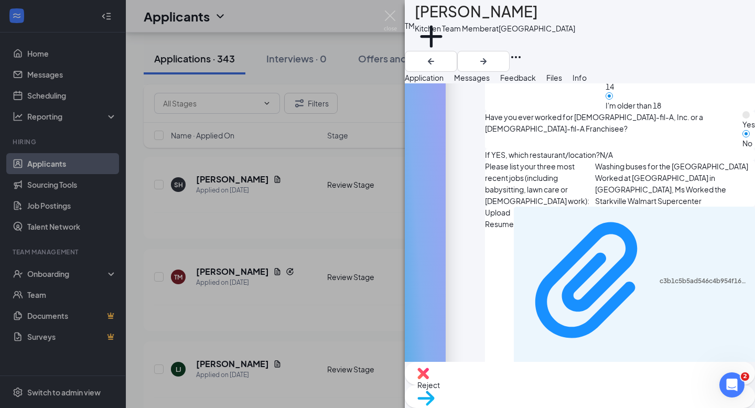
scroll to position [743, 0]
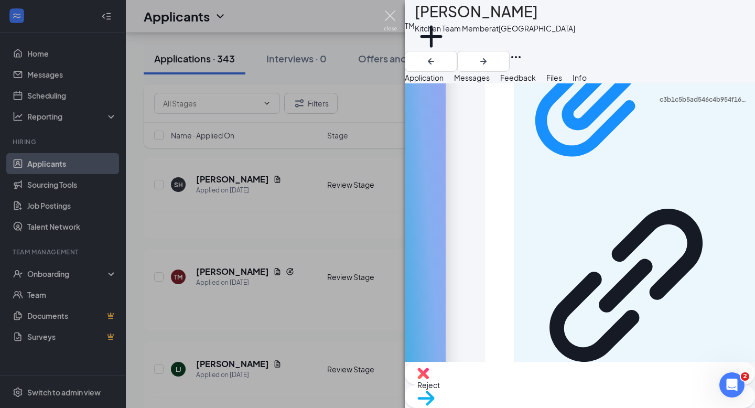
click at [388, 16] on img at bounding box center [390, 20] width 13 height 20
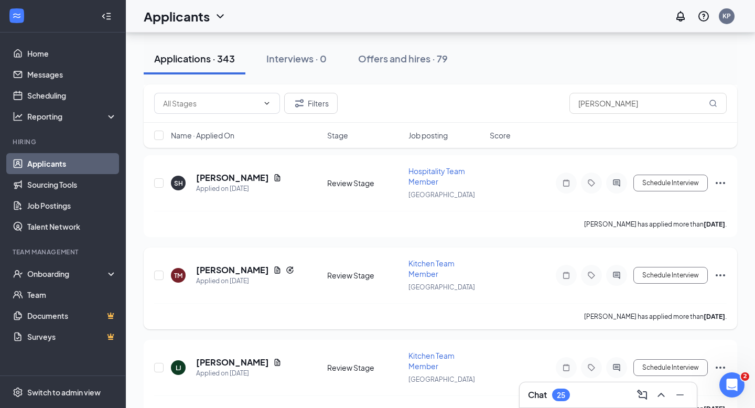
scroll to position [4894, 0]
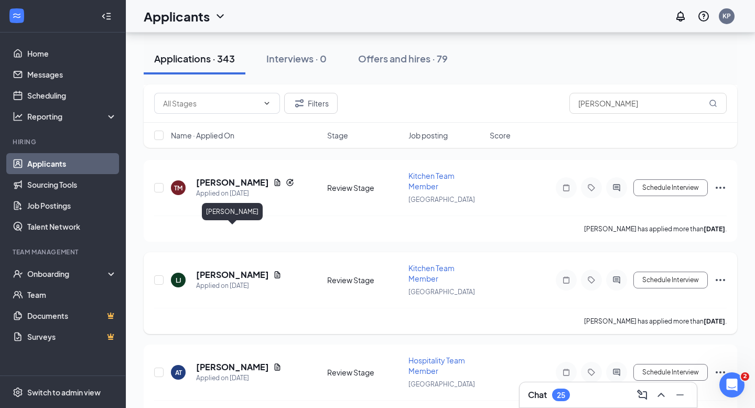
click at [249, 269] on h5 "[PERSON_NAME]" at bounding box center [232, 275] width 73 height 12
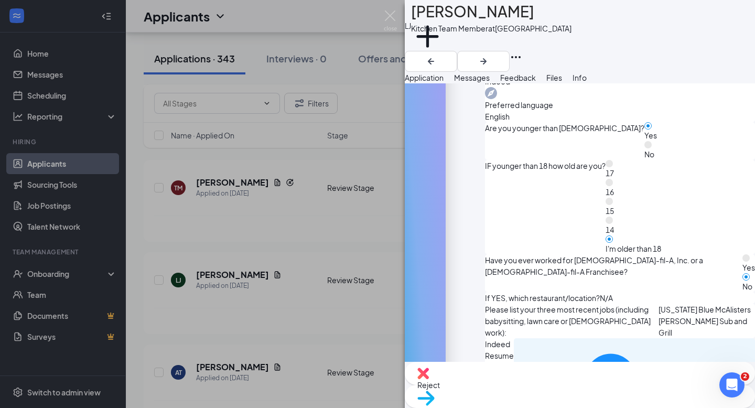
scroll to position [422, 0]
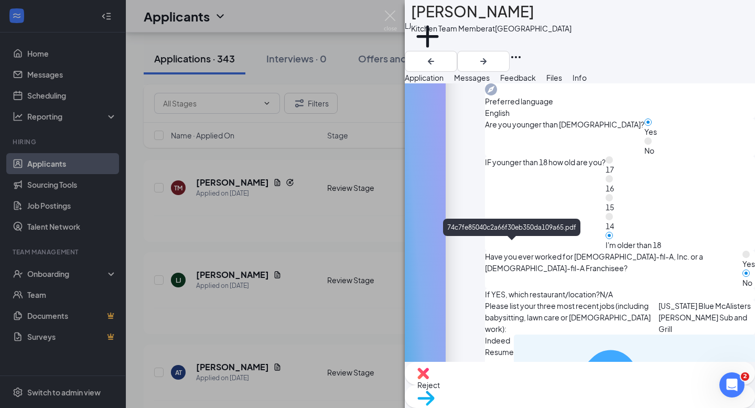
click at [660, 405] on div "74c7fe85040c2a66f30eb350da109a65.pdf" at bounding box center [705, 409] width 90 height 8
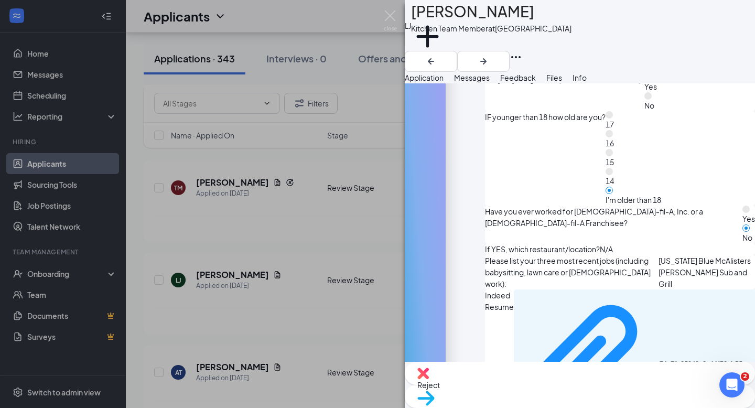
scroll to position [465, 0]
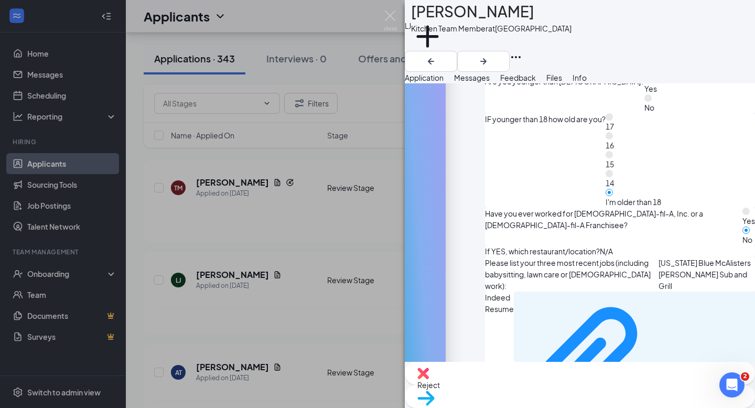
click at [490, 81] on span "Messages" at bounding box center [472, 77] width 36 height 9
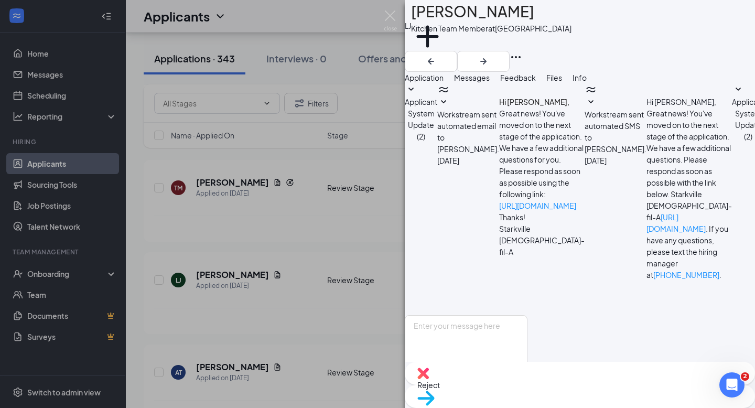
click at [444, 83] on button "Application" at bounding box center [424, 78] width 39 height 12
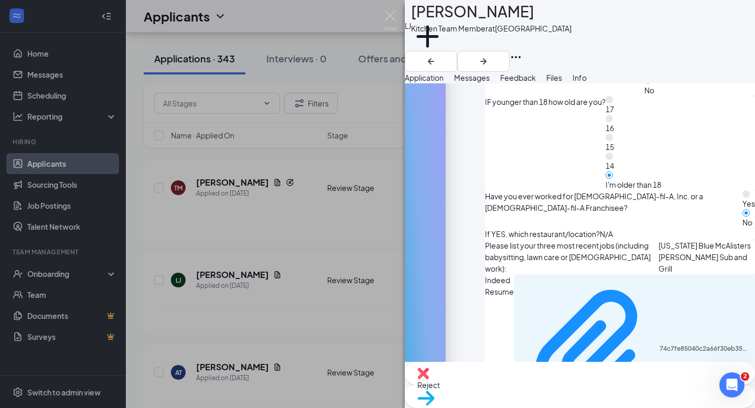
scroll to position [743, 0]
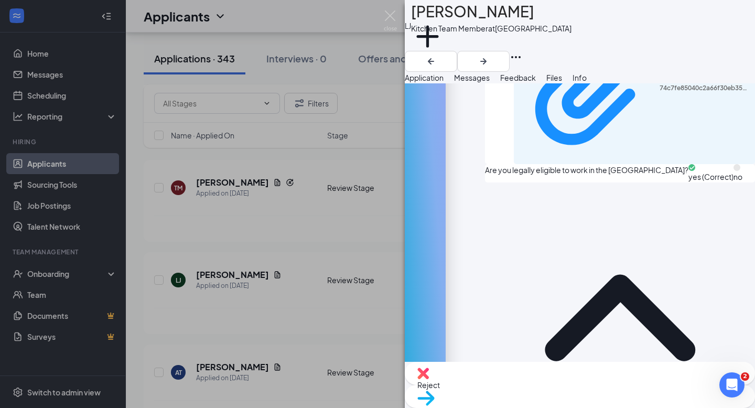
click at [490, 82] on span "Messages" at bounding box center [472, 77] width 36 height 9
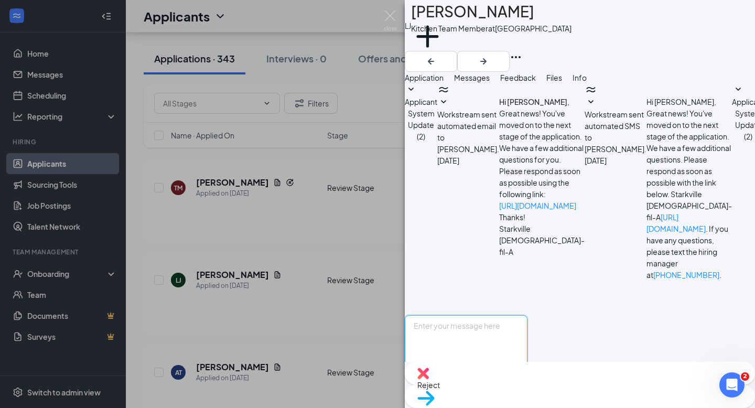
scroll to position [103, 0]
click at [479, 315] on textarea at bounding box center [466, 346] width 123 height 63
paste textarea "Hey [PERSON_NAME] ! My name is [PERSON_NAME] and I serve as the Talent Director…"
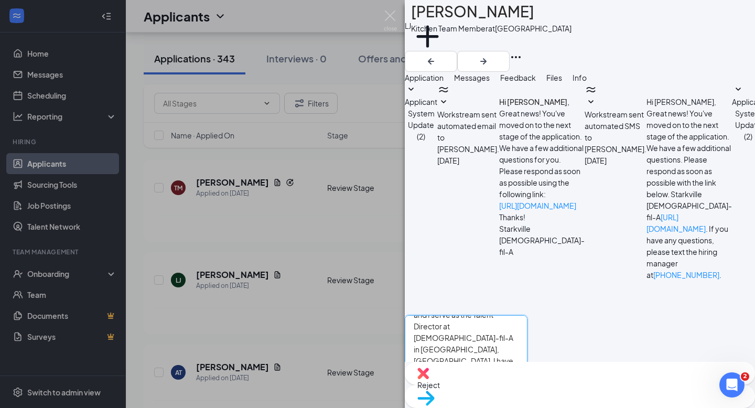
scroll to position [0, 0]
drag, startPoint x: 481, startPoint y: 281, endPoint x: 456, endPoint y: 280, distance: 25.2
click at [456, 315] on textarea "Hey [PERSON_NAME] ! My name is [PERSON_NAME] and I serve as the Talent Director…" at bounding box center [466, 346] width 123 height 63
click at [528, 315] on textarea "Hey [PERSON_NAME] ! My name is [PERSON_NAME] and I serve as the Talent Director…" at bounding box center [466, 346] width 123 height 63
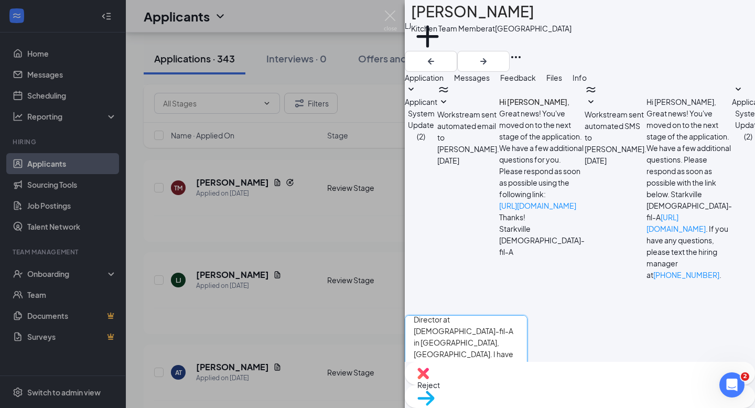
click at [528, 315] on textarea "Hey [PERSON_NAME] ! My name is [PERSON_NAME] and I serve as the Talent Director…" at bounding box center [466, 346] width 123 height 63
type textarea "Hey [PERSON_NAME] ! My name is [PERSON_NAME] and I serve as the Talent Director…"
click at [528, 378] on button "Send" at bounding box center [518, 396] width 18 height 36
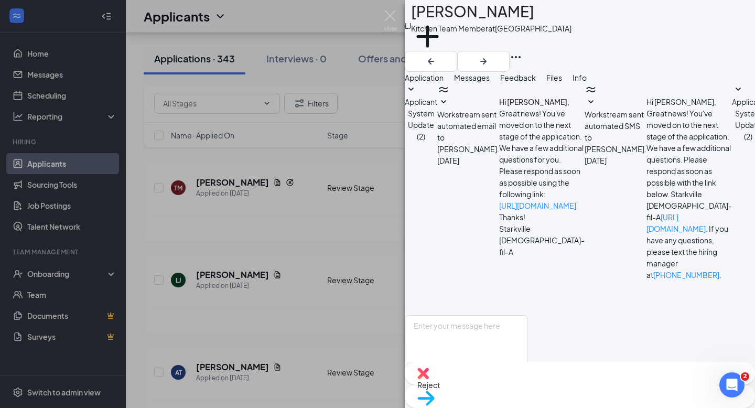
scroll to position [286, 0]
click at [391, 24] on img at bounding box center [390, 20] width 13 height 20
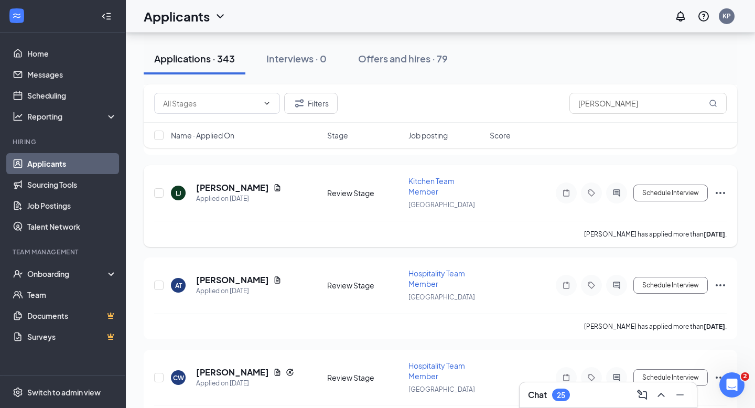
scroll to position [4981, 0]
click at [227, 274] on h5 "[PERSON_NAME]" at bounding box center [232, 280] width 73 height 12
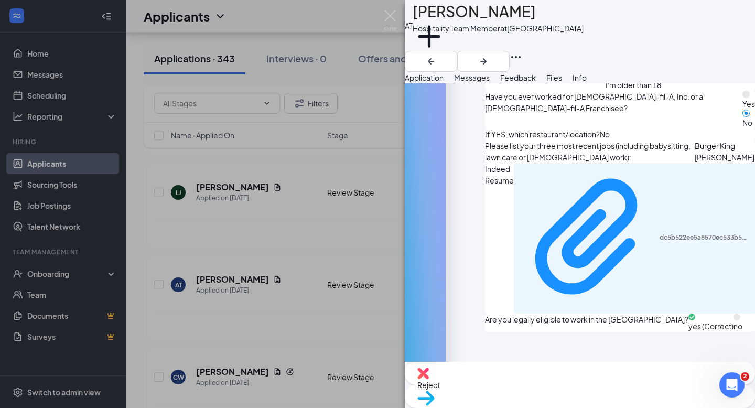
scroll to position [720, 0]
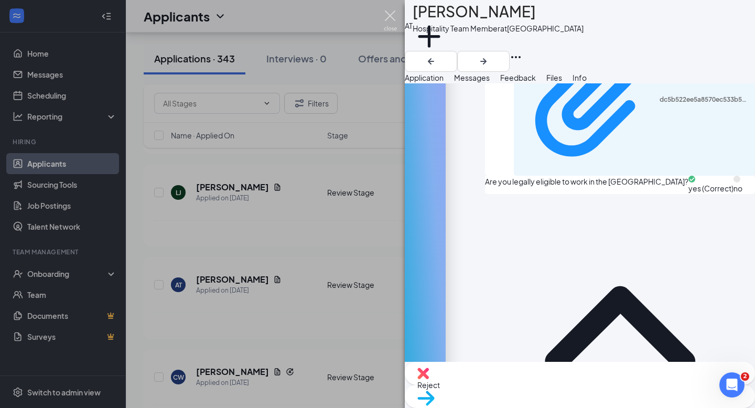
click at [385, 26] on img at bounding box center [390, 20] width 13 height 20
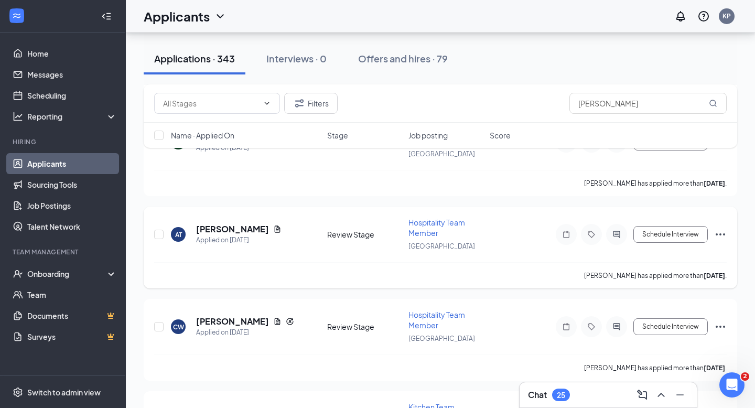
scroll to position [5049, 0]
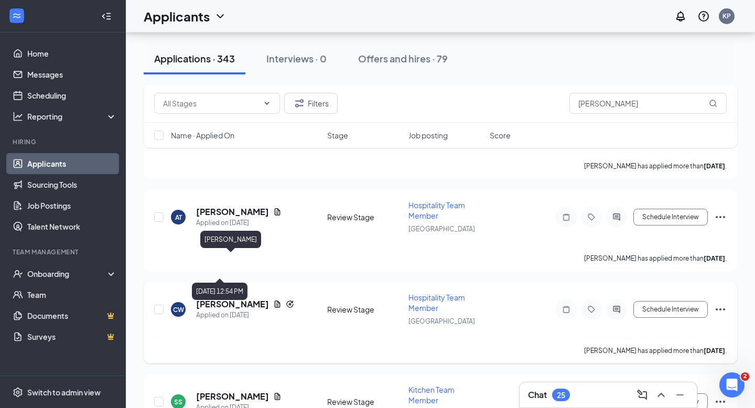
click at [234, 310] on div "Applied on [DATE]" at bounding box center [245, 315] width 98 height 10
click at [233, 298] on h5 "[PERSON_NAME]" at bounding box center [232, 304] width 73 height 12
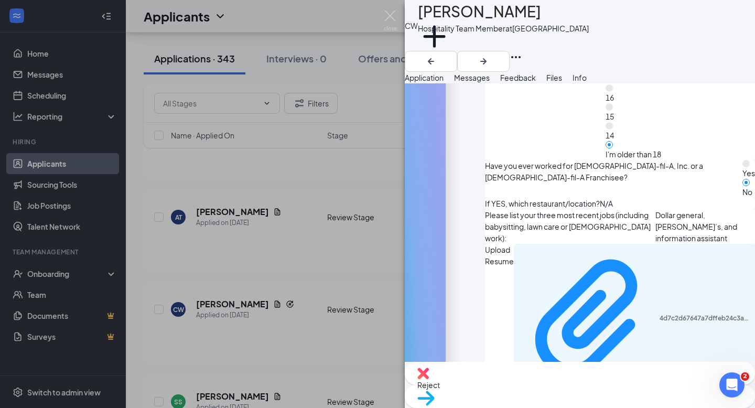
scroll to position [373, 0]
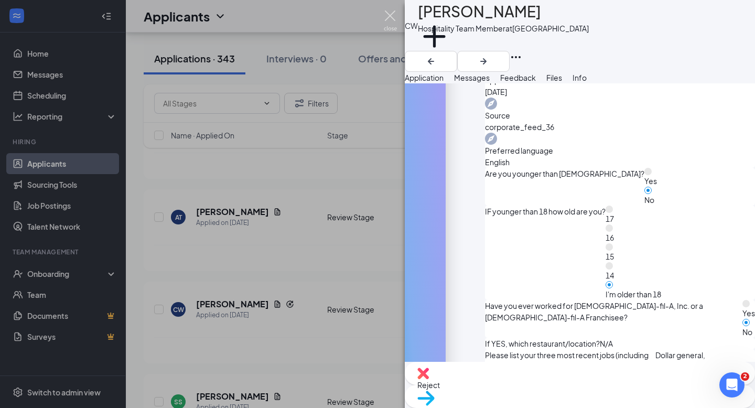
click at [389, 25] on img at bounding box center [390, 20] width 13 height 20
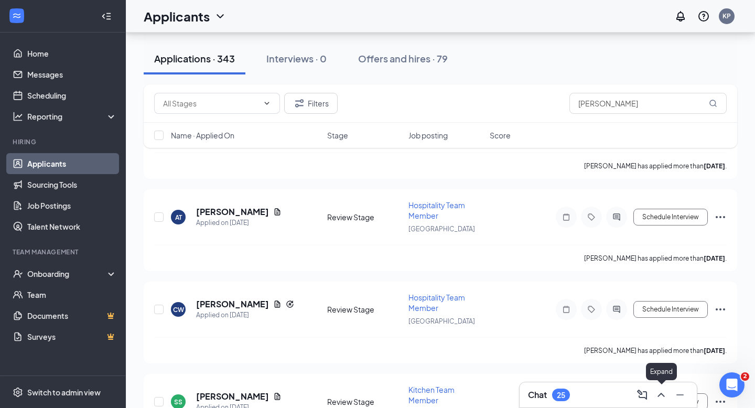
click at [655, 397] on icon "ChevronUp" at bounding box center [661, 395] width 13 height 13
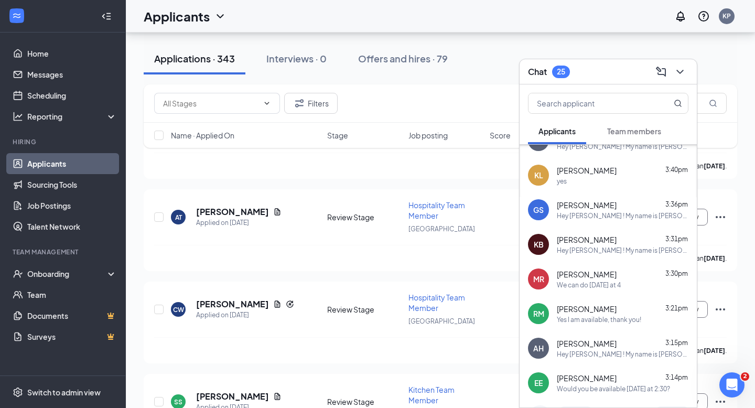
scroll to position [208, 0]
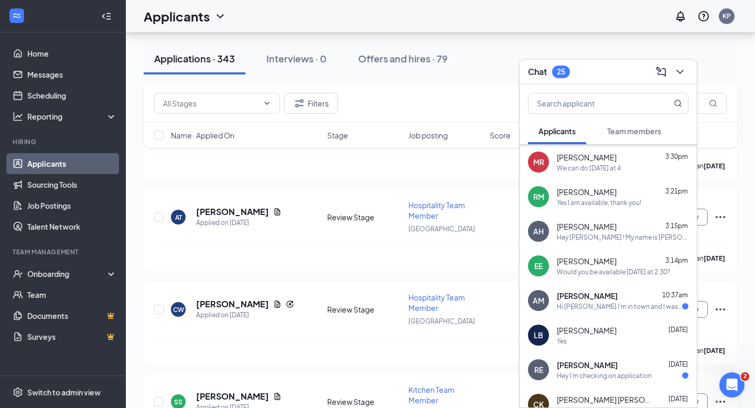
click at [633, 297] on div "[PERSON_NAME] 10:37am" at bounding box center [623, 296] width 132 height 10
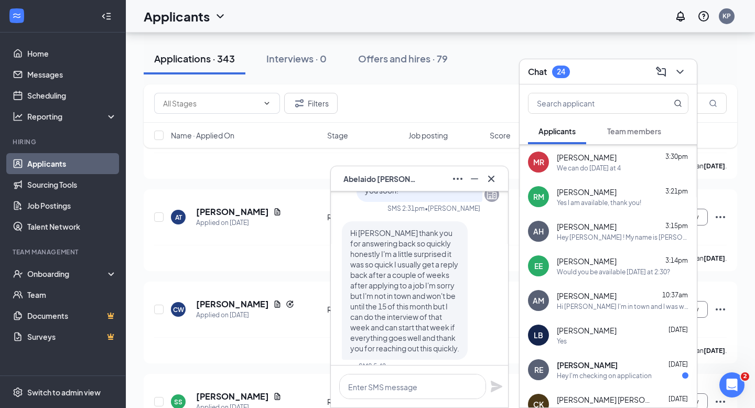
scroll to position [0, 0]
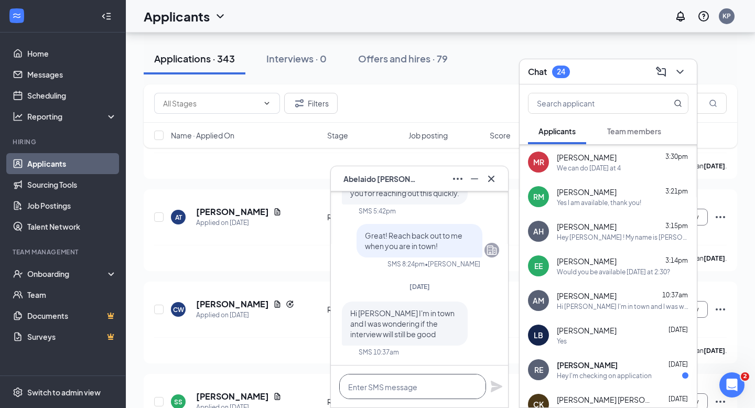
click at [404, 384] on textarea at bounding box center [412, 386] width 147 height 25
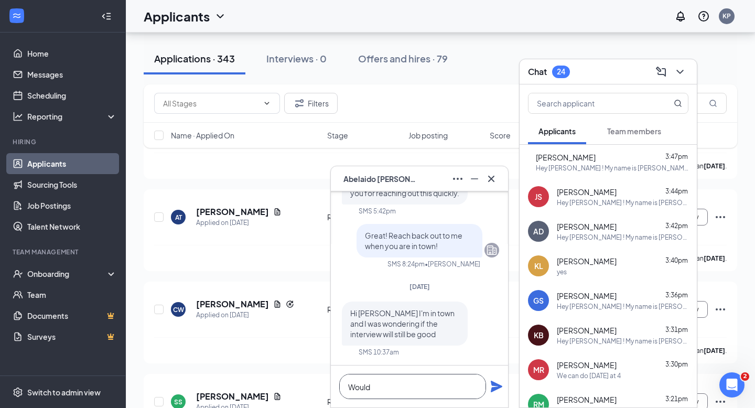
type textarea "Would"
click at [581, 154] on span "[PERSON_NAME]" at bounding box center [566, 157] width 60 height 10
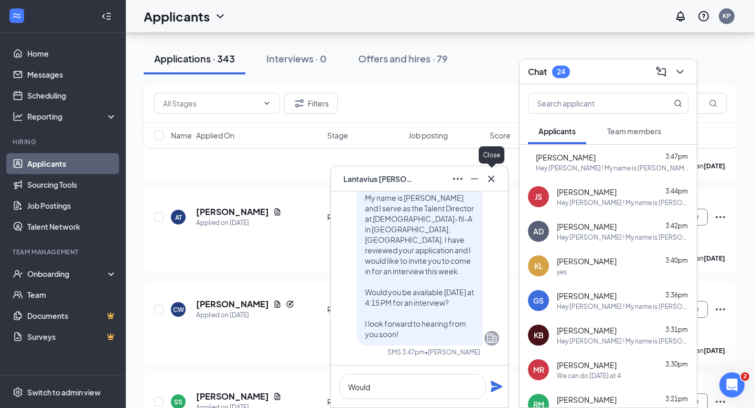
click at [492, 186] on button at bounding box center [491, 178] width 17 height 17
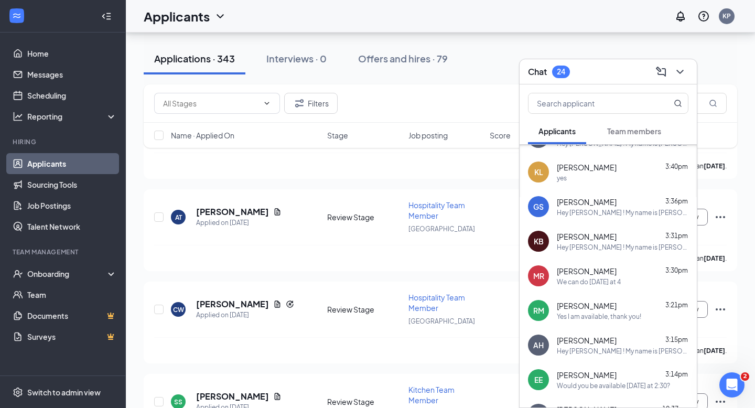
scroll to position [136, 0]
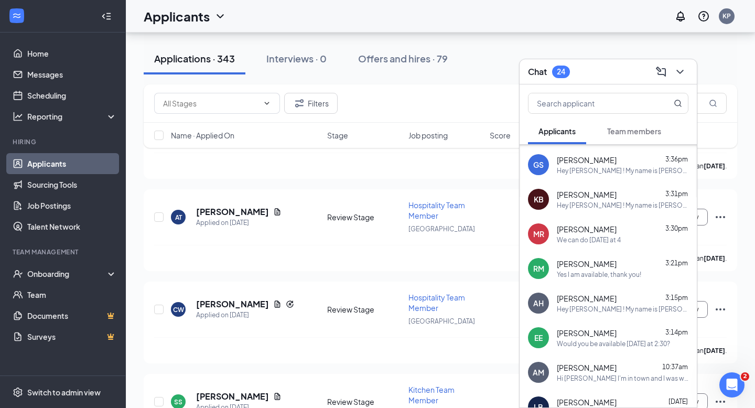
click at [592, 307] on div "Hey [PERSON_NAME] ! My name is [PERSON_NAME] and I serve as the Talent Director…" at bounding box center [623, 309] width 132 height 9
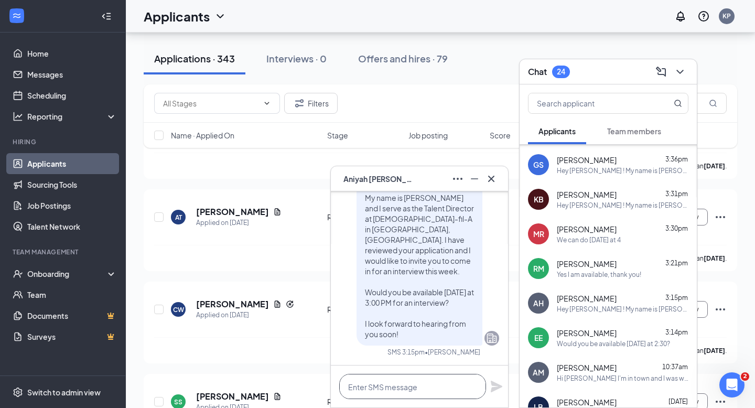
click at [369, 391] on textarea at bounding box center [412, 386] width 147 height 25
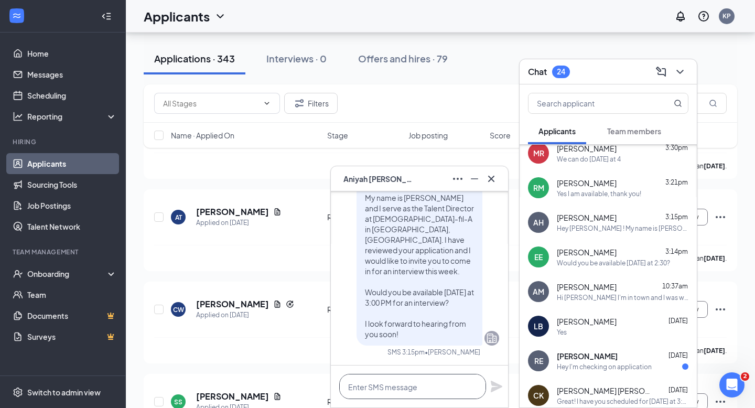
scroll to position [227, 0]
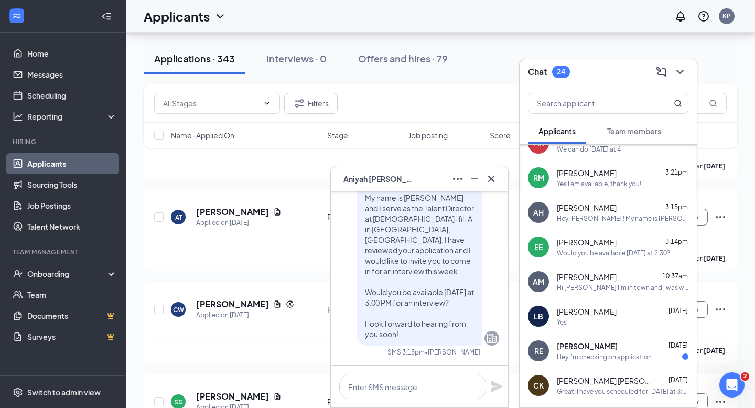
click at [600, 291] on div "Hi [PERSON_NAME] I'm in town and I was wondering if the interview will still be…" at bounding box center [623, 287] width 132 height 9
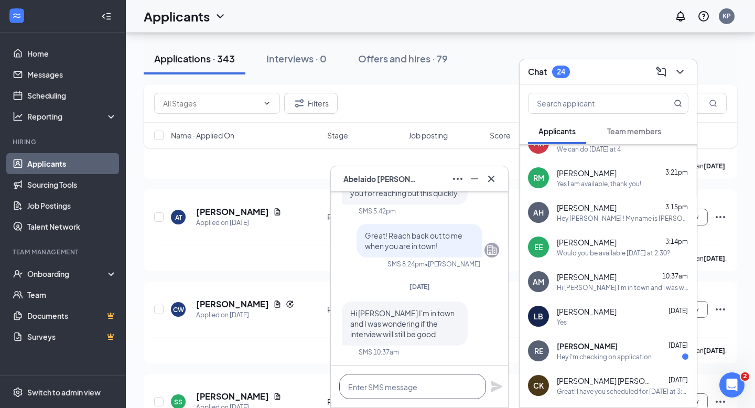
click at [411, 389] on textarea at bounding box center [412, 386] width 147 height 25
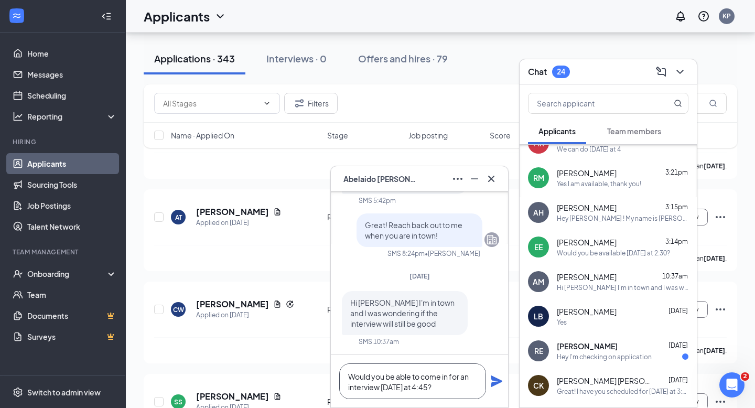
type textarea "Would you be able to come in for an interview [DATE] at 4:45?"
click at [495, 382] on icon "Plane" at bounding box center [497, 382] width 12 height 12
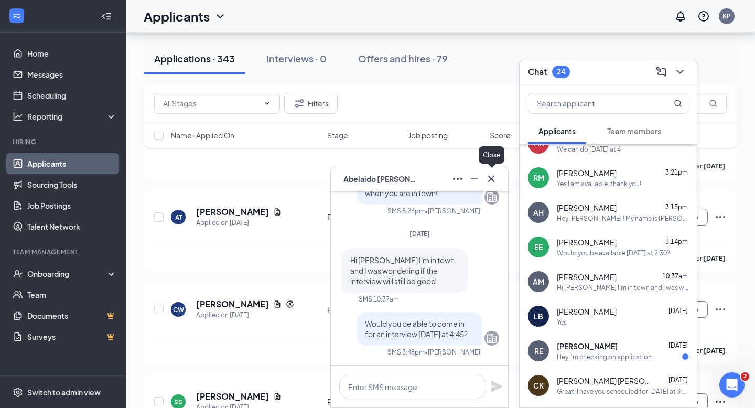
click at [490, 170] on button at bounding box center [491, 178] width 17 height 17
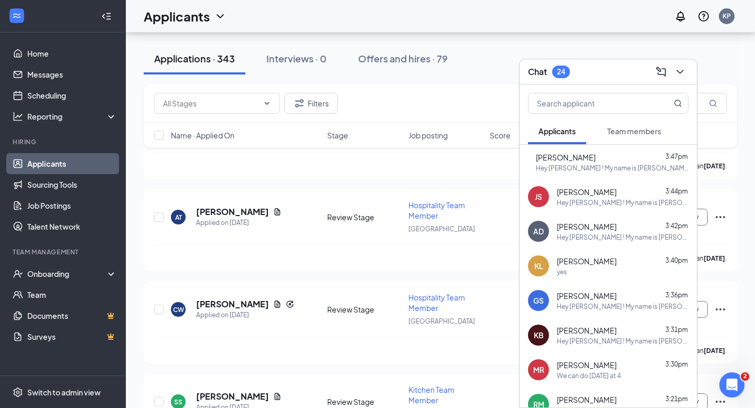
click at [591, 164] on div "Hey [PERSON_NAME] ! My name is [PERSON_NAME] and I serve as the Talent Director…" at bounding box center [612, 168] width 153 height 9
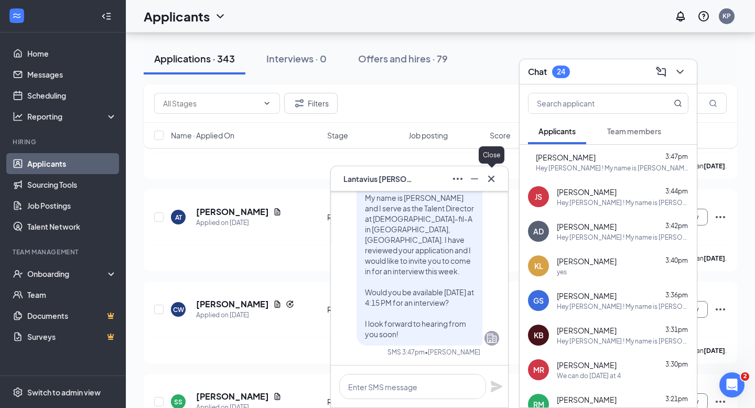
click at [495, 184] on icon "Cross" at bounding box center [491, 179] width 13 height 13
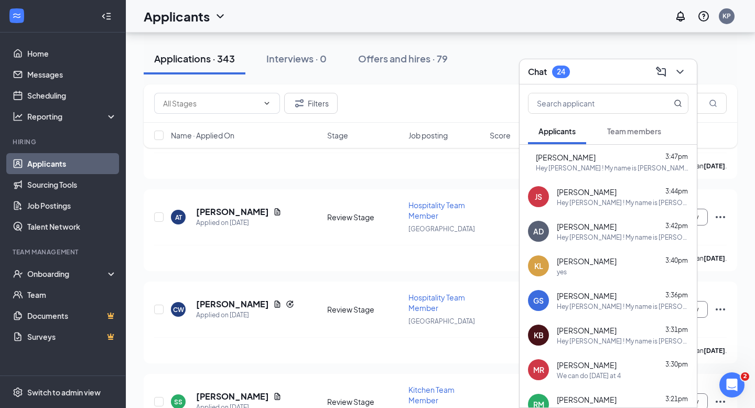
click at [685, 70] on icon "ChevronDown" at bounding box center [680, 72] width 13 height 13
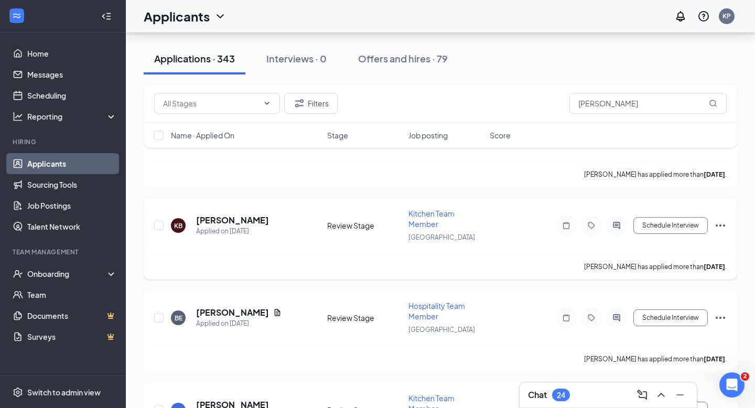
scroll to position [3247, 0]
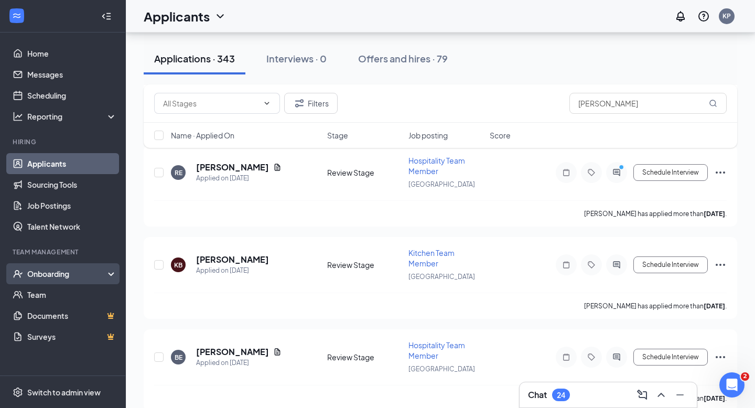
click at [62, 271] on div "Onboarding" at bounding box center [67, 274] width 81 height 10
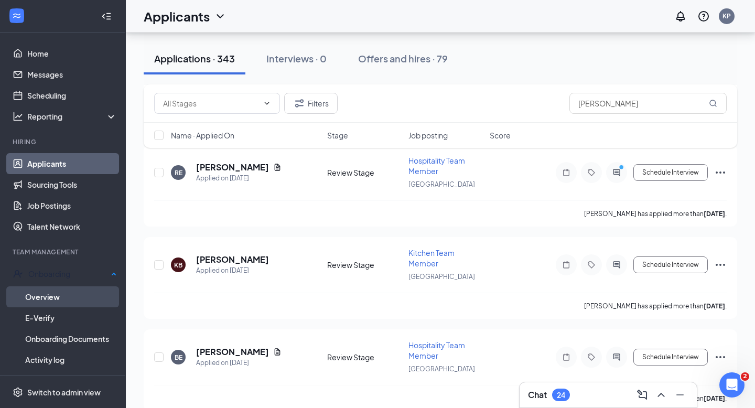
click at [60, 286] on link "Overview" at bounding box center [71, 296] width 92 height 21
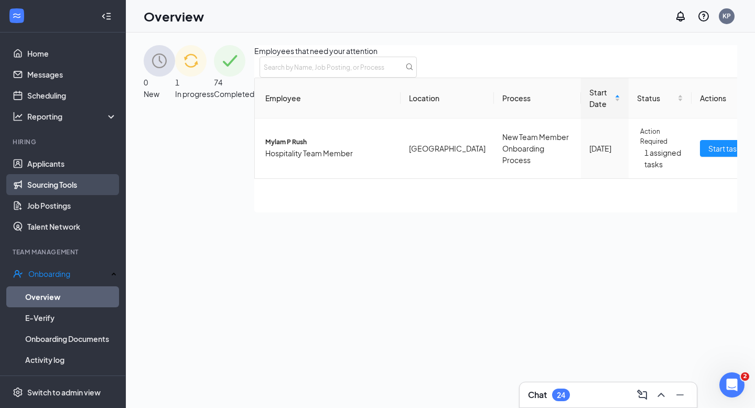
click at [67, 176] on link "Sourcing Tools" at bounding box center [72, 184] width 90 height 21
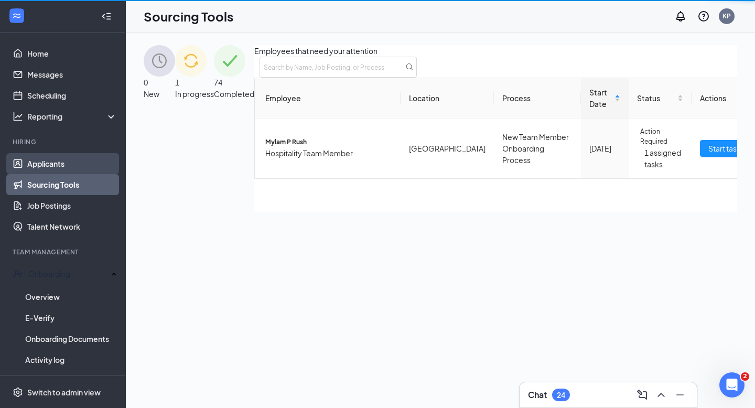
click at [67, 162] on link "Applicants" at bounding box center [72, 163] width 90 height 21
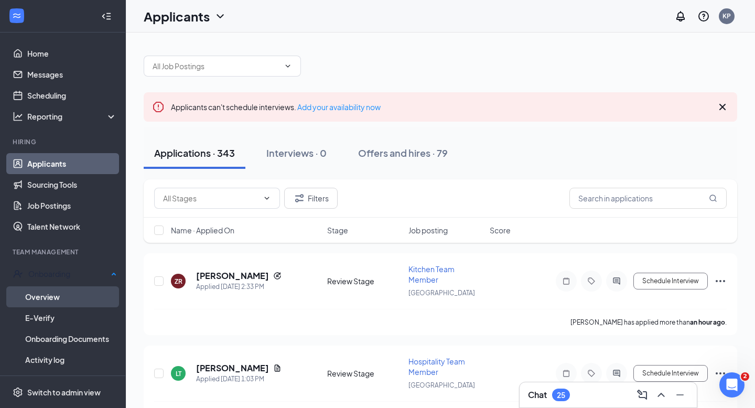
click at [67, 292] on link "Overview" at bounding box center [71, 296] width 92 height 21
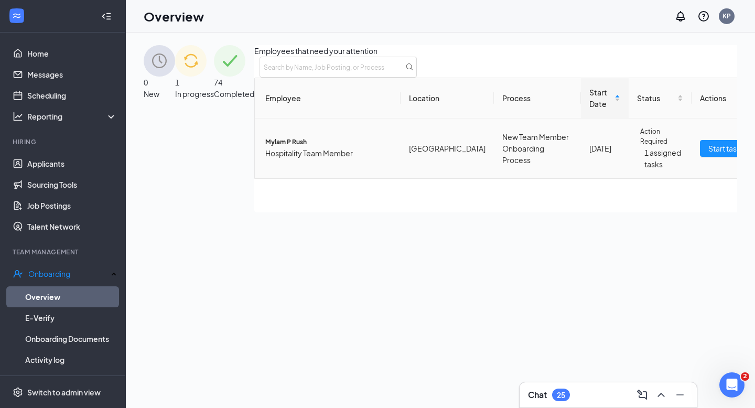
click at [755, 151] on icon "down" at bounding box center [765, 148] width 6 height 4
click at [619, 212] on div "Employees that need your attention Employee Location Process Start Date Status …" at bounding box center [545, 128] width 583 height 167
click at [640, 147] on span "Action Required" at bounding box center [661, 137] width 43 height 20
click at [753, 153] on icon "bars" at bounding box center [757, 148] width 8 height 8
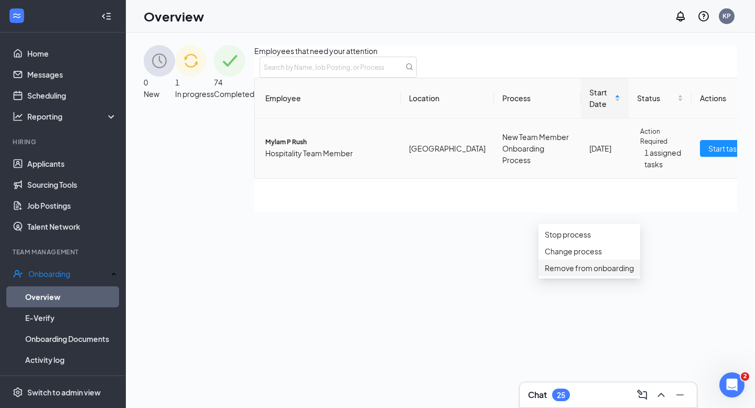
click at [629, 274] on div "Remove from onboarding" at bounding box center [589, 268] width 89 height 12
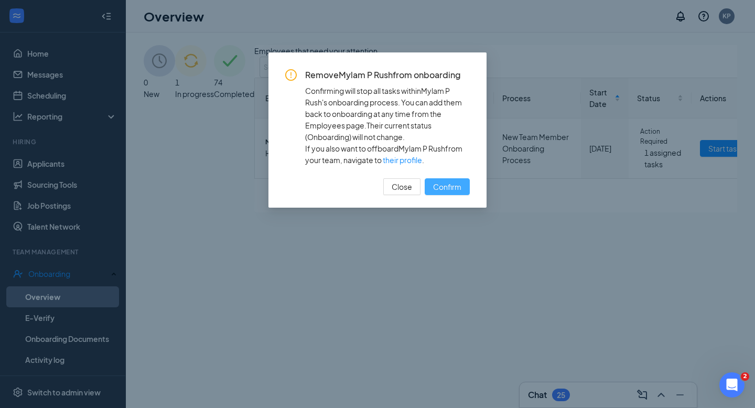
click at [449, 181] on span "Confirm" at bounding box center [447, 187] width 28 height 12
